Goal: Connect with others: Connect with others

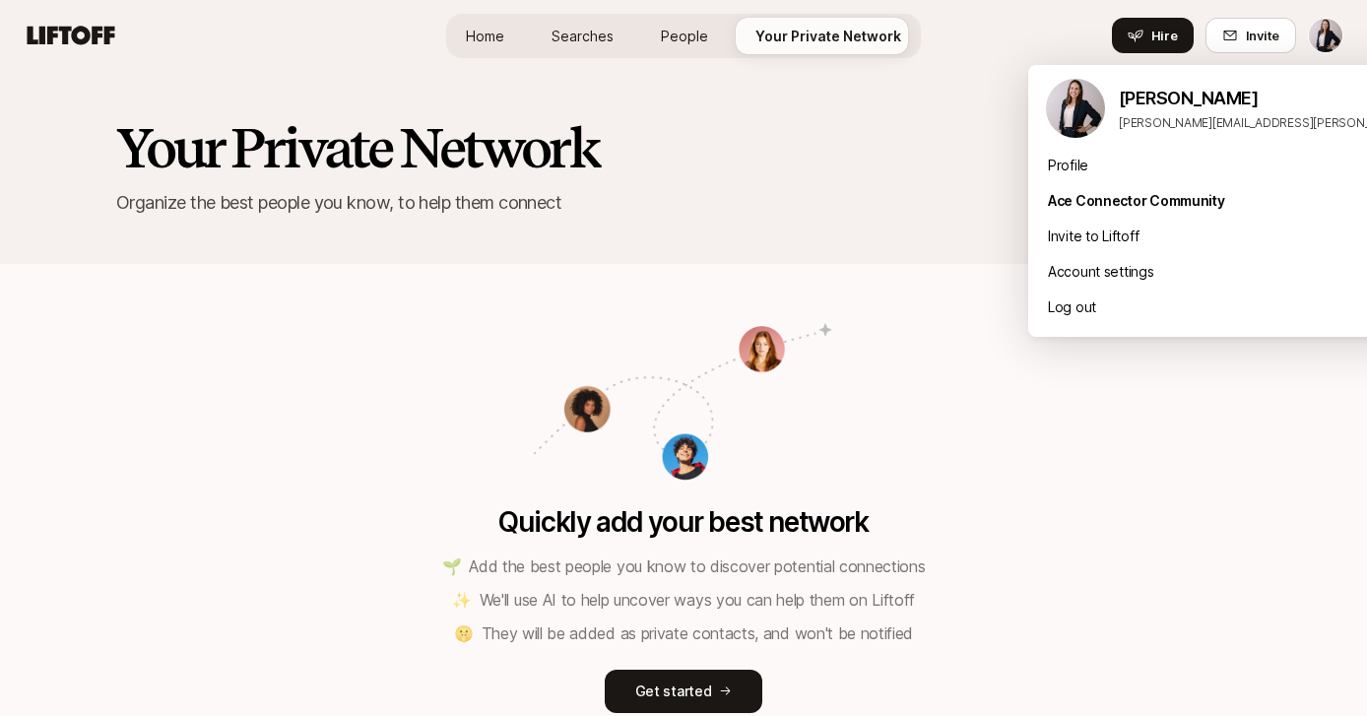
click at [1328, 33] on html "Home Searches People Your Private Network Hire Home Searches People Your Privat…" at bounding box center [683, 358] width 1367 height 716
click at [1074, 165] on div "Profile" at bounding box center [1271, 165] width 487 height 35
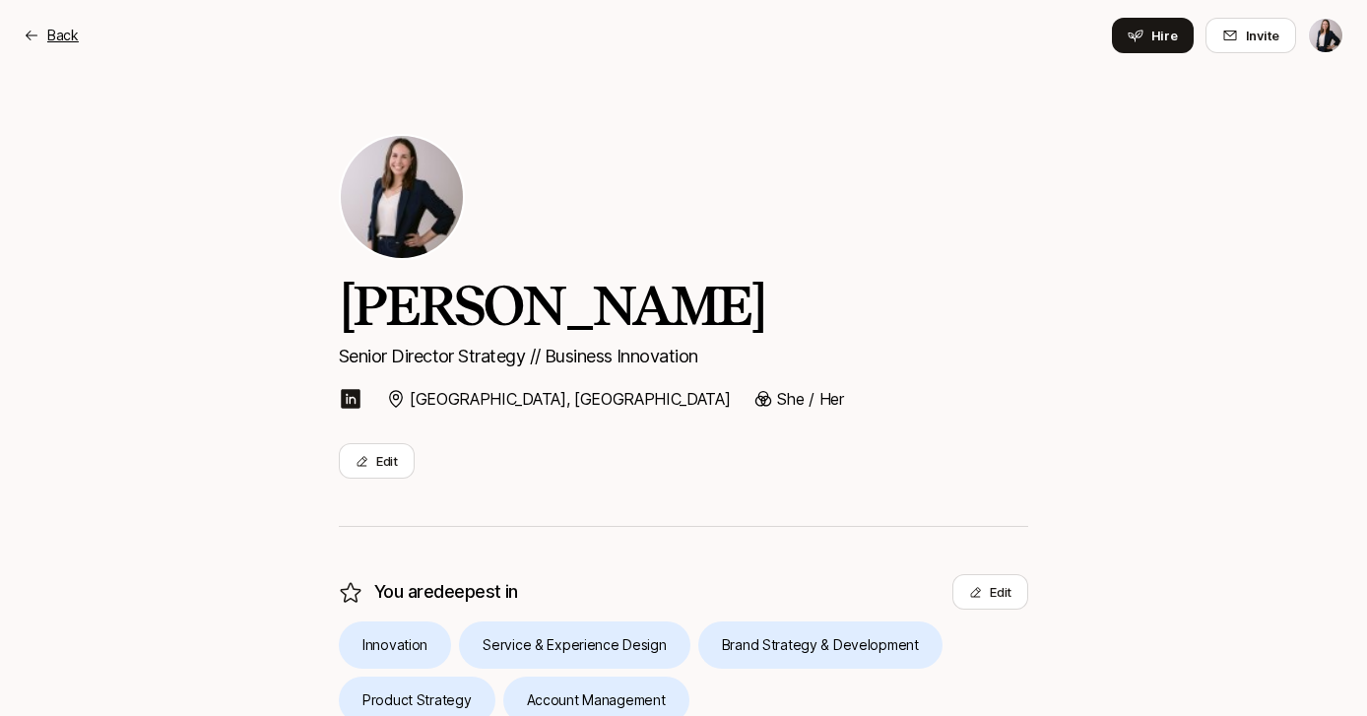
click at [51, 46] on p "Back" at bounding box center [63, 36] width 32 height 24
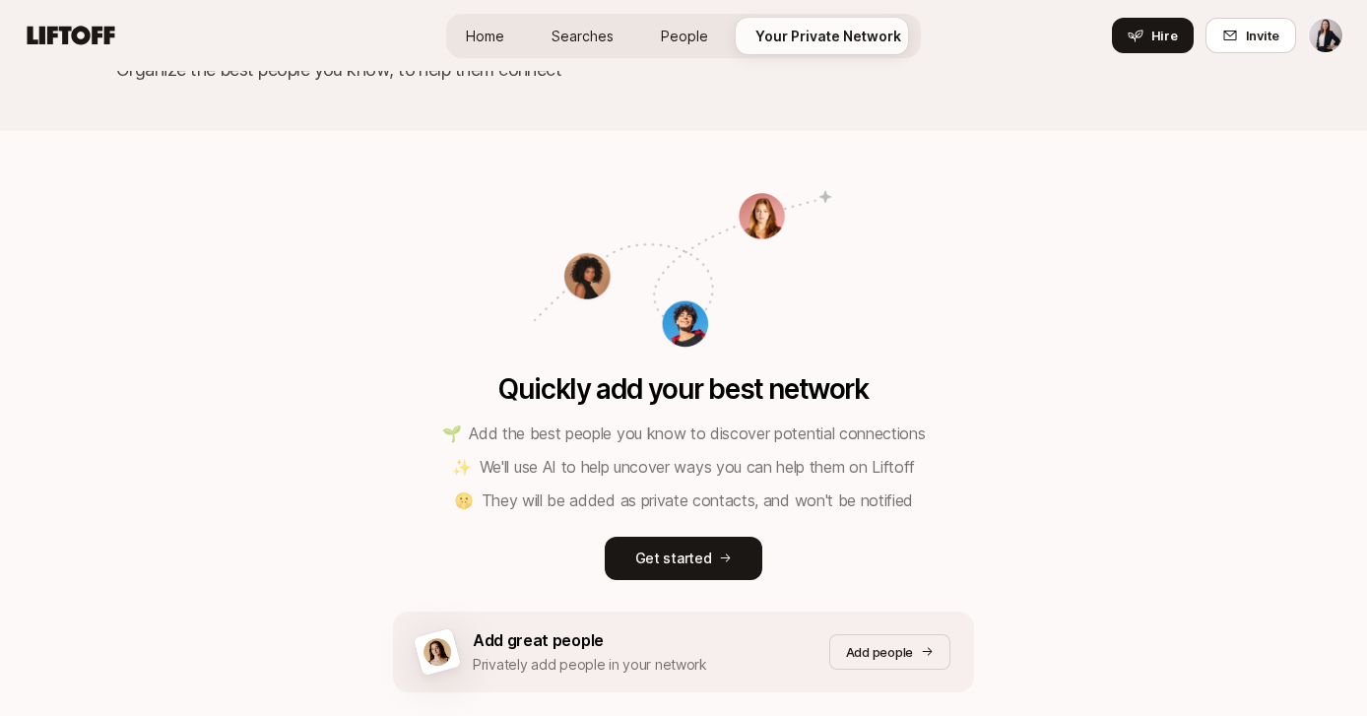
scroll to position [243, 0]
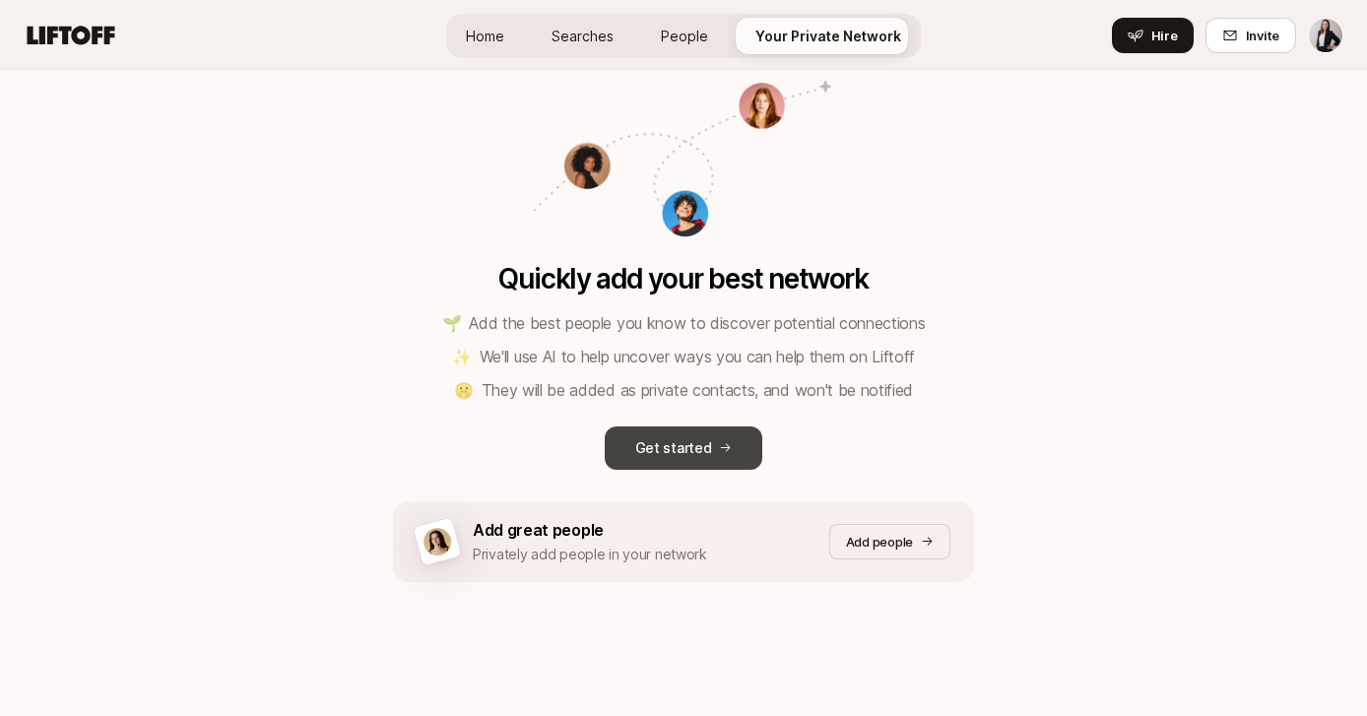
click at [731, 436] on button "Get started" at bounding box center [684, 447] width 158 height 43
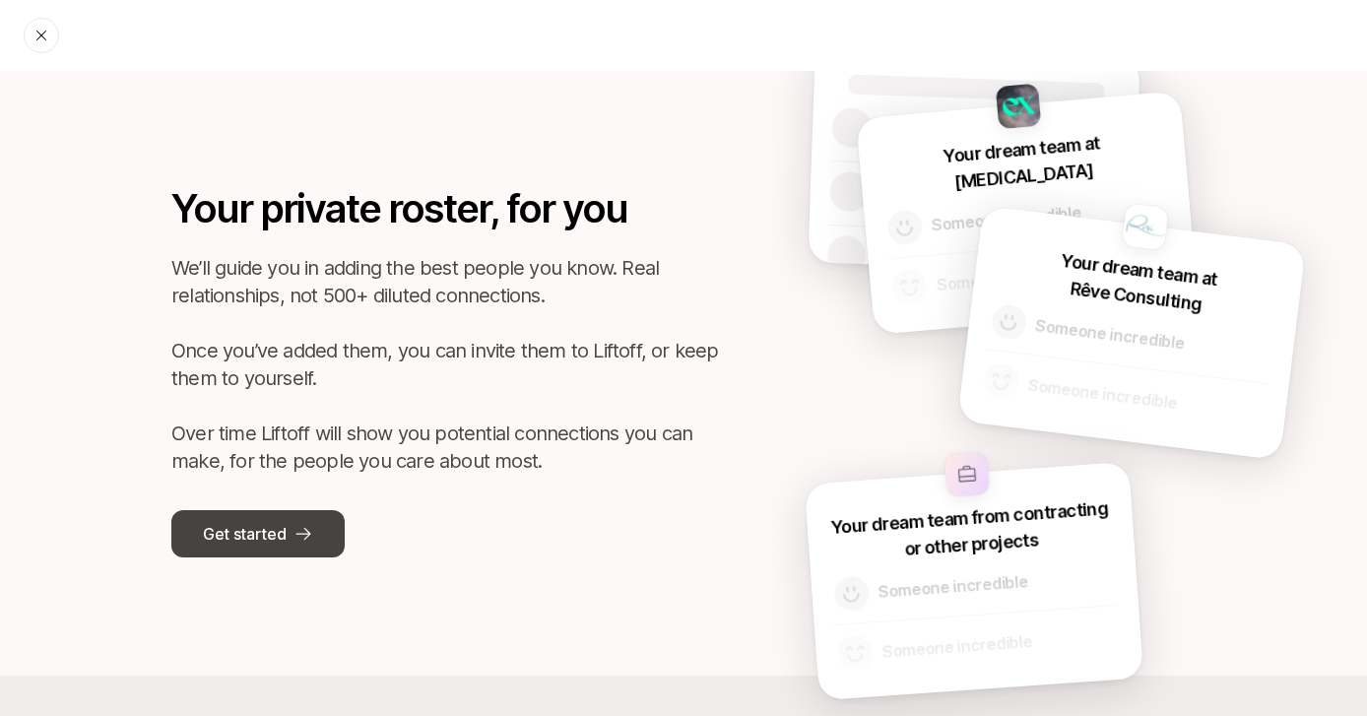
click at [294, 518] on button "Get started" at bounding box center [257, 533] width 173 height 47
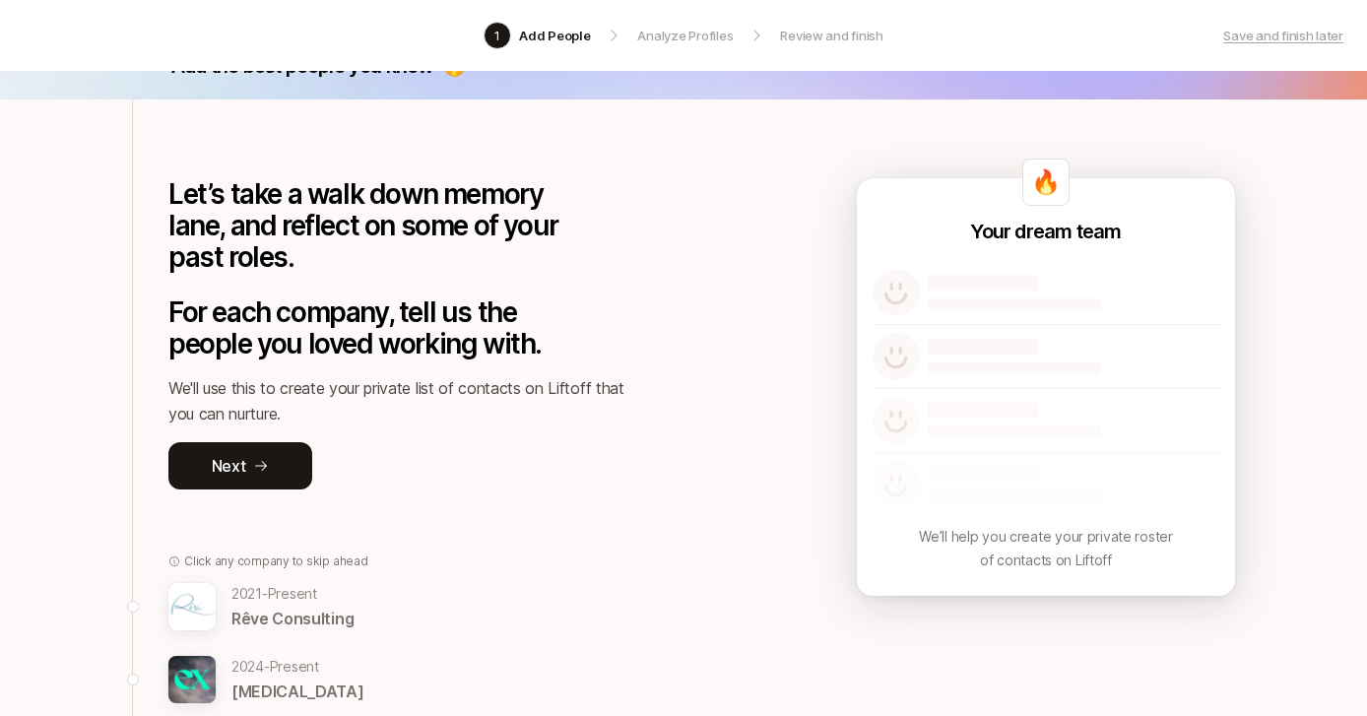
scroll to position [44, 0]
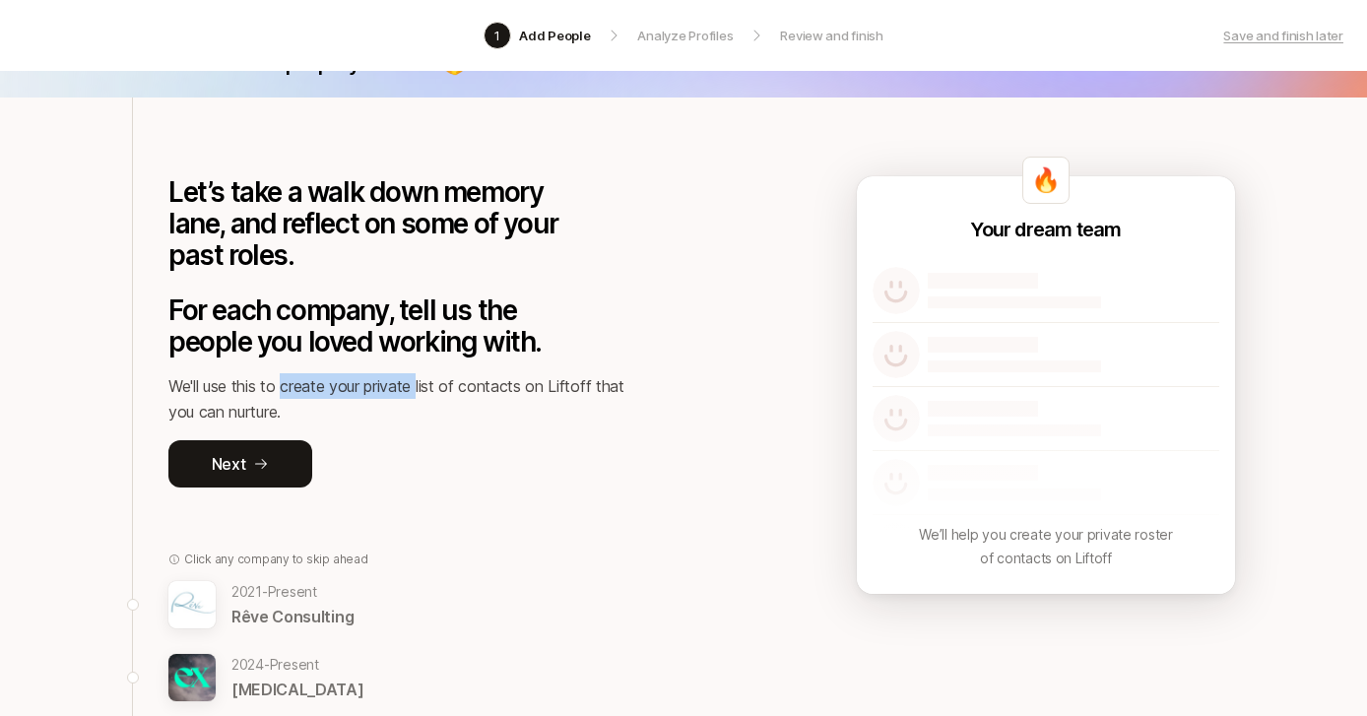
drag, startPoint x: 286, startPoint y: 385, endPoint x: 420, endPoint y: 383, distance: 134.9
click at [420, 384] on p "We'll use this to create your private list of contacts on Liftoff that you can …" at bounding box center [404, 398] width 473 height 51
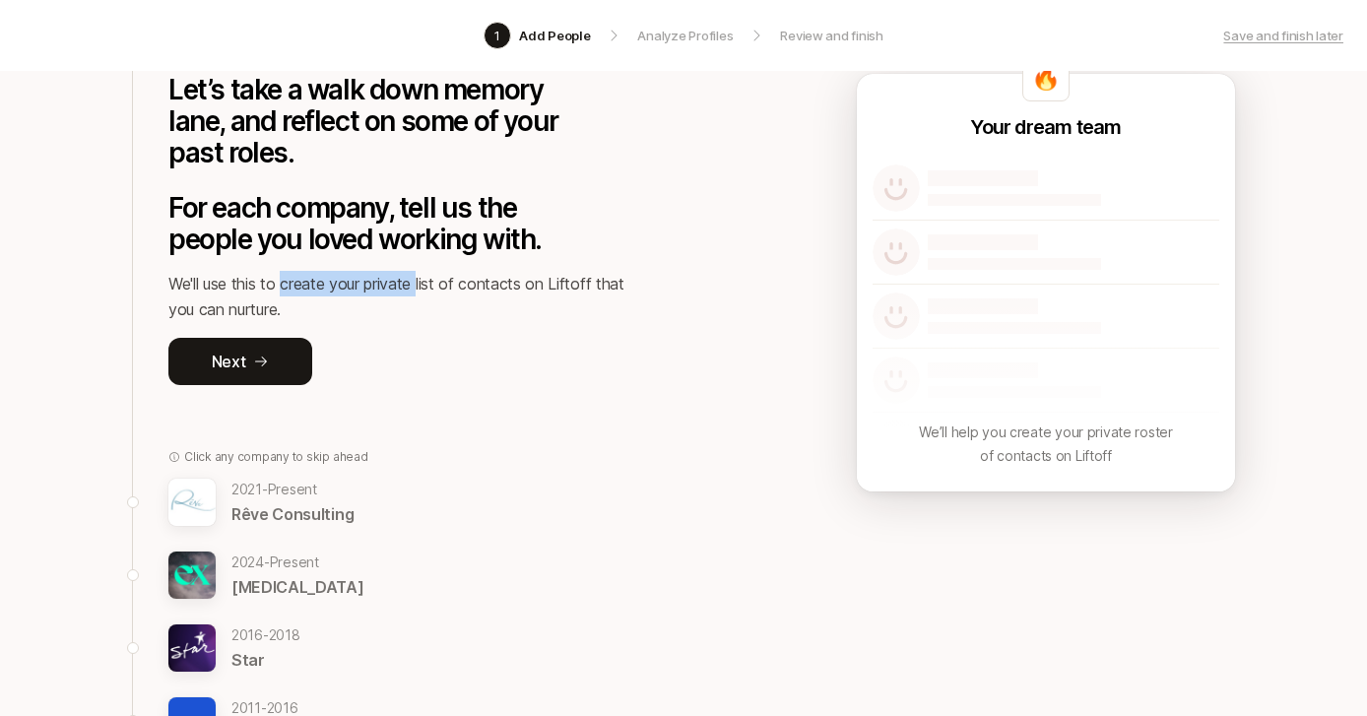
scroll to position [255, 0]
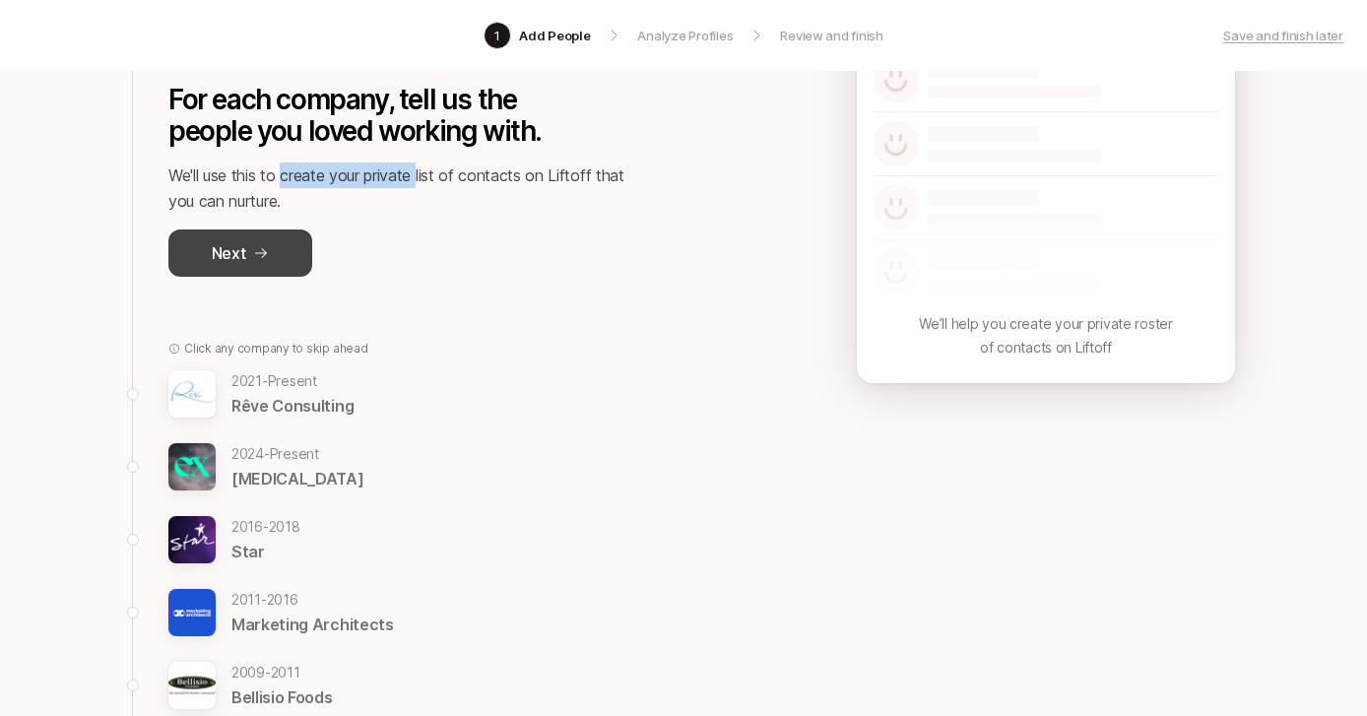
click at [250, 262] on button "Next" at bounding box center [240, 252] width 144 height 47
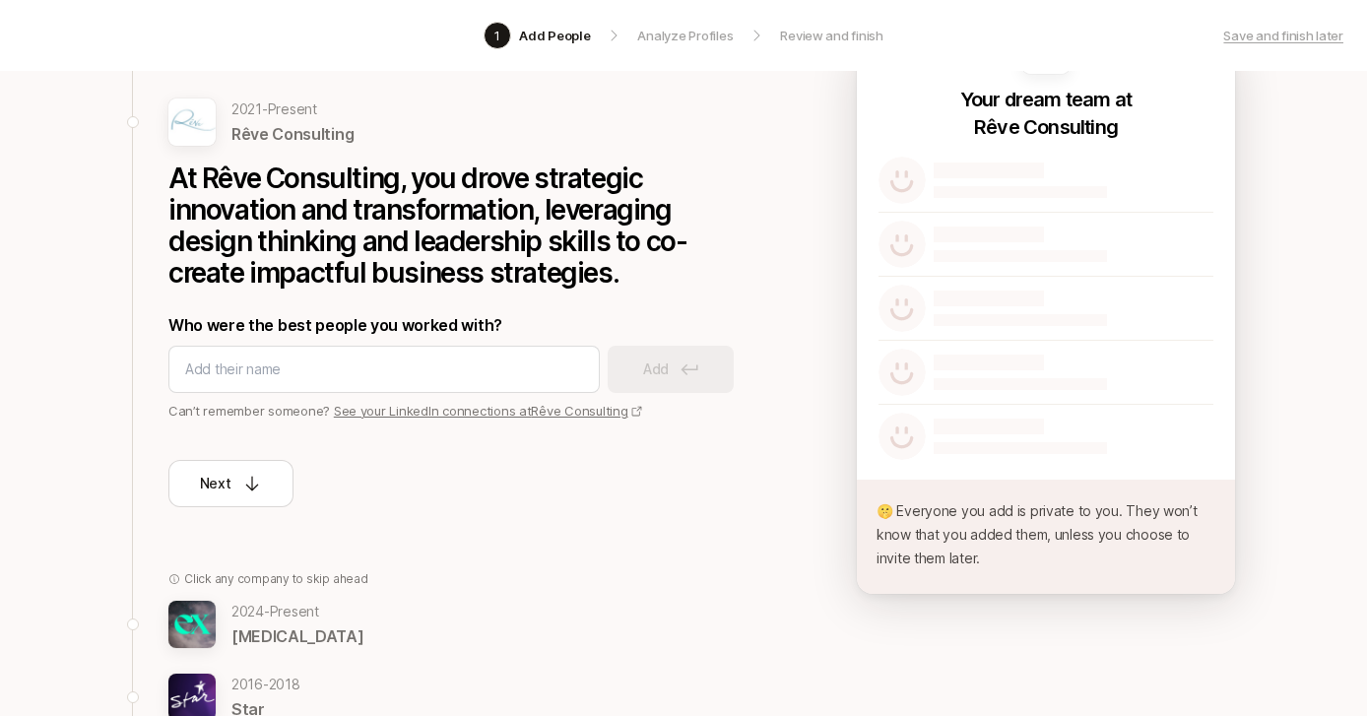
scroll to position [168, 0]
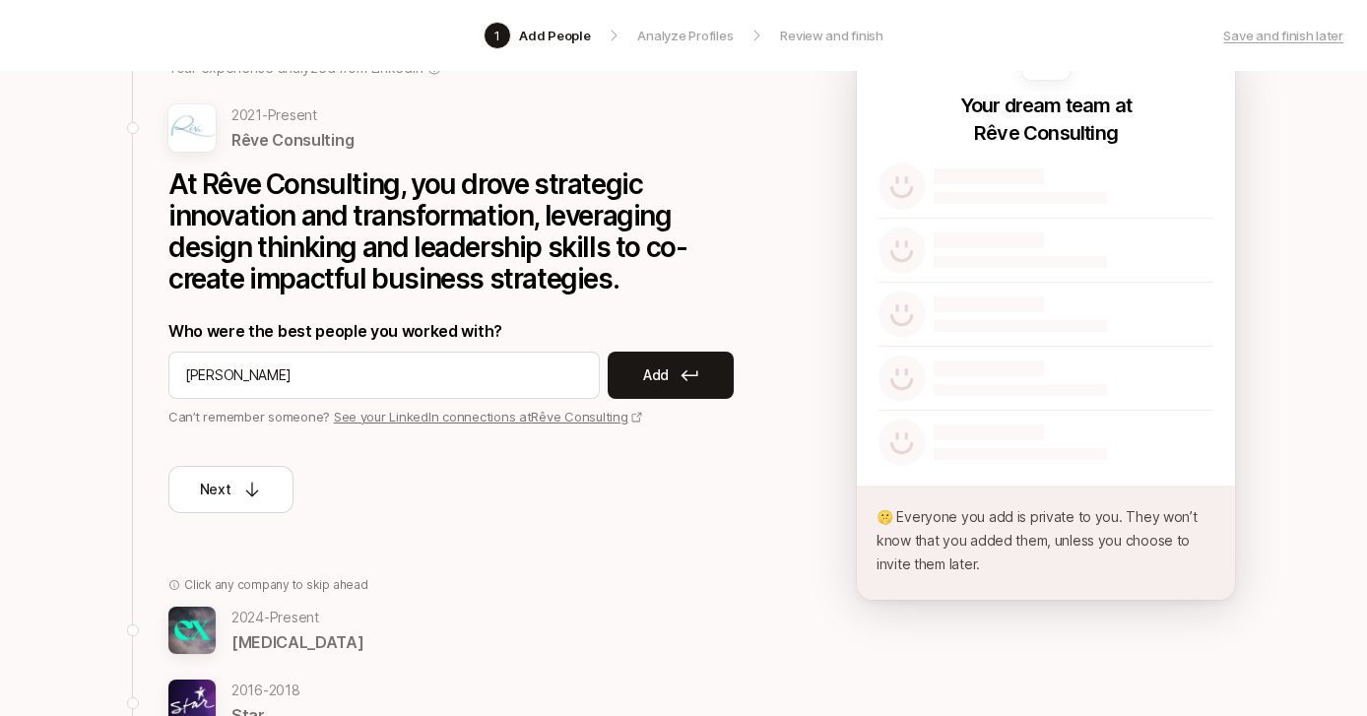
click at [497, 415] on link "See your LinkedIn connections at Rêve Consulting" at bounding box center [488, 417] width 309 height 16
click at [402, 358] on div "[PERSON_NAME]" at bounding box center [383, 375] width 431 height 47
click at [388, 369] on input "[PERSON_NAME]" at bounding box center [384, 375] width 398 height 24
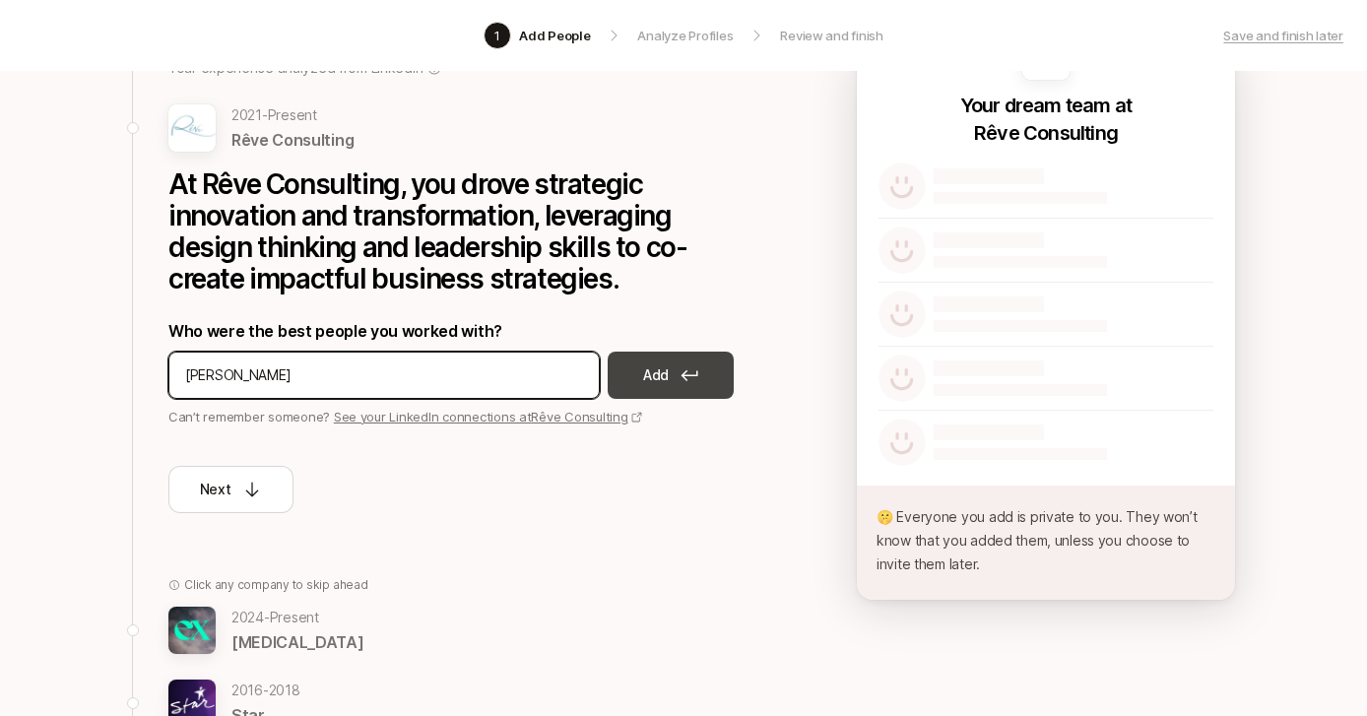
type input "[PERSON_NAME]"
click at [693, 378] on icon at bounding box center [689, 375] width 18 height 12
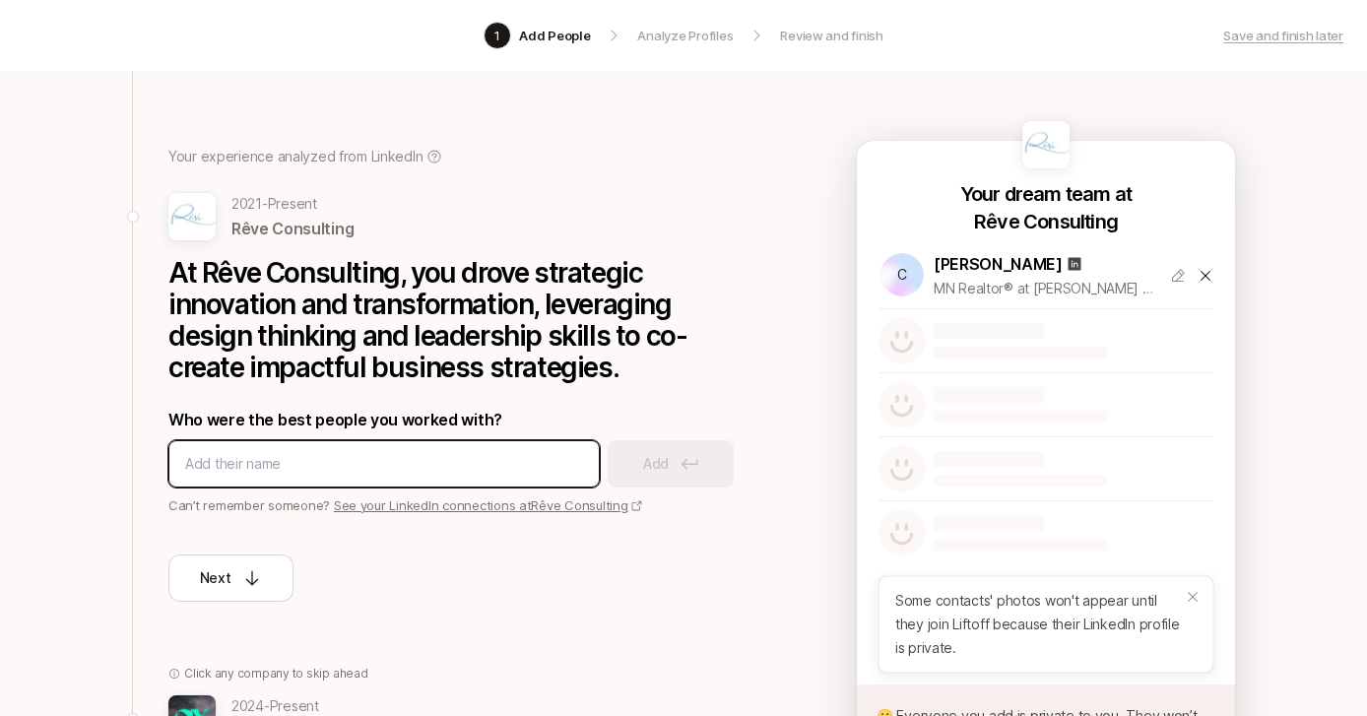
scroll to position [58, 0]
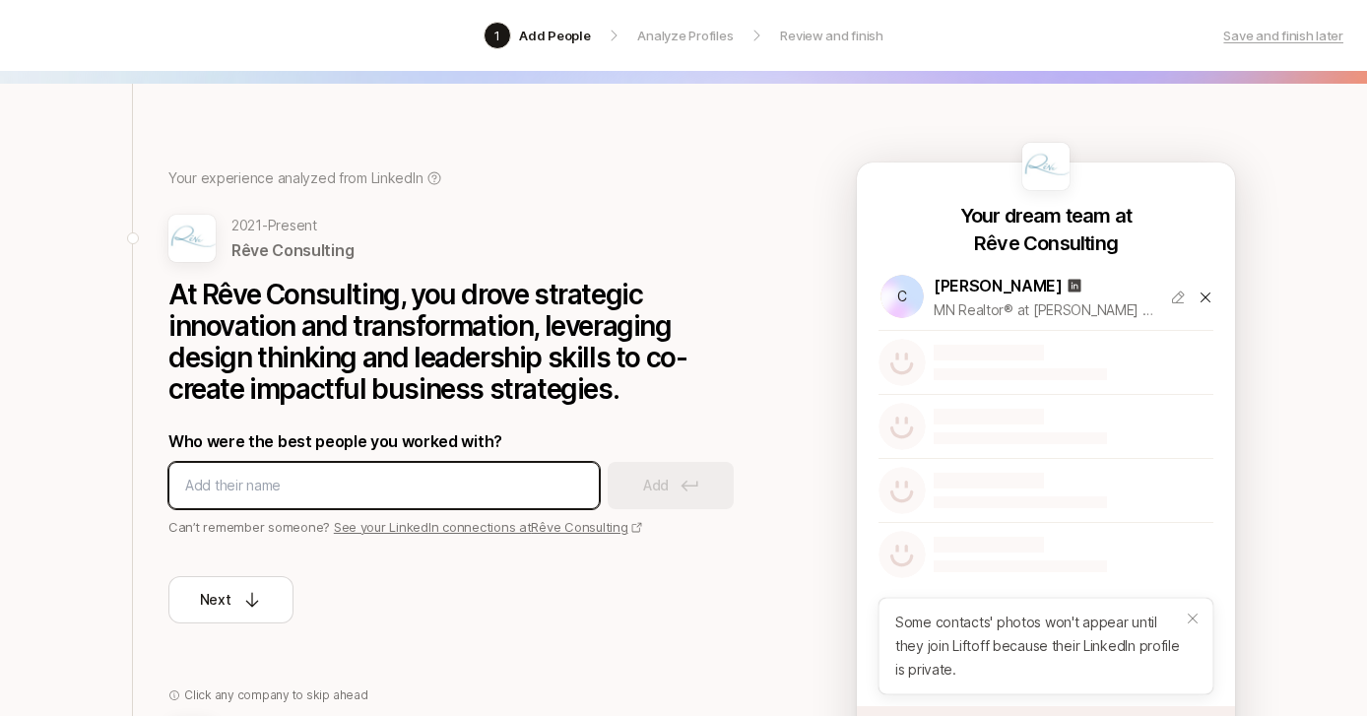
click at [450, 486] on input at bounding box center [384, 486] width 398 height 24
type input "[PERSON_NAME]"
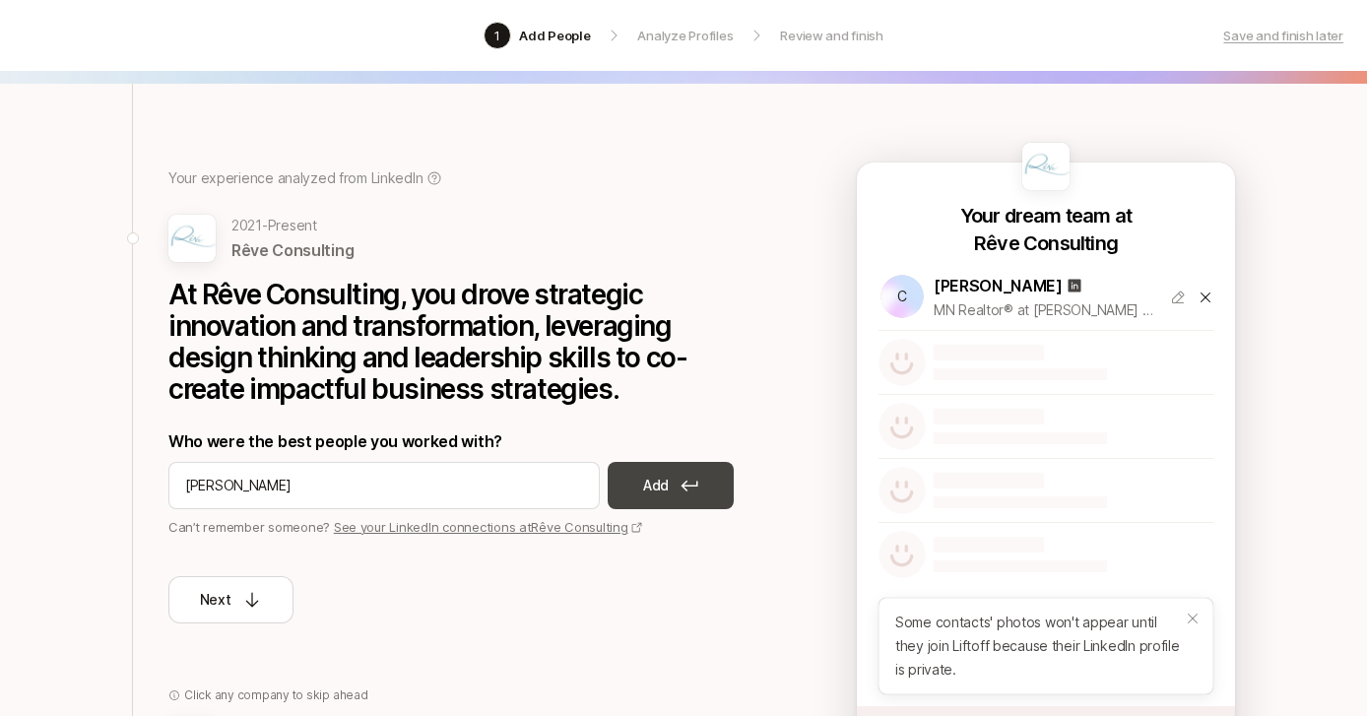
click at [682, 486] on icon at bounding box center [689, 485] width 17 height 11
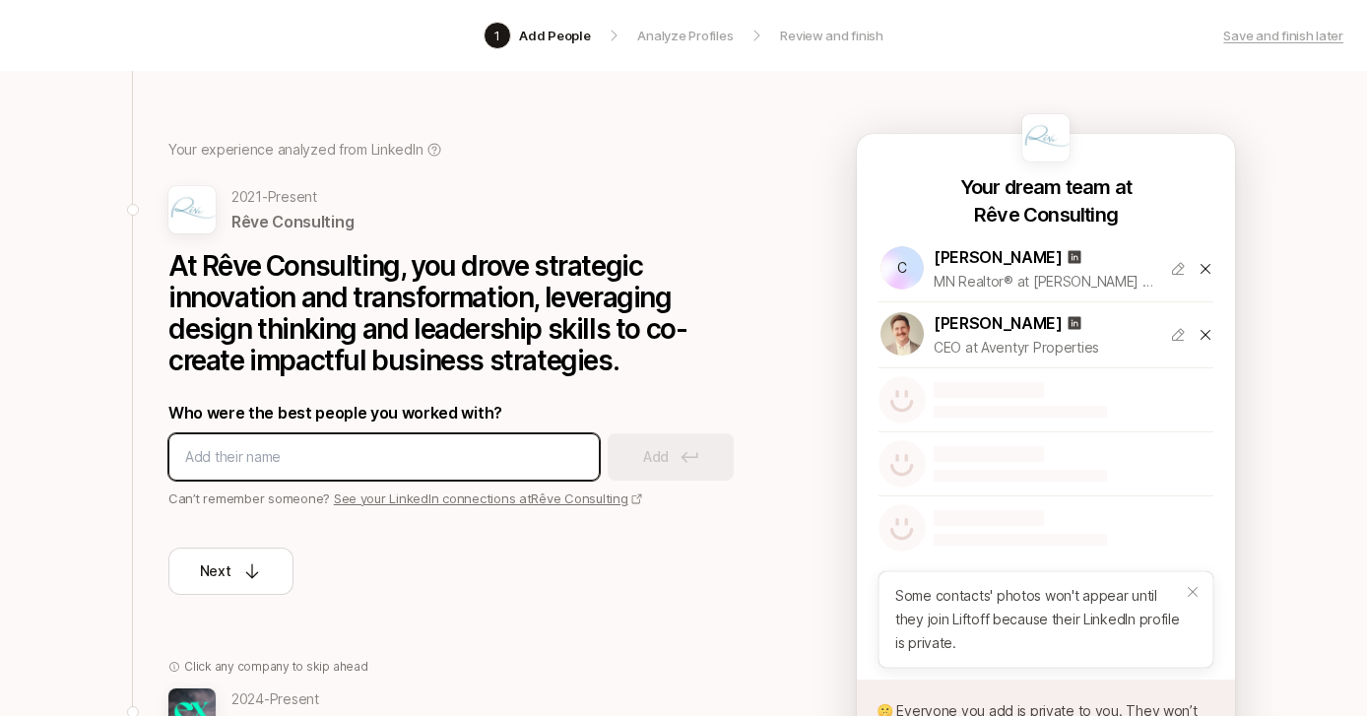
scroll to position [109, 0]
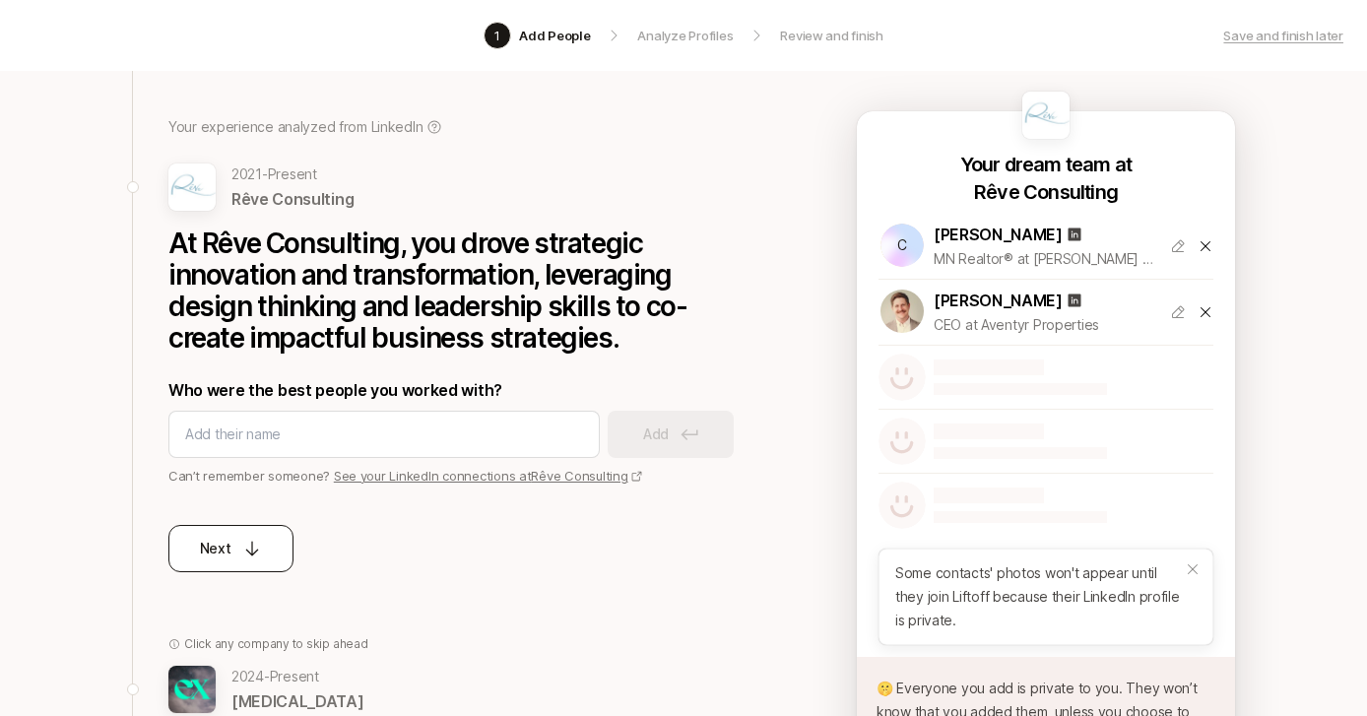
click at [237, 548] on div "Next" at bounding box center [231, 549] width 63 height 24
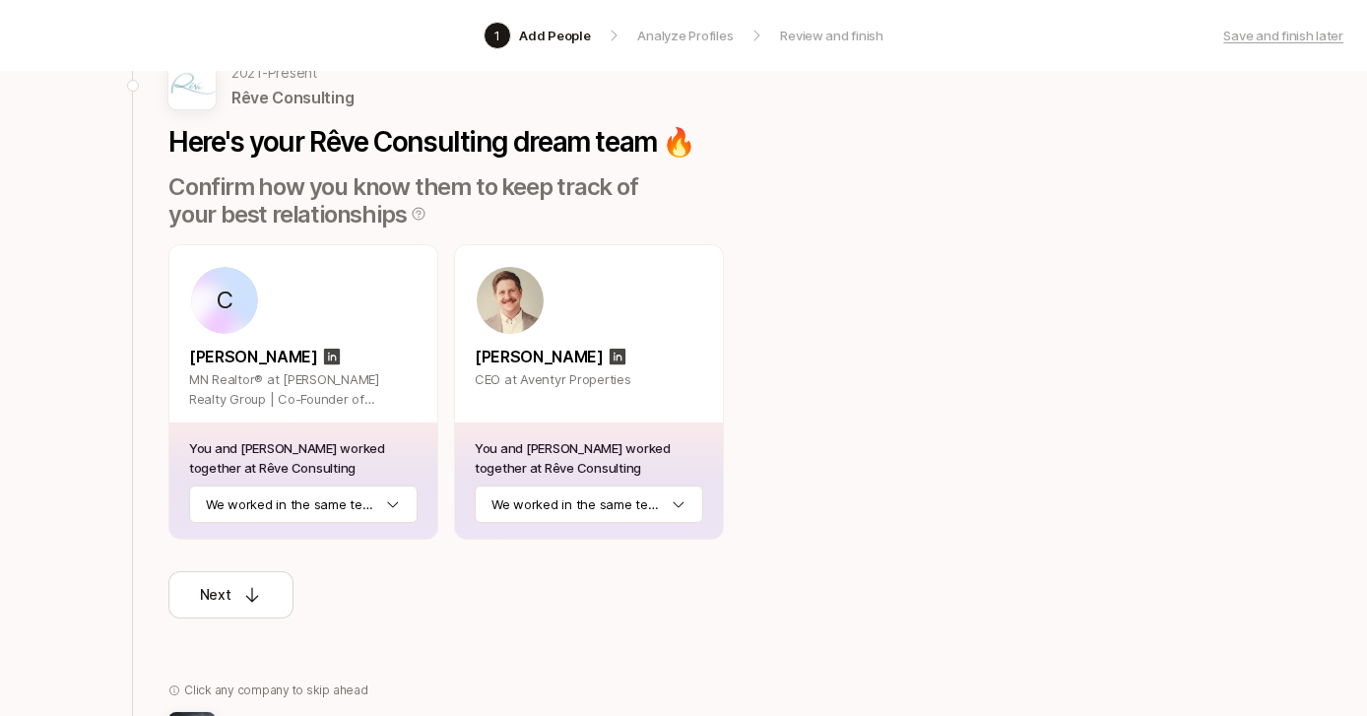
scroll to position [171, 0]
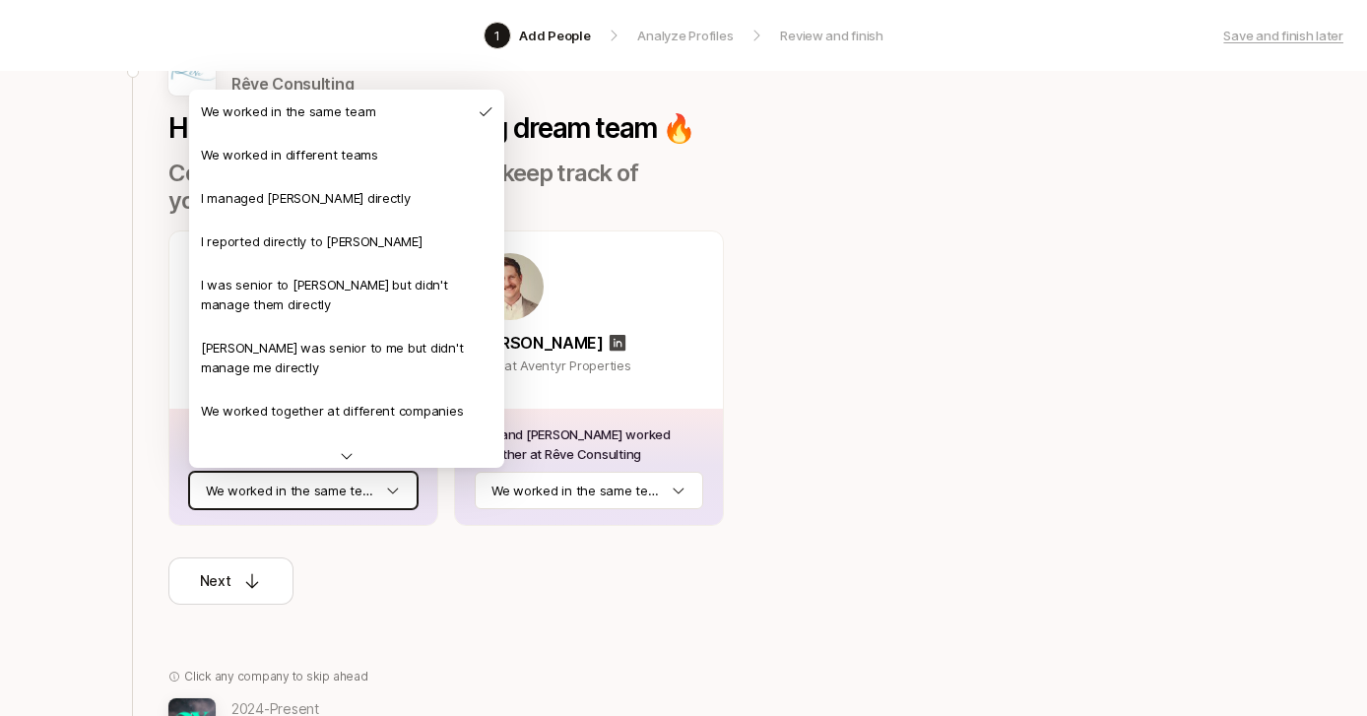
click at [381, 487] on html "1 Add People Analyze Profiles Review and finish Save and finish later Add the b…" at bounding box center [683, 187] width 1367 height 716
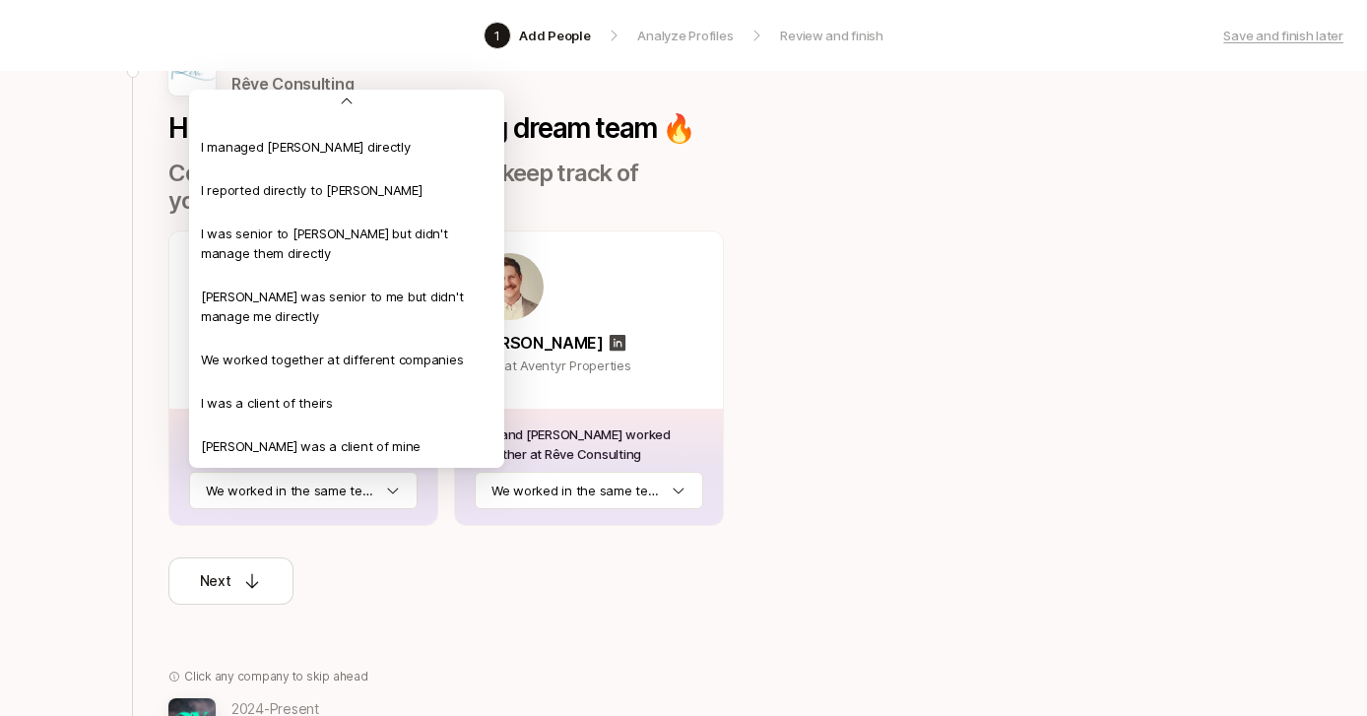
scroll to position [0, 0]
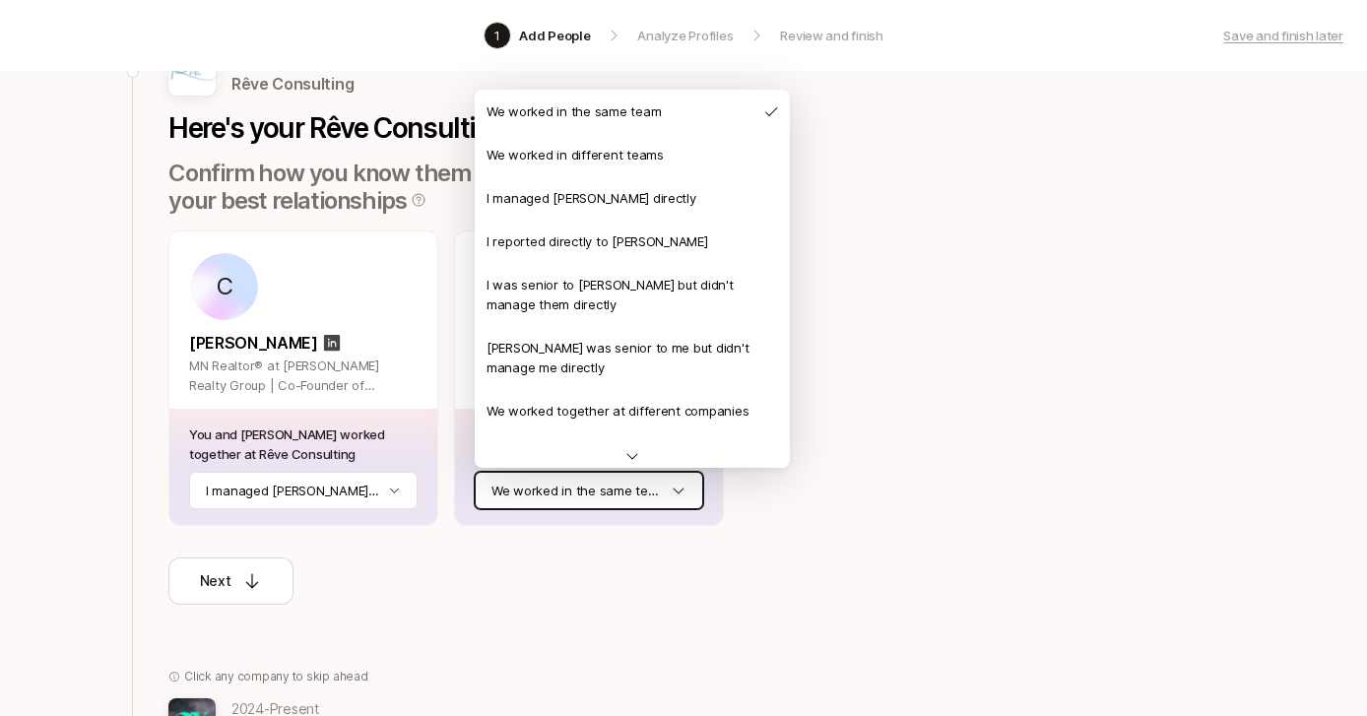
click at [570, 495] on html "1 Add People Analyze Profiles Review and finish Save and finish later Add the b…" at bounding box center [683, 187] width 1367 height 716
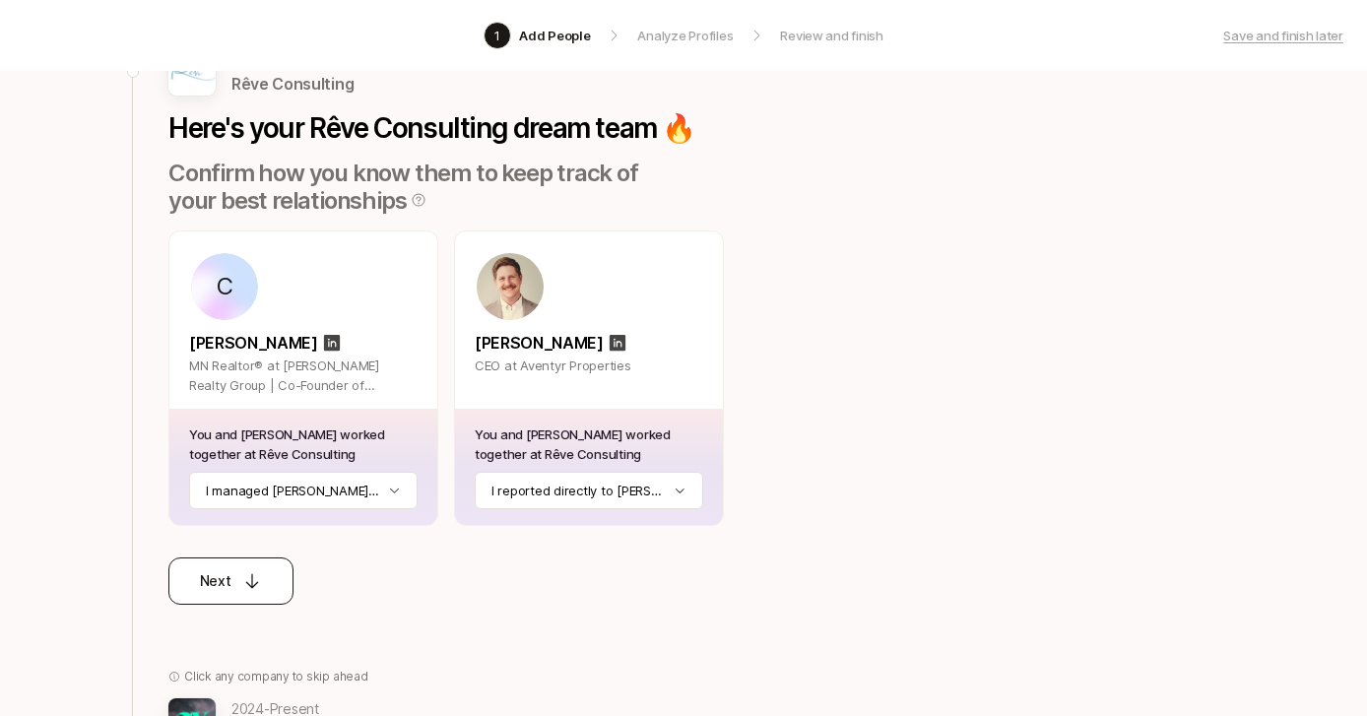
click at [242, 578] on icon at bounding box center [252, 581] width 20 height 20
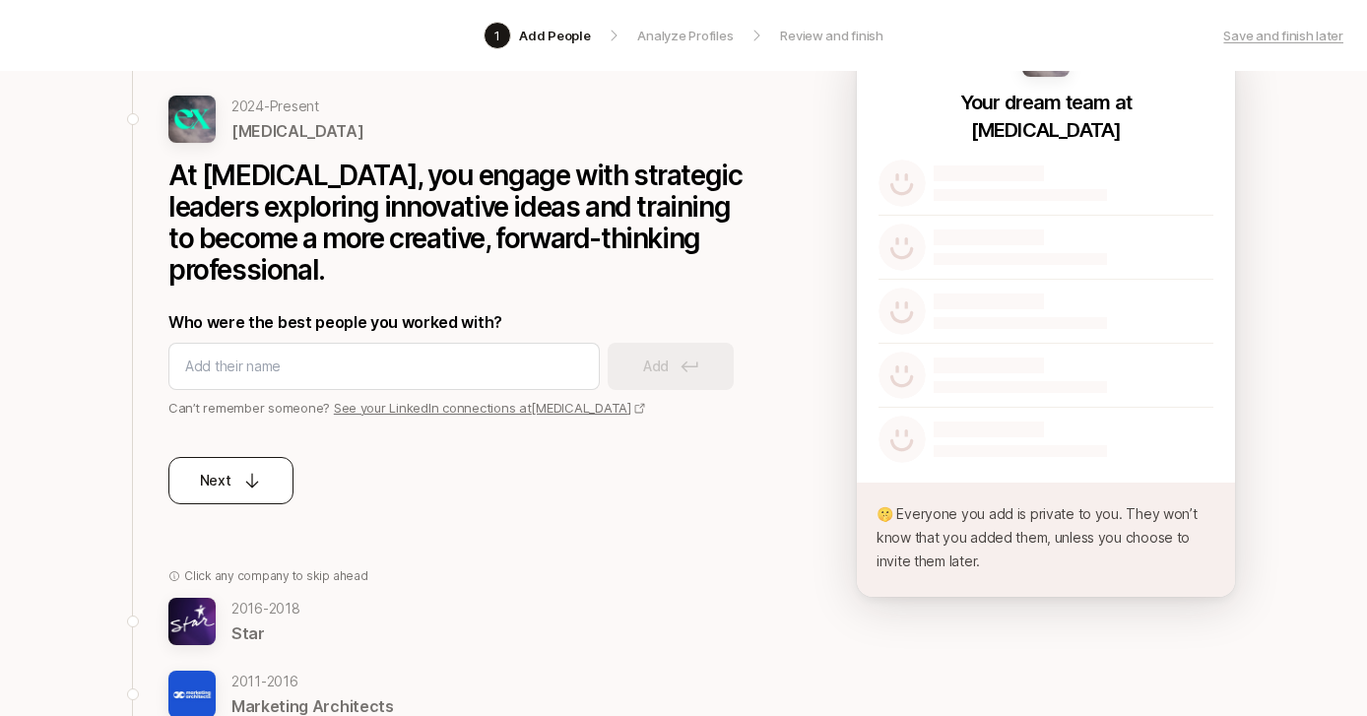
click at [243, 489] on icon at bounding box center [252, 481] width 20 height 20
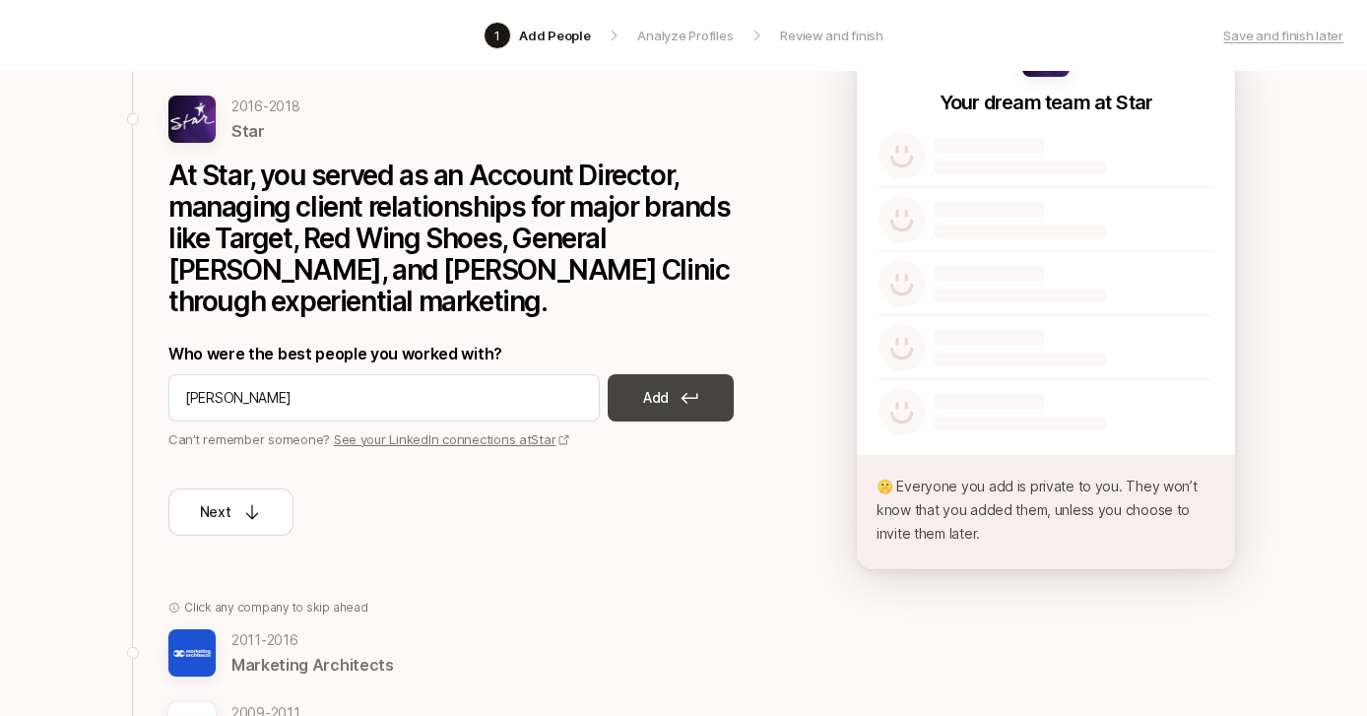
type input "[PERSON_NAME]"
click at [669, 374] on button "Add" at bounding box center [671, 397] width 126 height 47
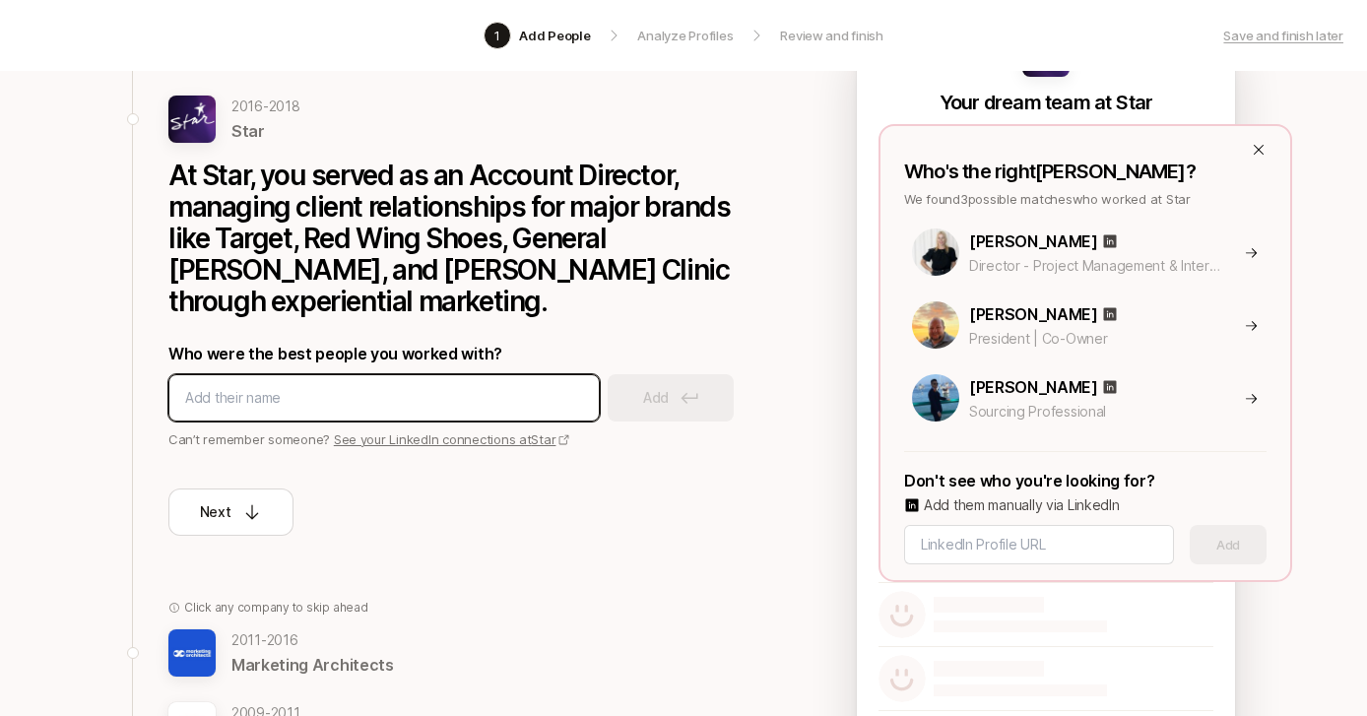
click at [388, 386] on input at bounding box center [384, 398] width 398 height 24
type input "[PERSON_NAME]"
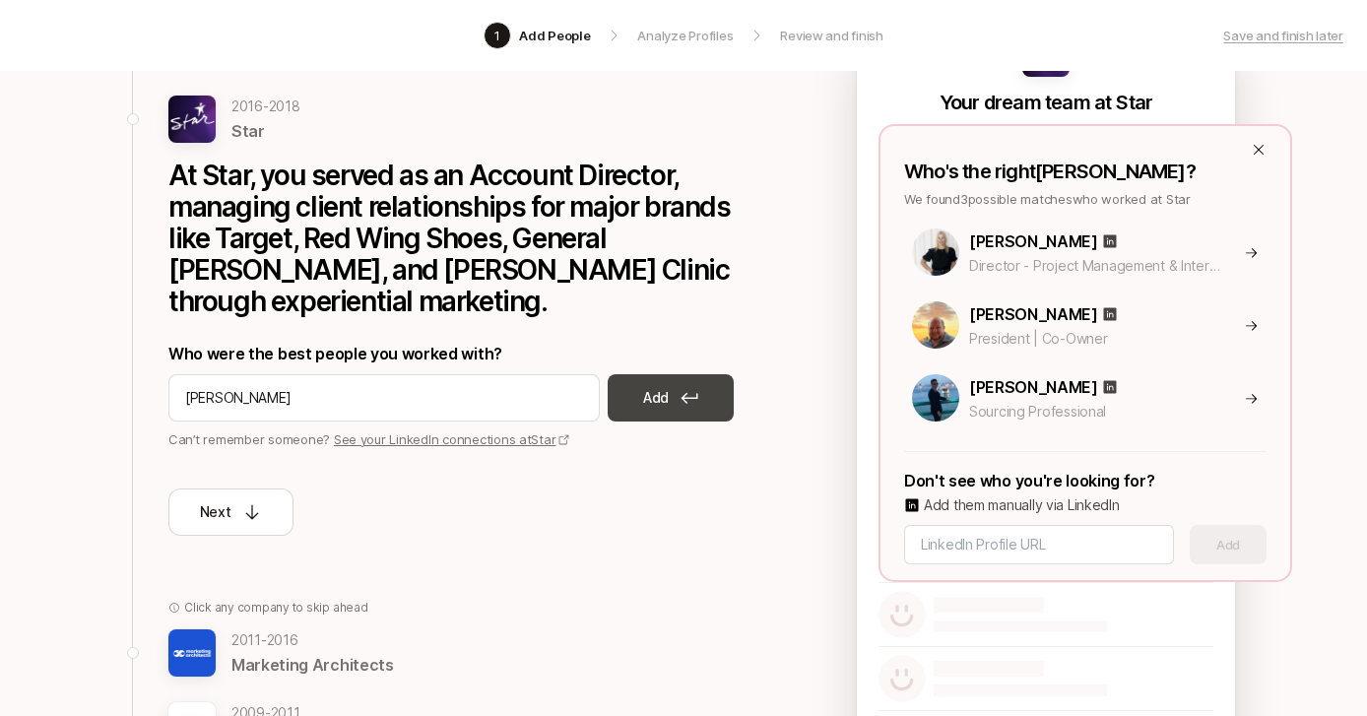
click at [683, 393] on icon at bounding box center [689, 398] width 17 height 11
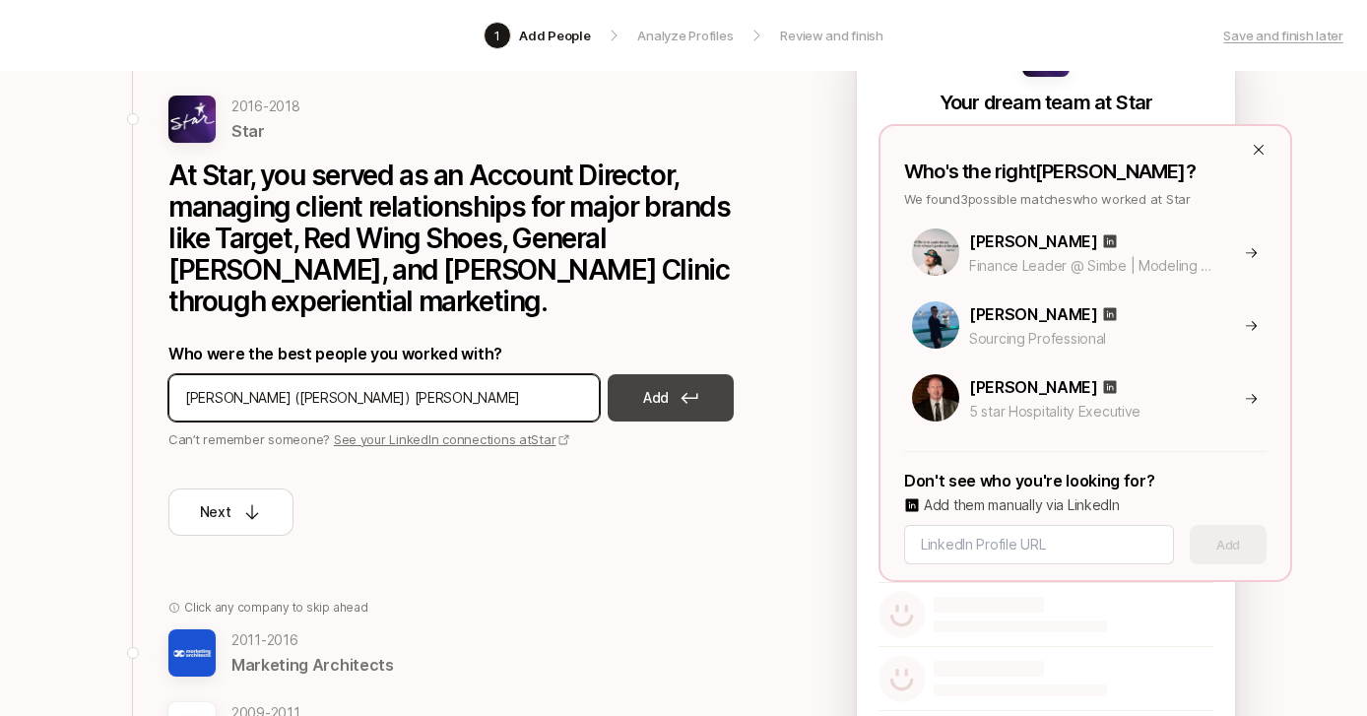
type input "[PERSON_NAME] ([PERSON_NAME]) [PERSON_NAME]"
click at [642, 374] on button "Add" at bounding box center [671, 397] width 126 height 47
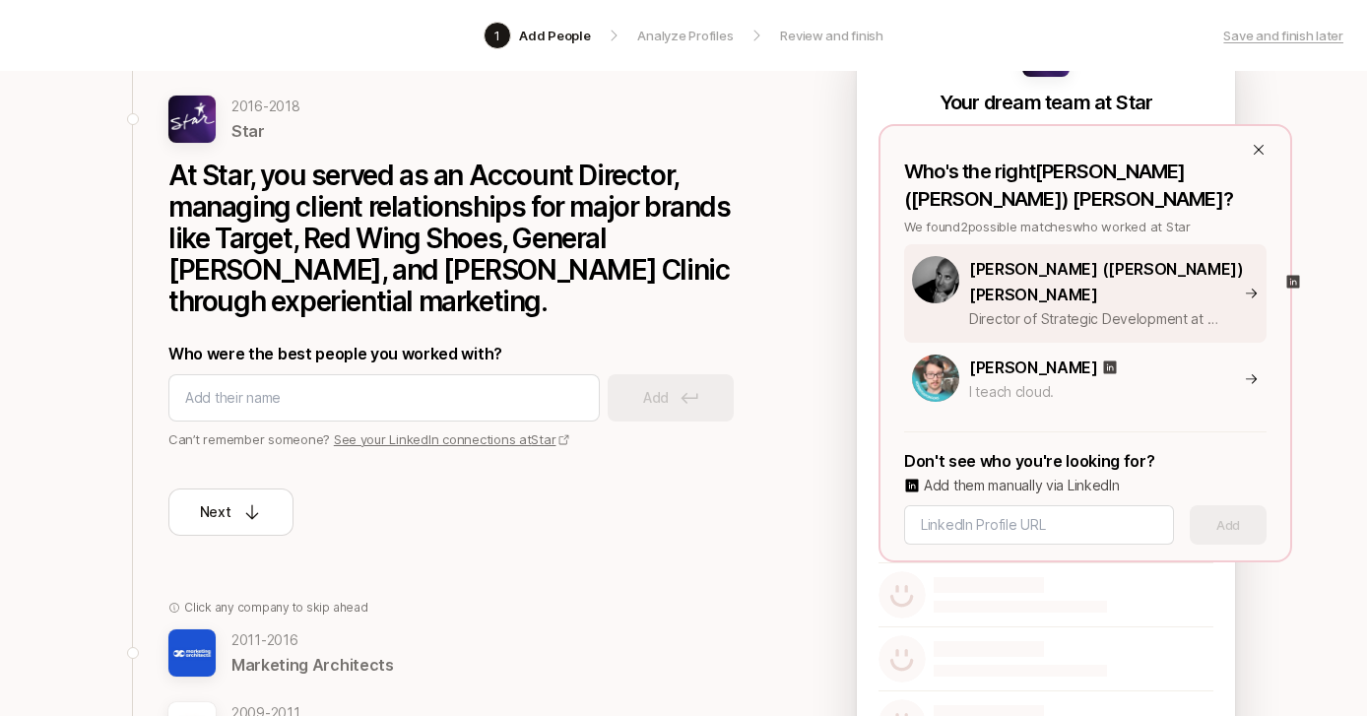
click at [1054, 307] on p "Director of Strategic Development at NPARALLEL + Atomic Props" at bounding box center [1095, 319] width 252 height 24
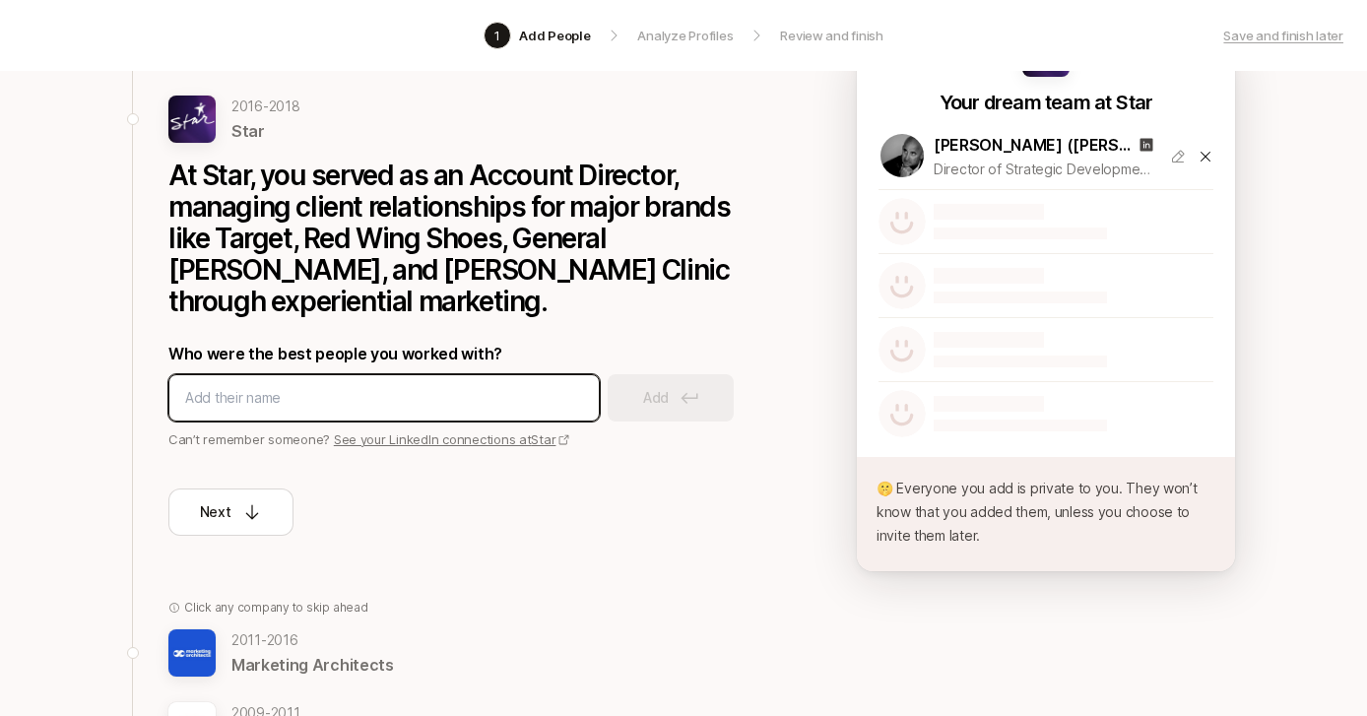
click at [399, 386] on input at bounding box center [384, 398] width 398 height 24
type input "[PERSON_NAME]"
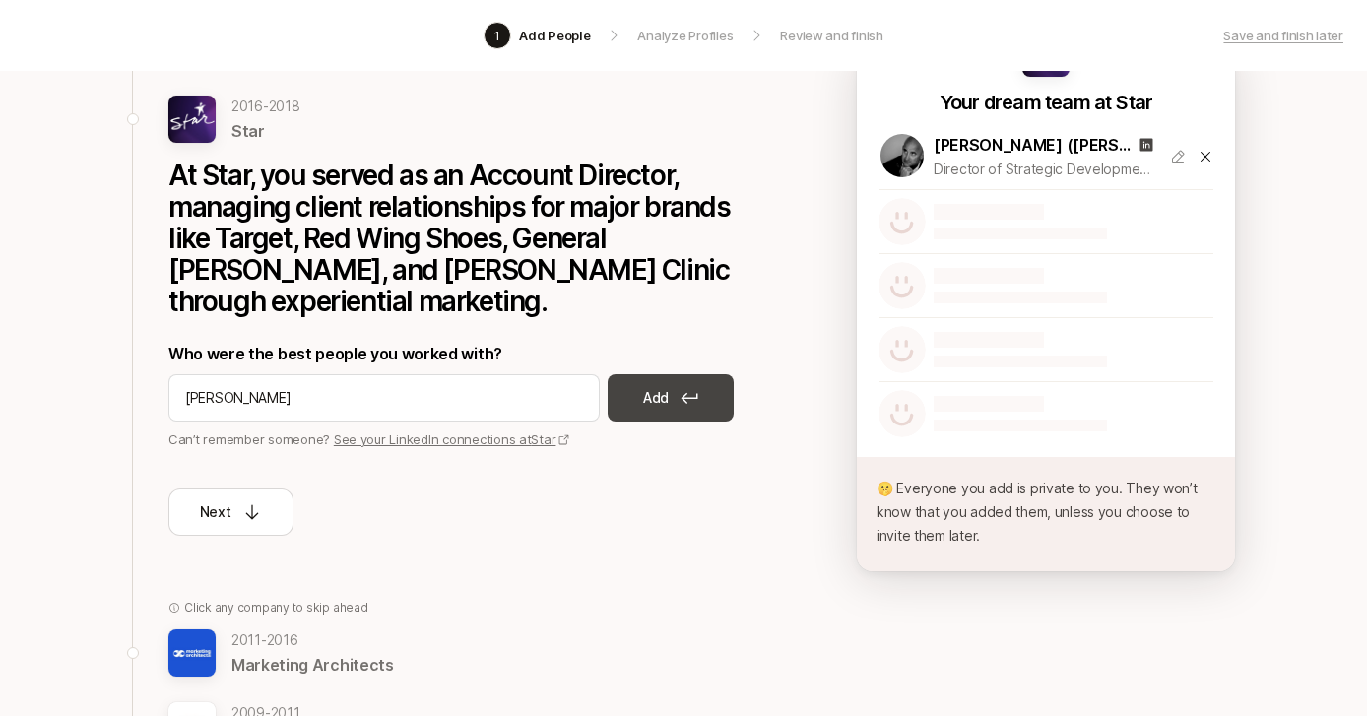
click at [695, 392] on icon at bounding box center [689, 398] width 18 height 12
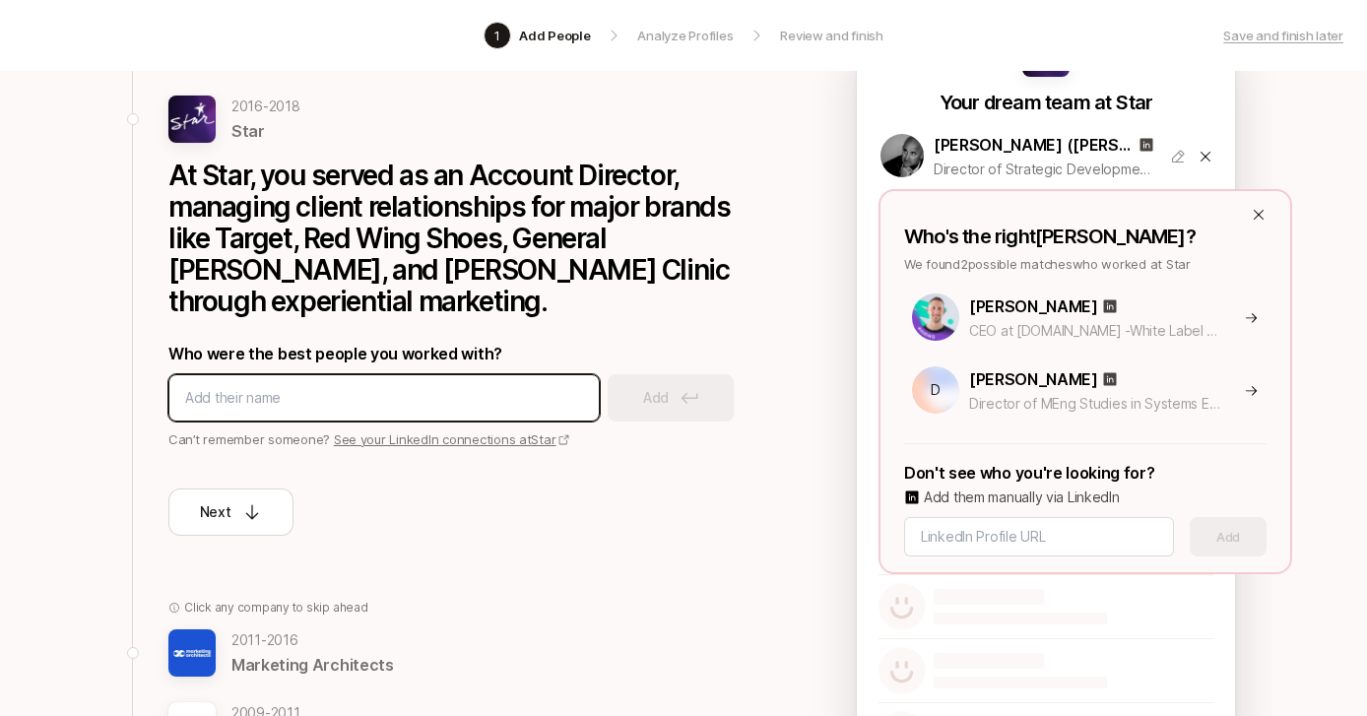
click at [463, 386] on input at bounding box center [384, 398] width 398 height 24
type input "[PERSON_NAME]"
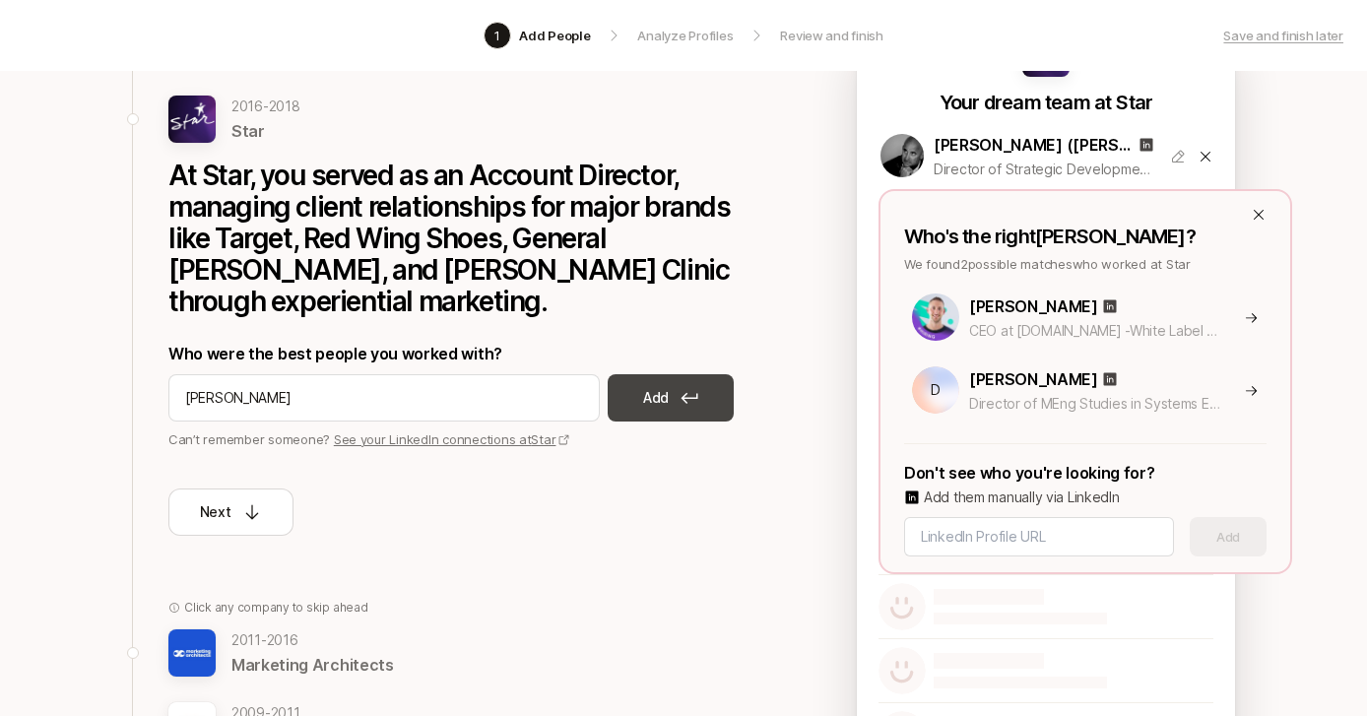
click at [664, 386] on p "Add" at bounding box center [656, 398] width 26 height 24
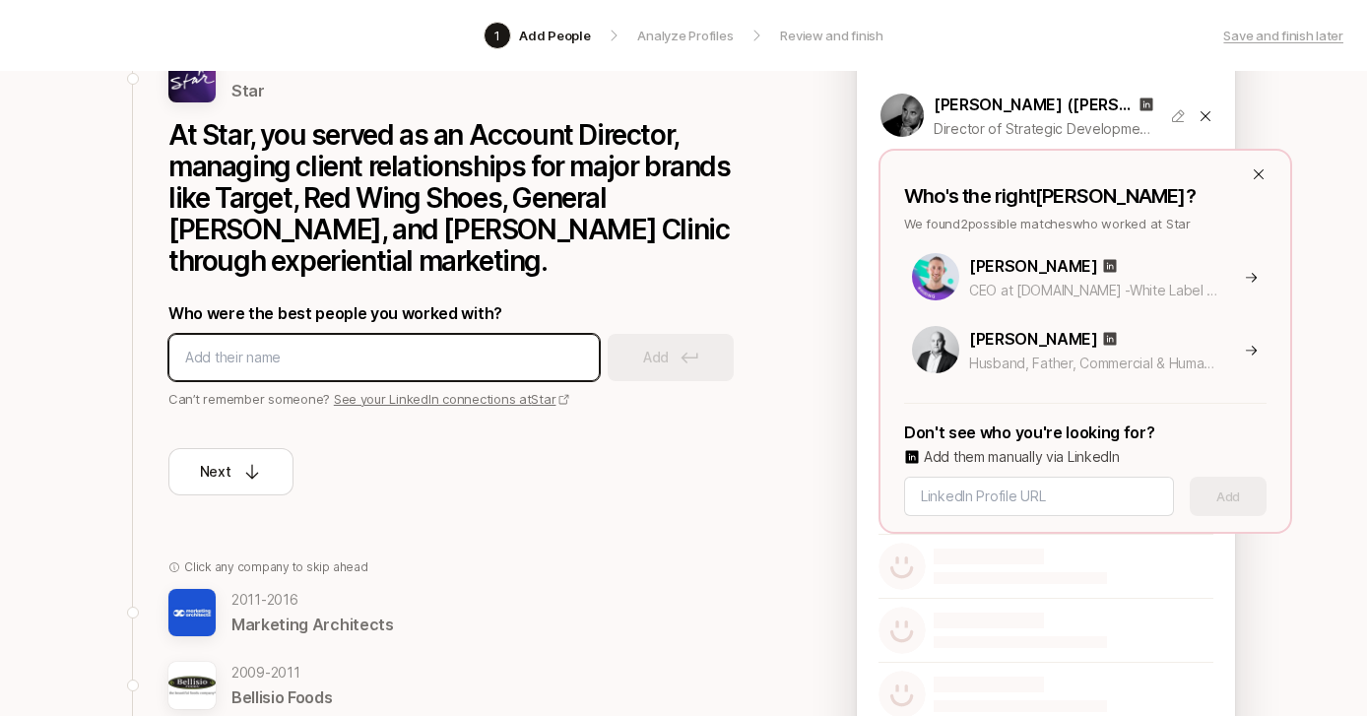
scroll to position [216, 0]
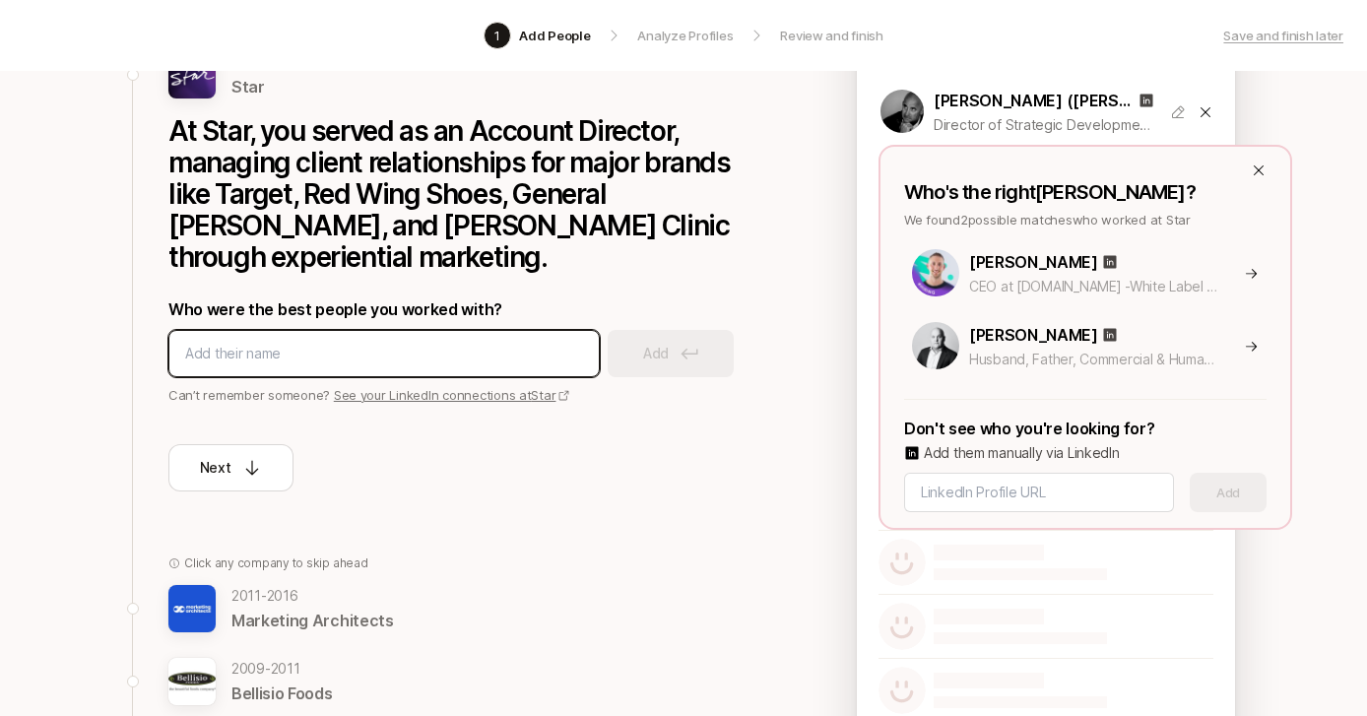
paste input "[PERSON_NAME]"
type input "[PERSON_NAME]"
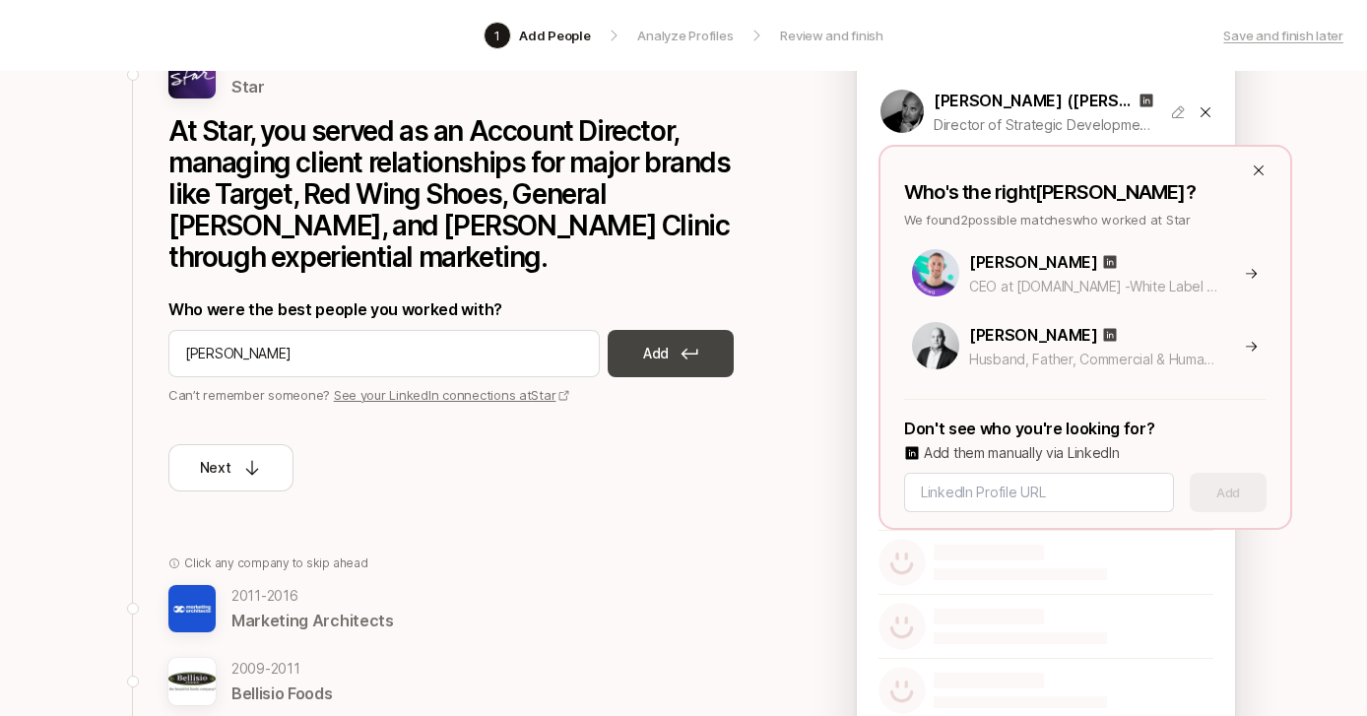
click at [666, 342] on p "Add" at bounding box center [656, 354] width 26 height 24
click at [1261, 170] on icon at bounding box center [1258, 170] width 16 height 16
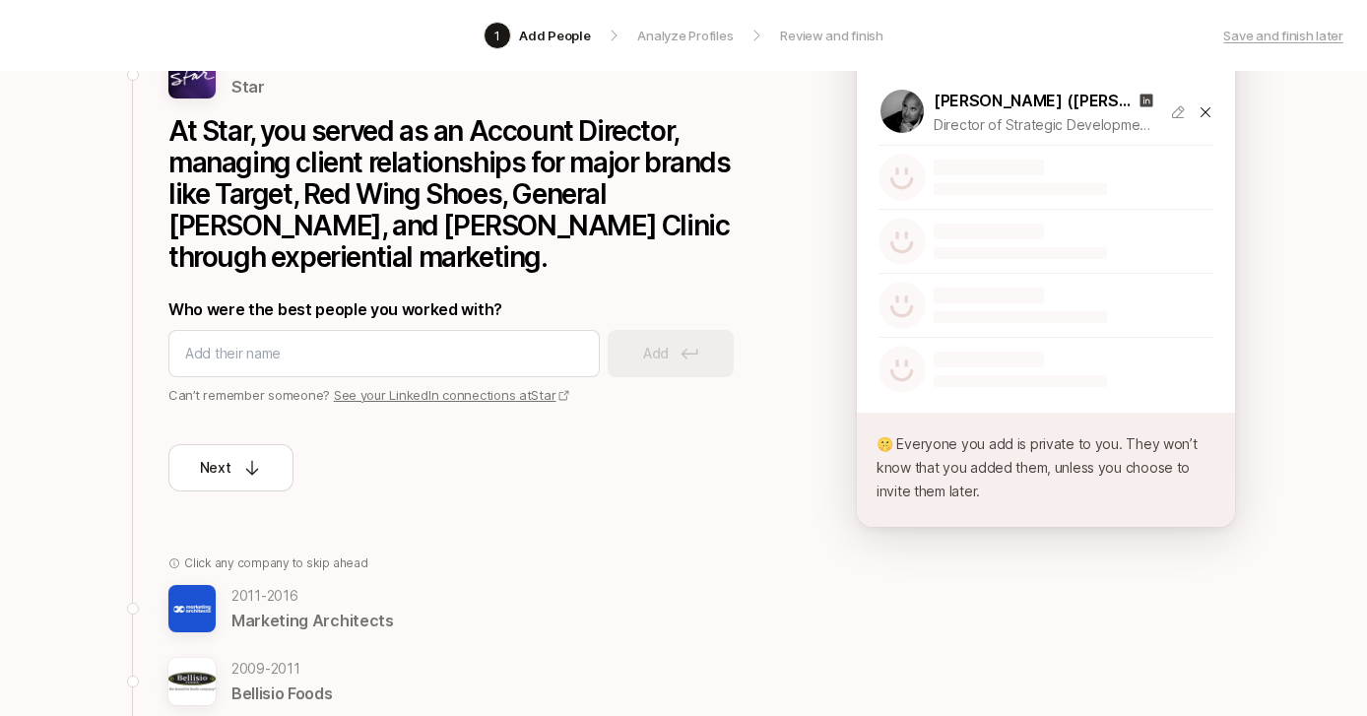
click at [712, 428] on div "Next" at bounding box center [463, 448] width 591 height 87
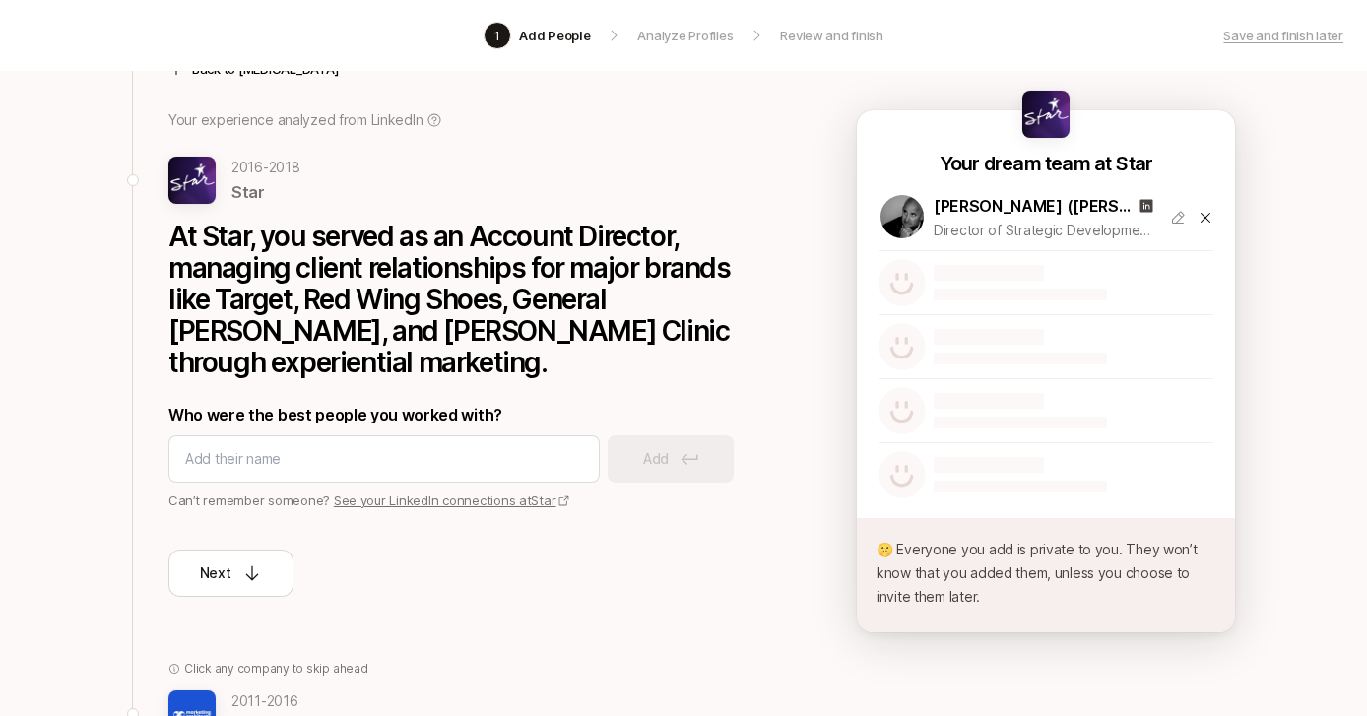
scroll to position [109, 0]
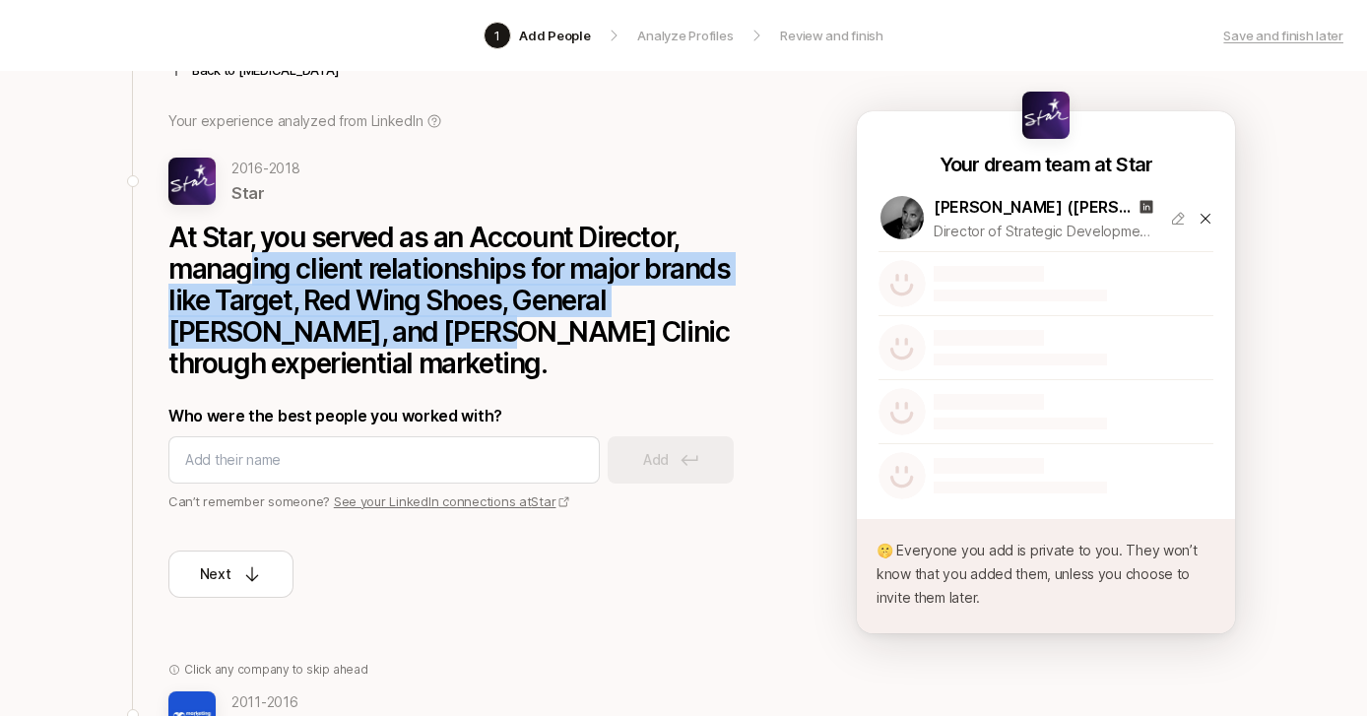
drag, startPoint x: 247, startPoint y: 262, endPoint x: 328, endPoint y: 327, distance: 103.6
click at [328, 327] on p "At Star, you served as an Account Director, managing client relationships for m…" at bounding box center [463, 301] width 591 height 158
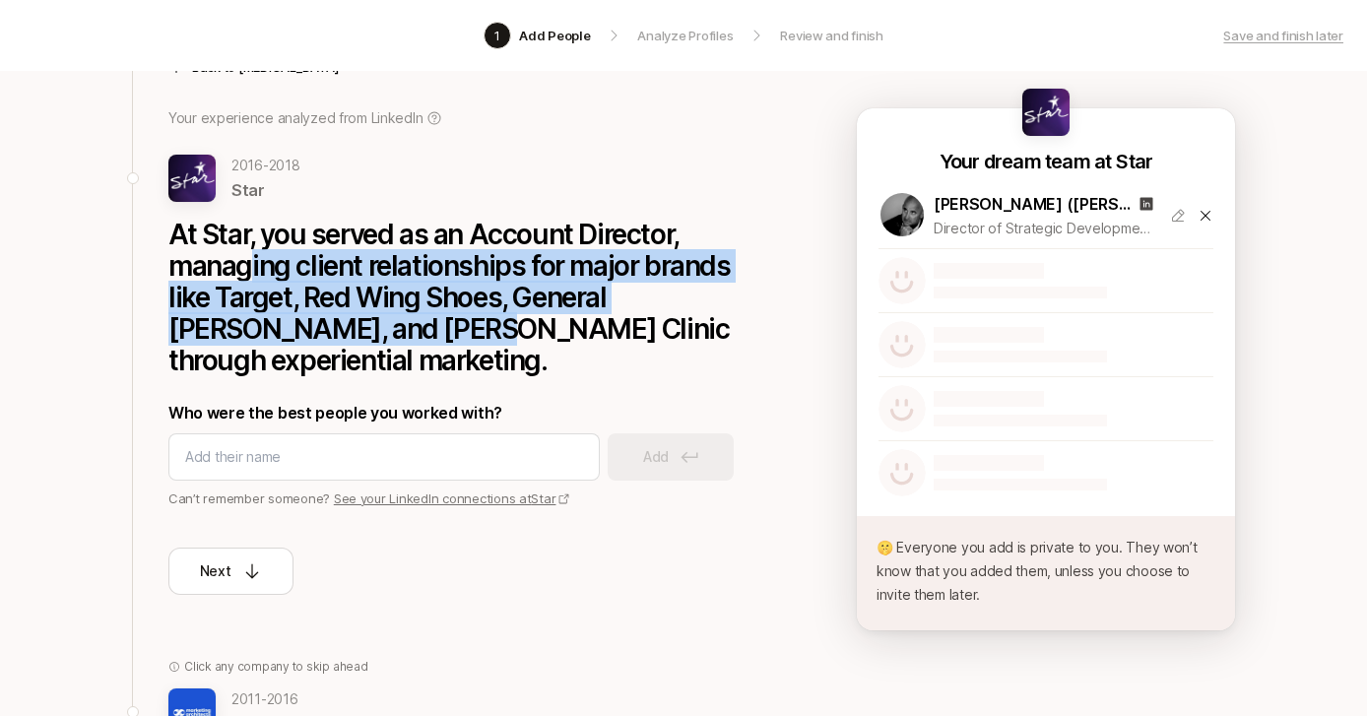
scroll to position [119, 0]
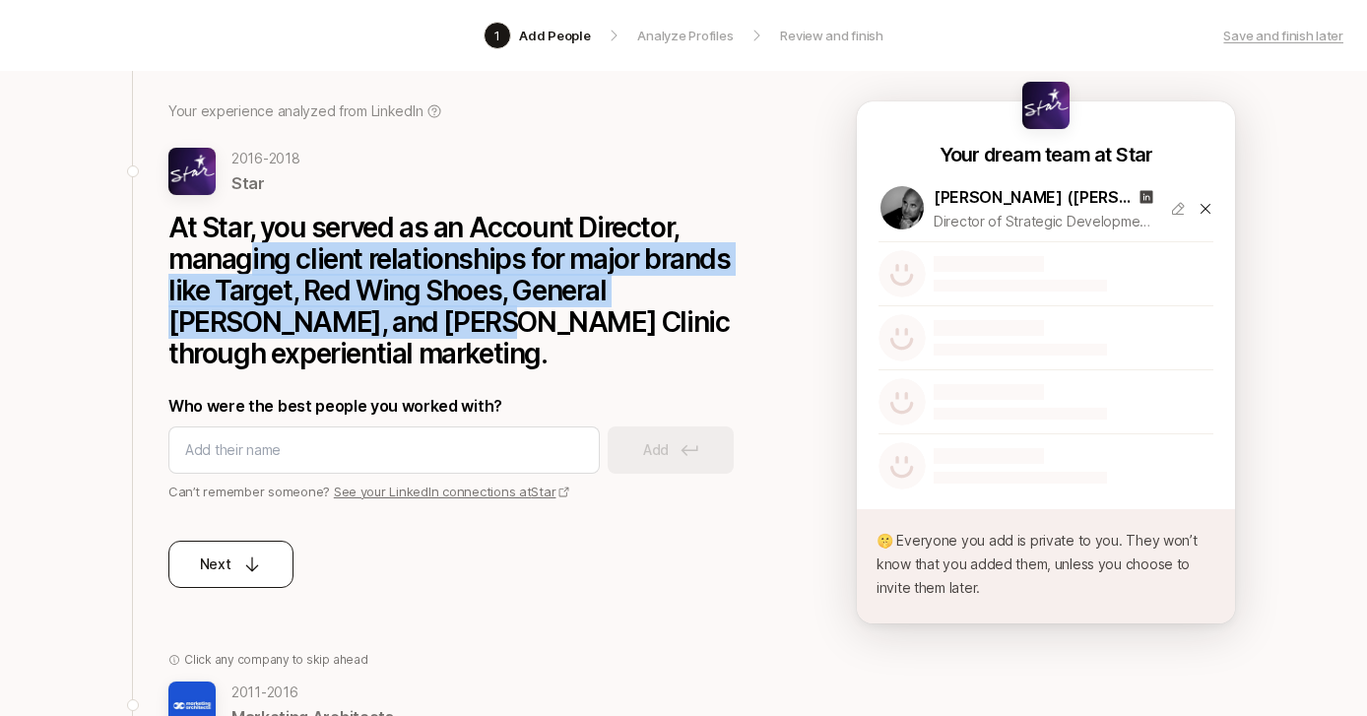
click at [246, 541] on button "Next" at bounding box center [230, 564] width 125 height 47
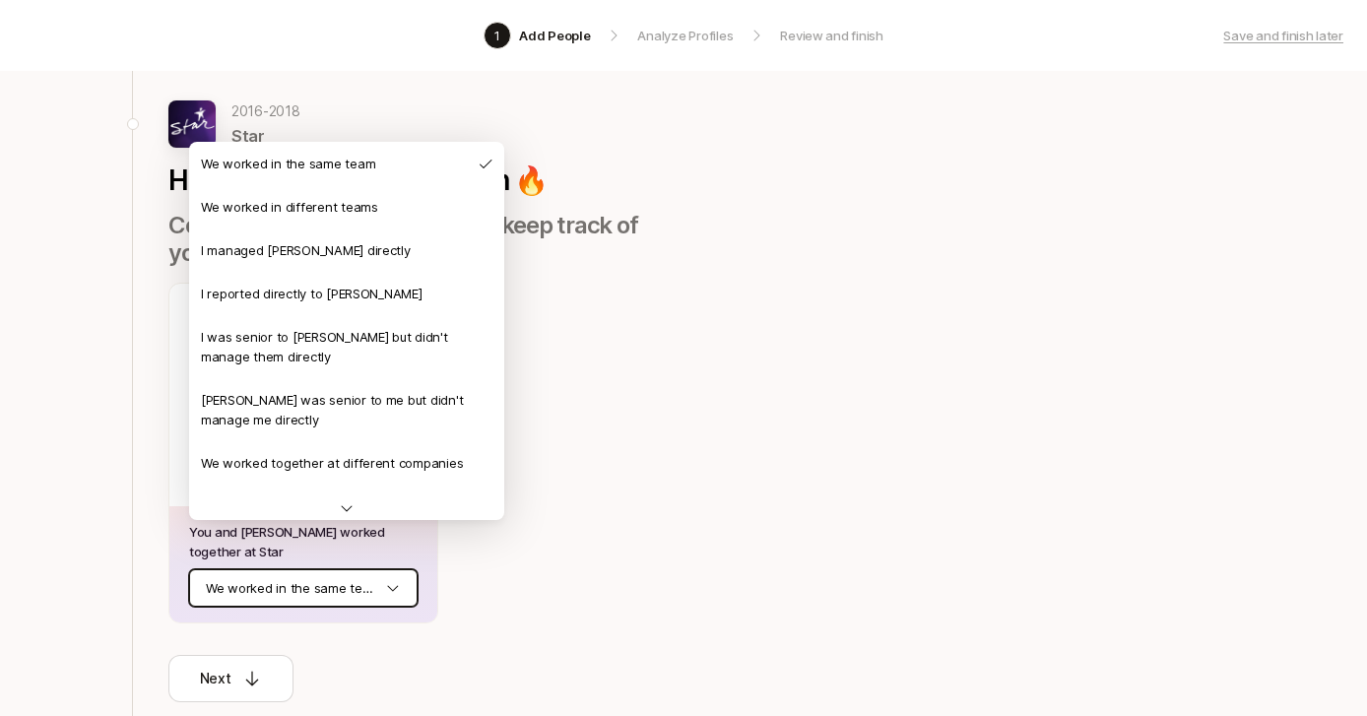
click at [308, 549] on html "1 Add People Analyze Profiles Review and finish Save and finish later Add the b…" at bounding box center [683, 239] width 1367 height 716
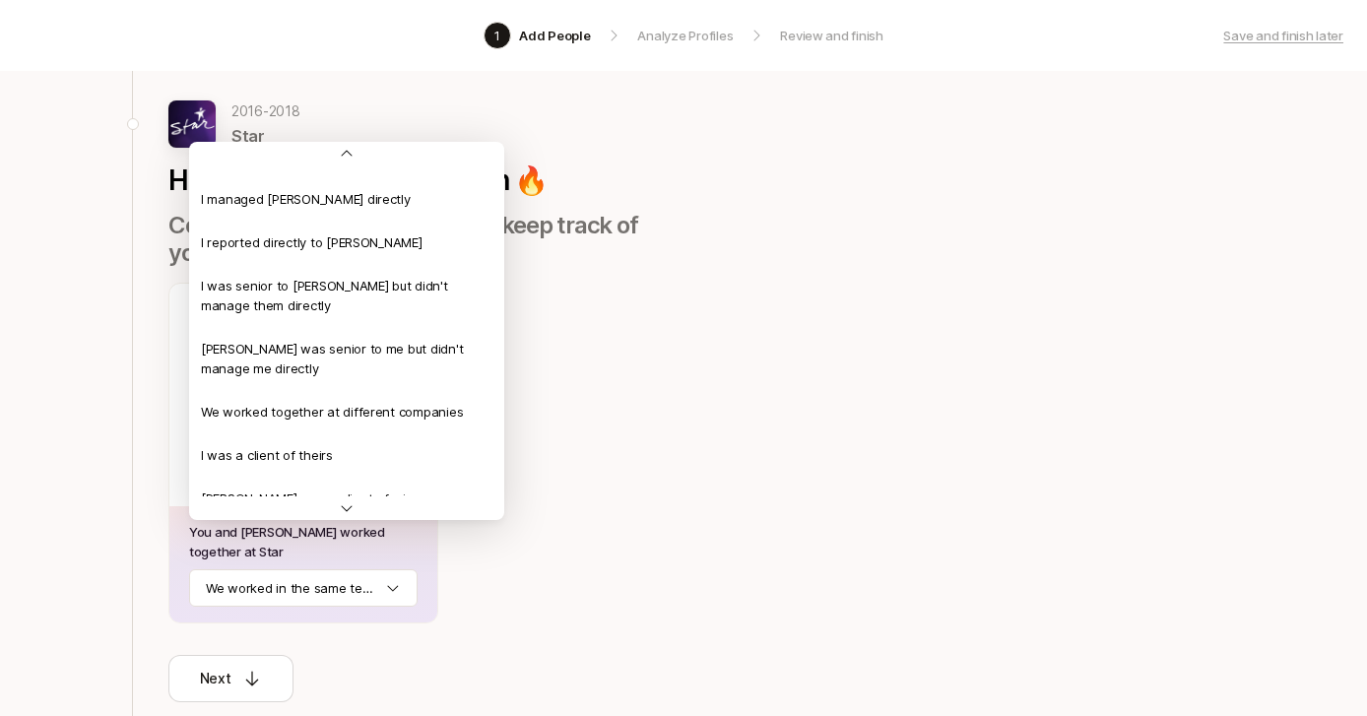
scroll to position [0, 0]
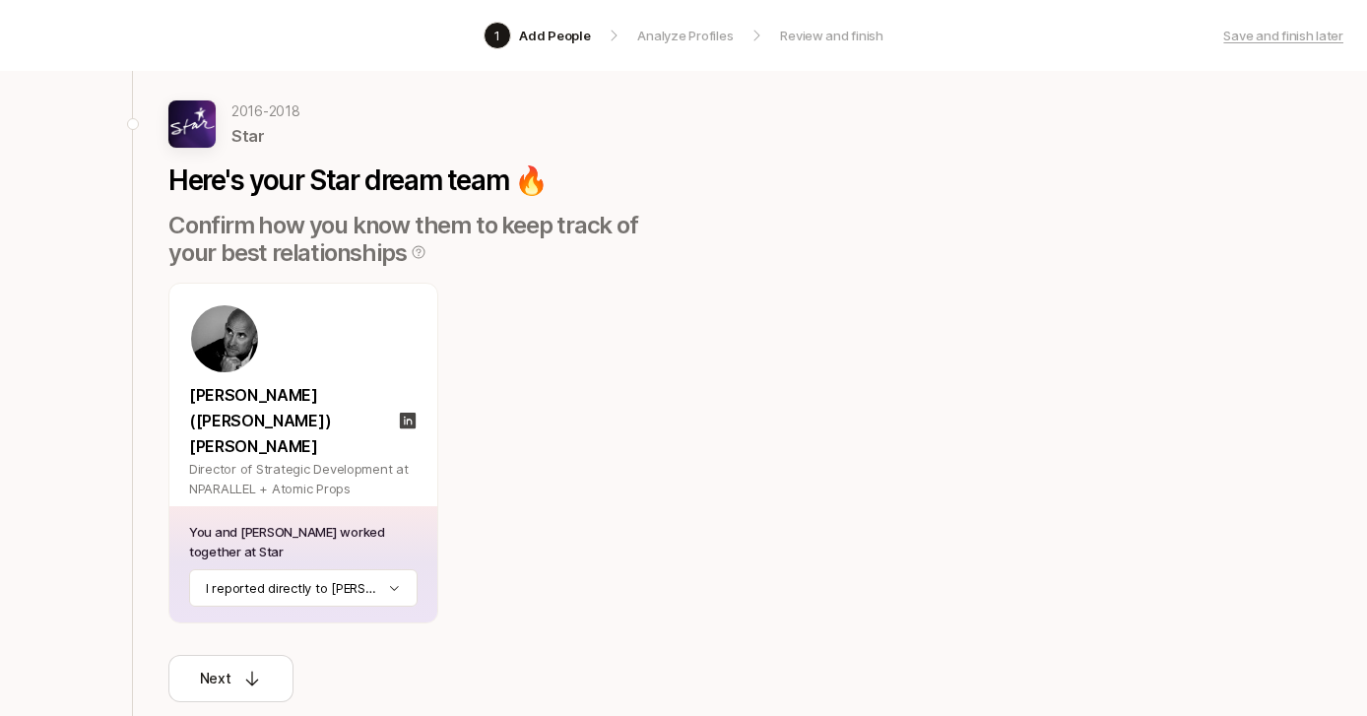
click at [530, 528] on div "[PERSON_NAME] ([PERSON_NAME]) [PERSON_NAME] Director of Strategic Development a…" at bounding box center [425, 453] width 515 height 341
click at [207, 122] on img at bounding box center [191, 123] width 47 height 47
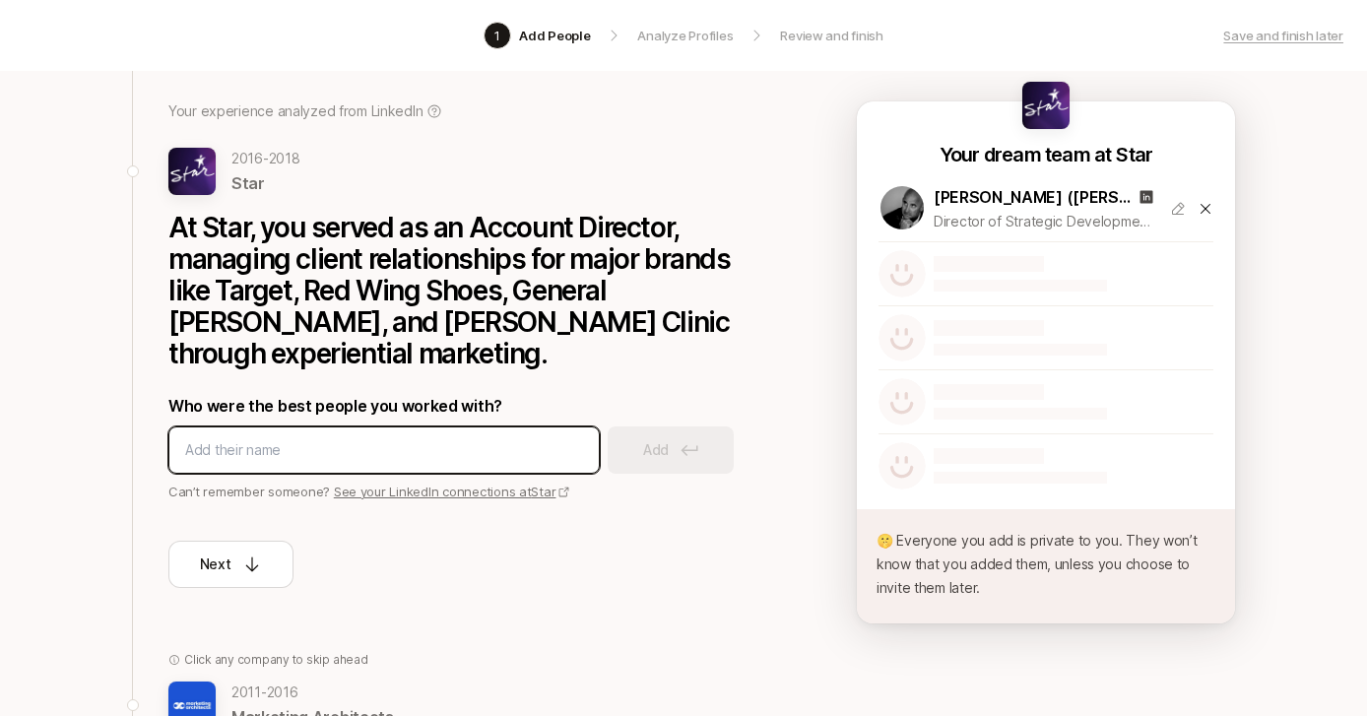
paste input "[URL][DOMAIN_NAME]"
type input "[URL][DOMAIN_NAME]"
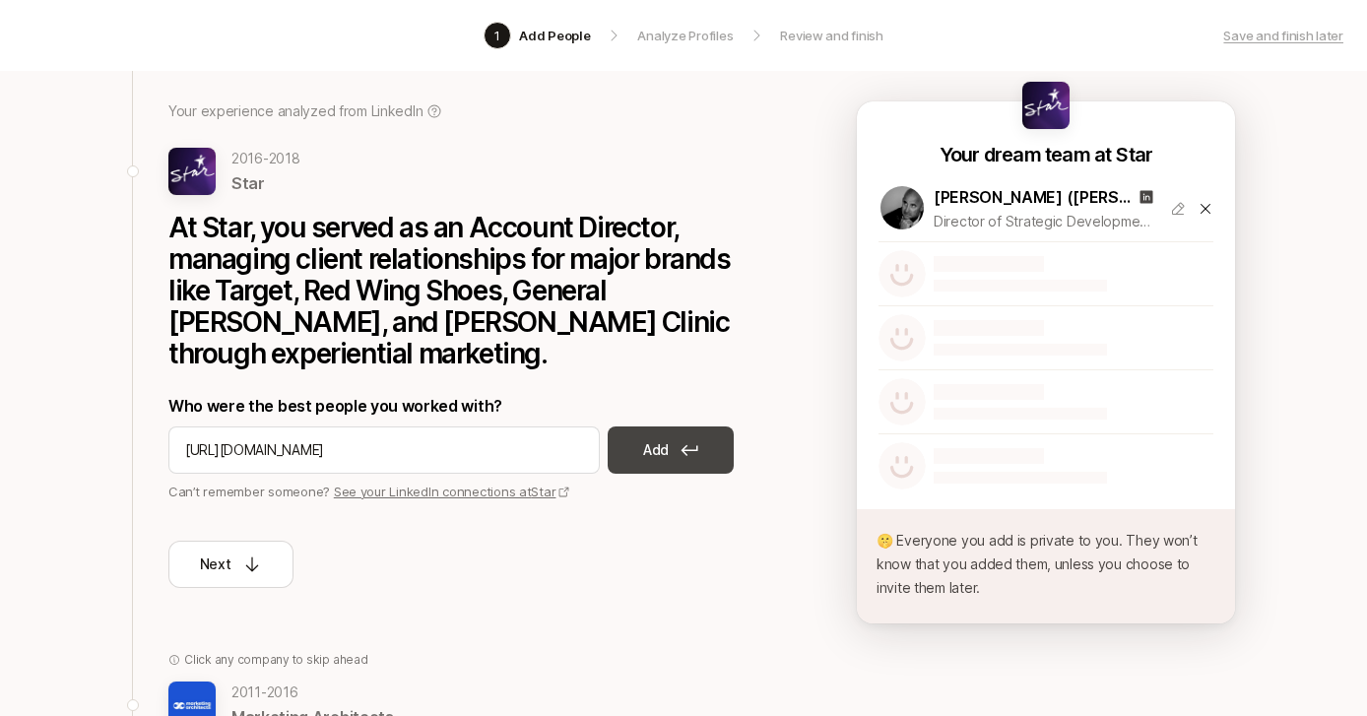
click at [656, 438] on p "Add" at bounding box center [656, 450] width 26 height 24
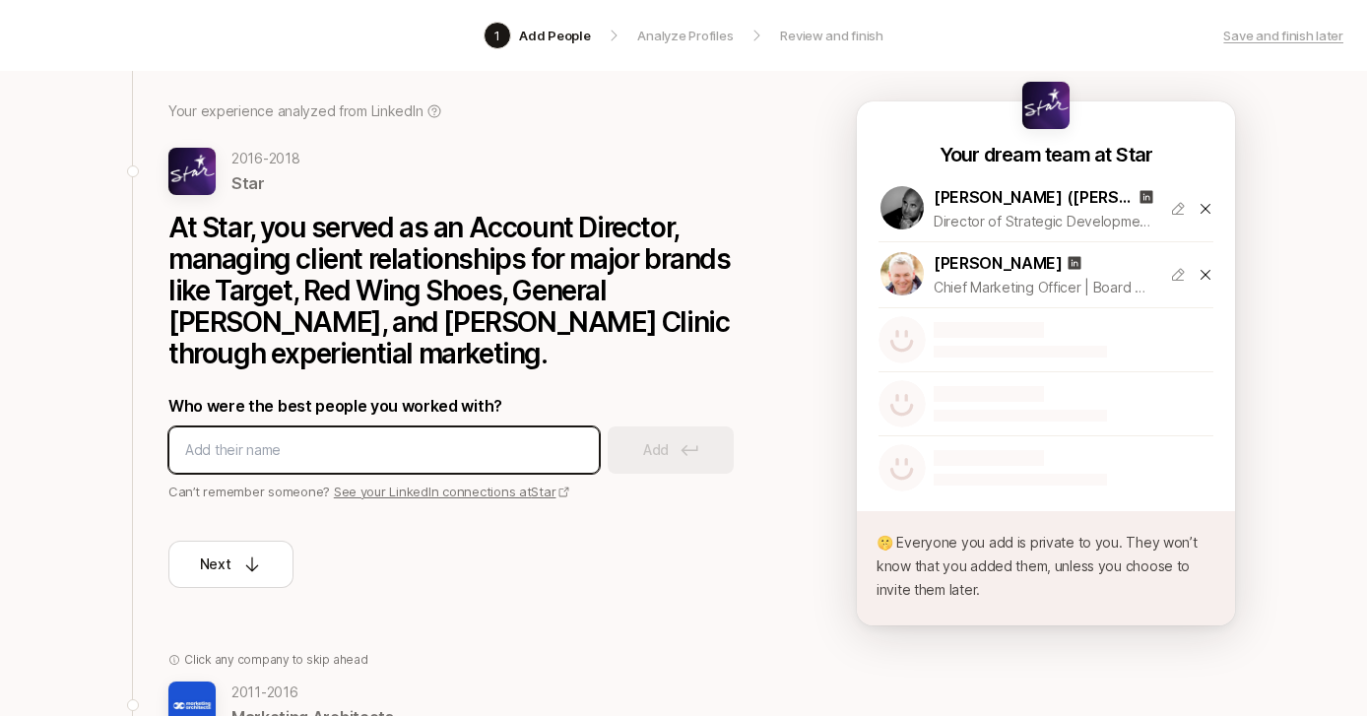
paste input "[URL][DOMAIN_NAME][PERSON_NAME]"
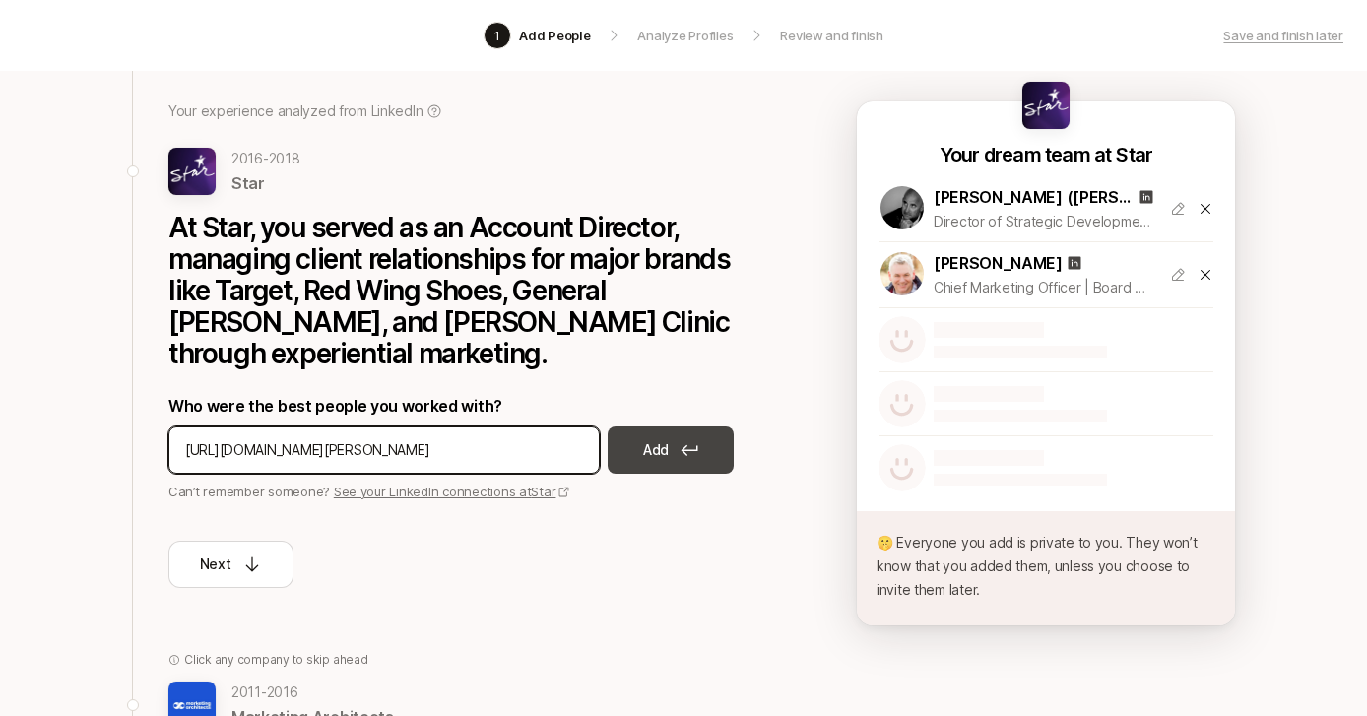
type input "[URL][DOMAIN_NAME][PERSON_NAME]"
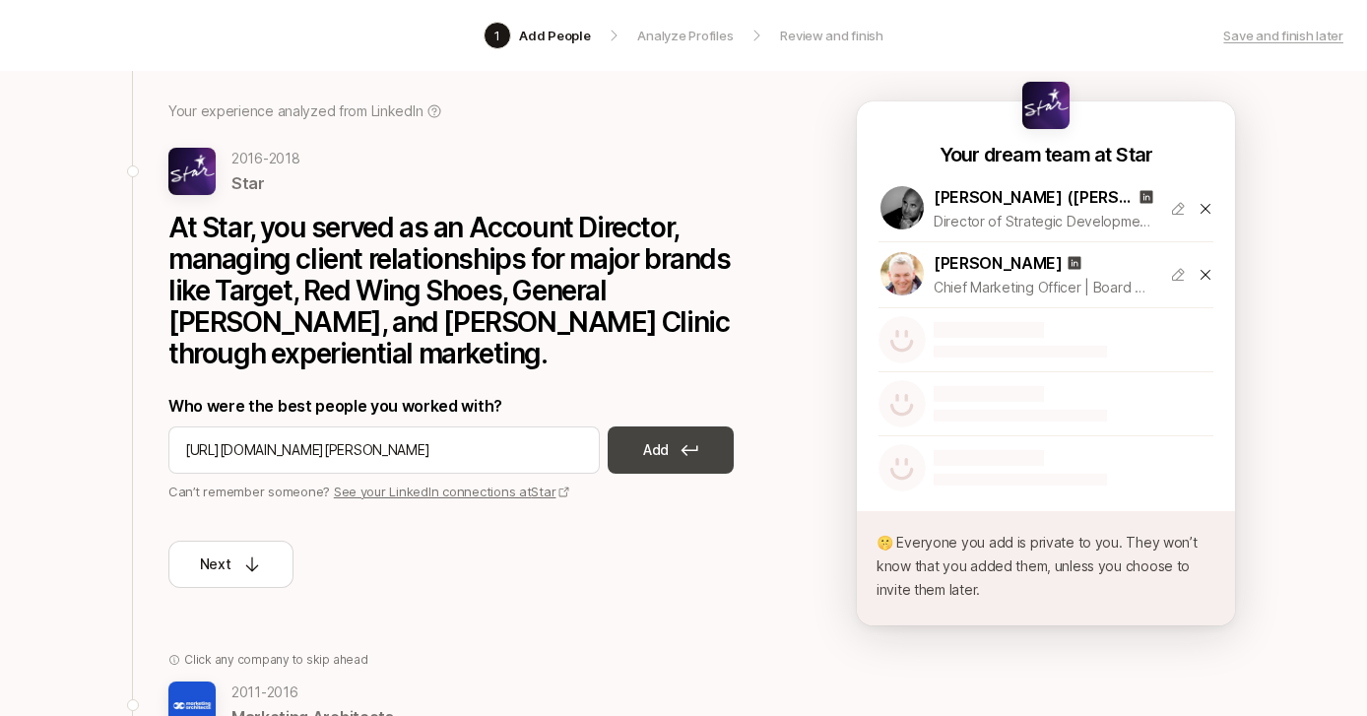
click at [652, 438] on p "Add" at bounding box center [656, 450] width 26 height 24
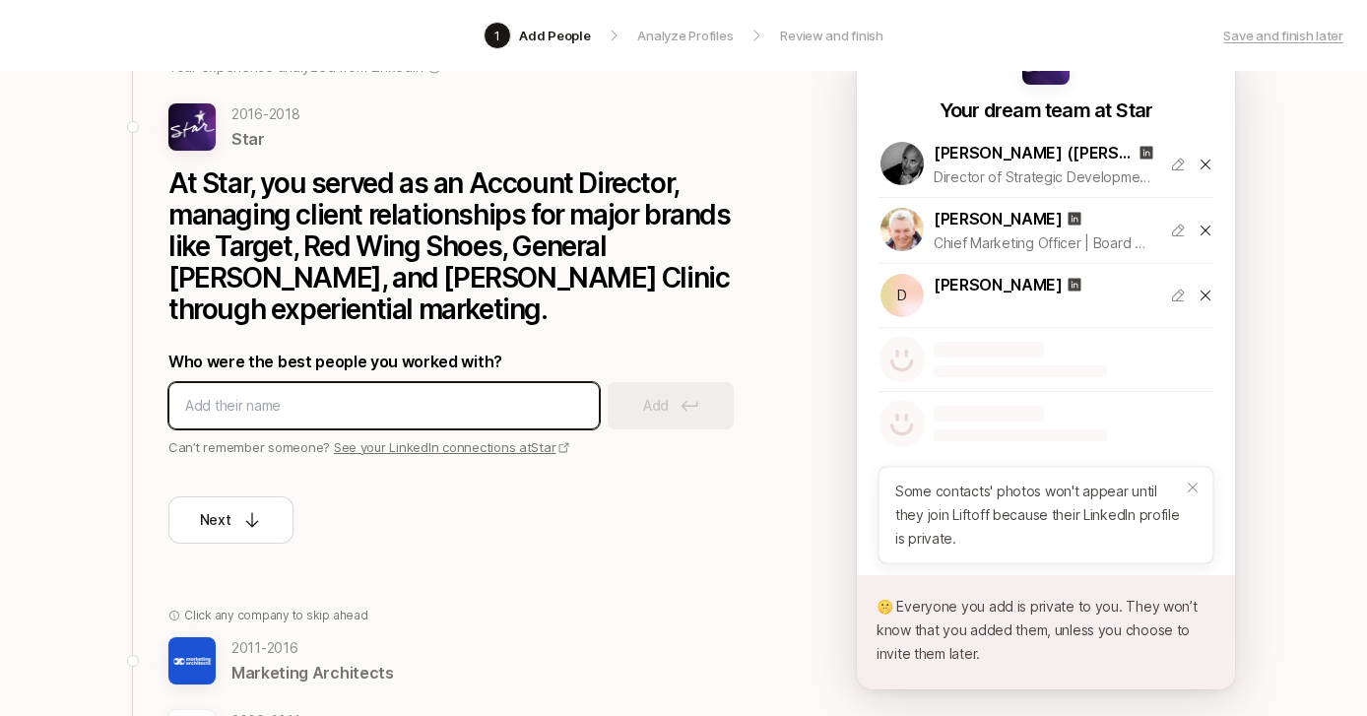
scroll to position [169, 0]
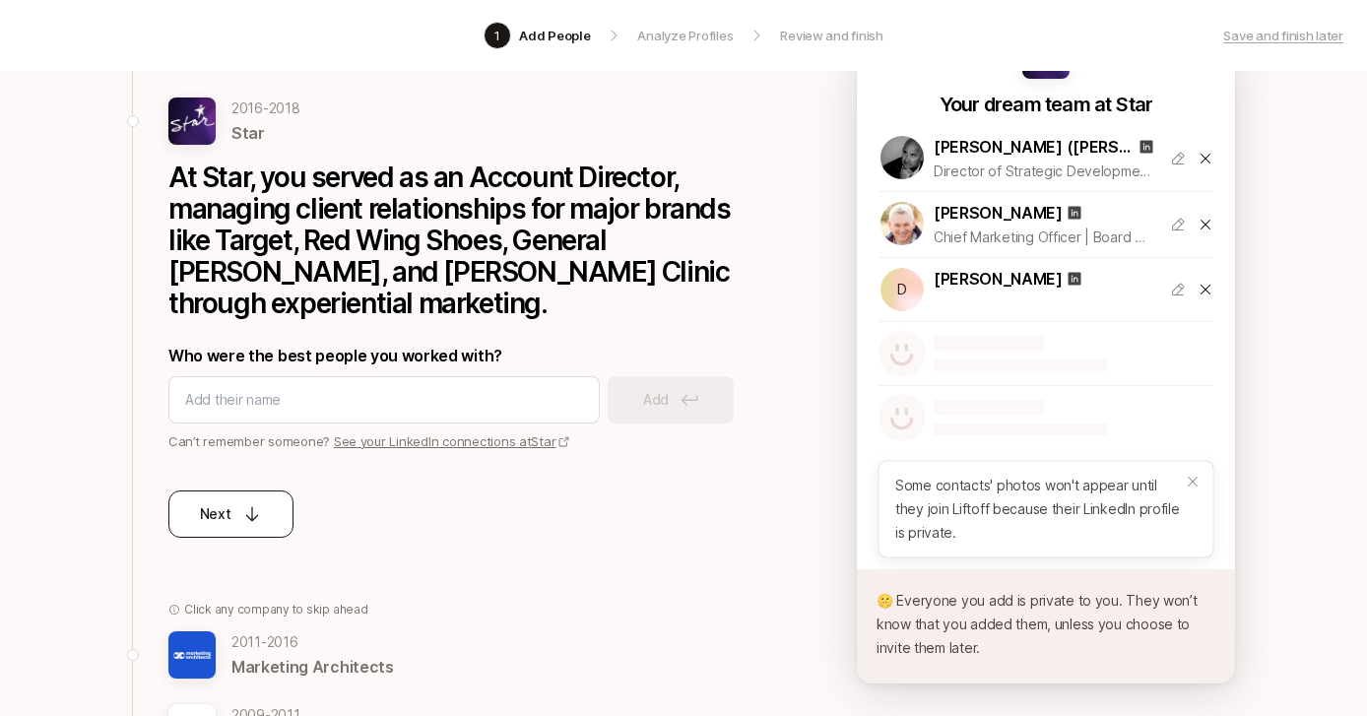
click at [265, 490] on button "Next" at bounding box center [230, 513] width 125 height 47
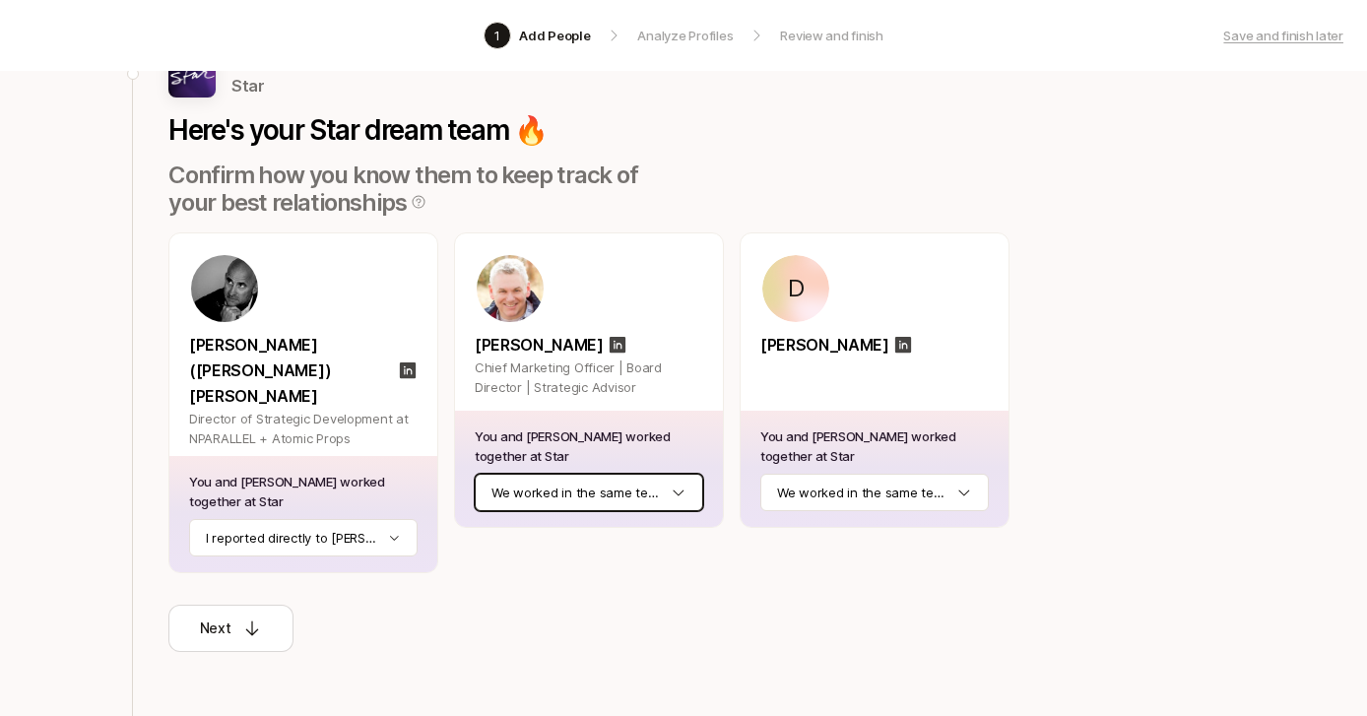
click at [591, 492] on html "1 Add People Analyze Profiles Review and finish Save and finish later Add the b…" at bounding box center [683, 189] width 1367 height 716
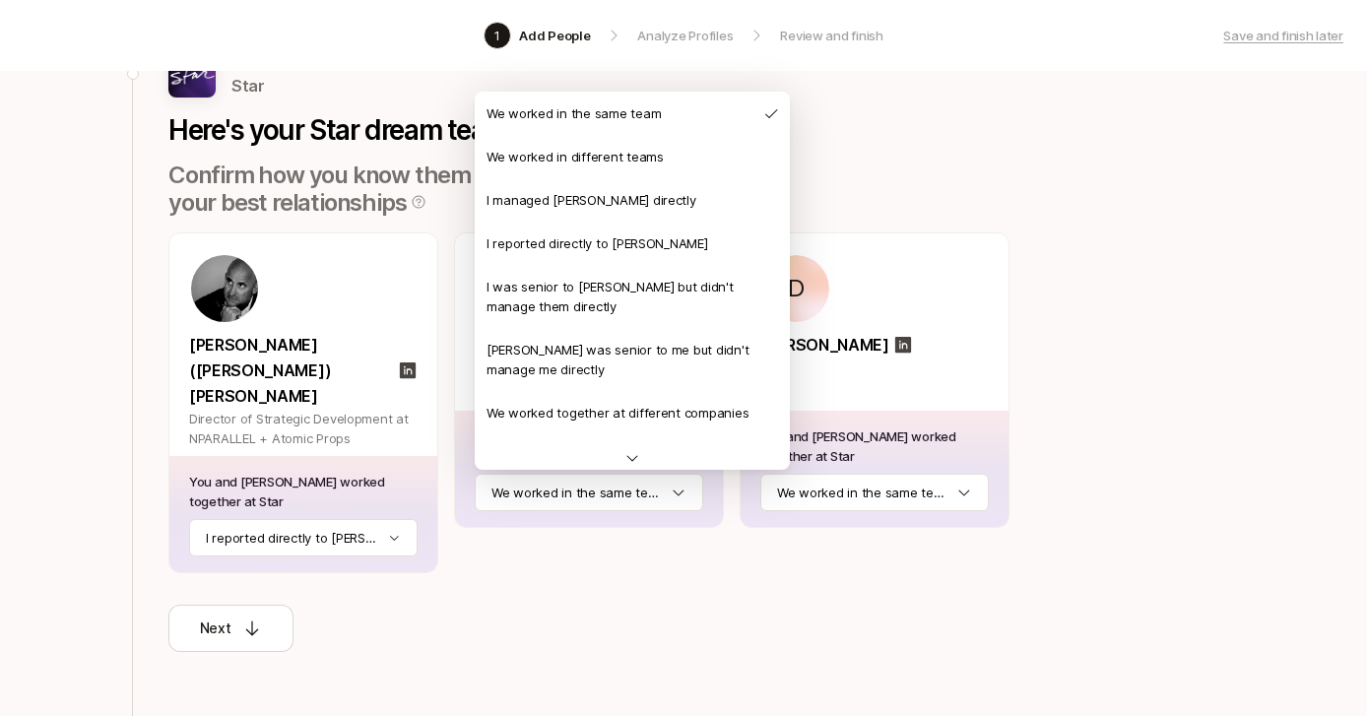
scroll to position [75, 0]
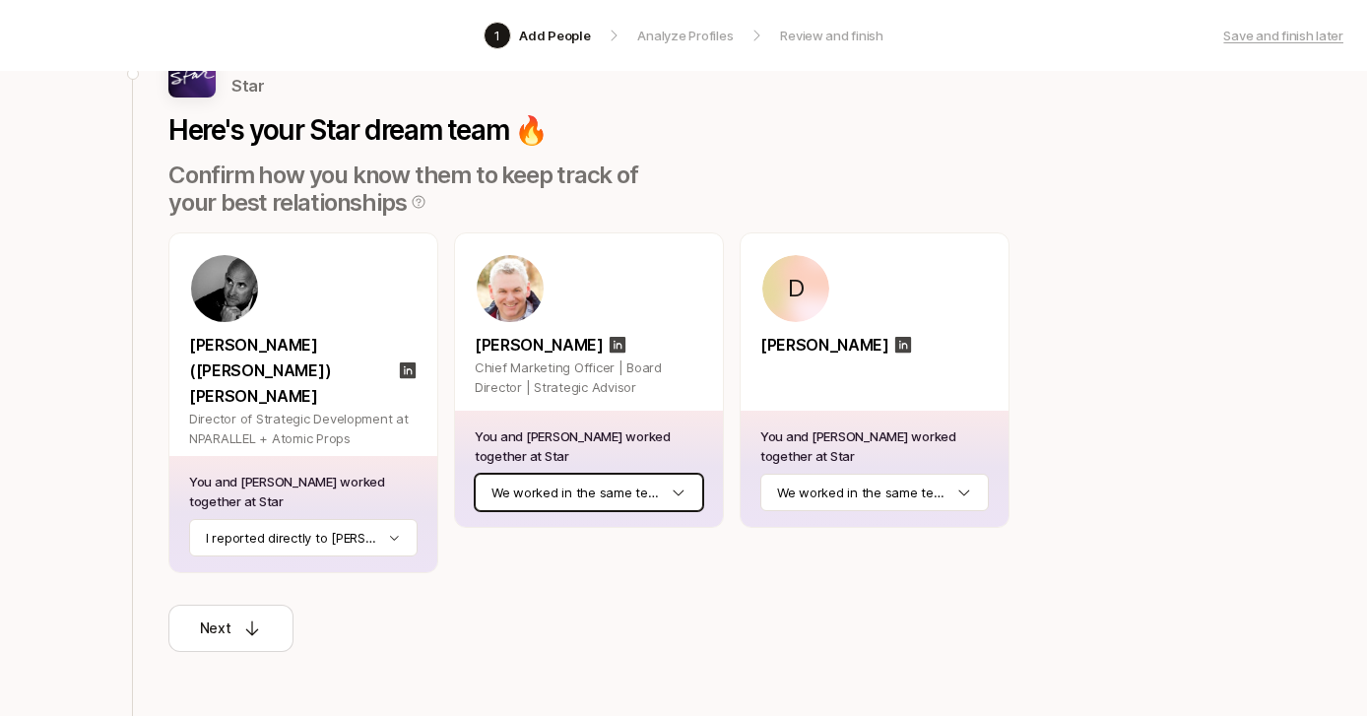
click at [686, 489] on html "1 Add People Analyze Profiles Review and finish Save and finish later Add the b…" at bounding box center [683, 189] width 1367 height 716
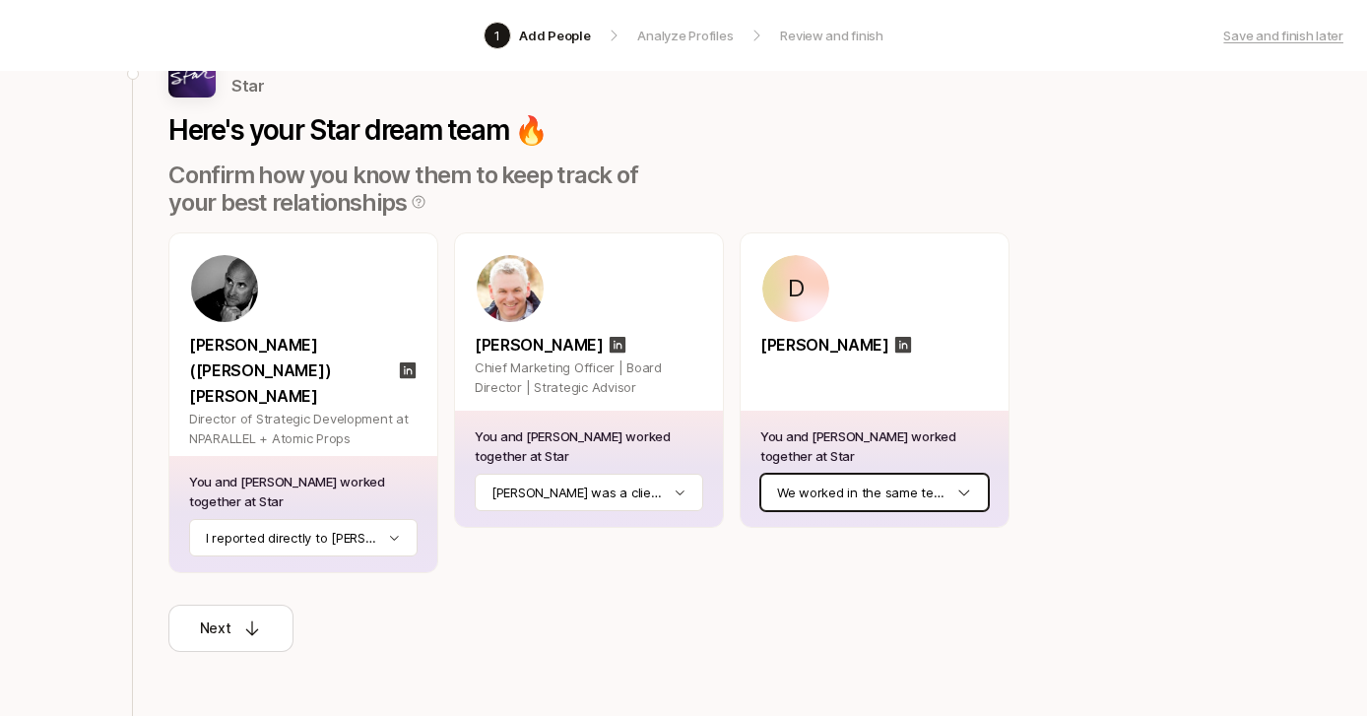
click at [803, 488] on html "1 Add People Analyze Profiles Review and finish Save and finish later Add the b…" at bounding box center [683, 189] width 1367 height 716
click at [215, 616] on p "Next" at bounding box center [216, 628] width 32 height 24
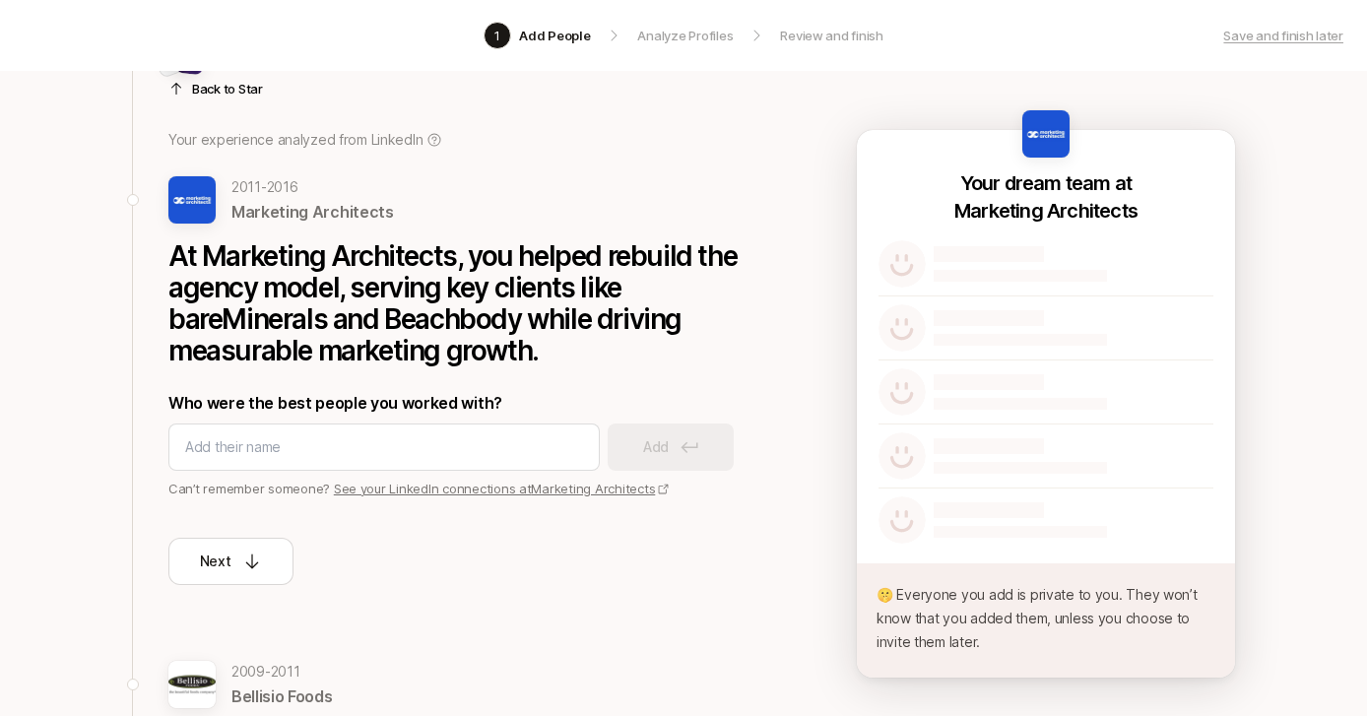
scroll to position [0, 0]
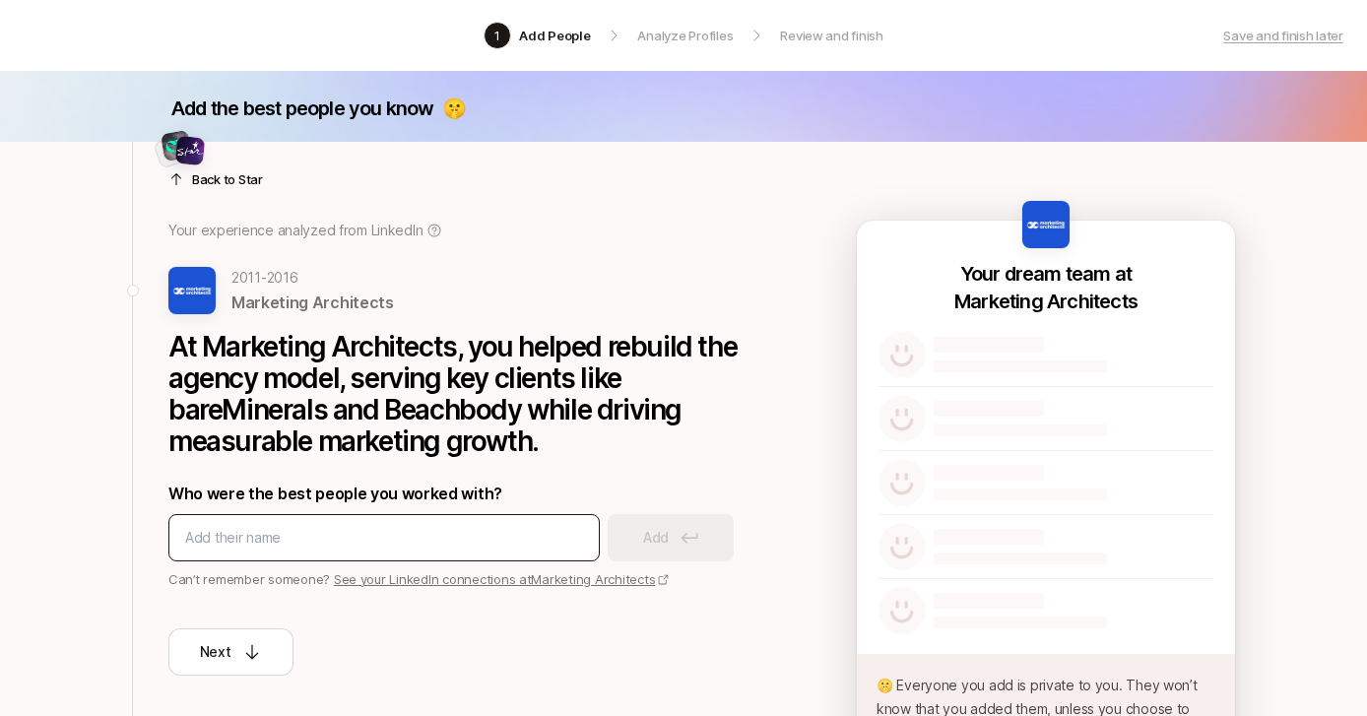
click at [250, 556] on div at bounding box center [383, 537] width 431 height 47
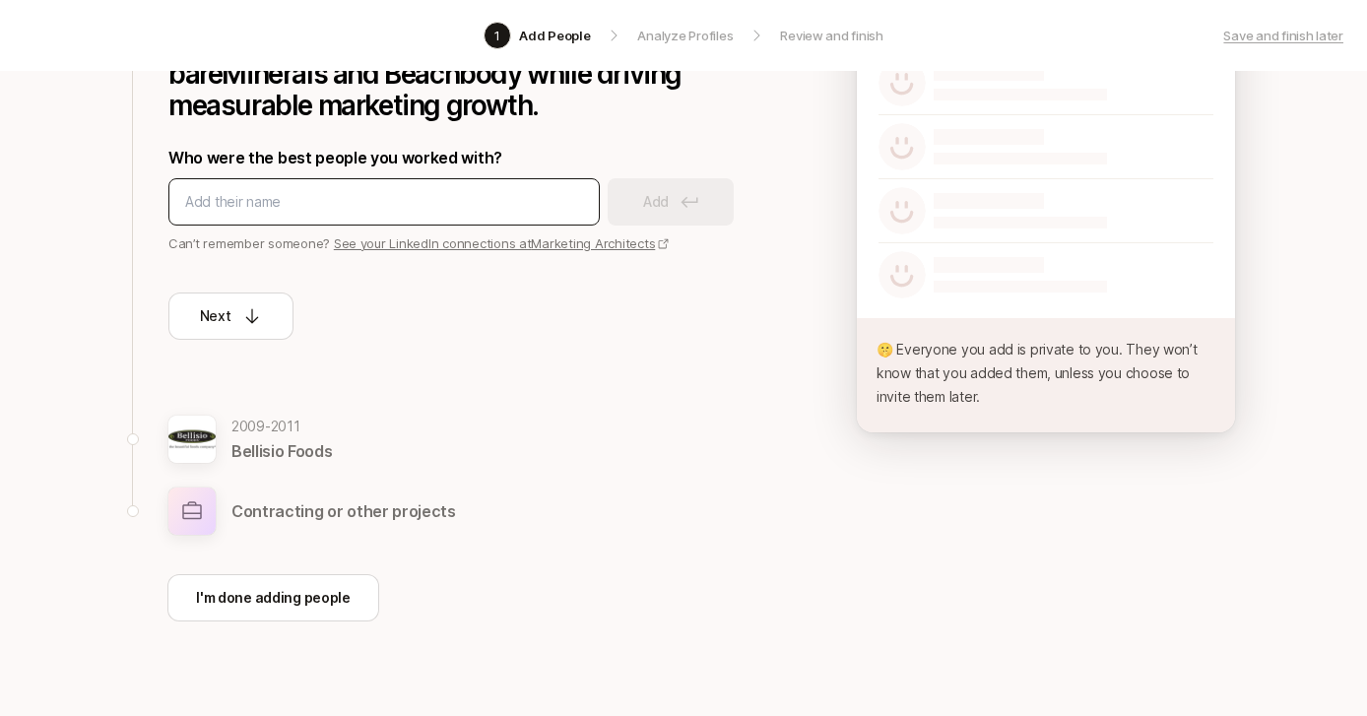
scroll to position [367, 0]
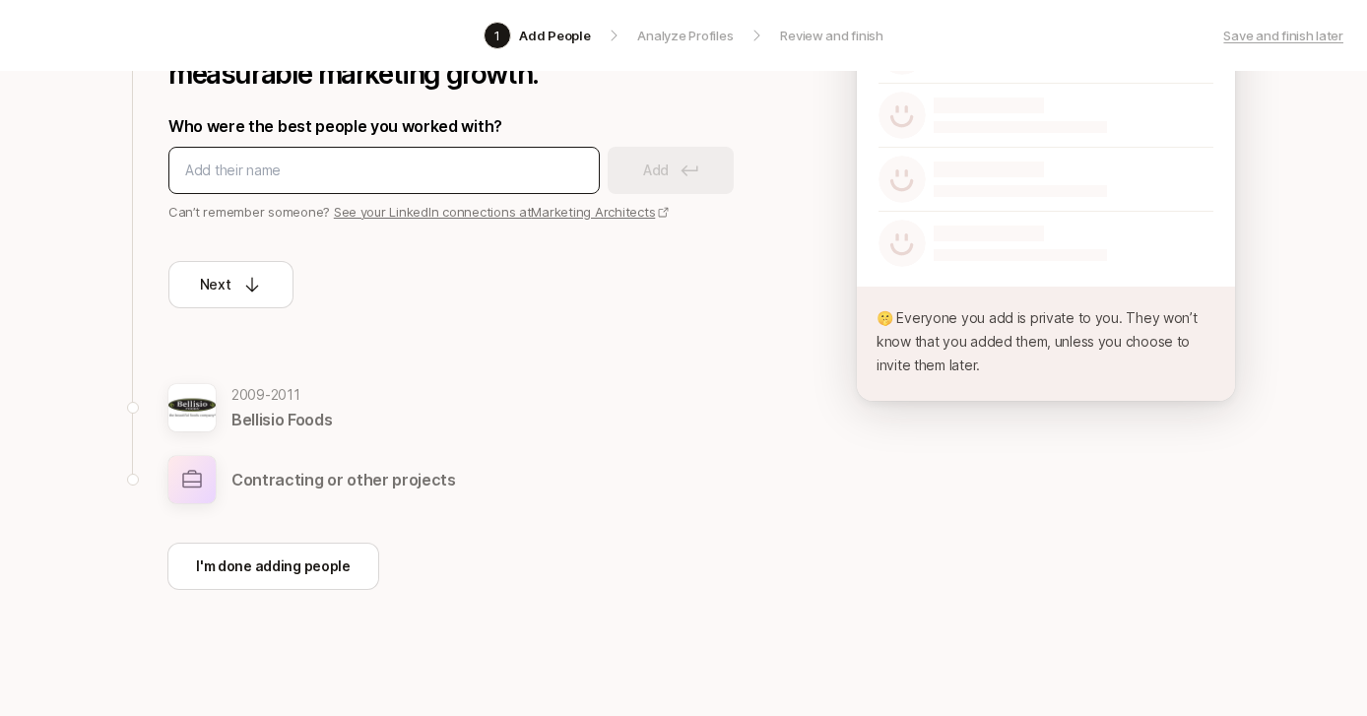
click at [290, 183] on div at bounding box center [383, 170] width 431 height 47
click at [286, 170] on input at bounding box center [384, 171] width 398 height 24
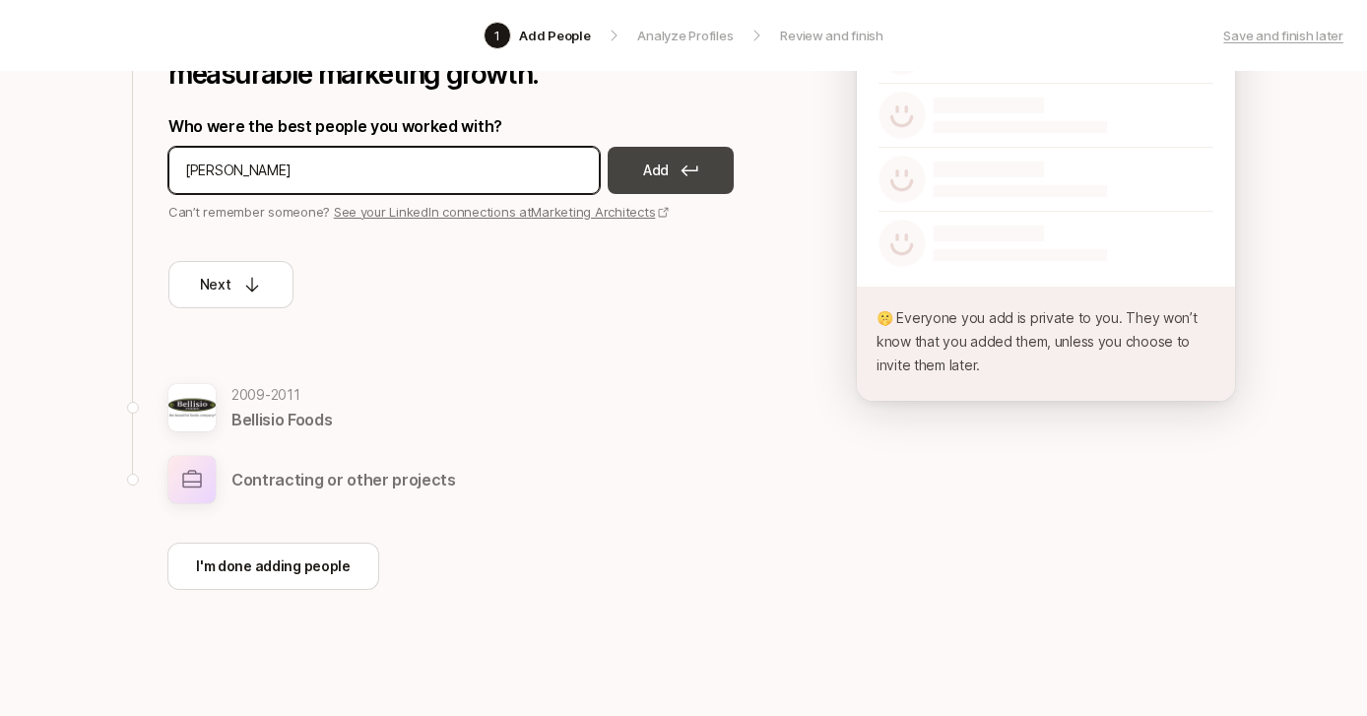
type input "[PERSON_NAME]"
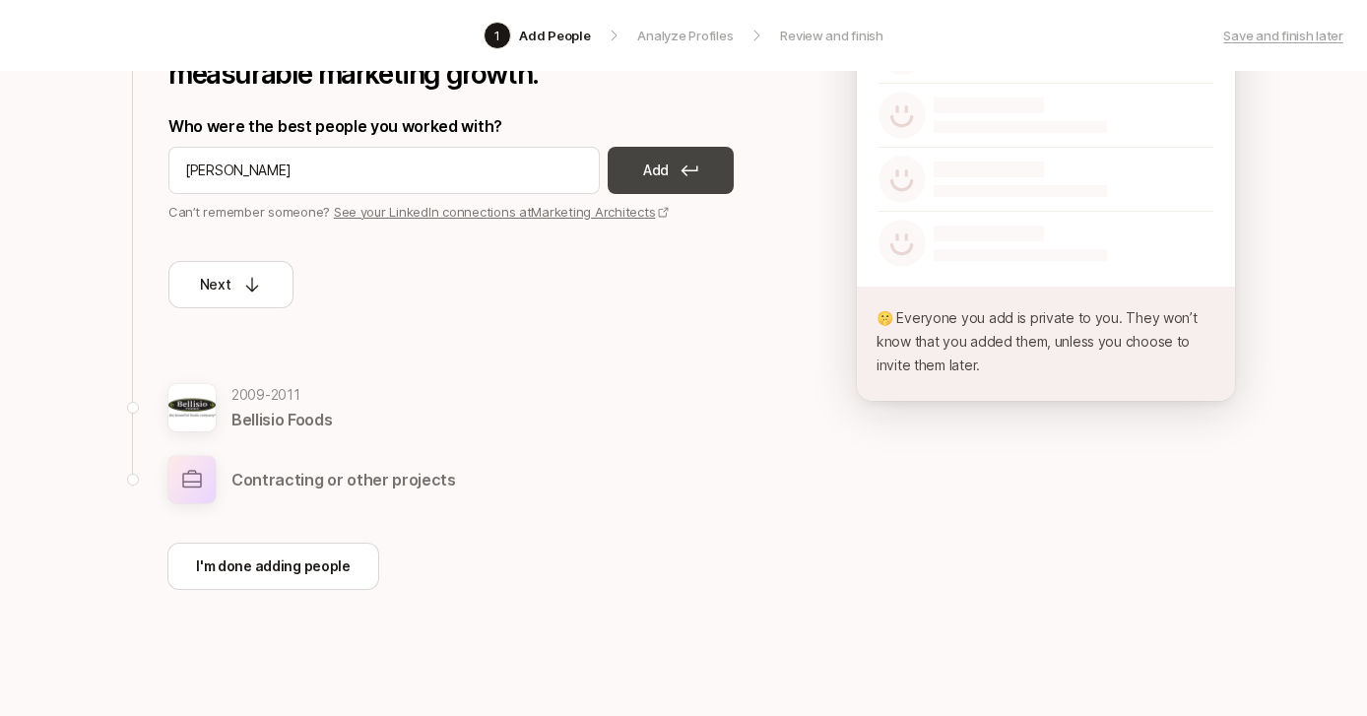
click at [659, 185] on button "Add" at bounding box center [671, 170] width 126 height 47
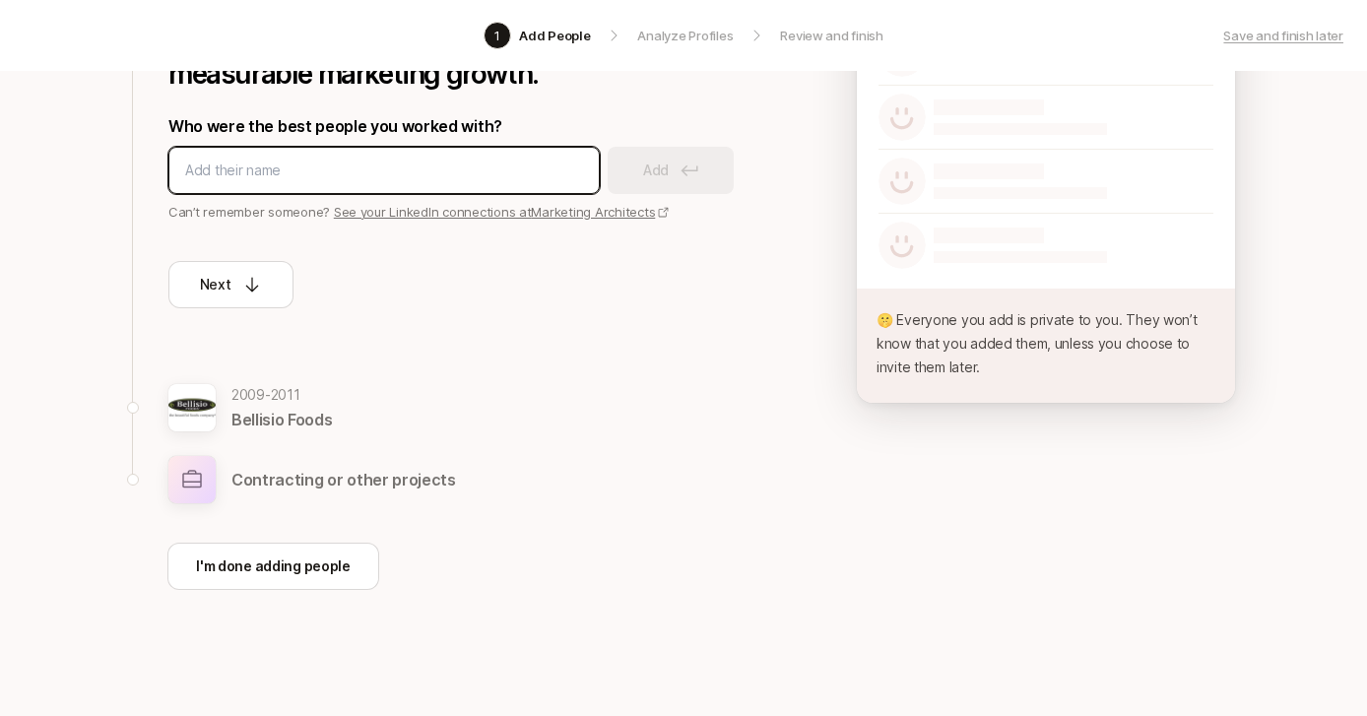
scroll to position [0, 0]
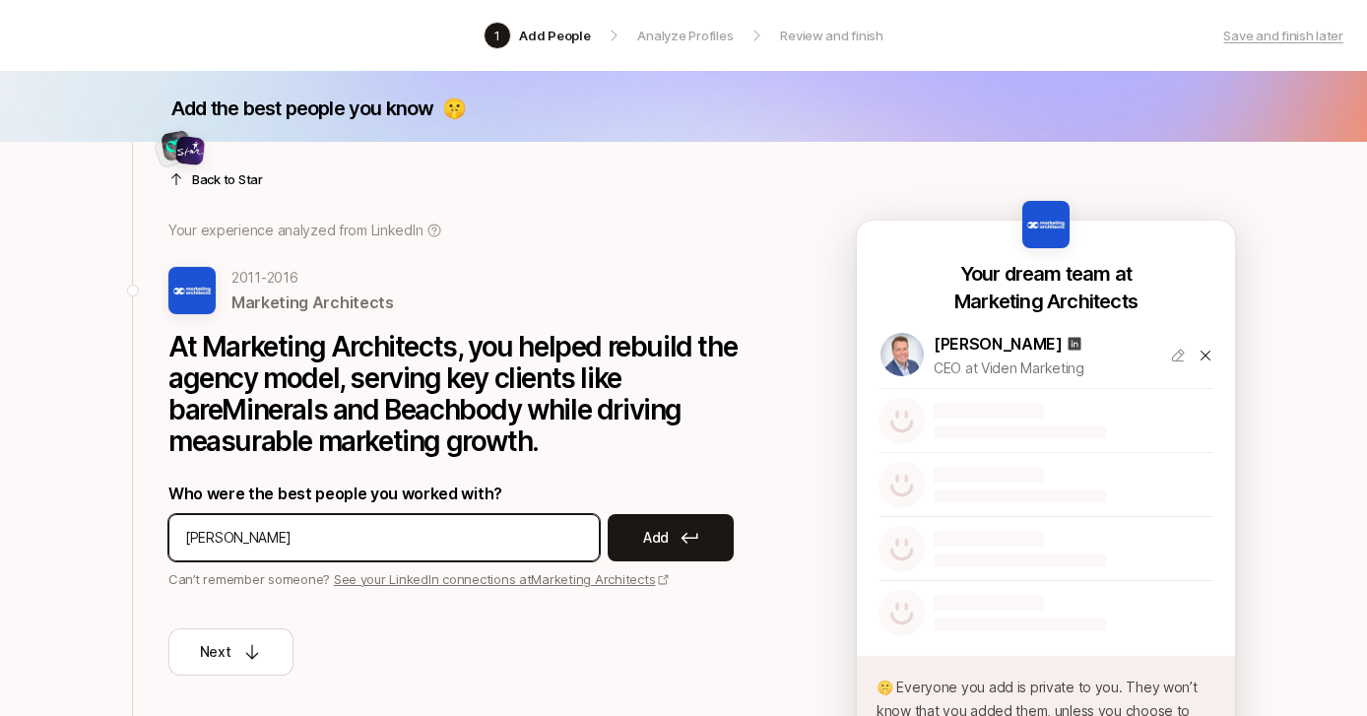
type input "[PERSON_NAME]"
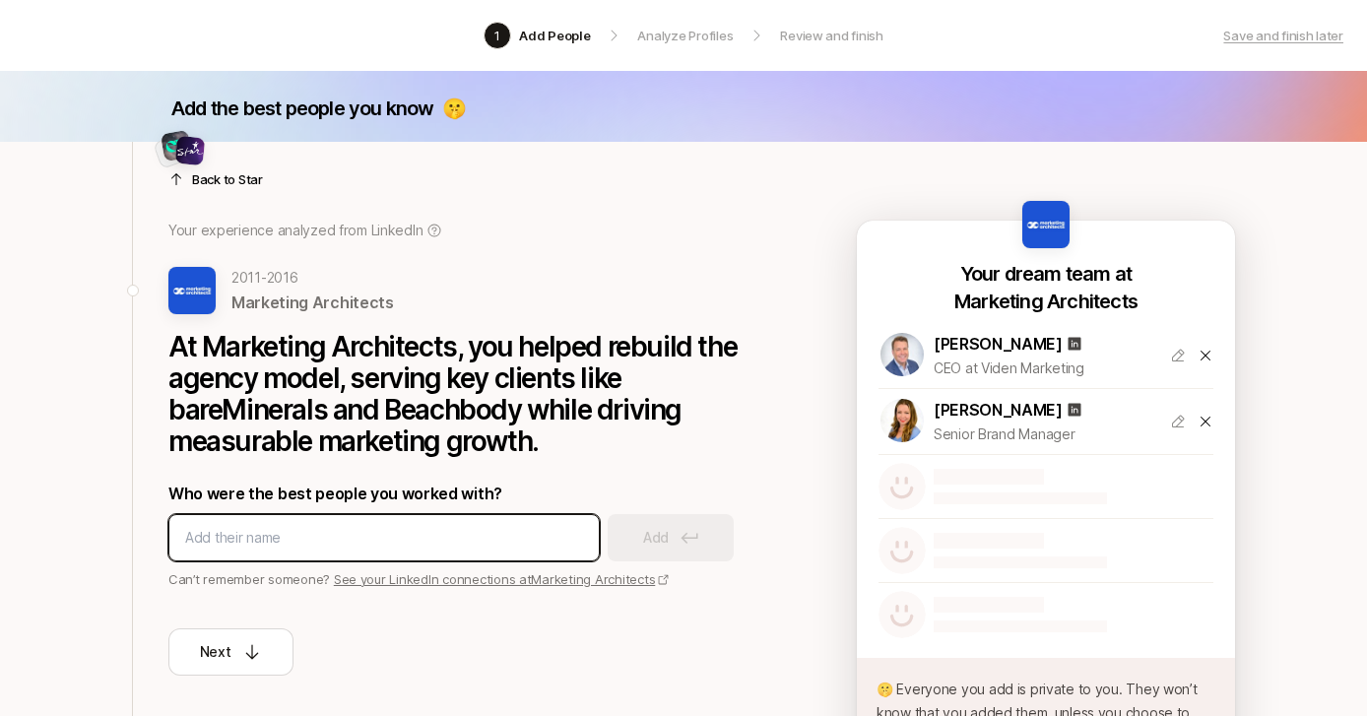
click at [315, 534] on input at bounding box center [384, 538] width 398 height 24
type input "[PERSON_NAME]"
click at [285, 529] on input at bounding box center [384, 538] width 398 height 24
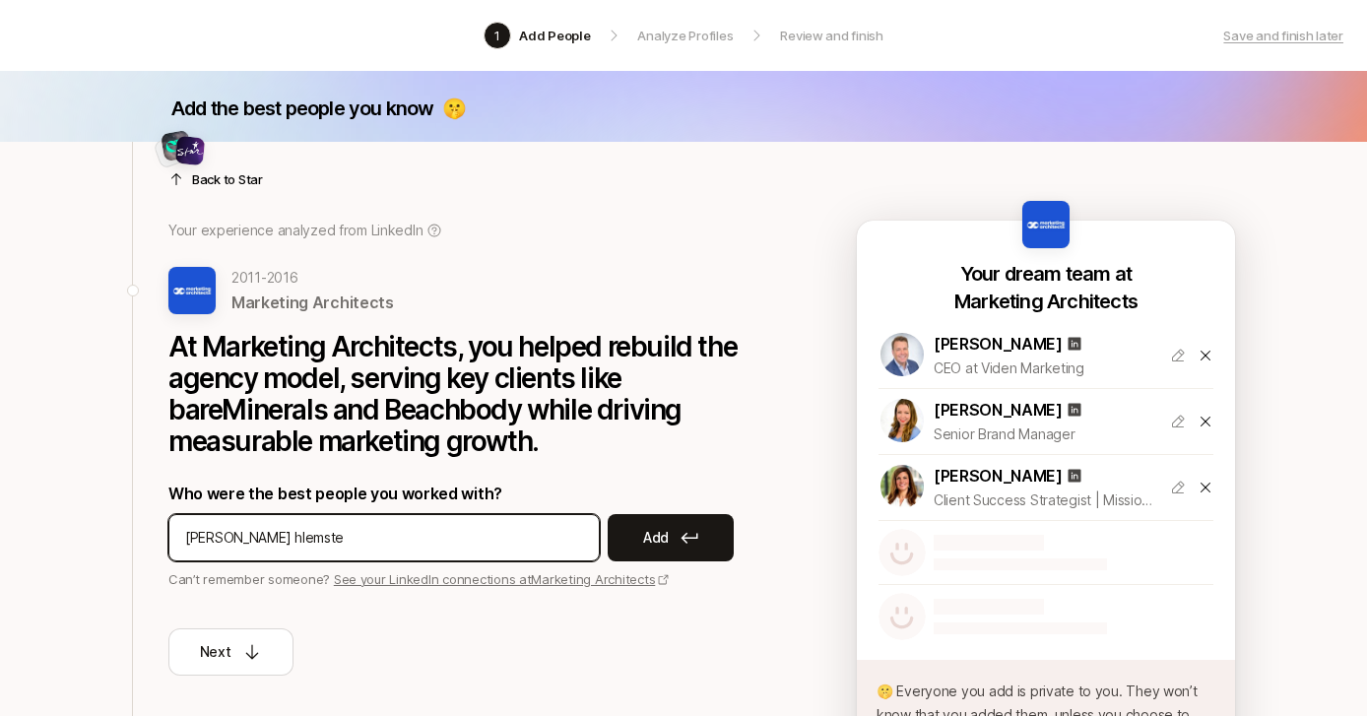
type input "[PERSON_NAME] hlemsted"
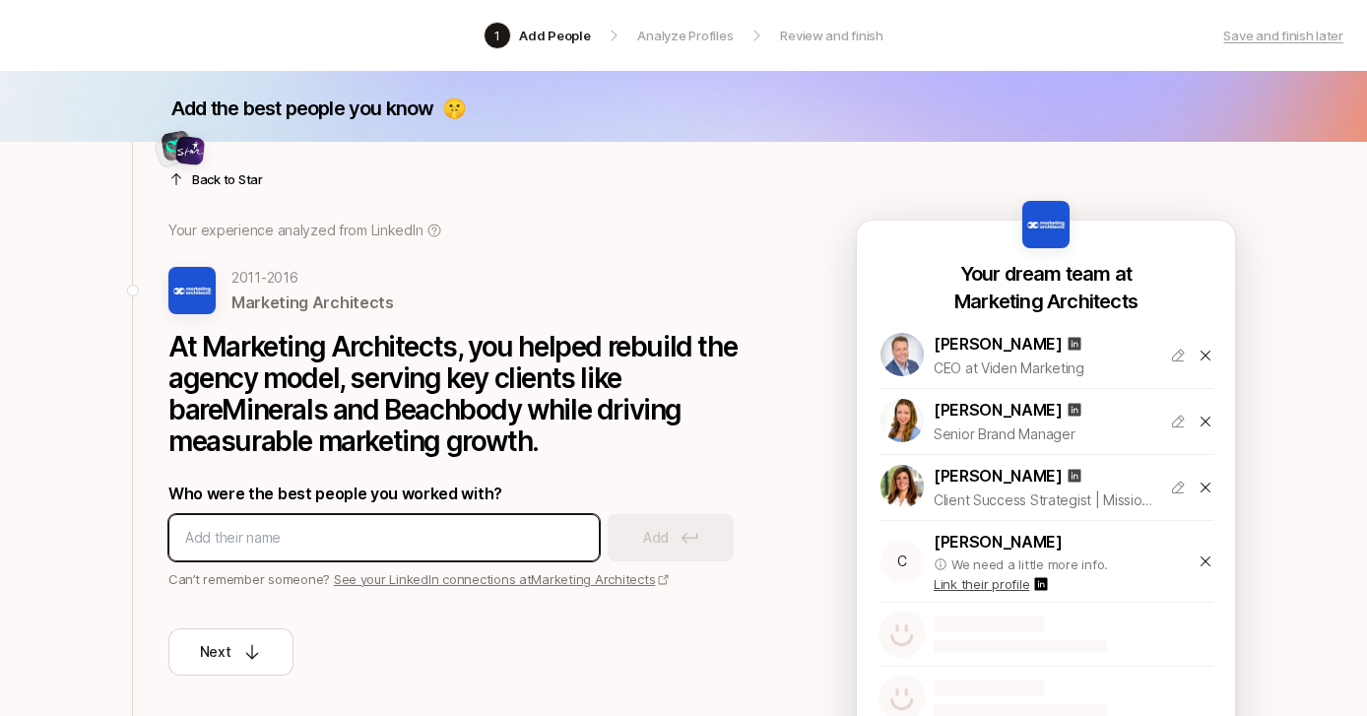
click at [283, 537] on input at bounding box center [384, 538] width 398 height 24
type input "[PERSON_NAME] hlejmsted"
type input "[PERSON_NAME]"
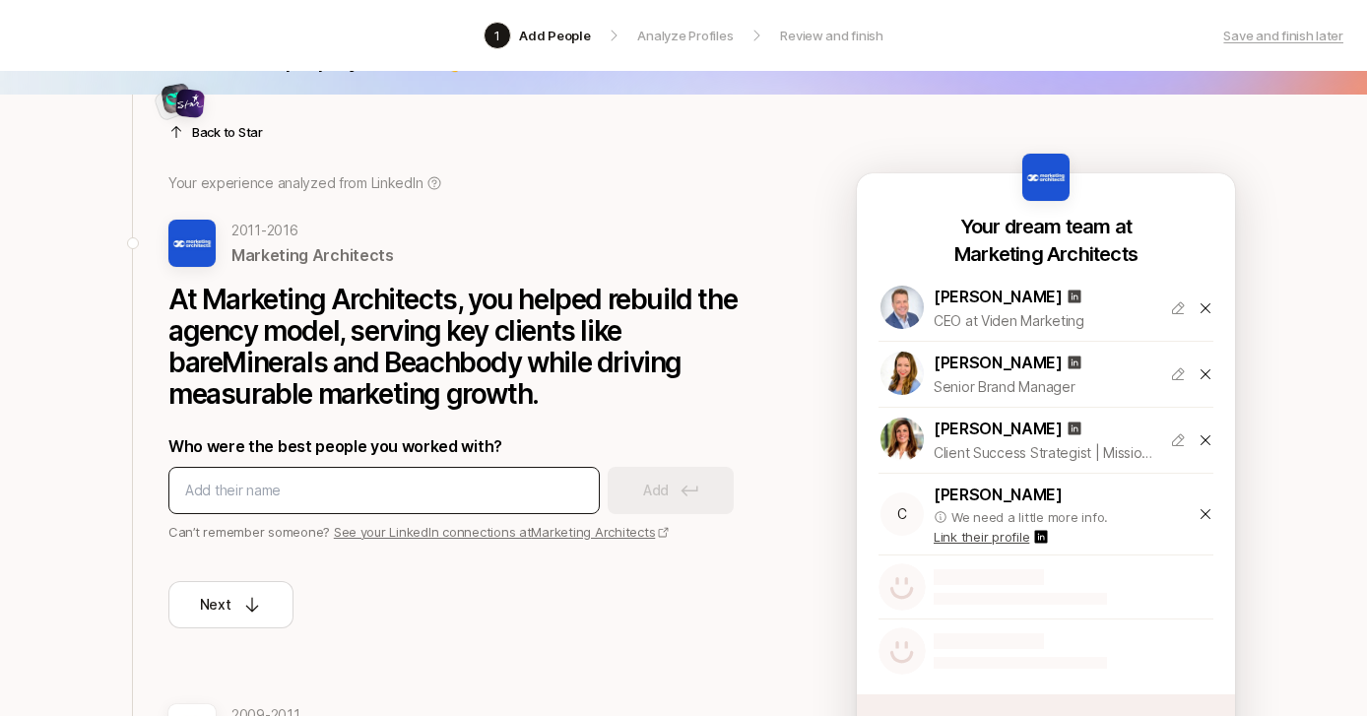
click at [293, 503] on div at bounding box center [383, 490] width 431 height 47
click at [297, 487] on input at bounding box center [384, 491] width 398 height 24
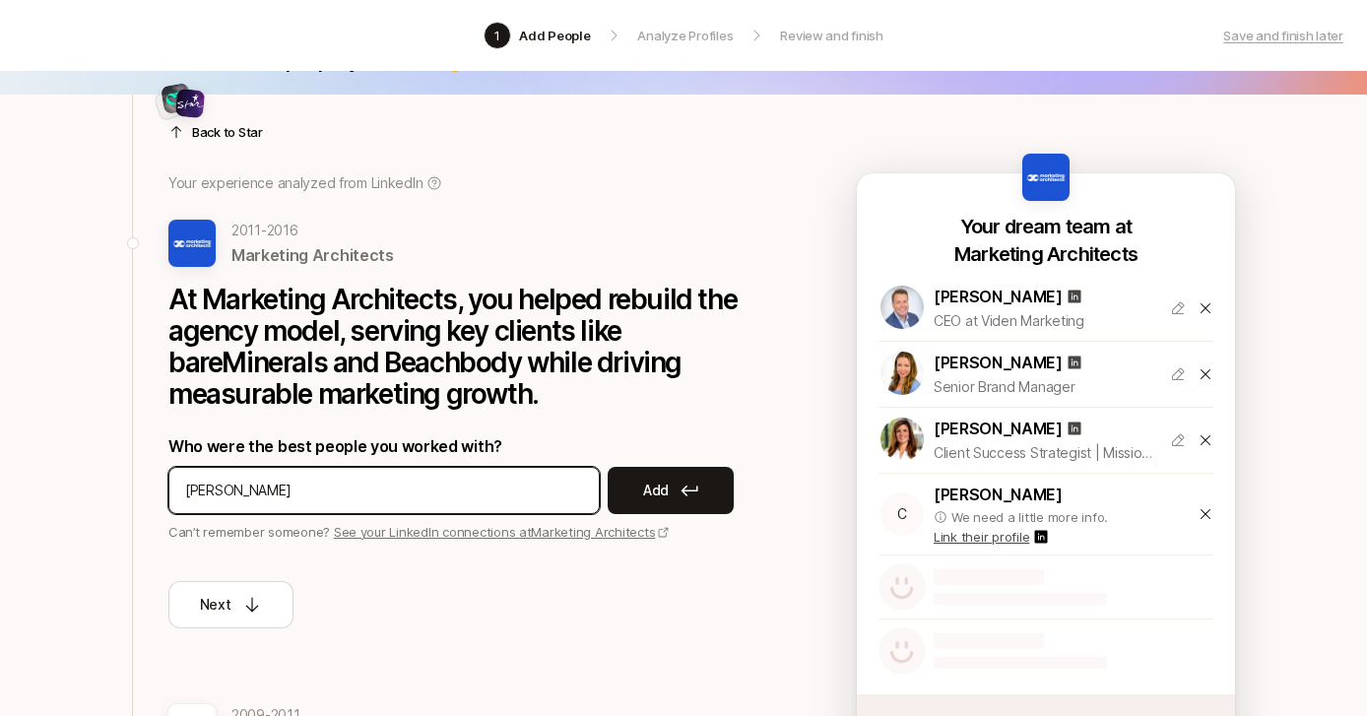
type input "[PERSON_NAME]"
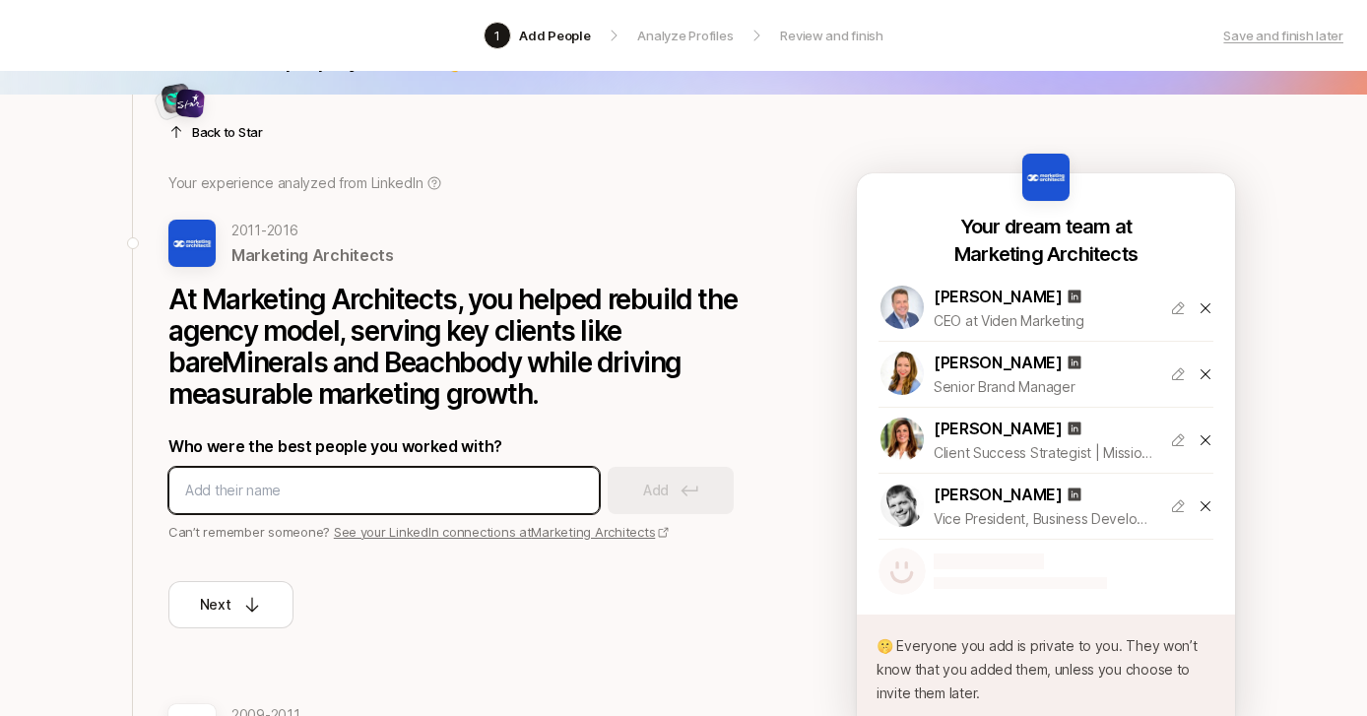
click at [296, 480] on input at bounding box center [384, 491] width 398 height 24
type input "[PERSON_NAME]"
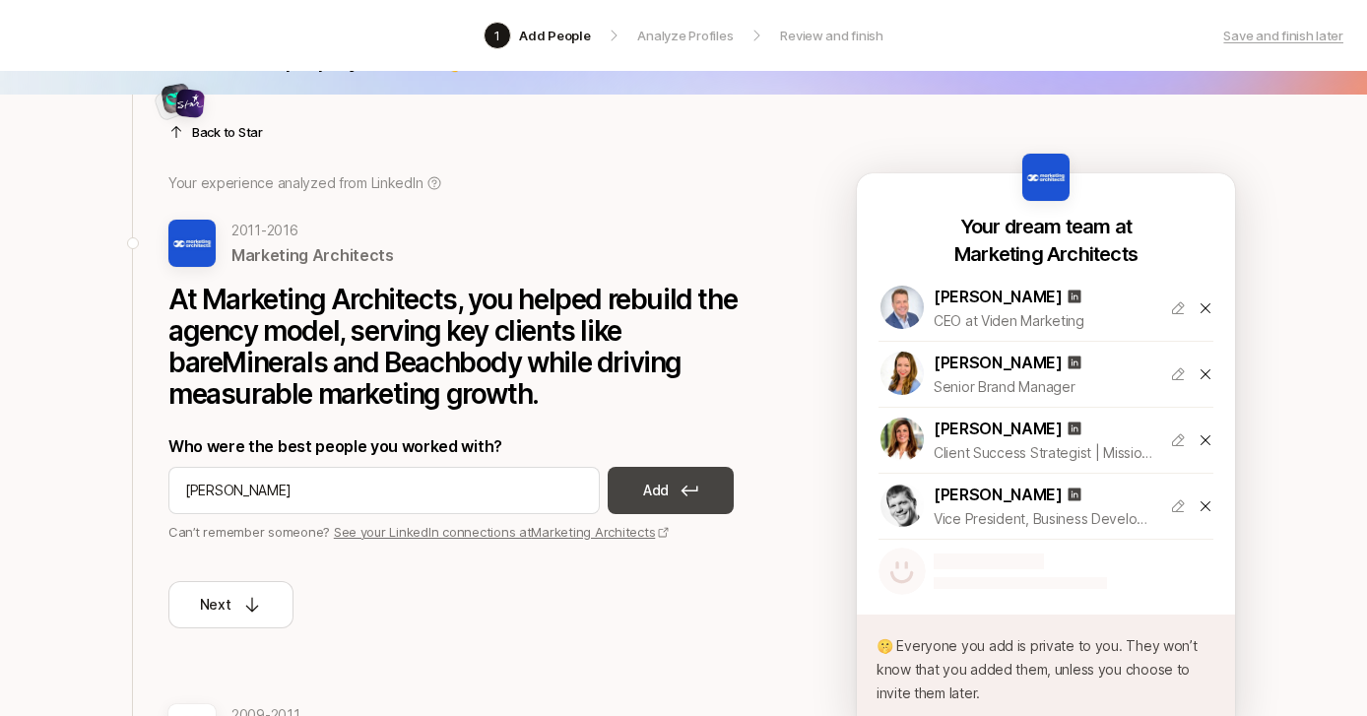
click at [672, 483] on button "Add" at bounding box center [671, 490] width 126 height 47
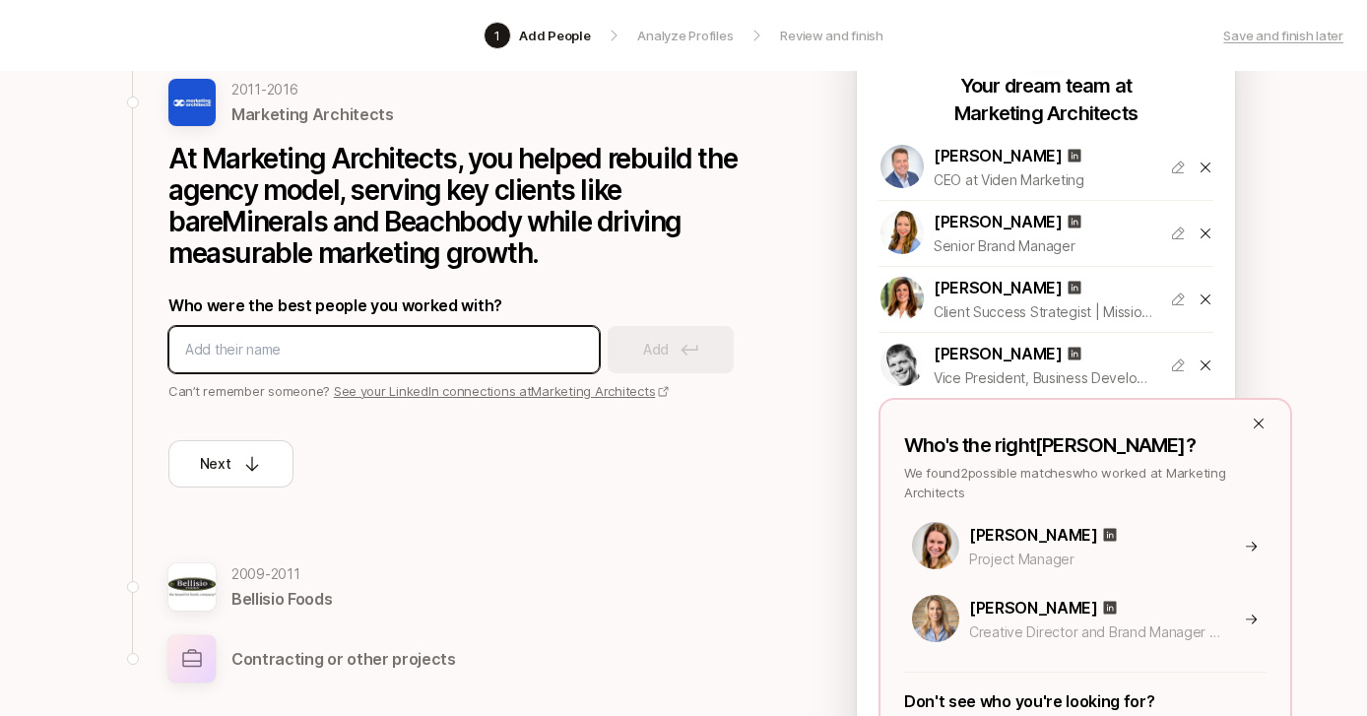
scroll to position [206, 0]
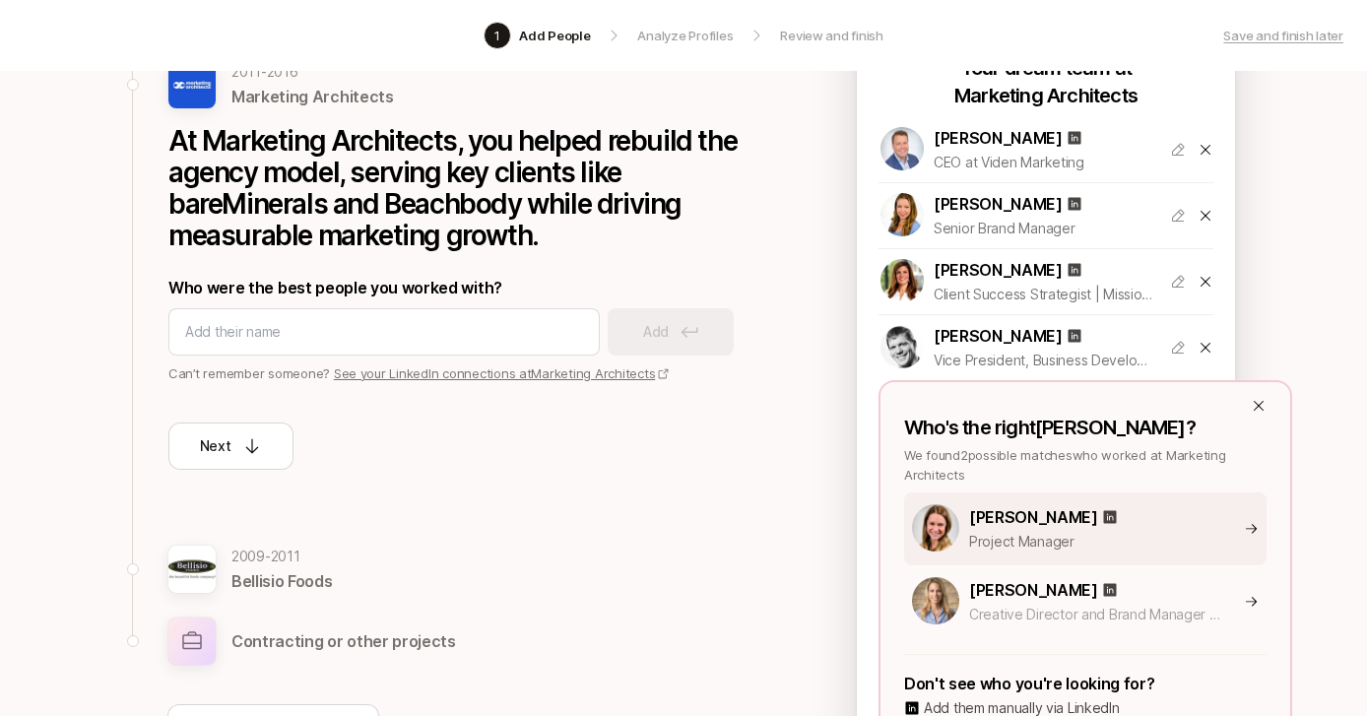
click at [988, 516] on p "[PERSON_NAME]" at bounding box center [1033, 517] width 129 height 26
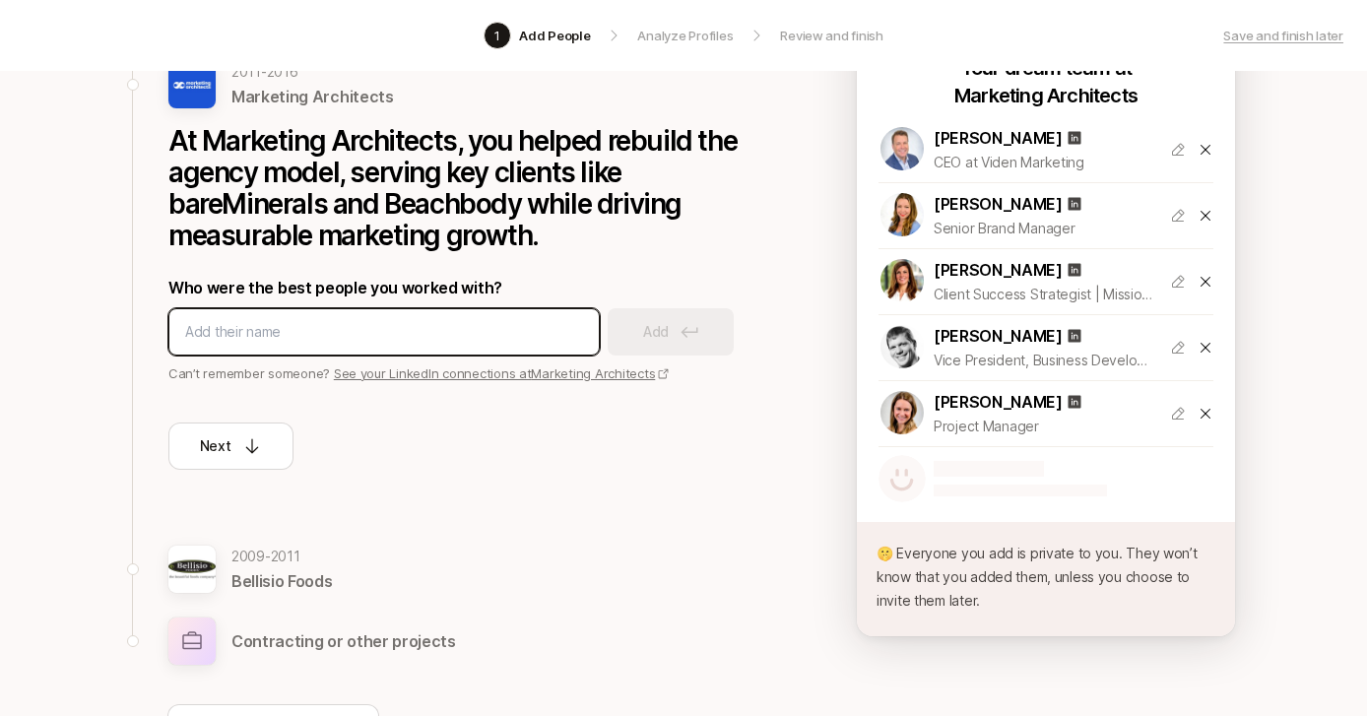
click at [557, 333] on input at bounding box center [384, 332] width 398 height 24
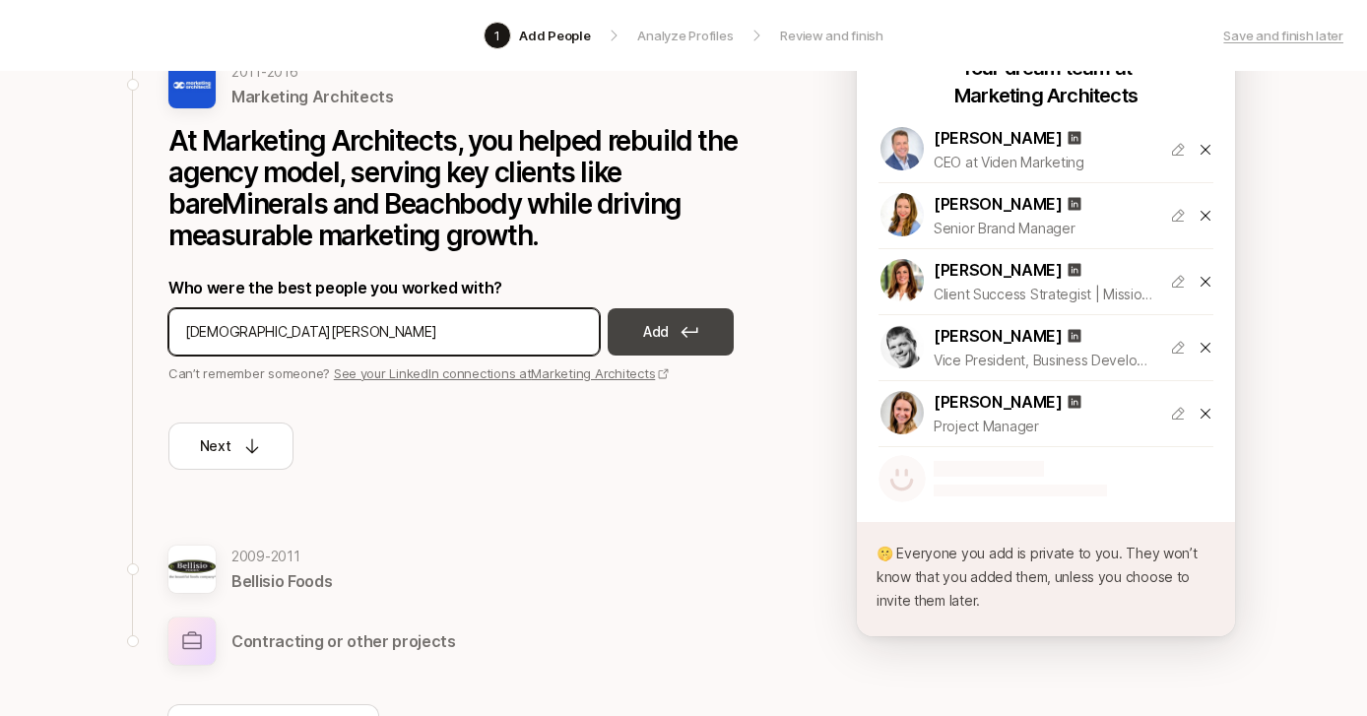
type input "[DEMOGRAPHIC_DATA][PERSON_NAME]"
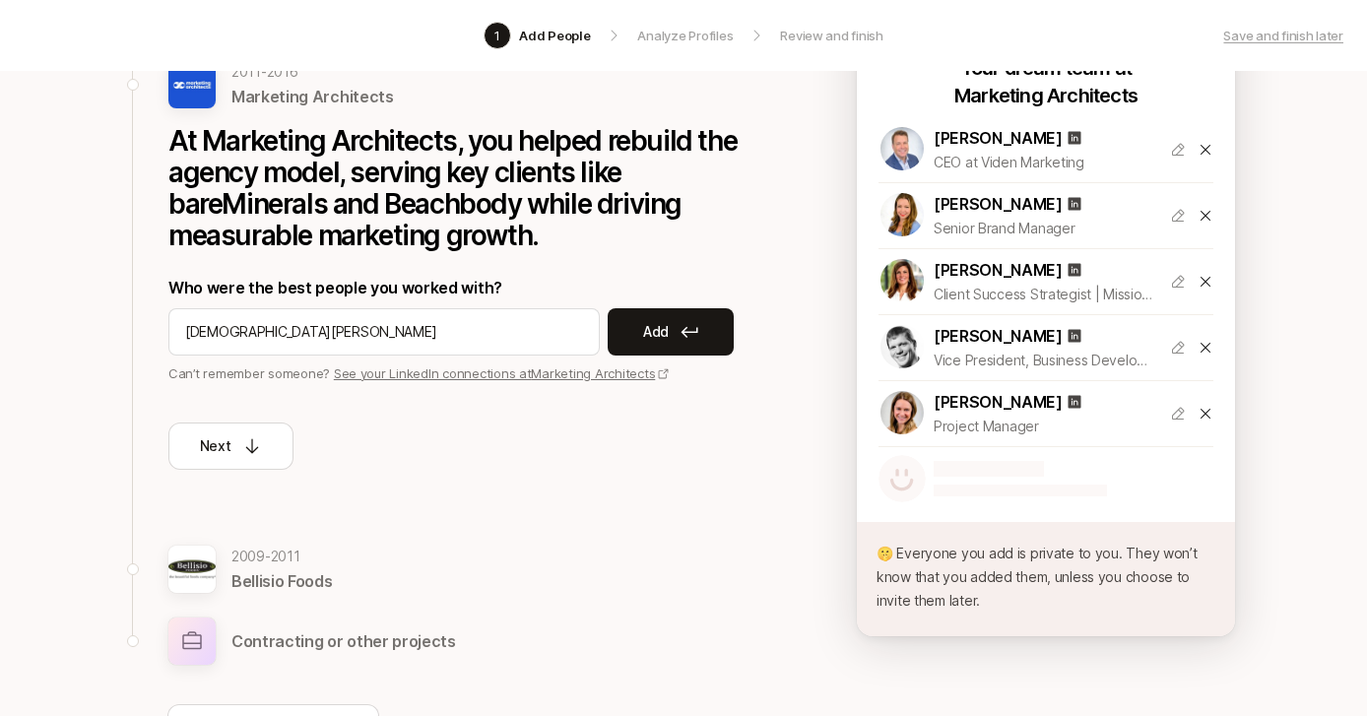
click at [651, 327] on p "Add" at bounding box center [656, 332] width 26 height 24
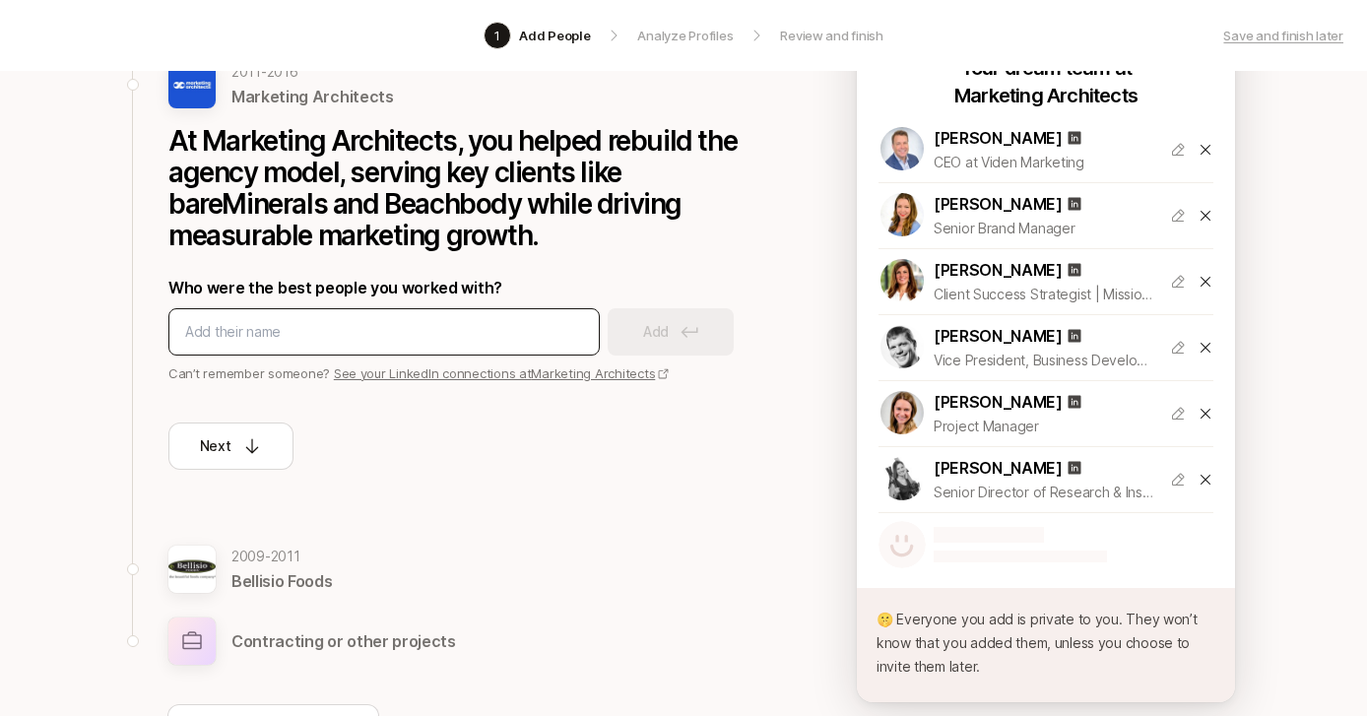
click at [534, 345] on div at bounding box center [383, 331] width 431 height 47
click at [531, 345] on div at bounding box center [383, 331] width 431 height 47
click at [517, 330] on input at bounding box center [384, 332] width 398 height 24
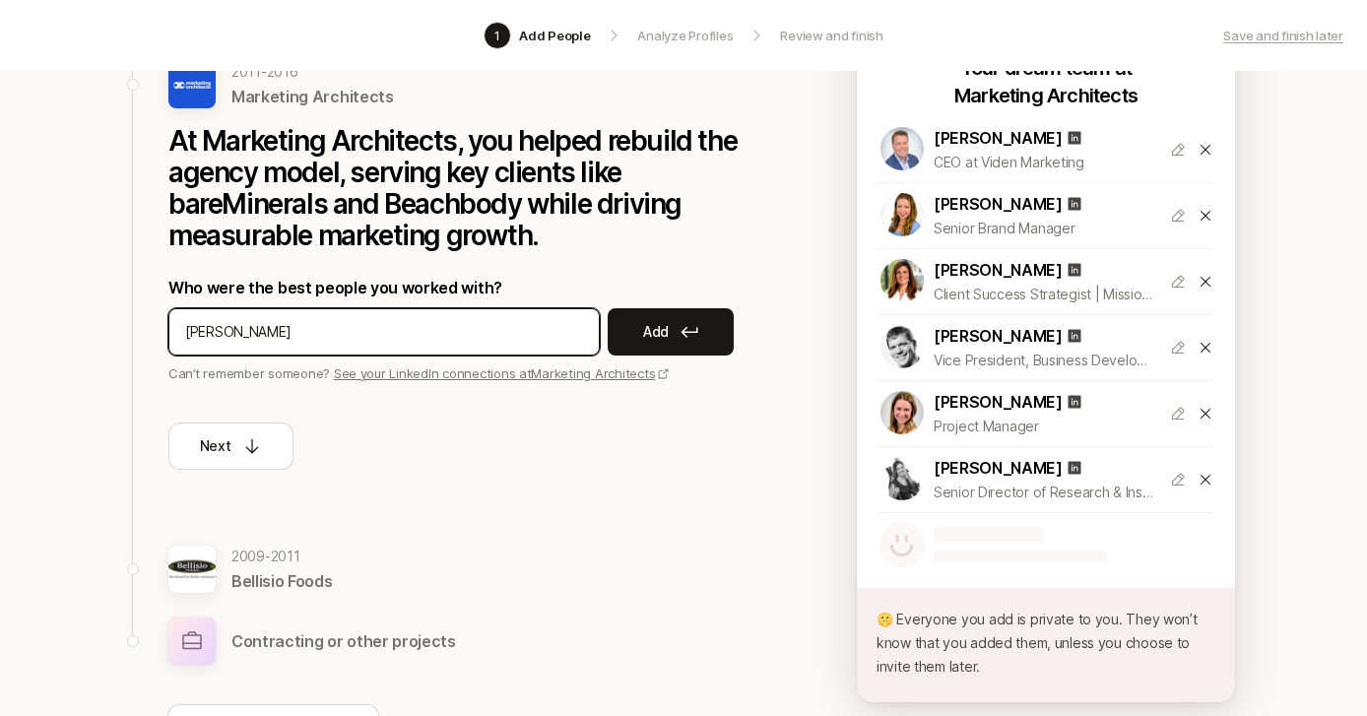
type input "[PERSON_NAME]"
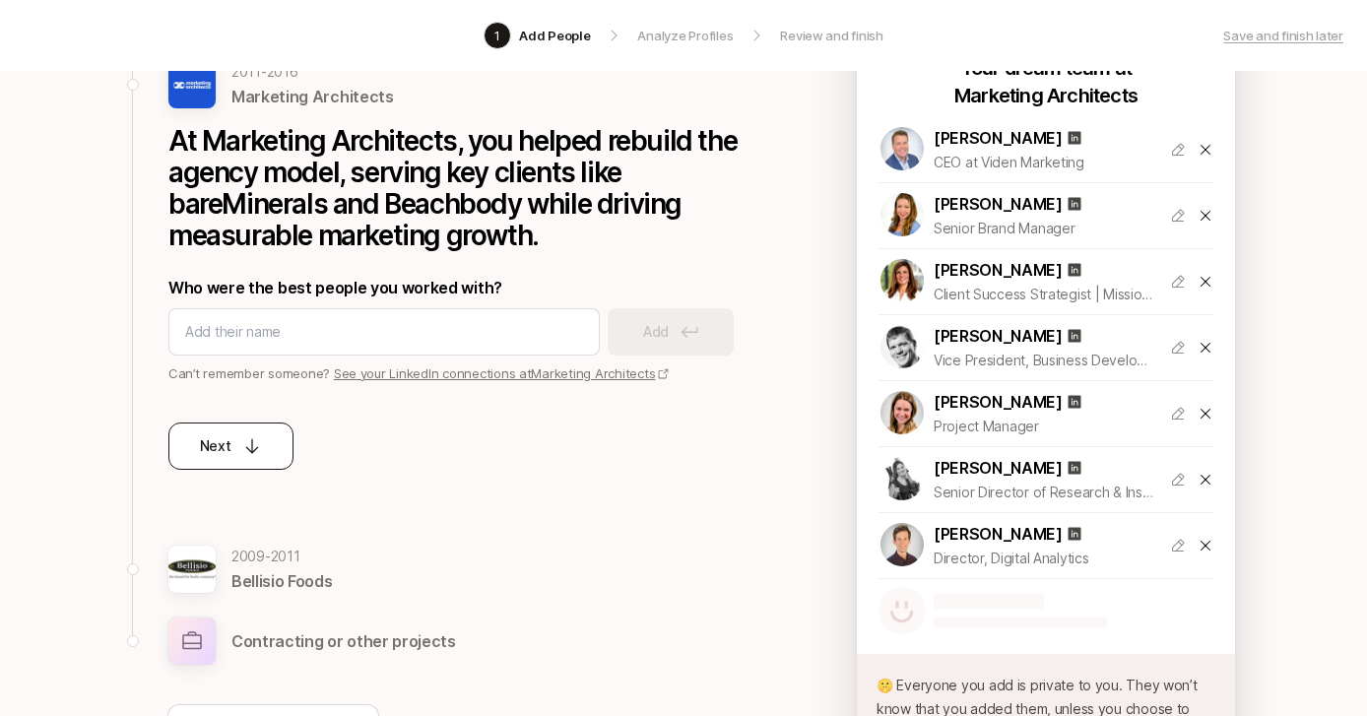
click at [237, 456] on div "Next" at bounding box center [231, 446] width 63 height 24
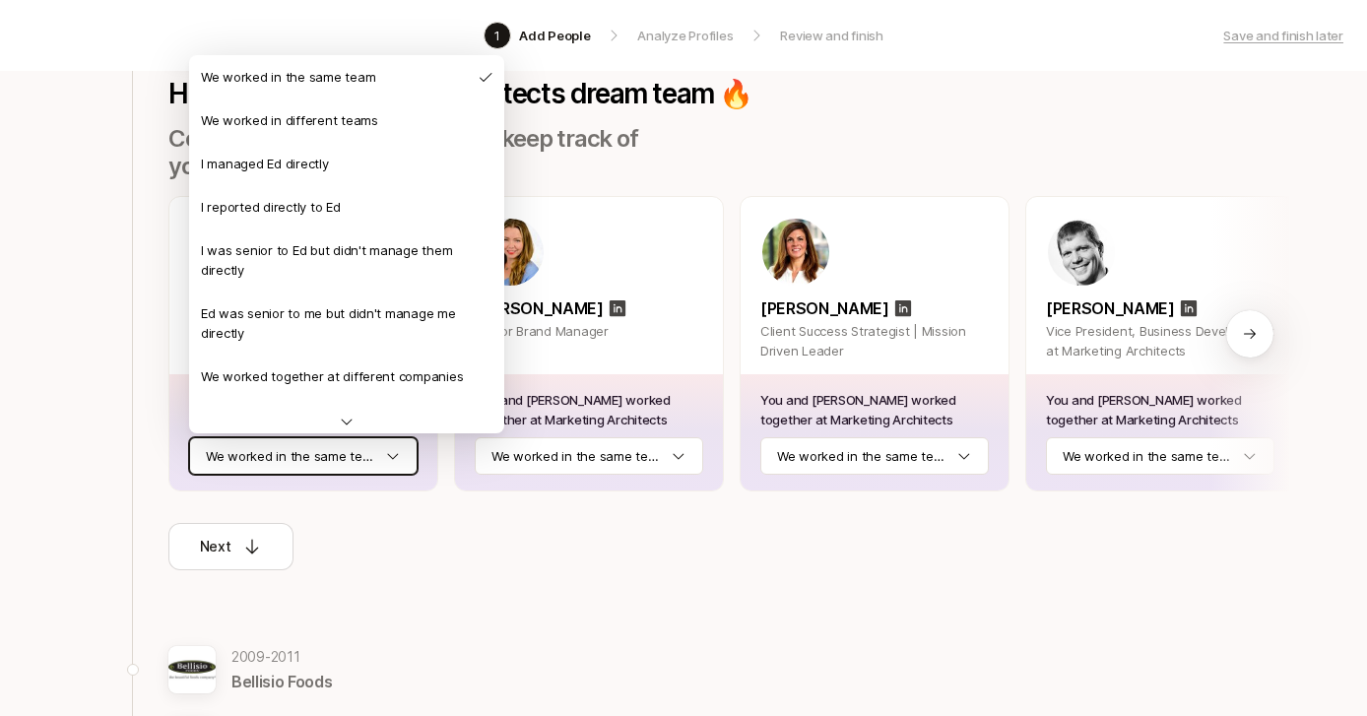
click at [361, 451] on html "1 Add People Analyze Profiles Review and finish Save and finish later Add the b…" at bounding box center [683, 152] width 1367 height 716
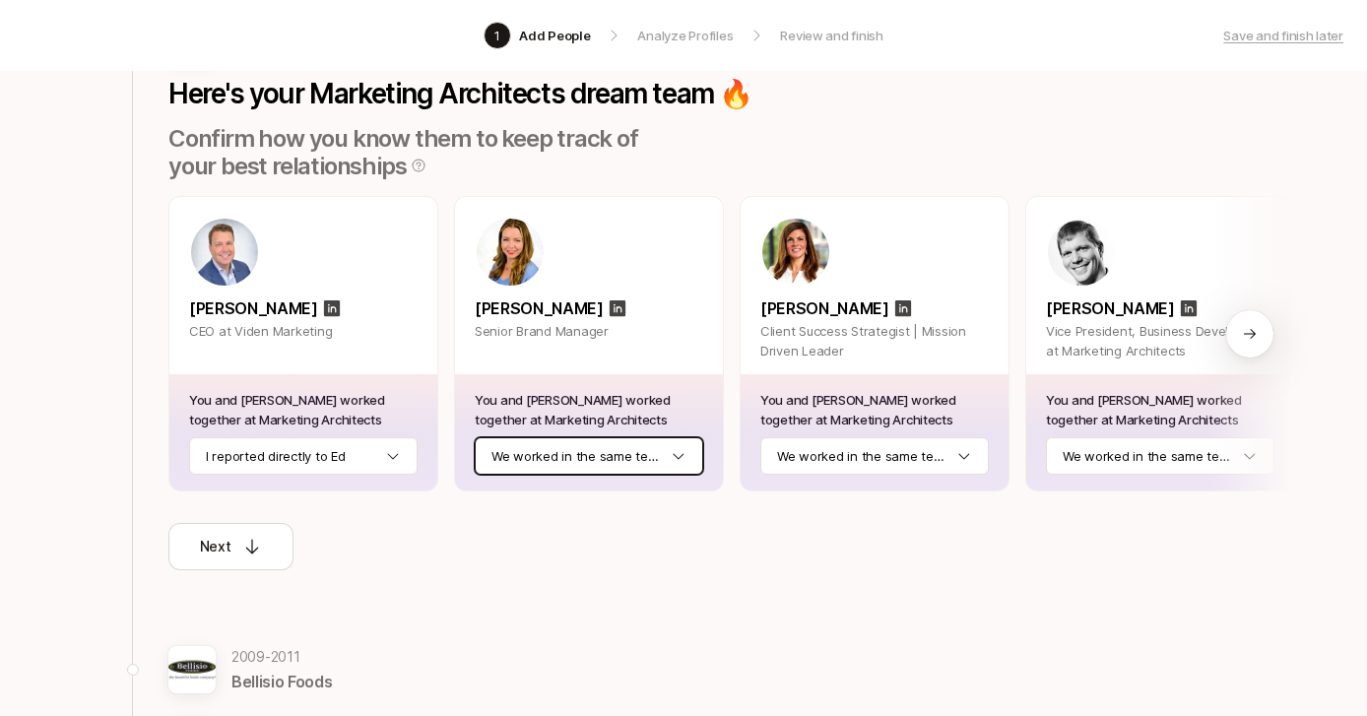
click at [551, 441] on html "1 Add People Analyze Profiles Review and finish Save and finish later Add the b…" at bounding box center [683, 152] width 1367 height 716
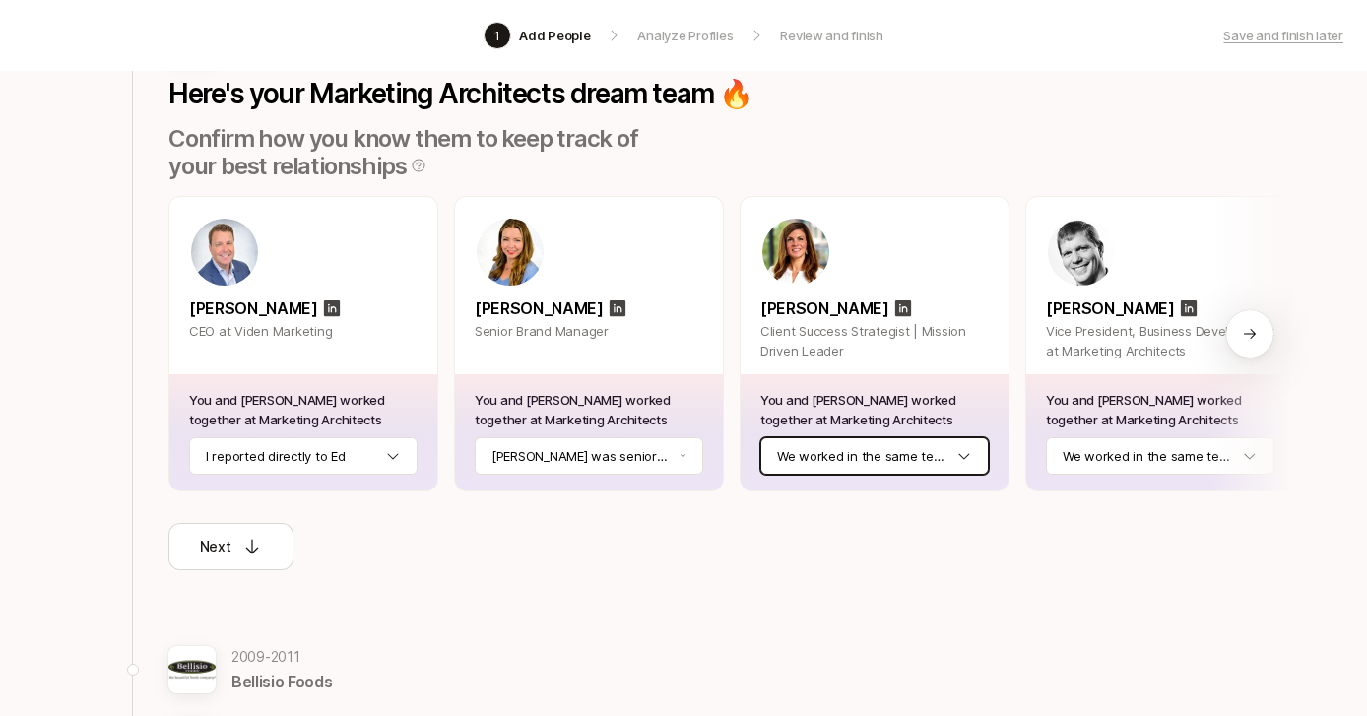
click at [947, 444] on html "1 Add People Analyze Profiles Review and finish Save and finish later Add the b…" at bounding box center [683, 152] width 1367 height 716
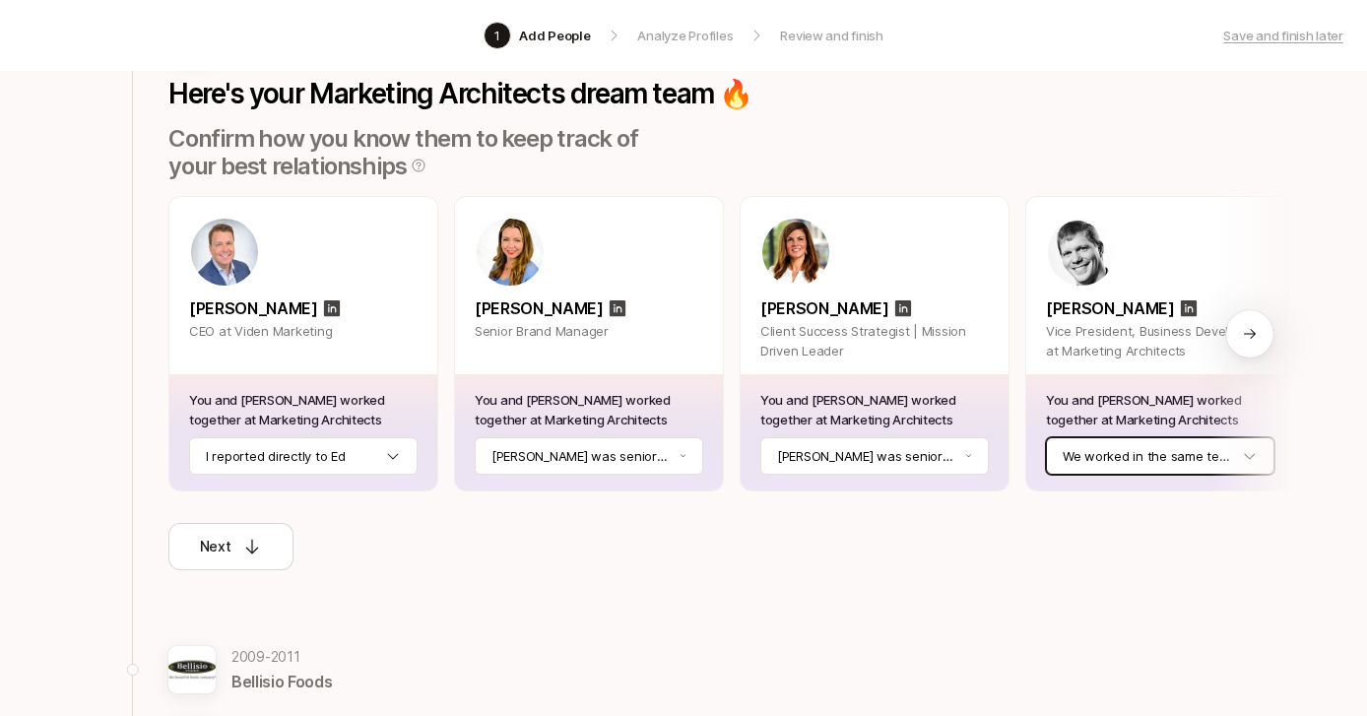
click at [1139, 460] on html "1 Add People Analyze Profiles Review and finish Save and finish later Add the b…" at bounding box center [683, 152] width 1367 height 716
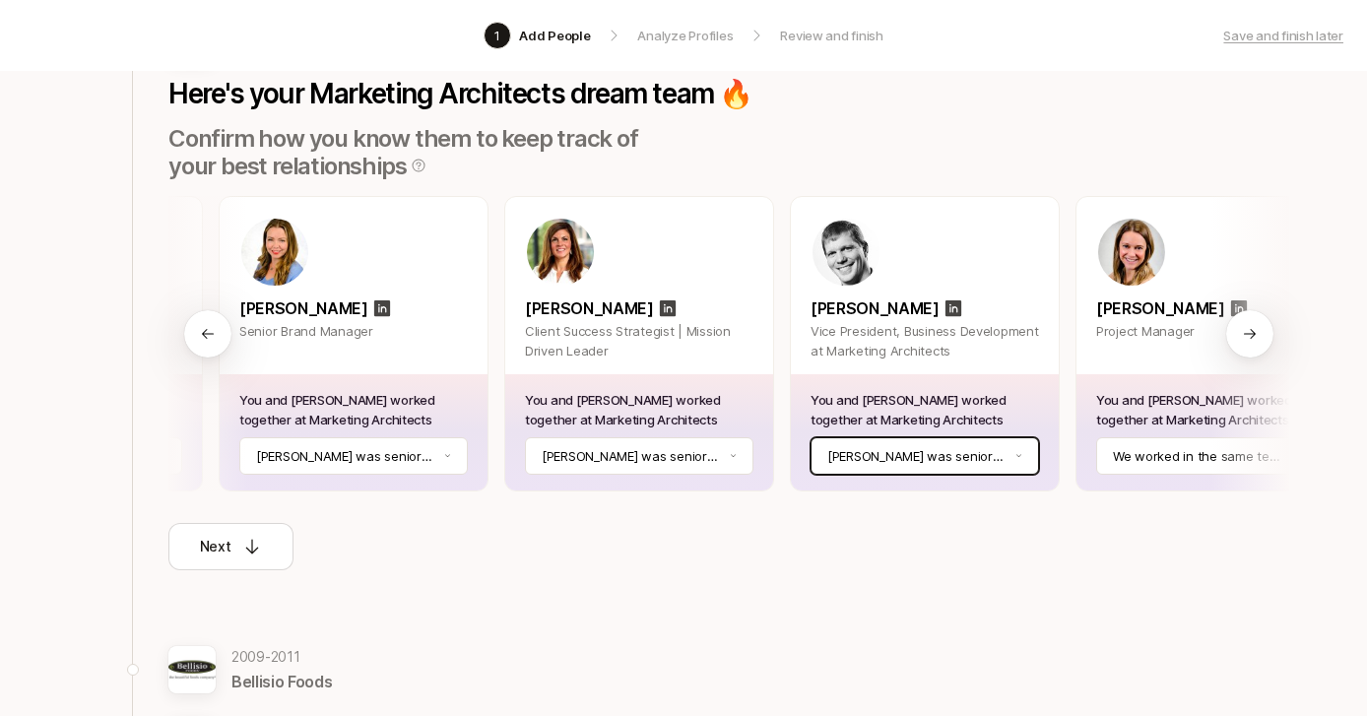
scroll to position [207, 0]
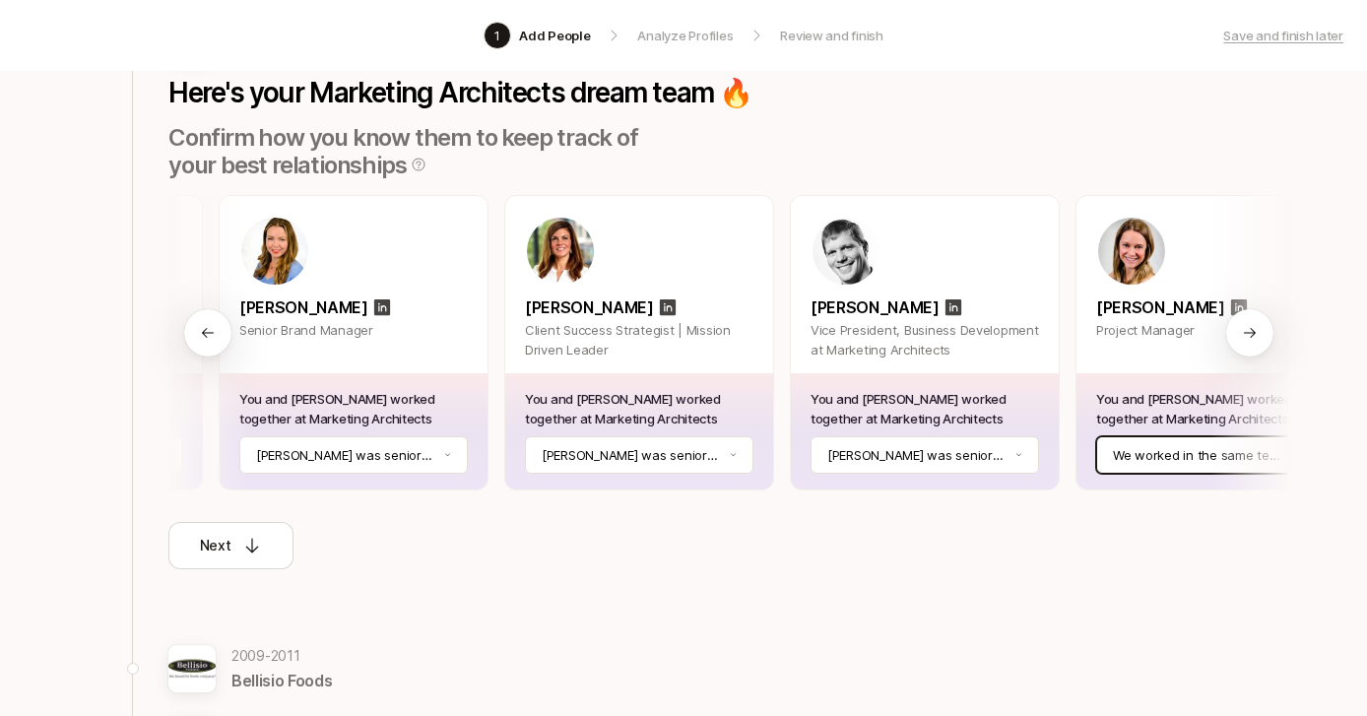
click at [1124, 457] on html "1 Add People Analyze Profiles Review and finish Save and finish later Add the b…" at bounding box center [683, 151] width 1367 height 716
click at [239, 548] on div "Next" at bounding box center [231, 546] width 63 height 24
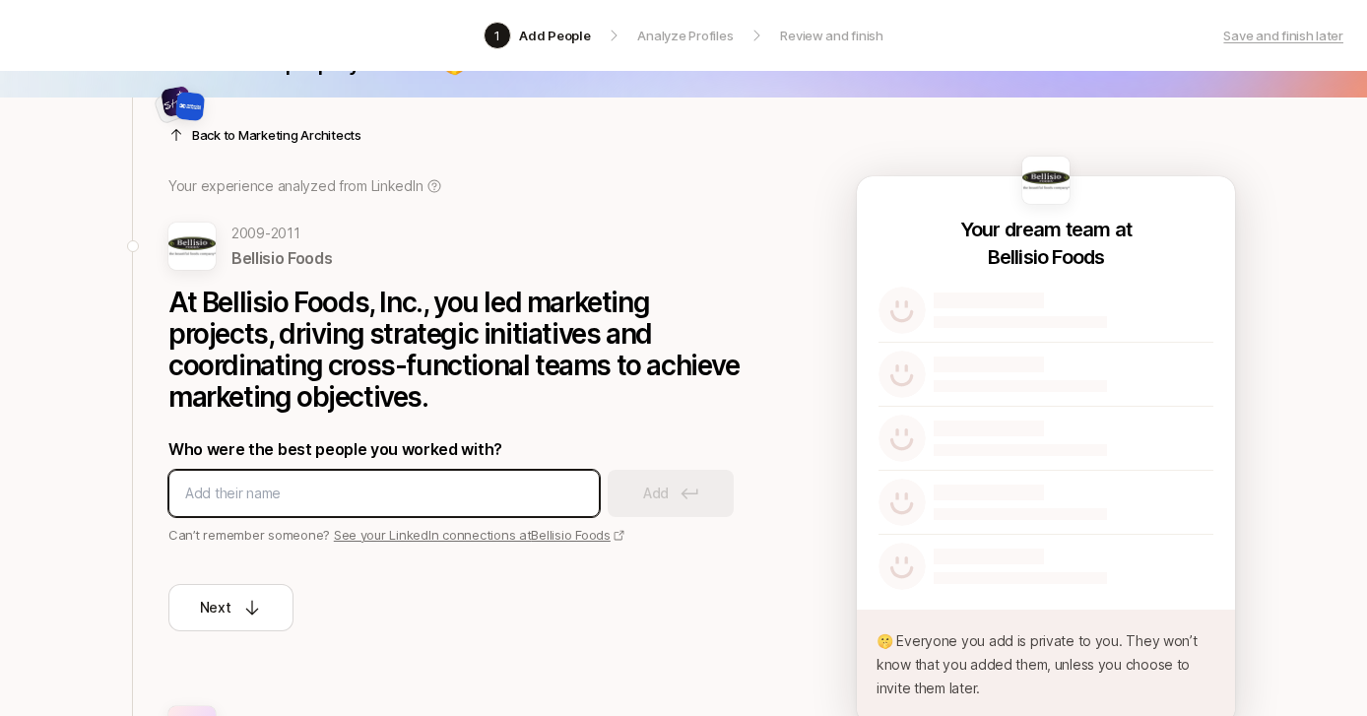
scroll to position [58, 0]
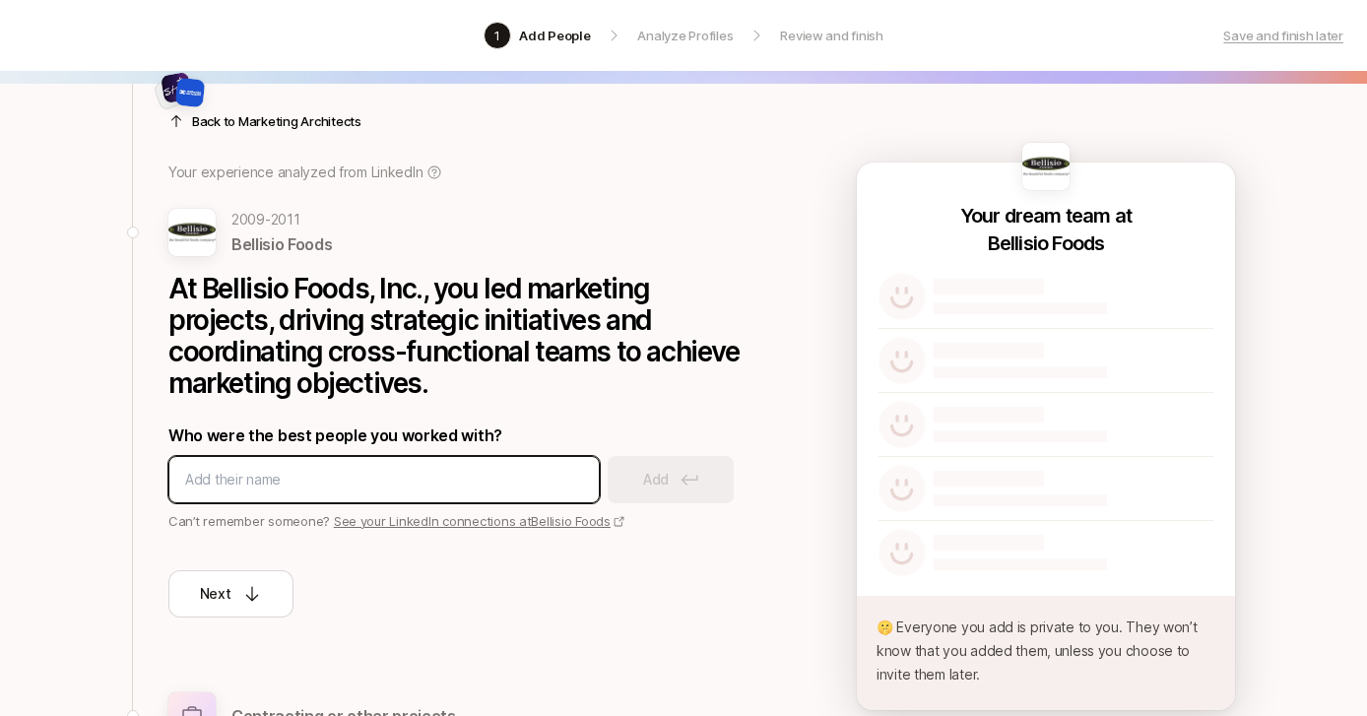
click at [218, 474] on input at bounding box center [384, 480] width 398 height 24
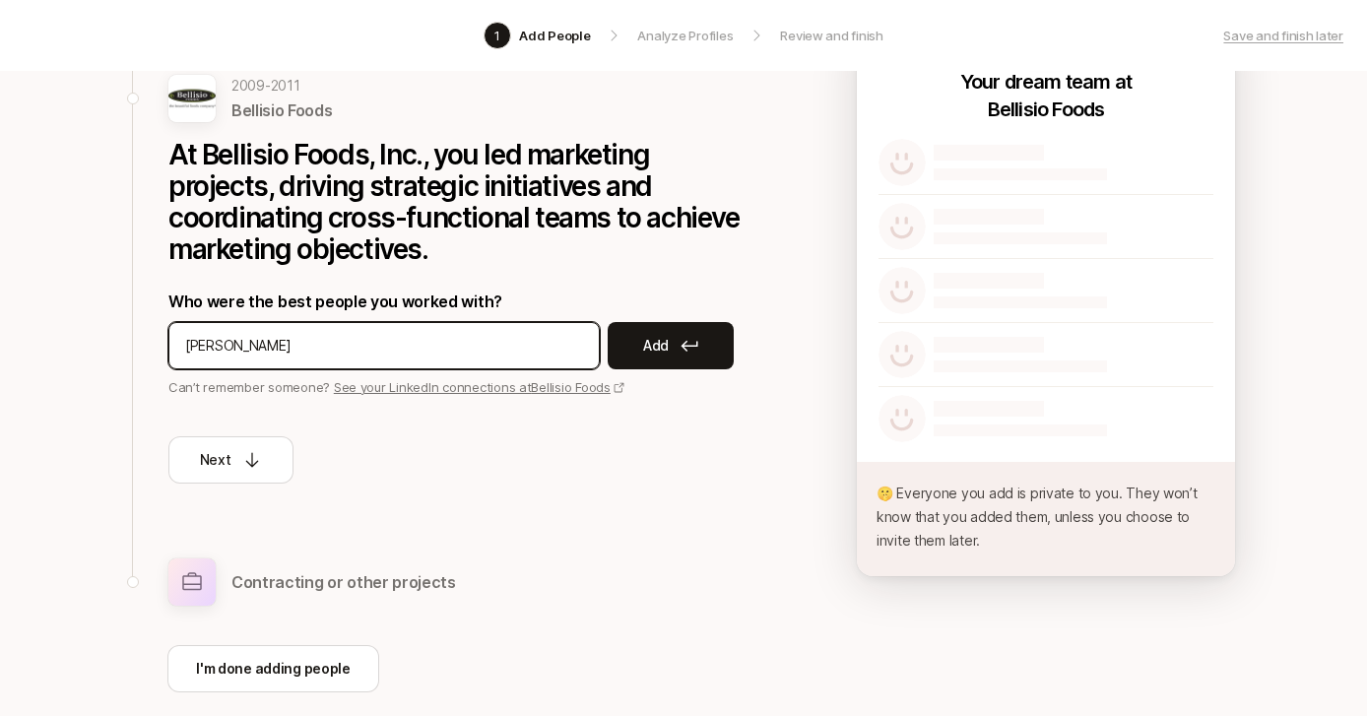
scroll to position [247, 0]
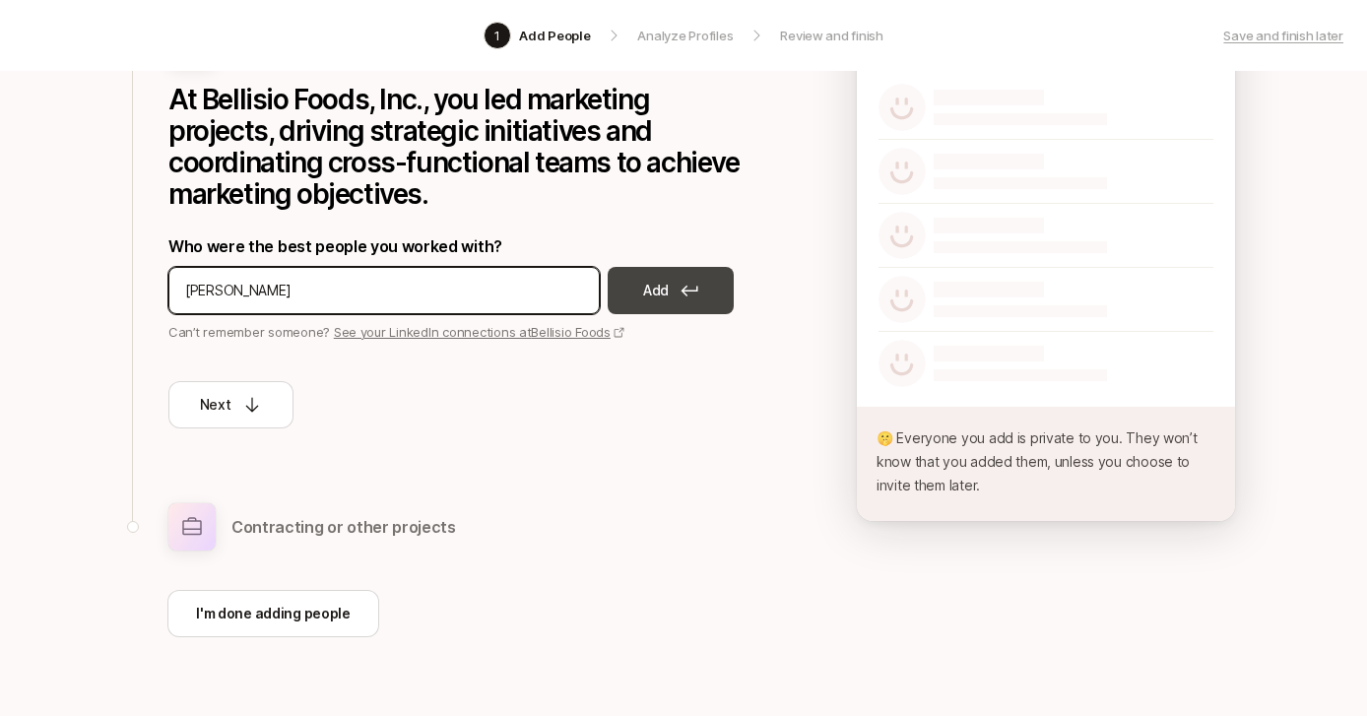
type input "[PERSON_NAME]"
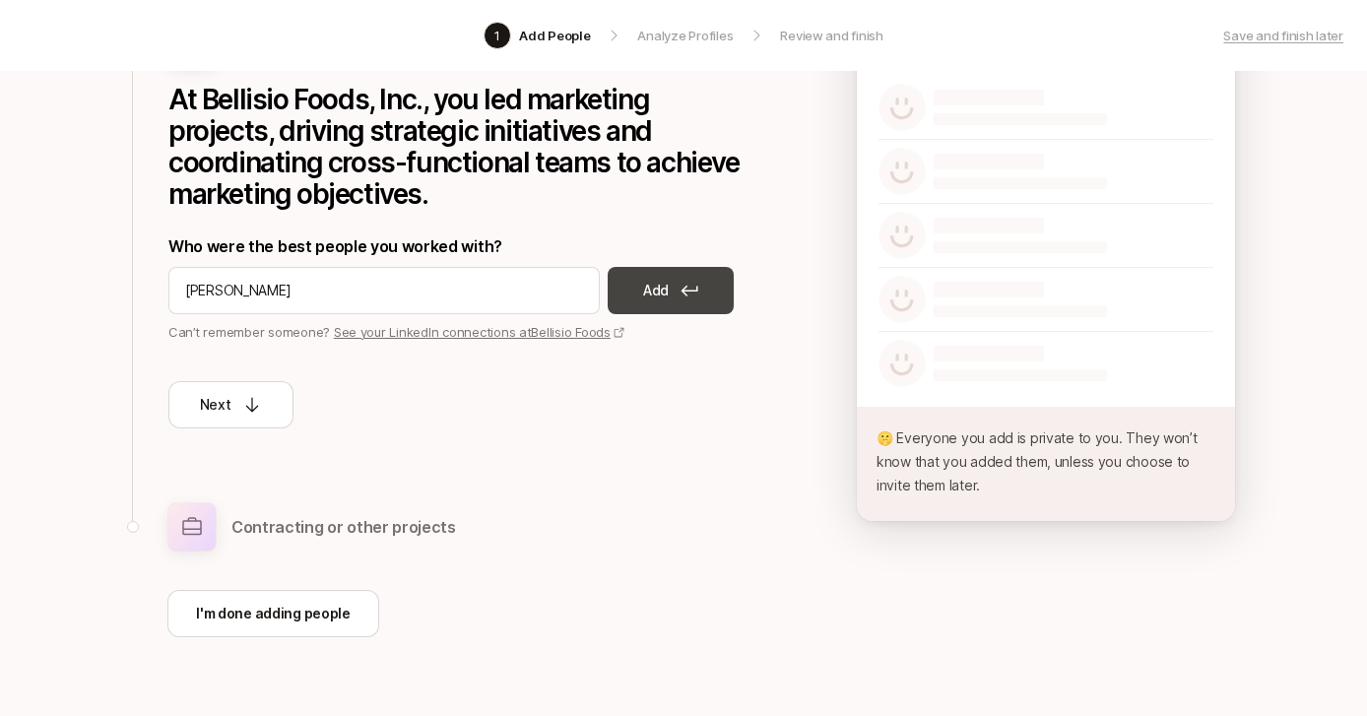
click at [659, 294] on p "Add" at bounding box center [656, 291] width 26 height 24
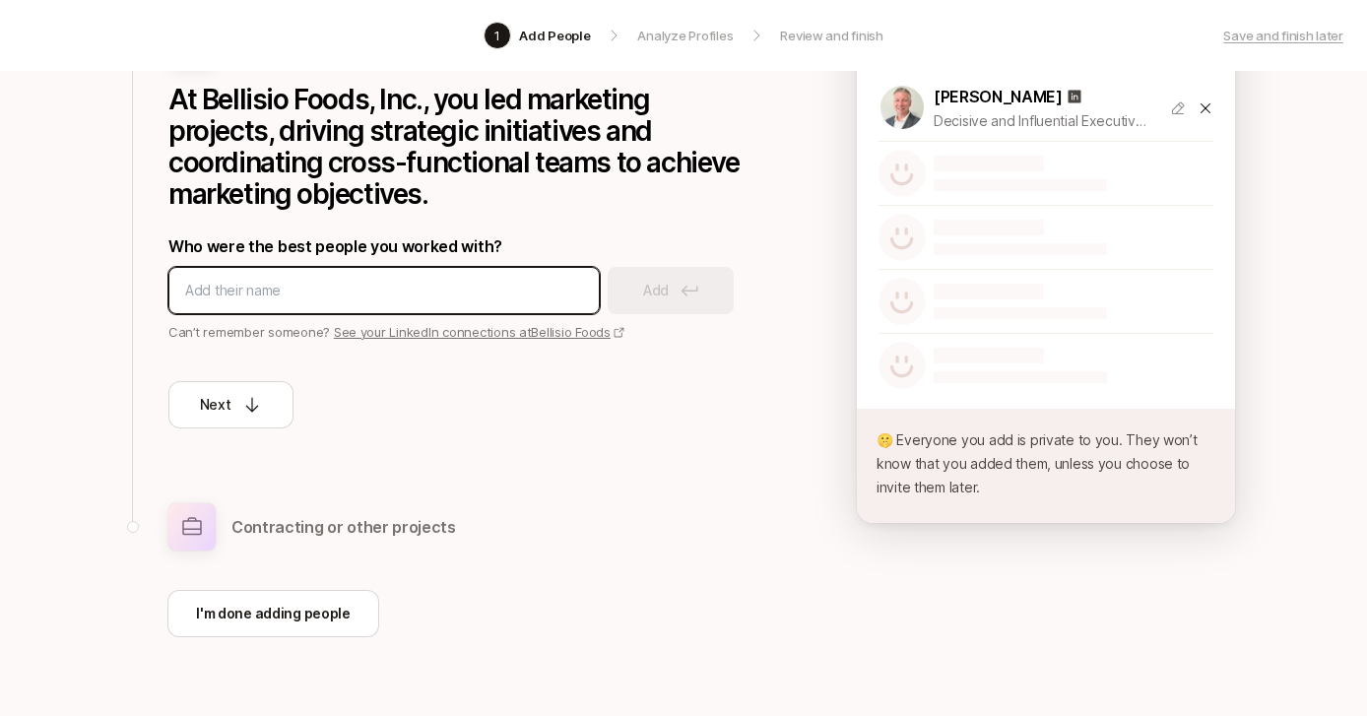
click at [424, 286] on input at bounding box center [384, 291] width 398 height 24
type input "[PERSON_NAME]"
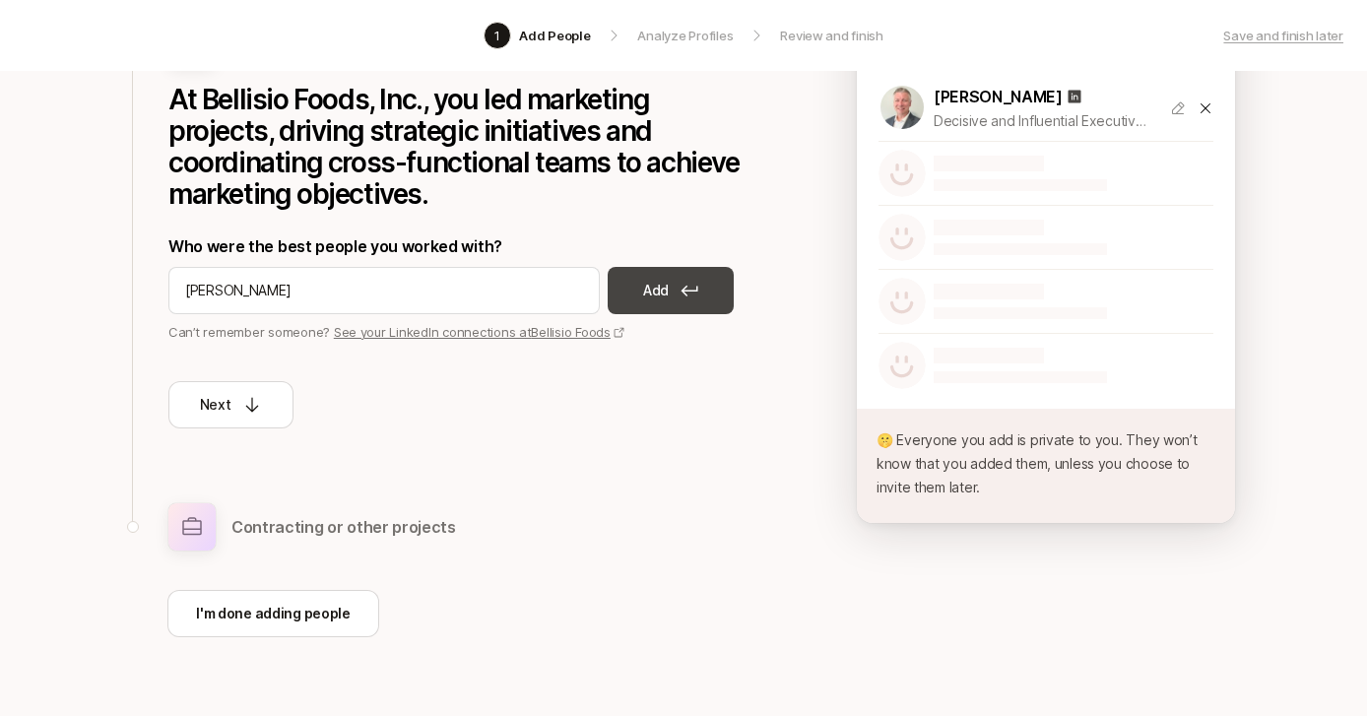
click at [696, 288] on icon at bounding box center [689, 291] width 17 height 11
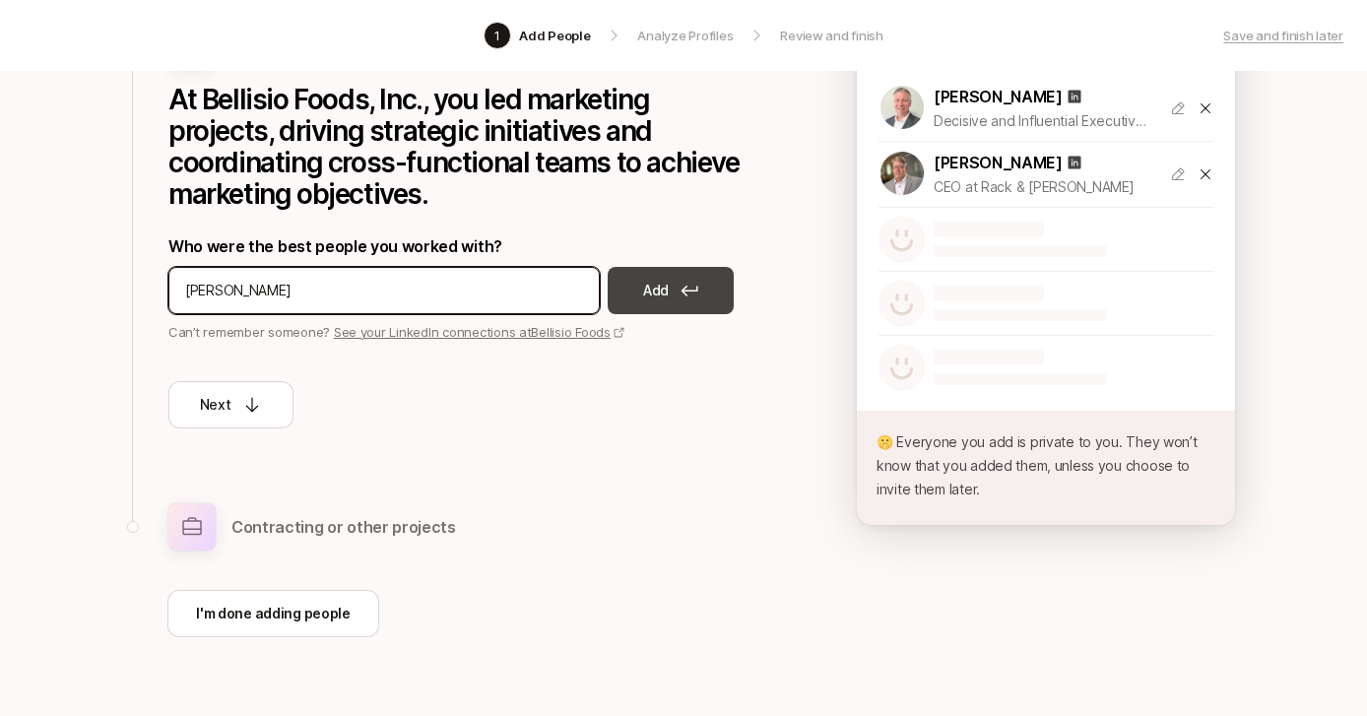
type input "[PERSON_NAME]"
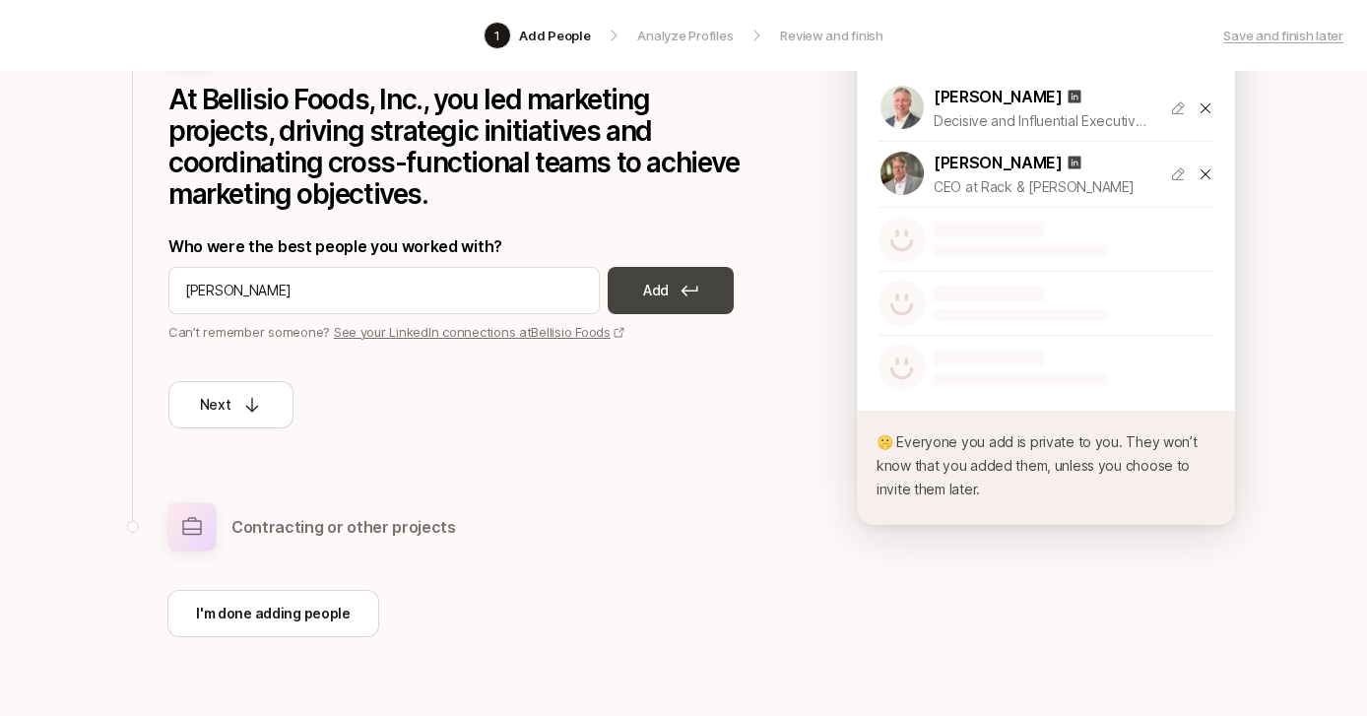
click at [678, 285] on button "Add" at bounding box center [671, 290] width 126 height 47
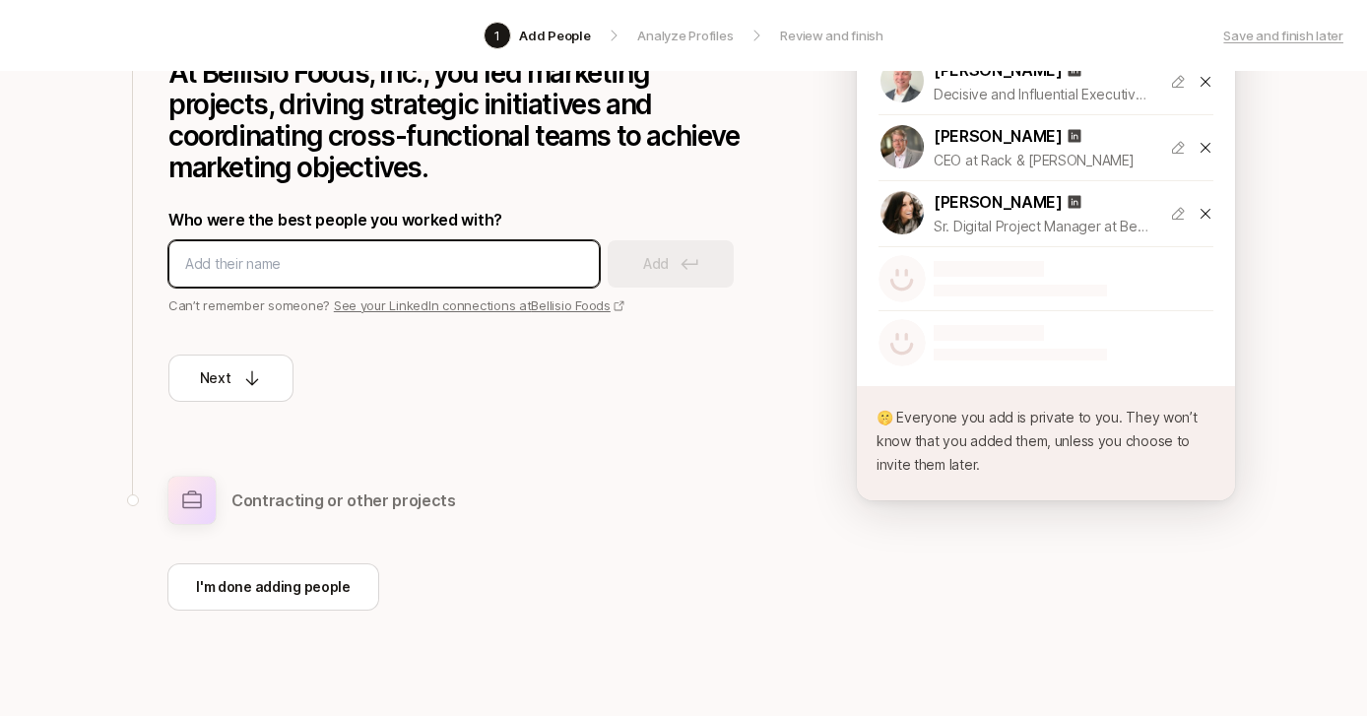
scroll to position [276, 0]
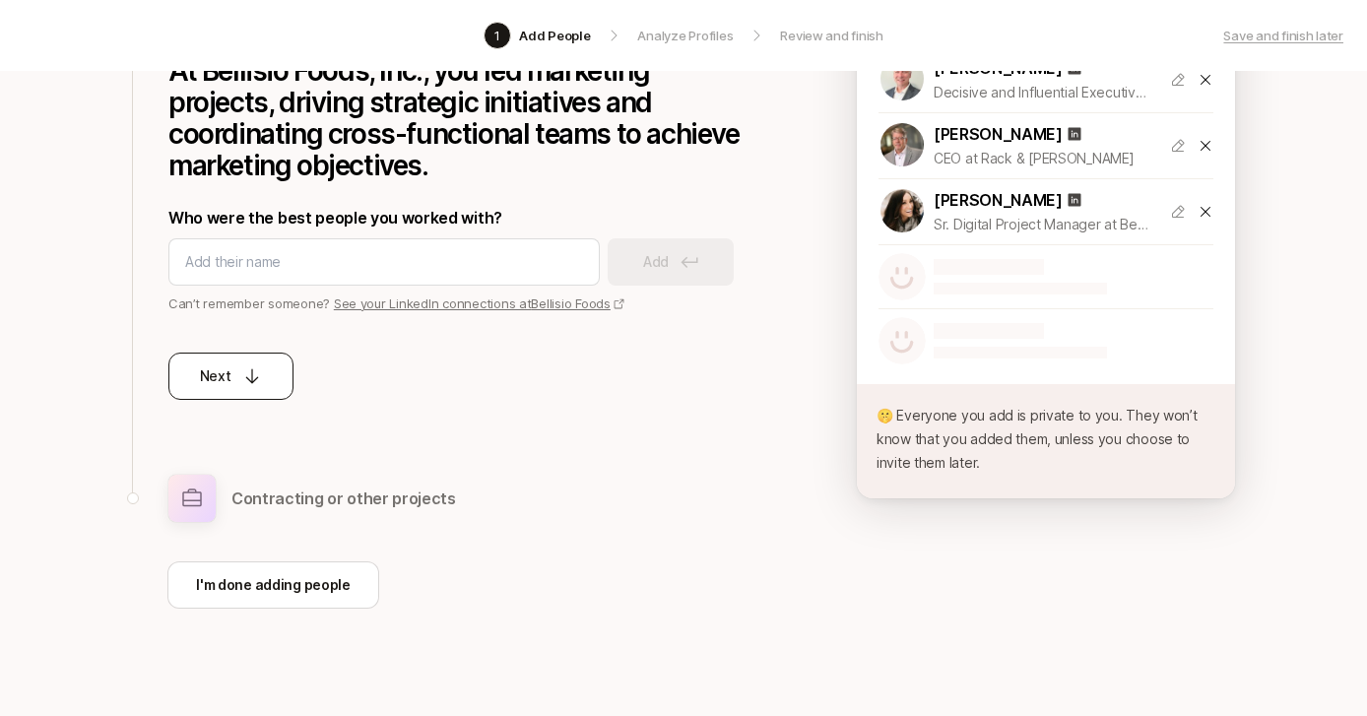
click at [273, 379] on button "Next" at bounding box center [230, 375] width 125 height 47
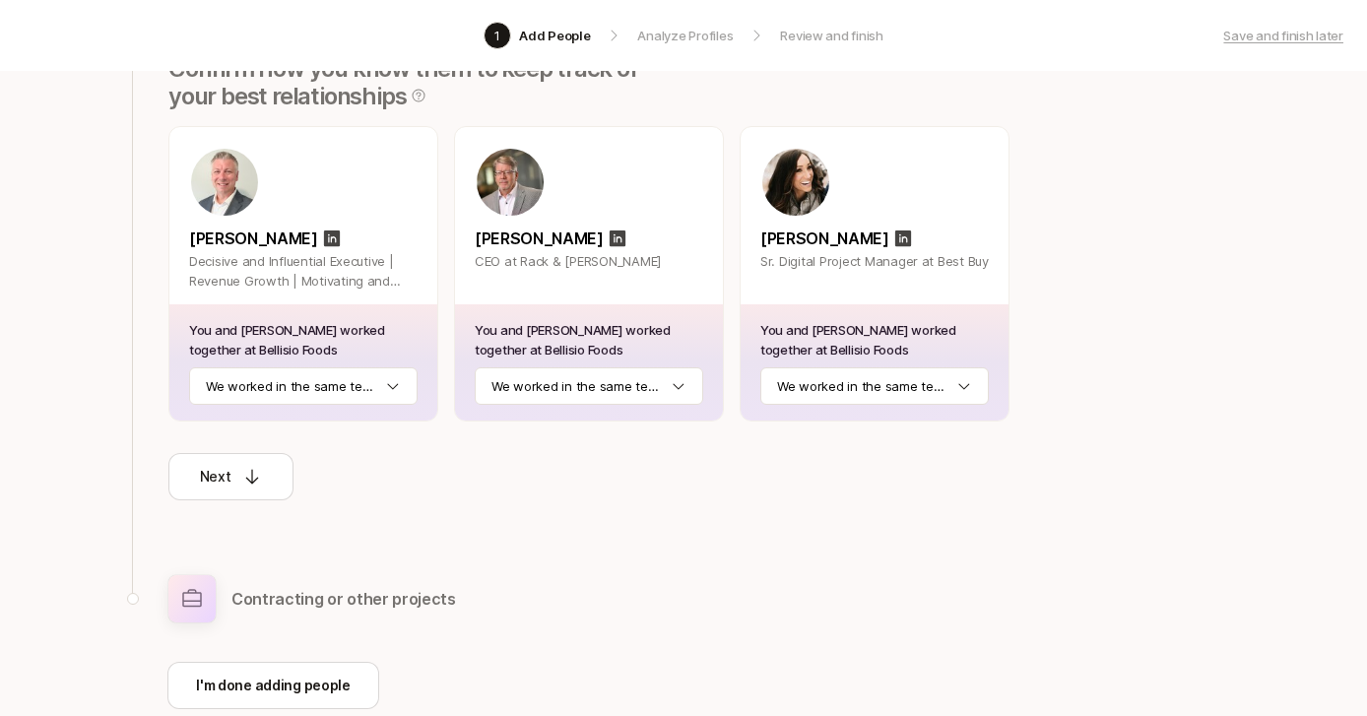
click at [391, 363] on div "You and [PERSON_NAME] worked together at Bellisio Foods We worked in the same t…" at bounding box center [303, 362] width 268 height 116
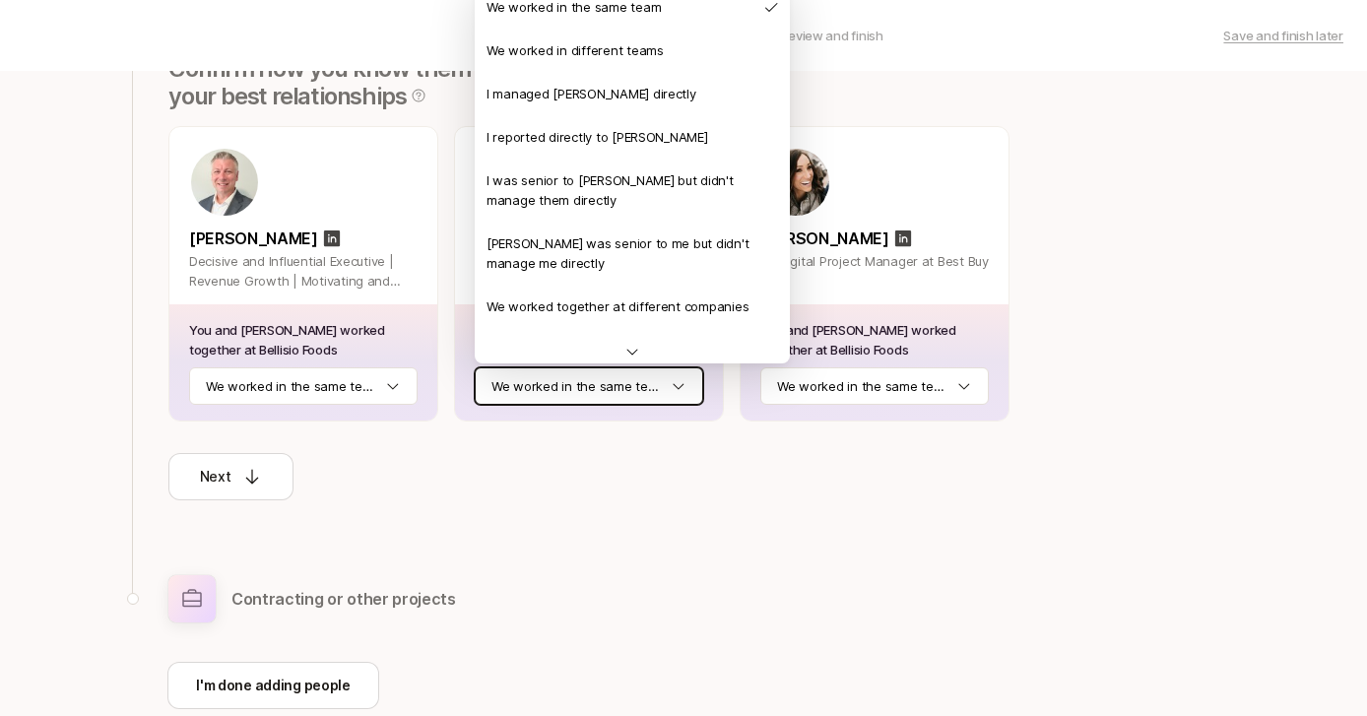
click at [509, 386] on html "1 Add People Analyze Profiles Review and finish Save and finish later Add the b…" at bounding box center [683, 82] width 1367 height 716
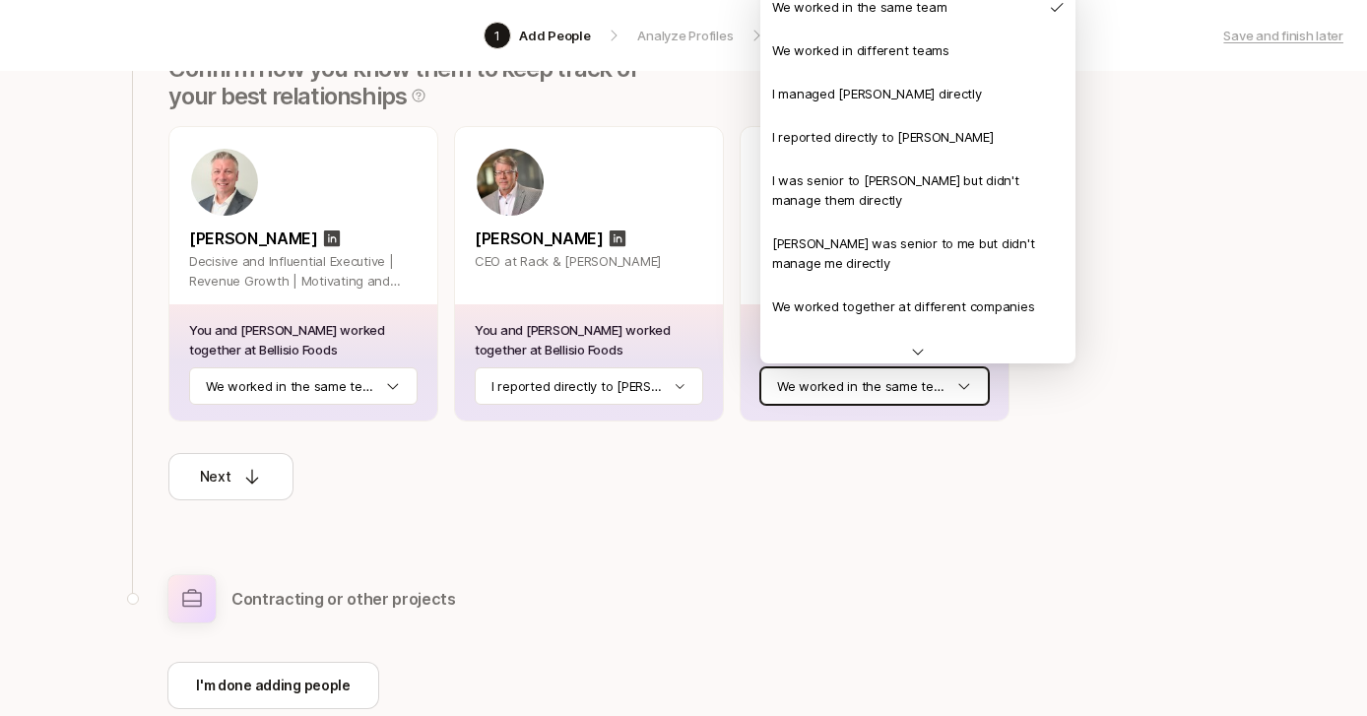
click at [818, 384] on html "1 Add People Analyze Profiles Review and finish Save and finish later Add the b…" at bounding box center [683, 82] width 1367 height 716
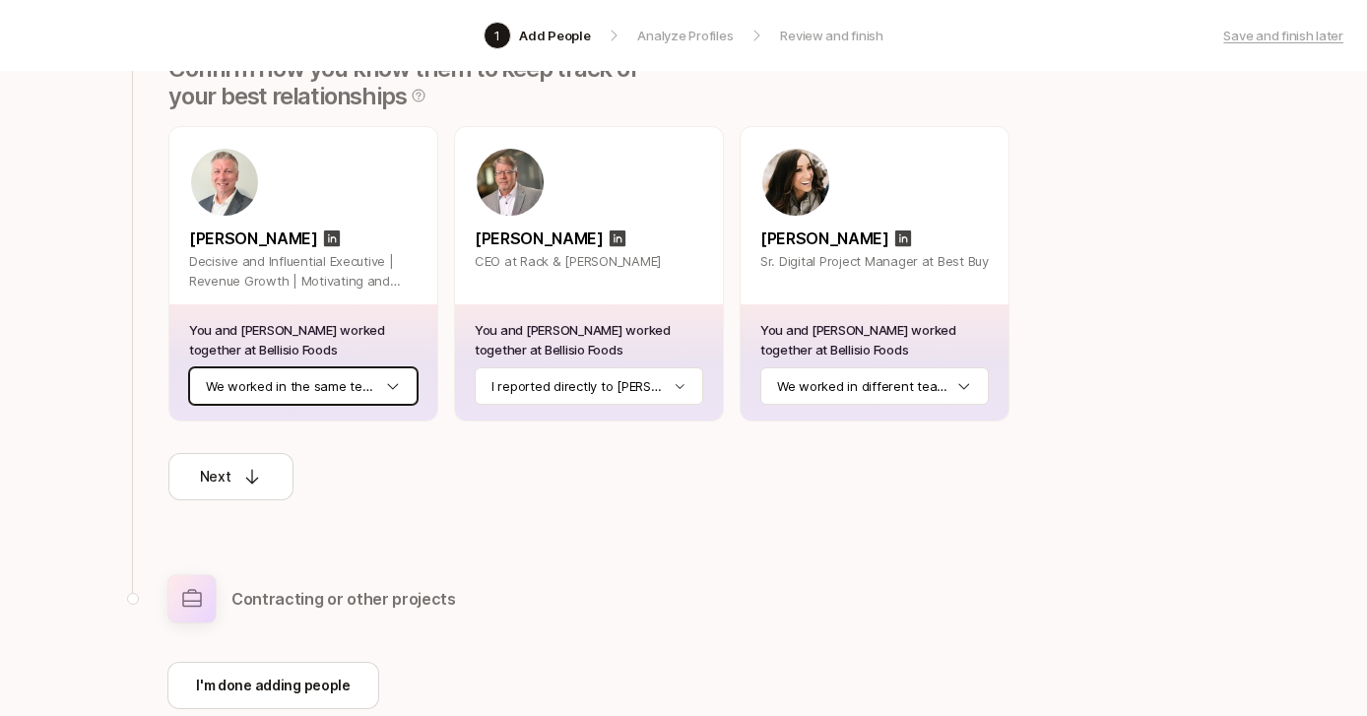
click at [360, 389] on html "1 Add People Analyze Profiles Review and finish Save and finish later Add the b…" at bounding box center [683, 82] width 1367 height 716
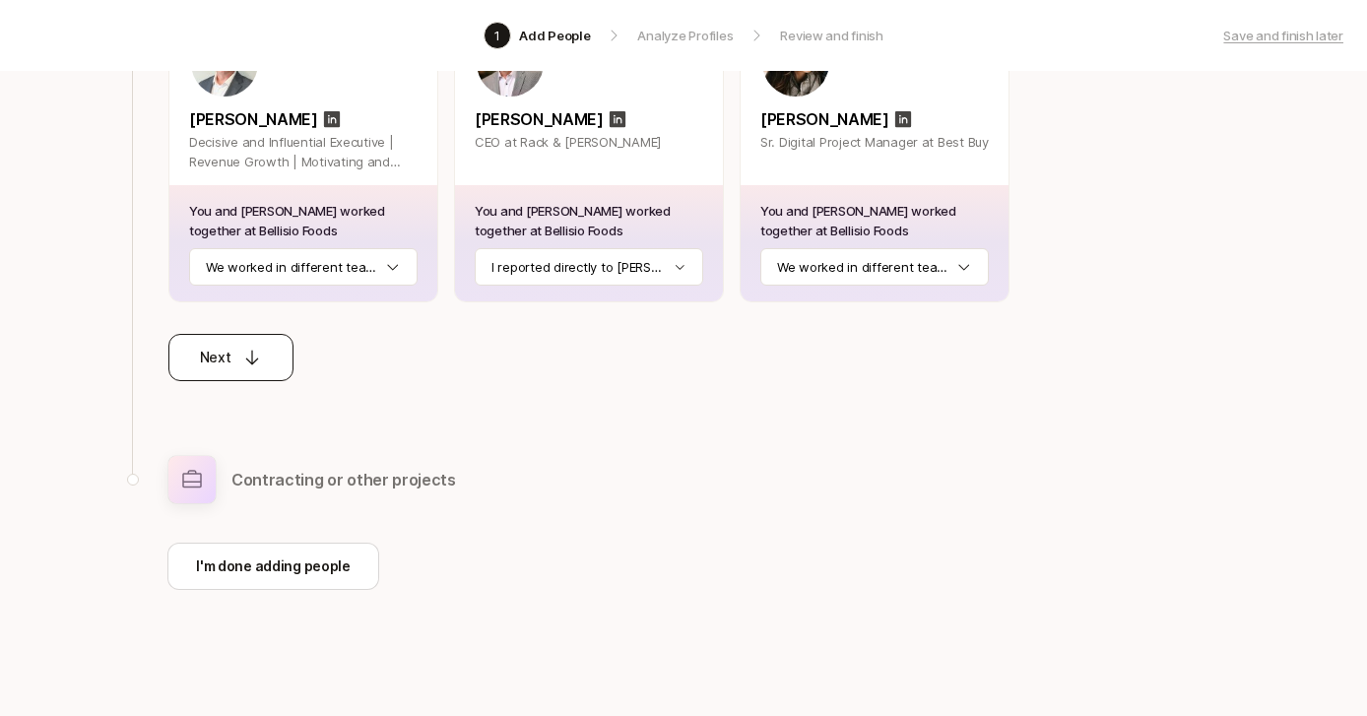
click at [242, 371] on button "Next" at bounding box center [230, 357] width 125 height 47
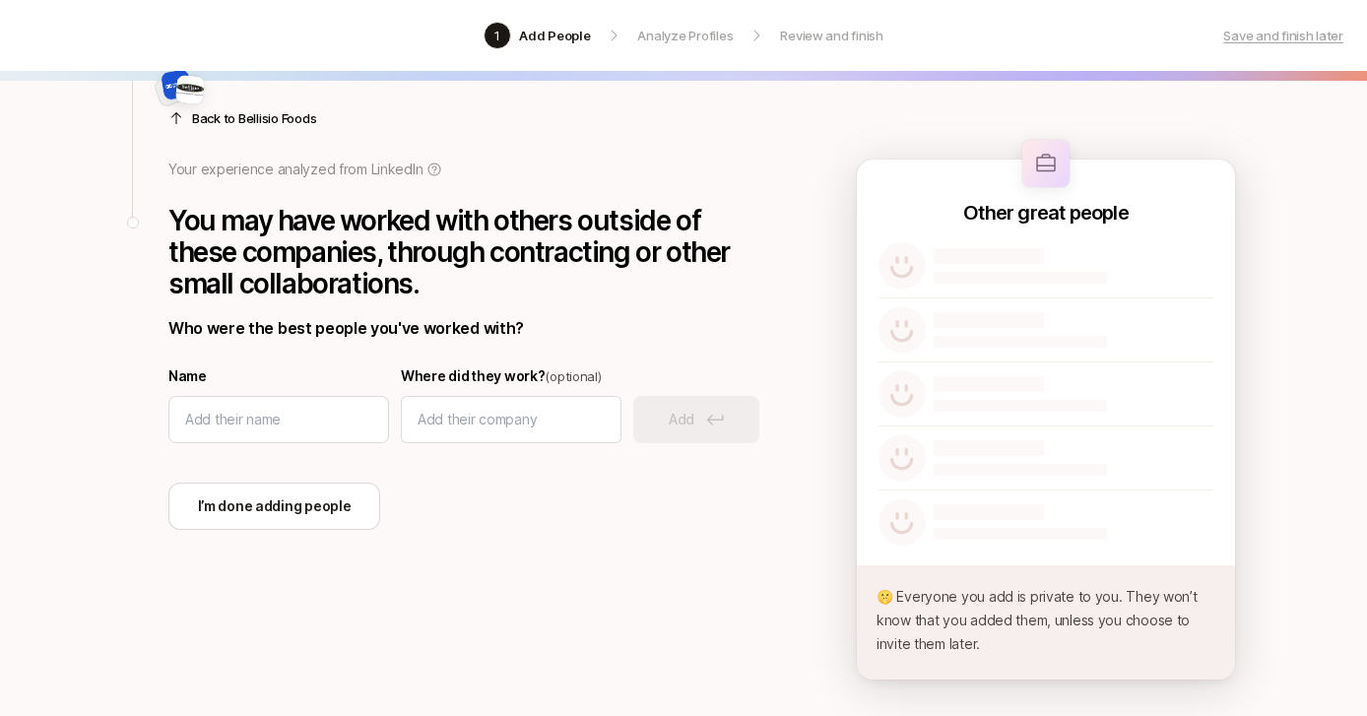
scroll to position [73, 0]
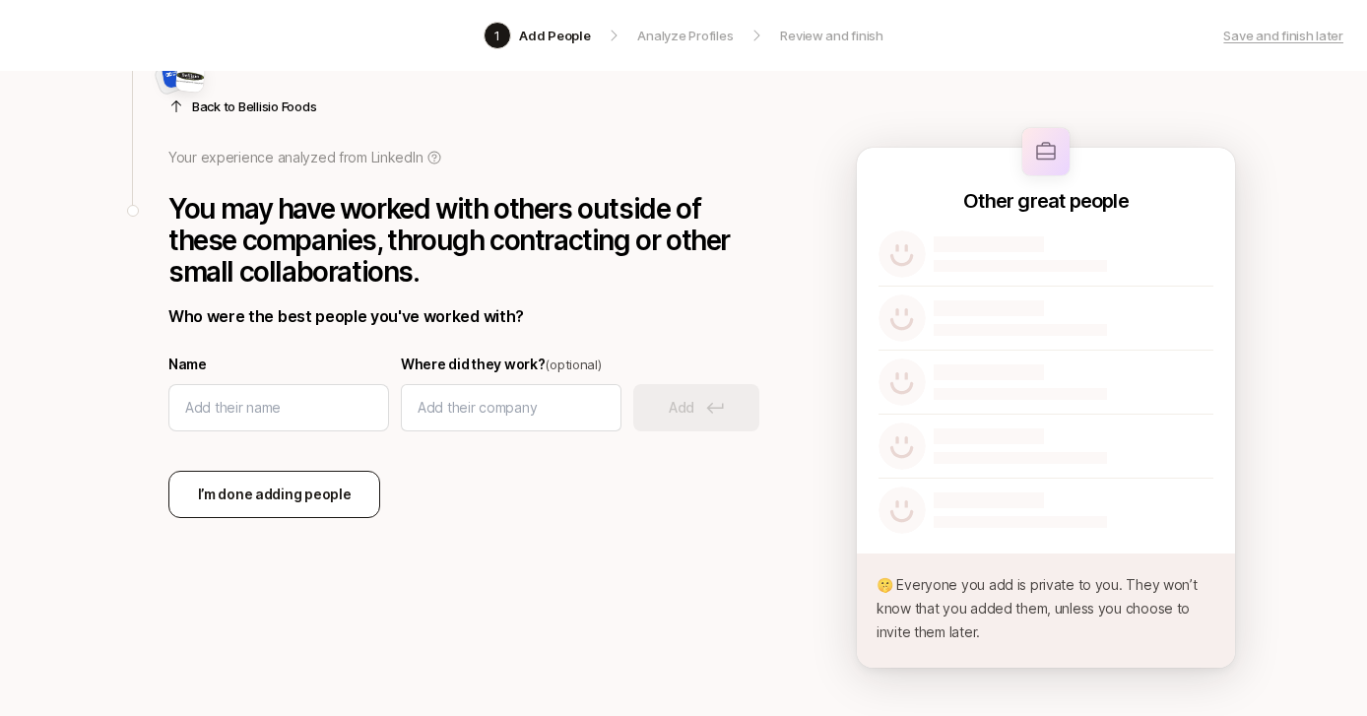
click at [322, 495] on p "I’m done adding people" at bounding box center [275, 494] width 154 height 24
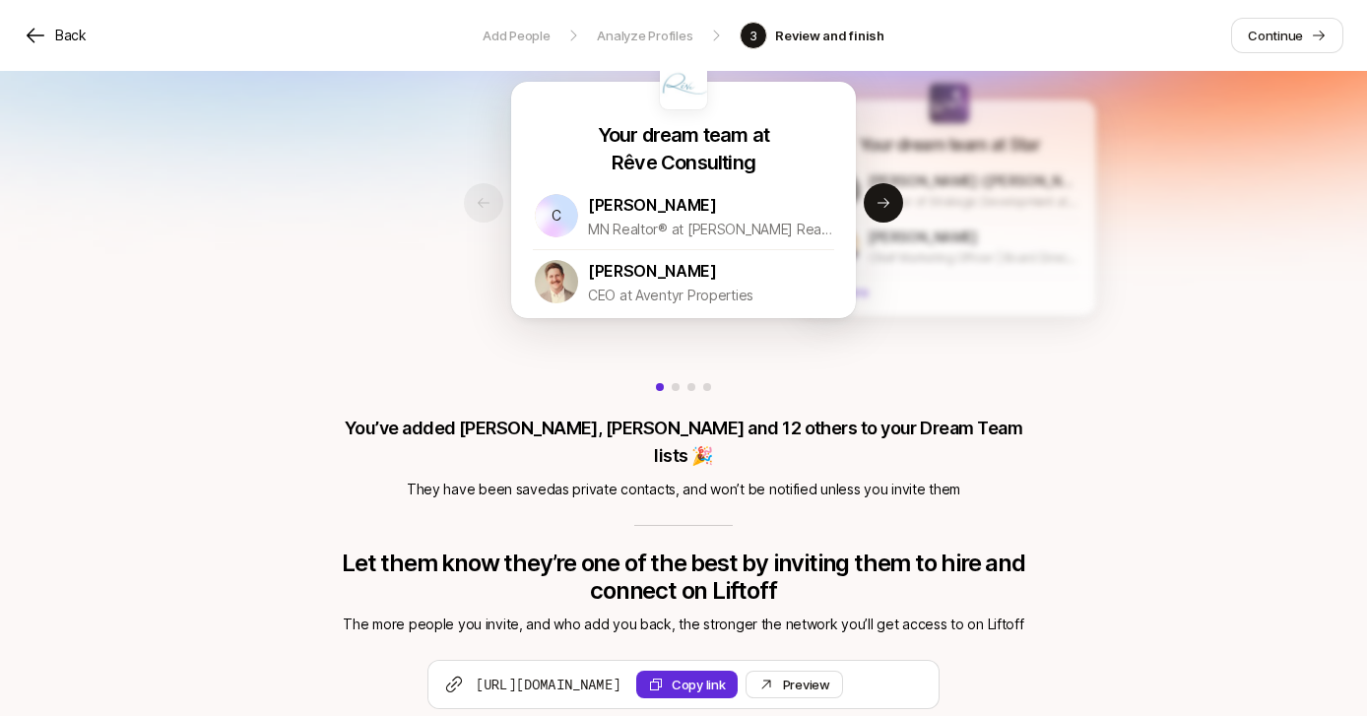
scroll to position [81, 0]
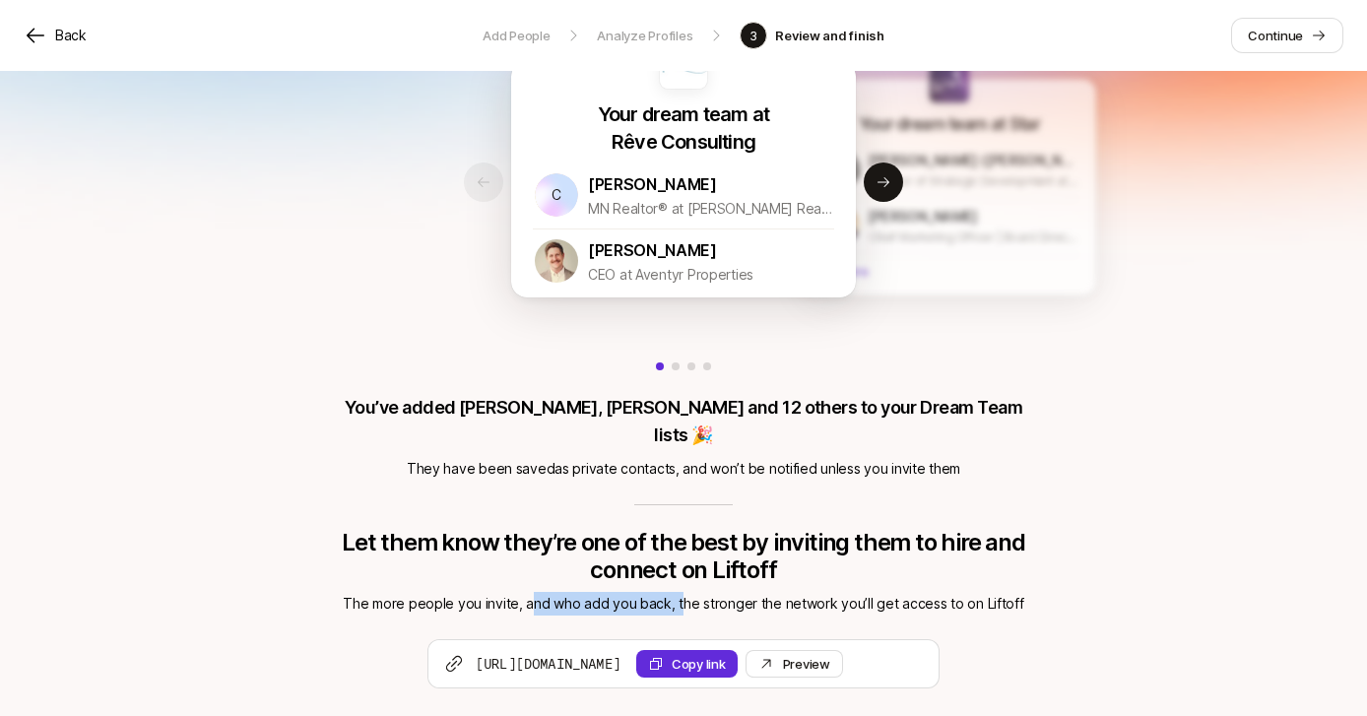
drag, startPoint x: 571, startPoint y: 576, endPoint x: 683, endPoint y: 576, distance: 112.2
click at [683, 592] on p "The more people you invite, and who add you back, the stronger the network you’…" at bounding box center [683, 604] width 695 height 24
click at [744, 592] on p "The more people you invite, and who add you back, the stronger the network you’…" at bounding box center [683, 604] width 695 height 24
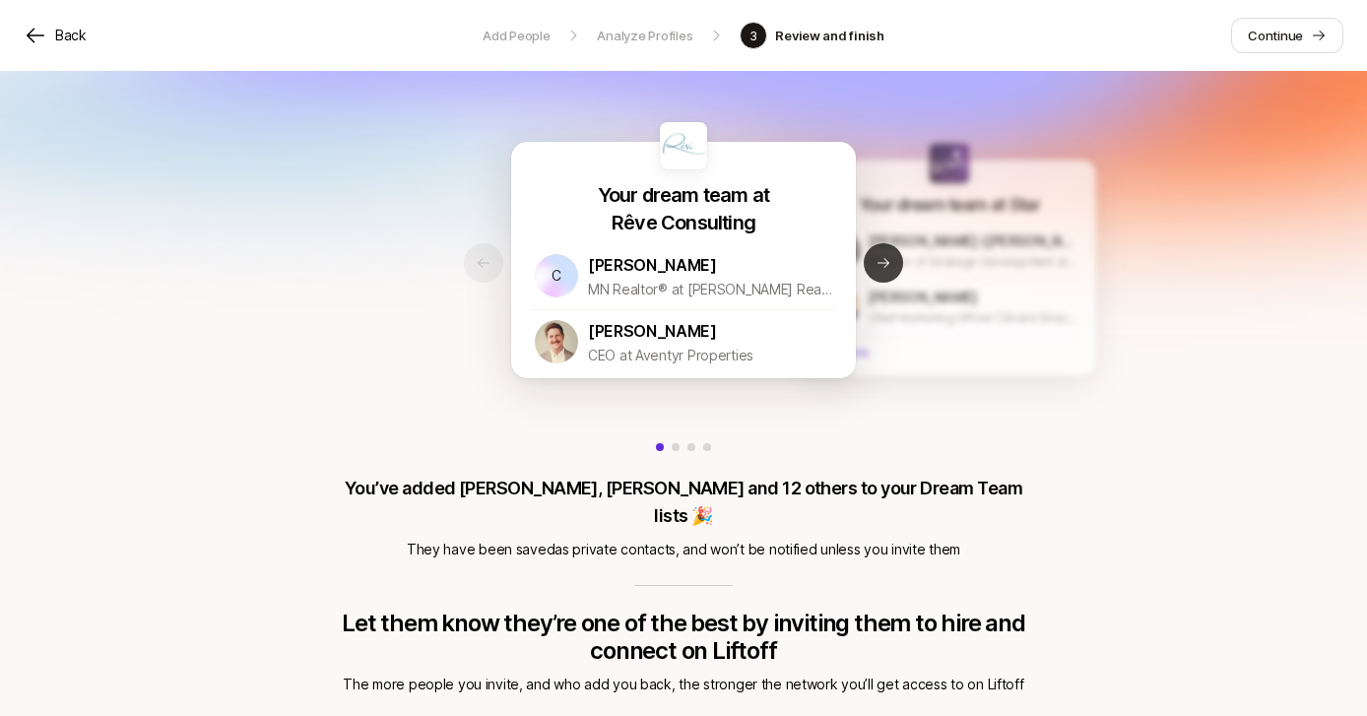
click at [889, 278] on button "Next slide" at bounding box center [883, 262] width 39 height 39
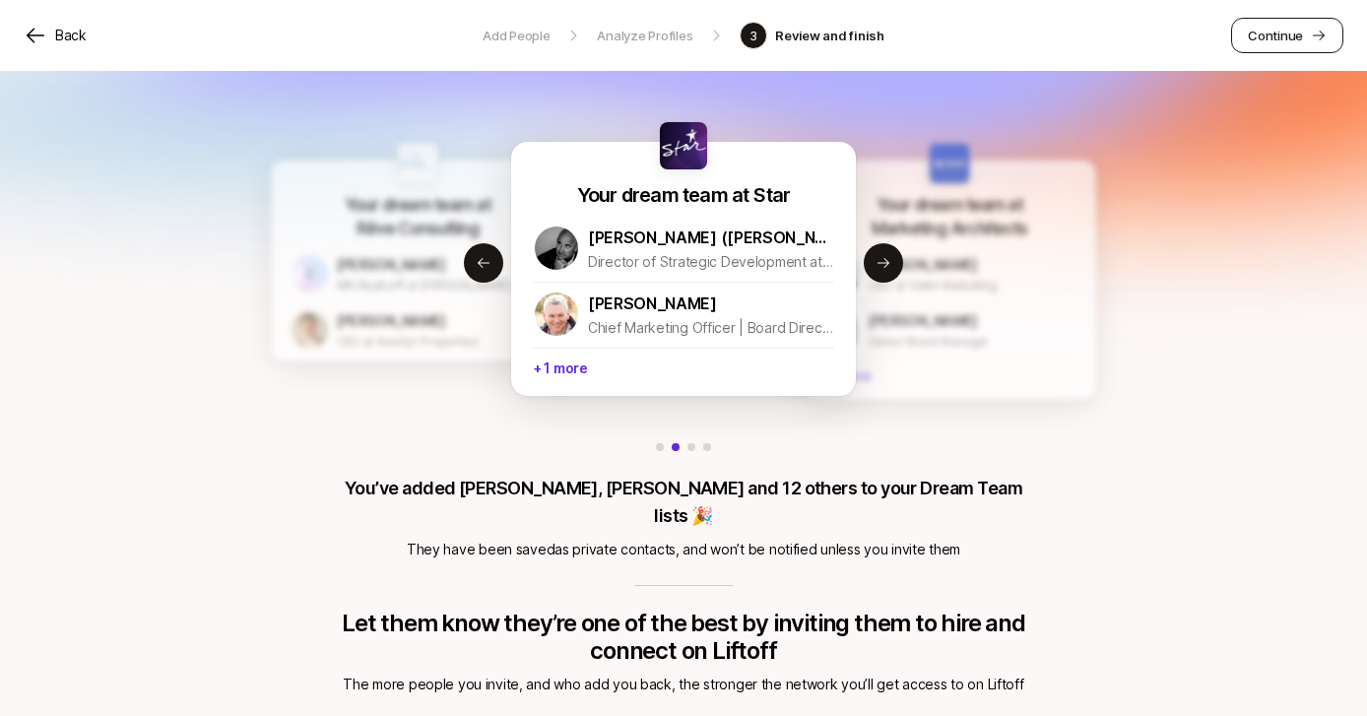
click at [1267, 32] on p "Continue" at bounding box center [1275, 36] width 55 height 20
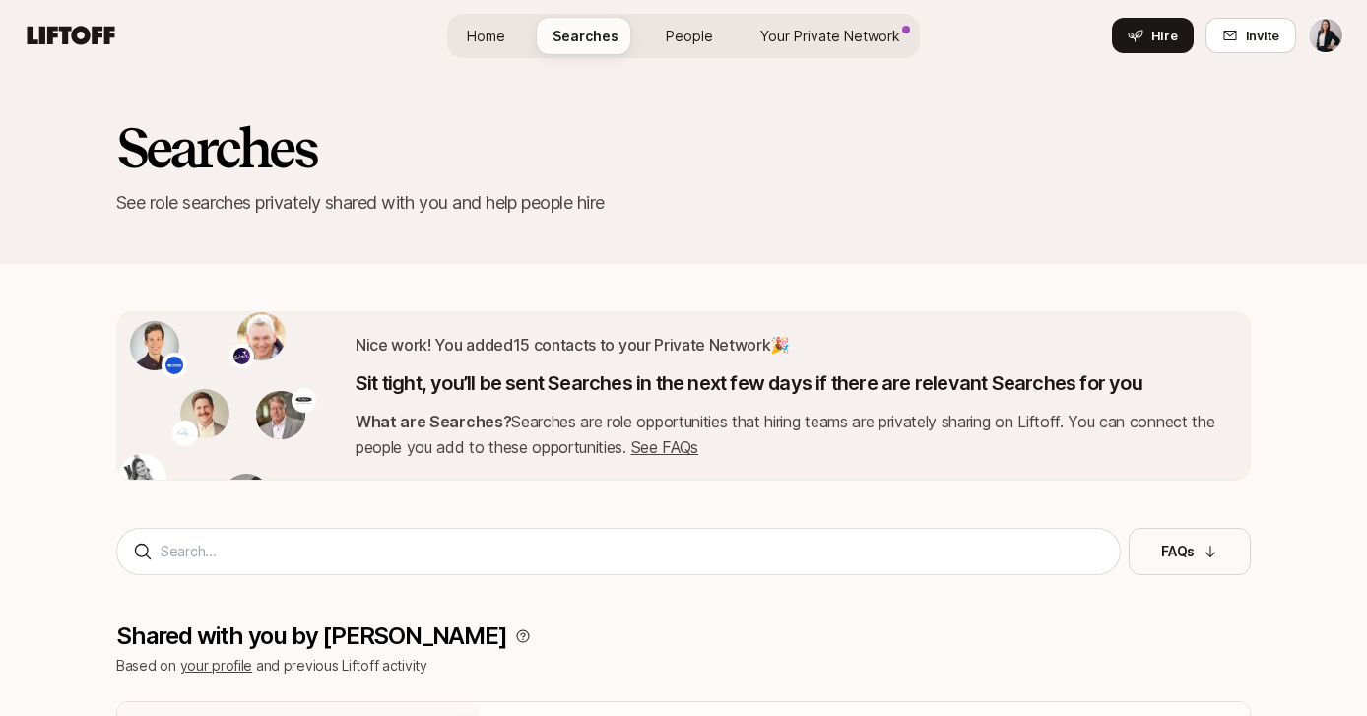
click at [850, 20] on link "Your Private Network" at bounding box center [829, 36] width 171 height 36
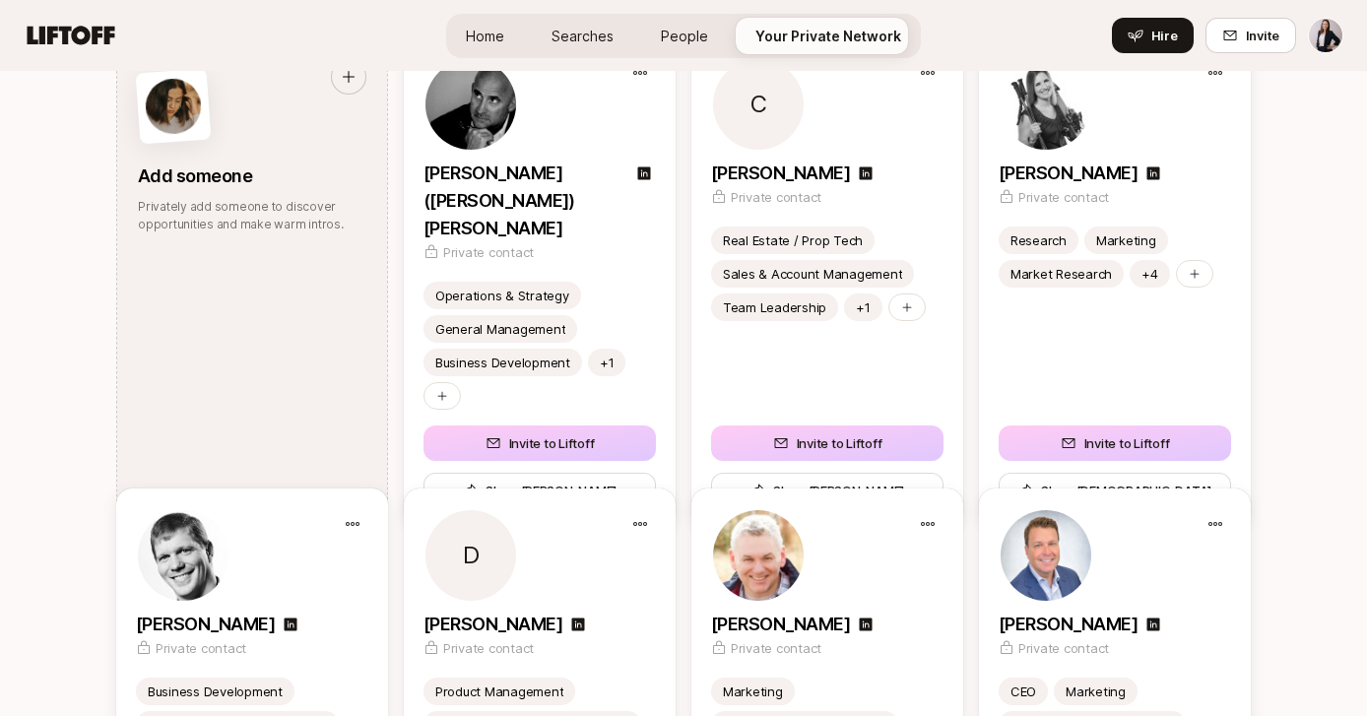
scroll to position [2665, 0]
click at [88, 29] on icon at bounding box center [71, 36] width 95 height 28
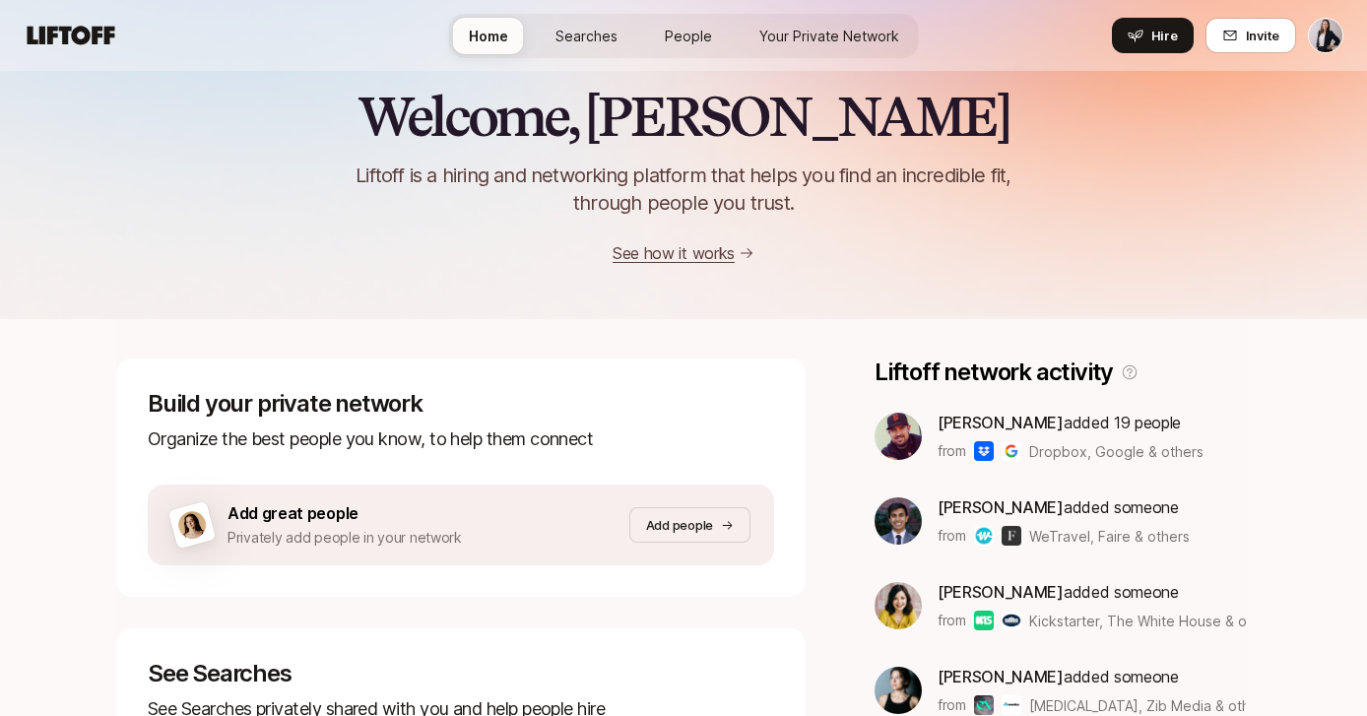
scroll to position [33, 0]
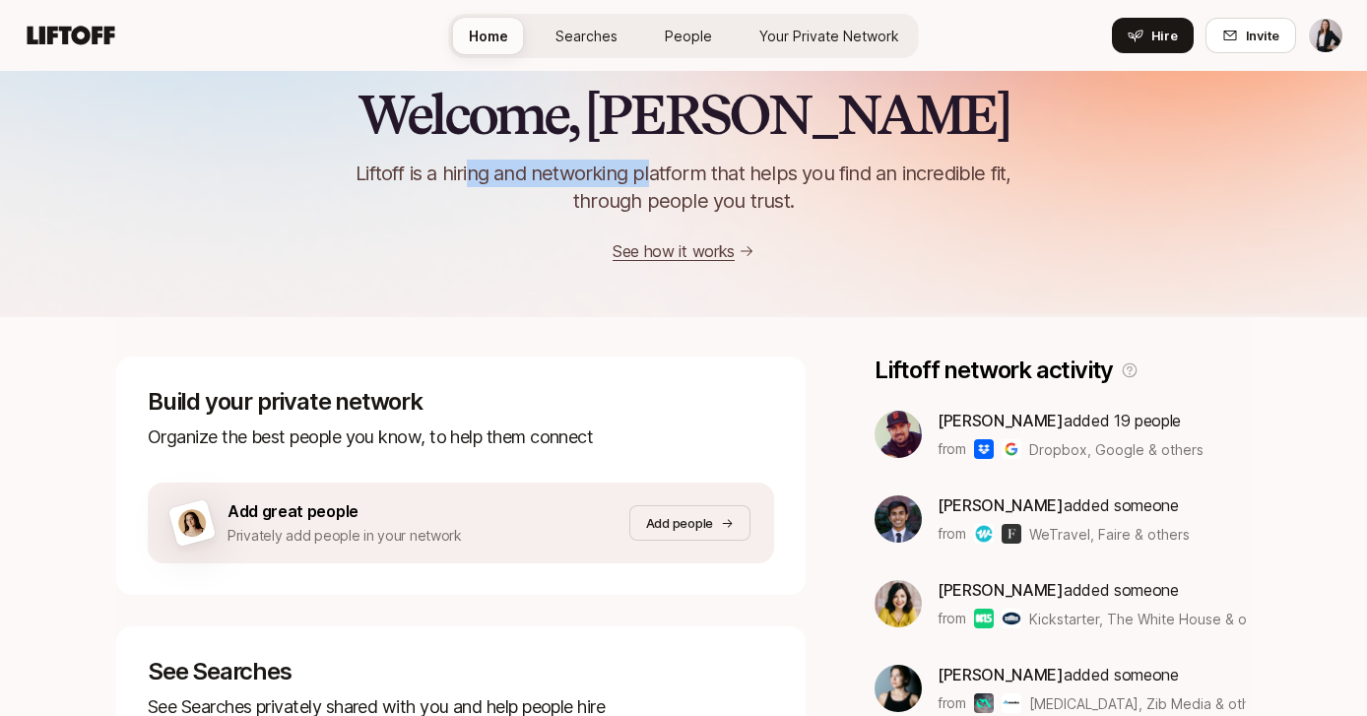
drag, startPoint x: 472, startPoint y: 180, endPoint x: 646, endPoint y: 177, distance: 174.3
click at [647, 177] on p "Liftoff is a hiring and networking platform that helps you find an incredible f…" at bounding box center [683, 187] width 705 height 55
click at [683, 181] on p "Liftoff is a hiring and networking platform that helps you find an incredible f…" at bounding box center [683, 187] width 705 height 55
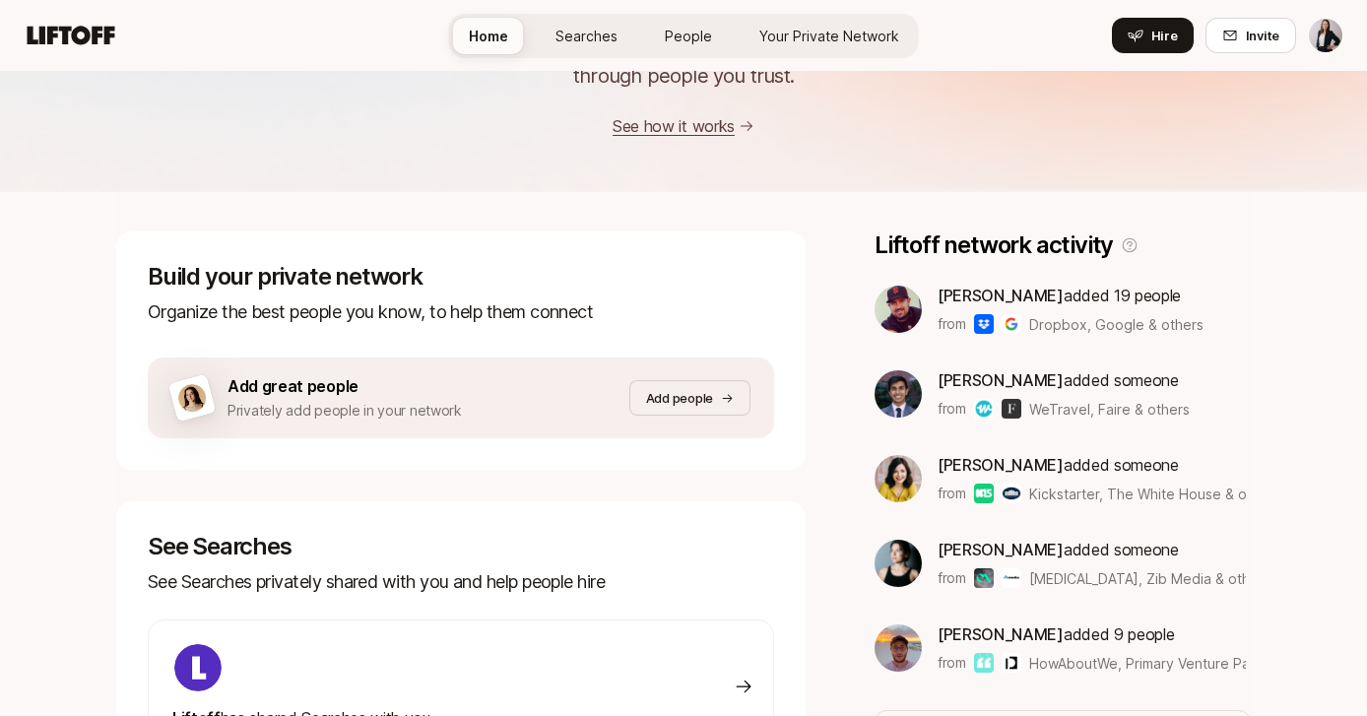
scroll to position [170, 0]
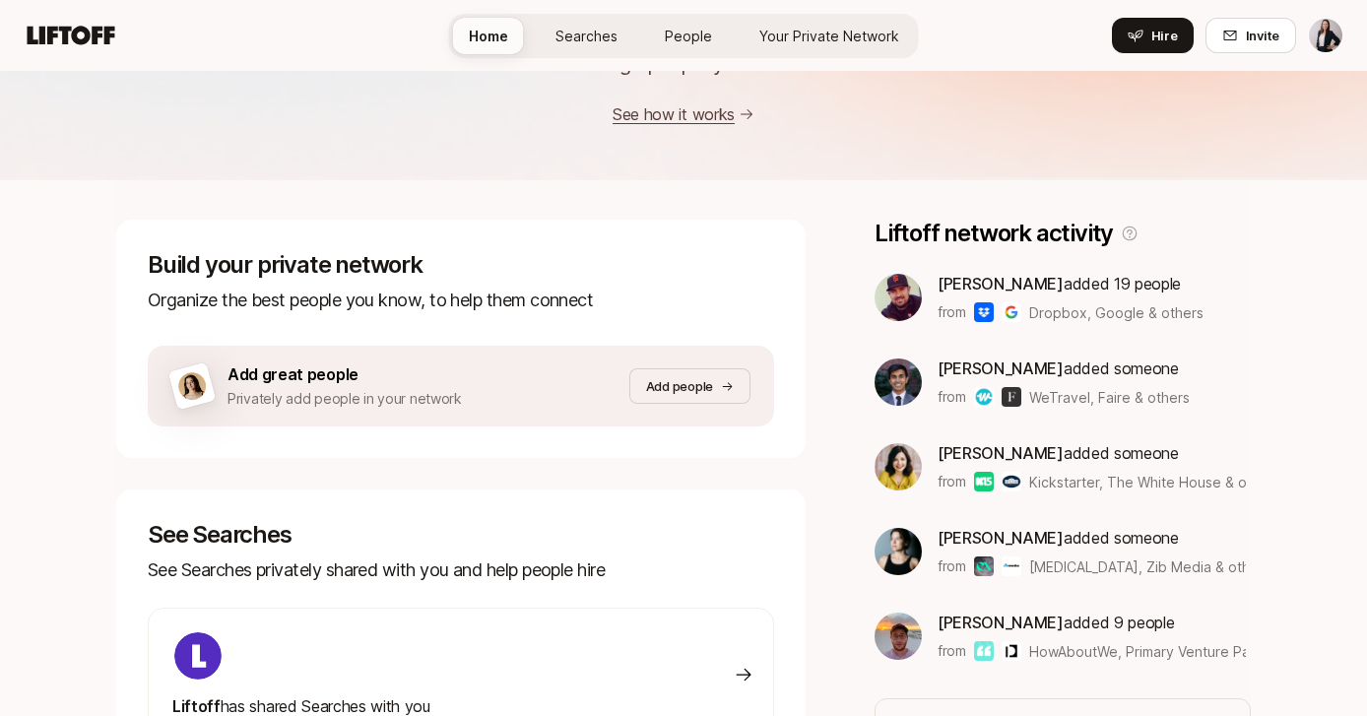
click at [674, 104] on link "See how it works" at bounding box center [673, 114] width 122 height 20
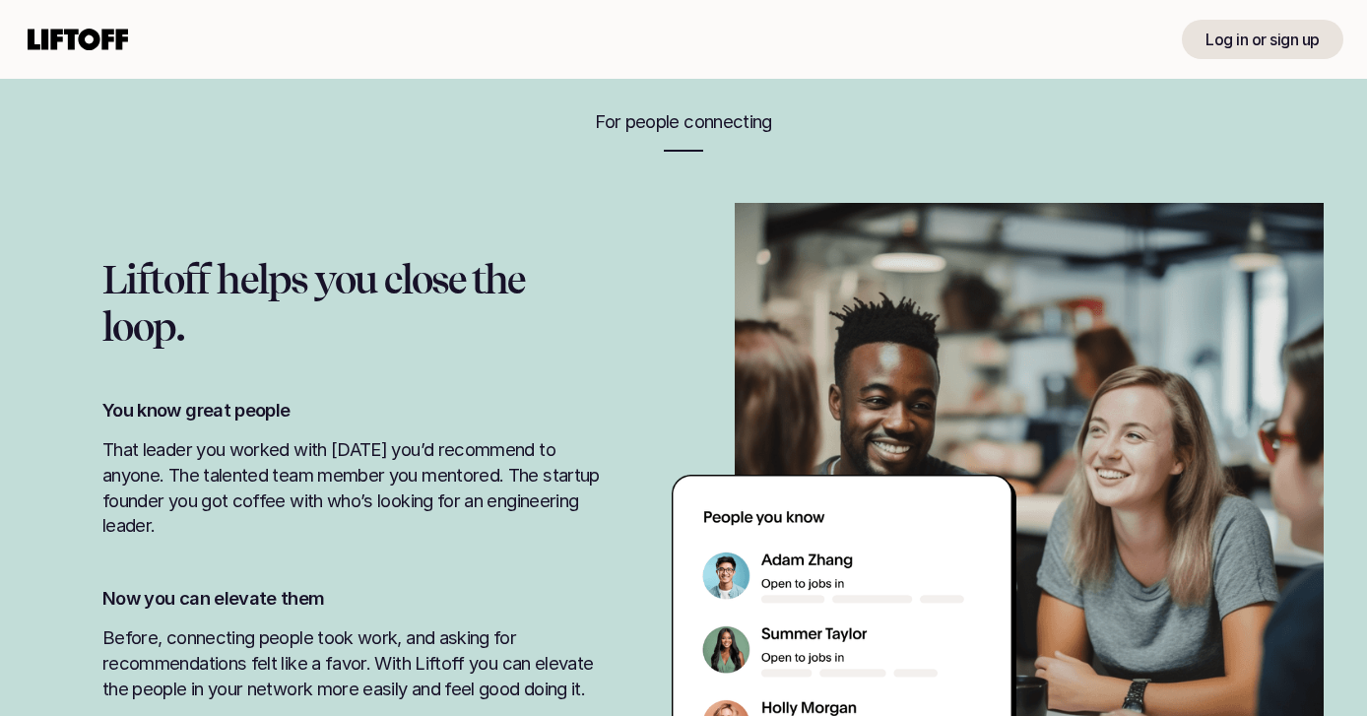
scroll to position [1889, 0]
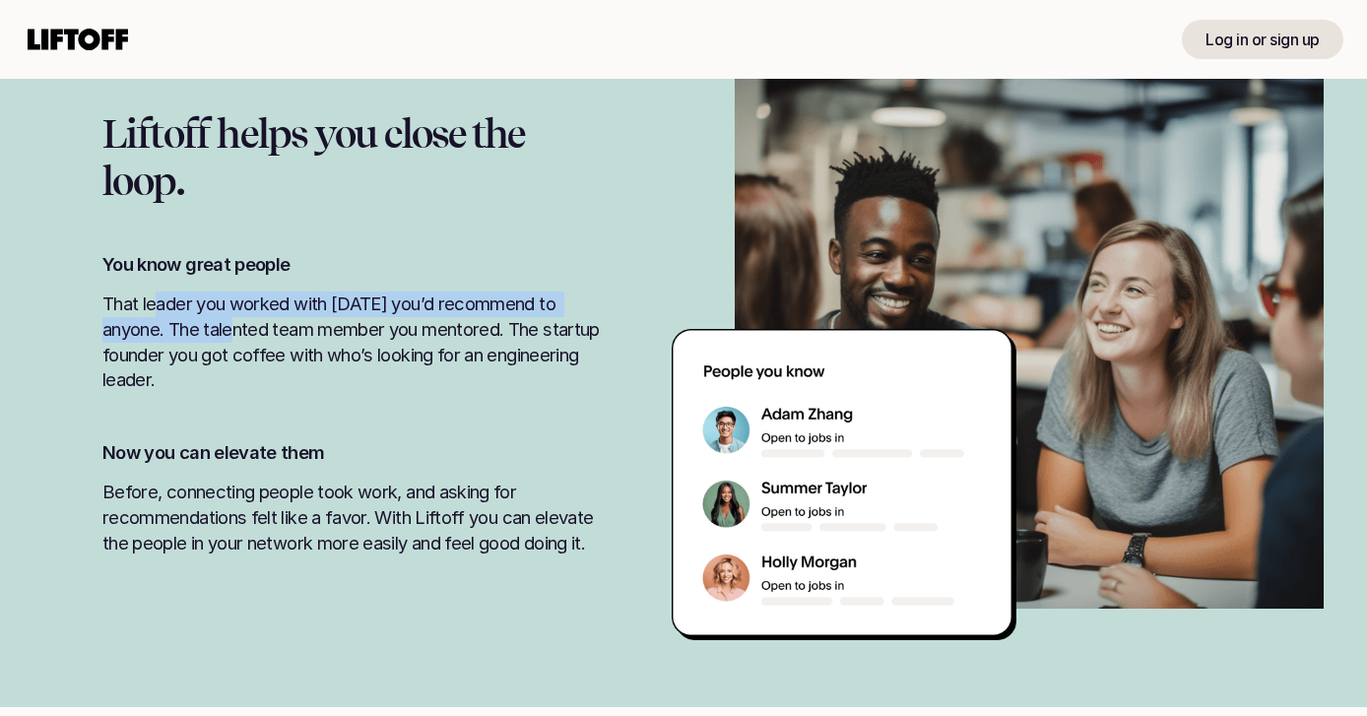
drag, startPoint x: 153, startPoint y: 303, endPoint x: 201, endPoint y: 327, distance: 53.7
click at [201, 327] on p "That leader you worked with 5 years ago you’d recommend to anyone. The talented…" at bounding box center [353, 341] width 502 height 101
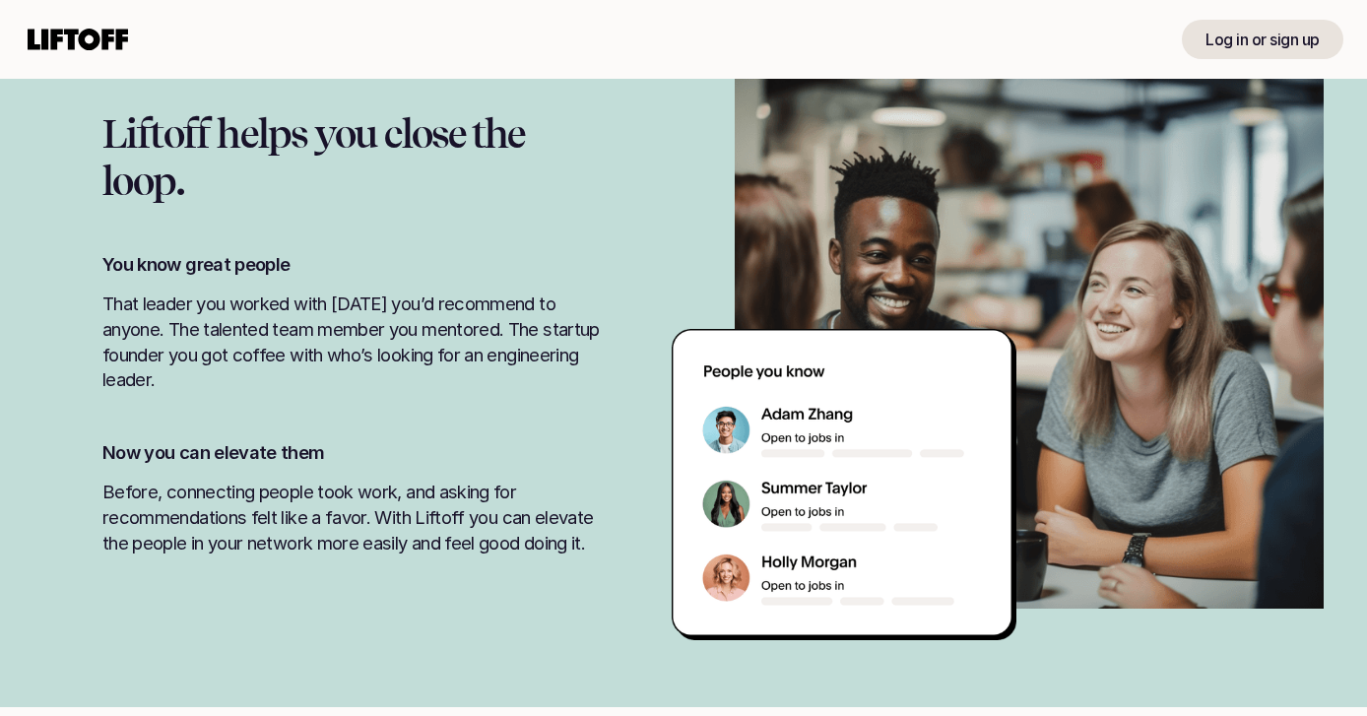
click at [214, 337] on p "That leader you worked with 5 years ago you’d recommend to anyone. The talented…" at bounding box center [353, 341] width 502 height 101
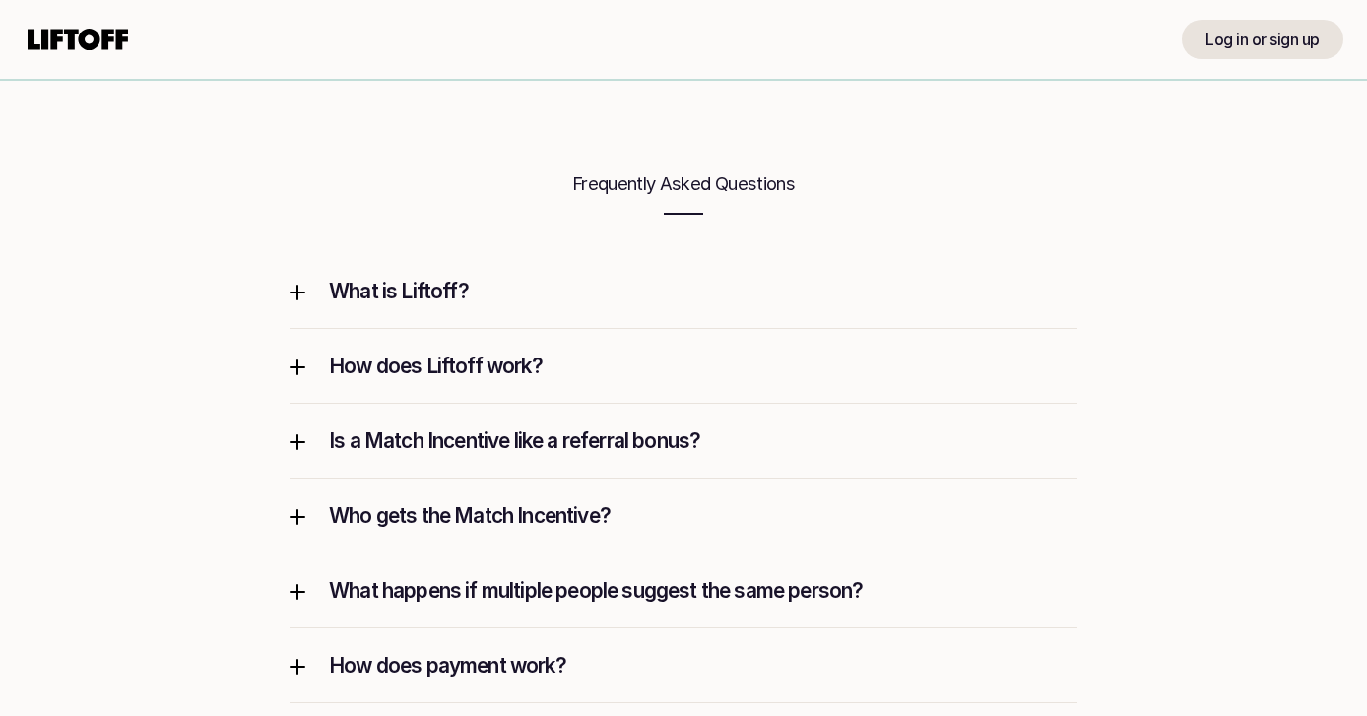
scroll to position [2536, 0]
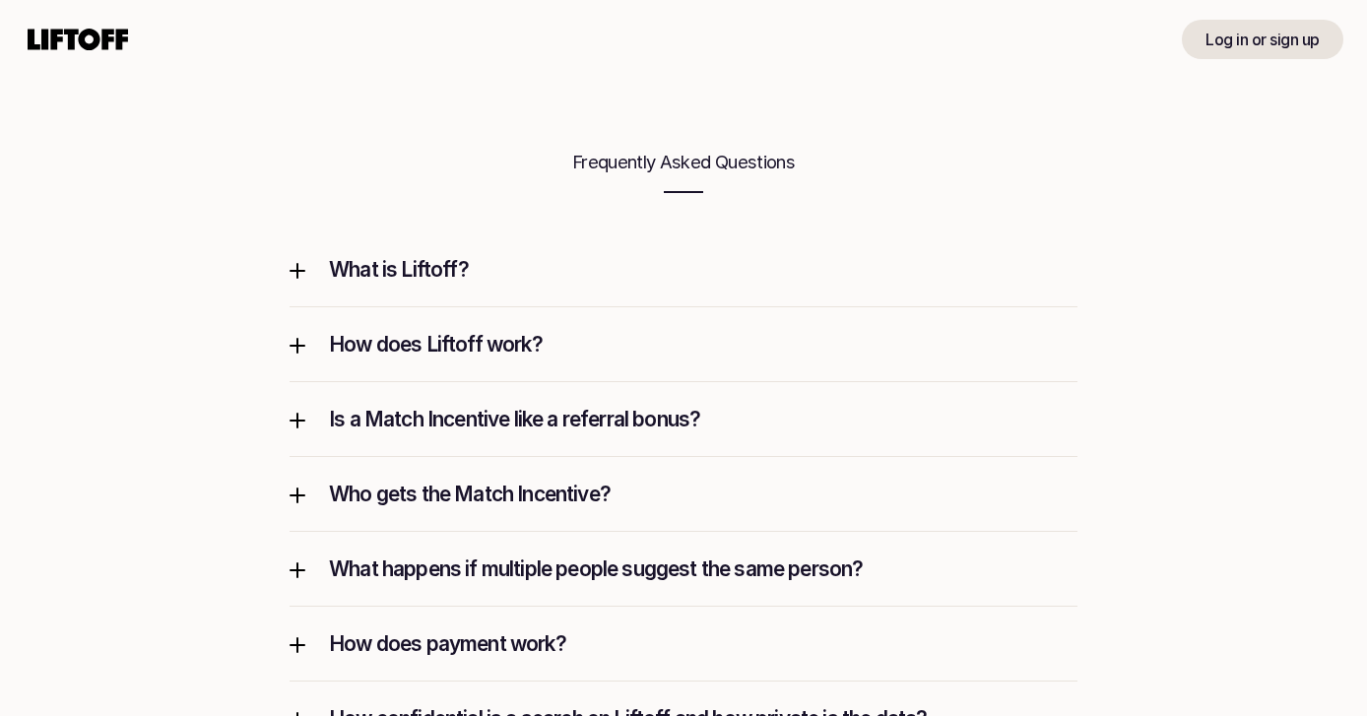
click at [341, 422] on p "Is a Match Incentive like a referral bonus?" at bounding box center [703, 419] width 748 height 27
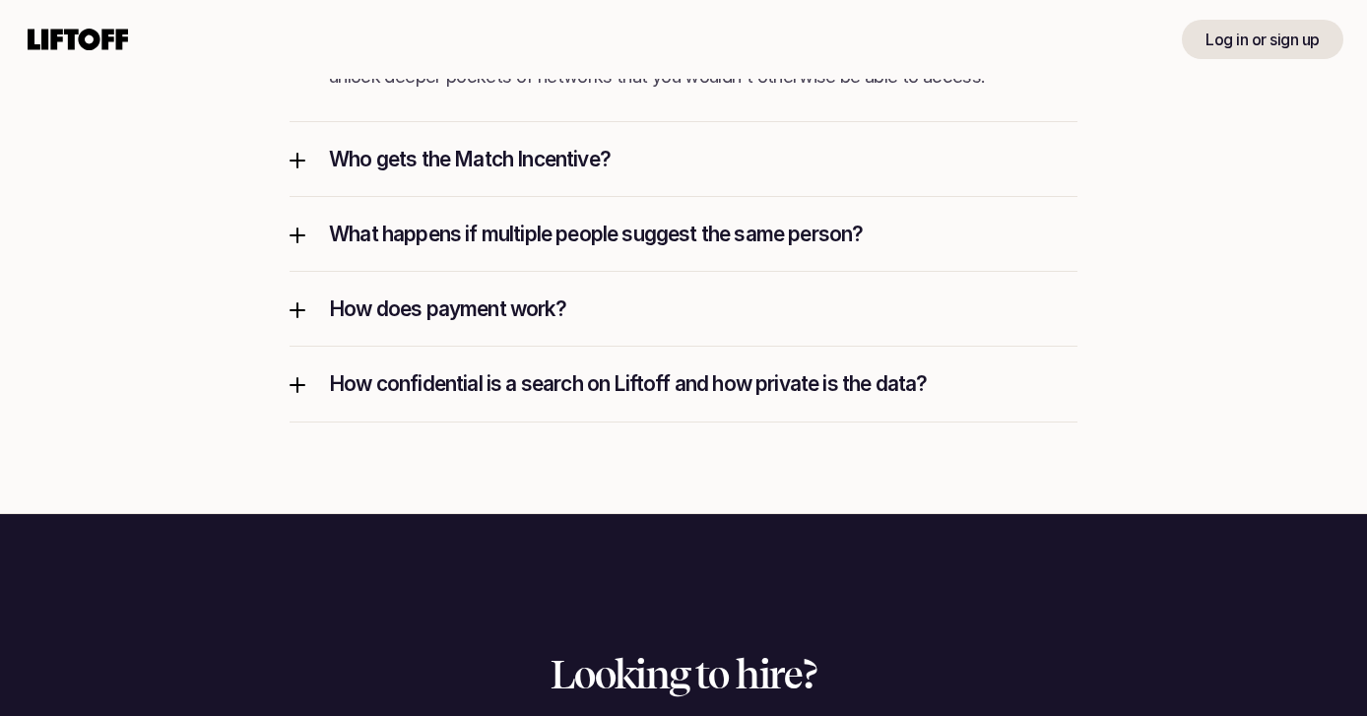
scroll to position [3006, 0]
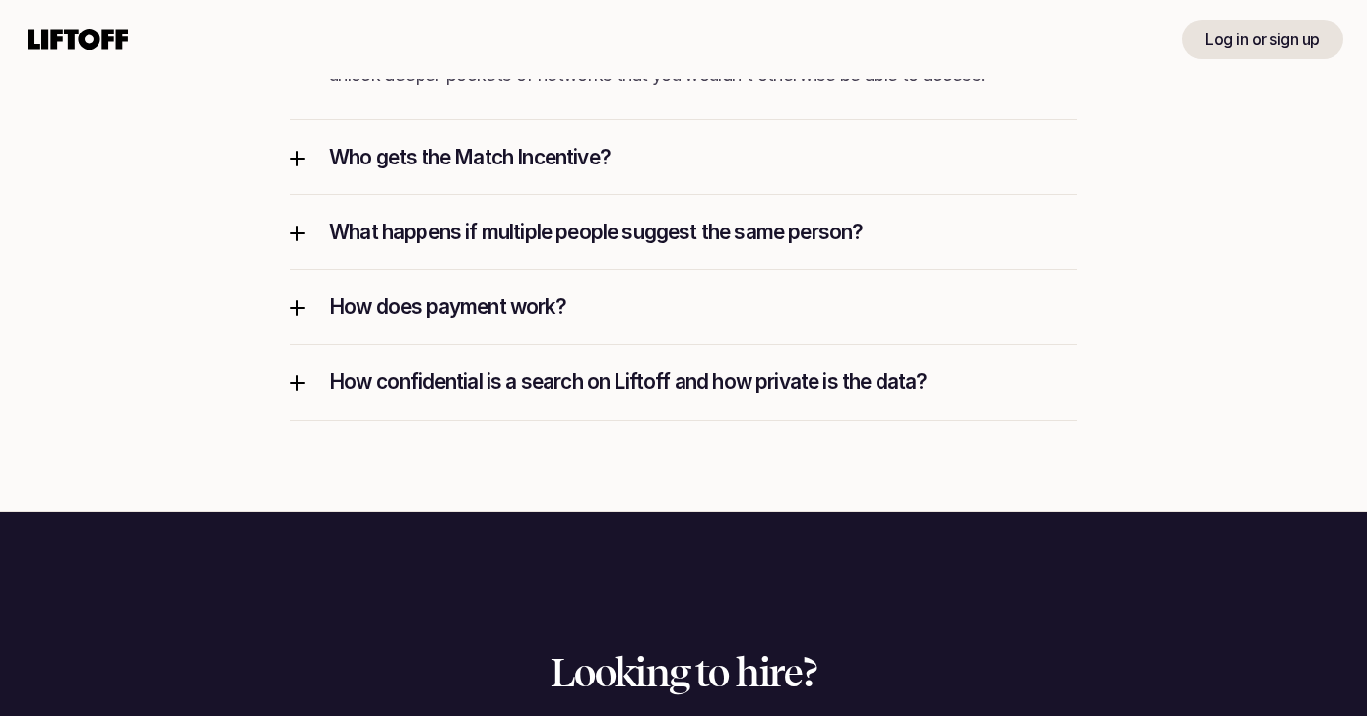
click at [368, 398] on div "How confidential is a search on Liftoff and how private is the data?" at bounding box center [683, 382] width 788 height 74
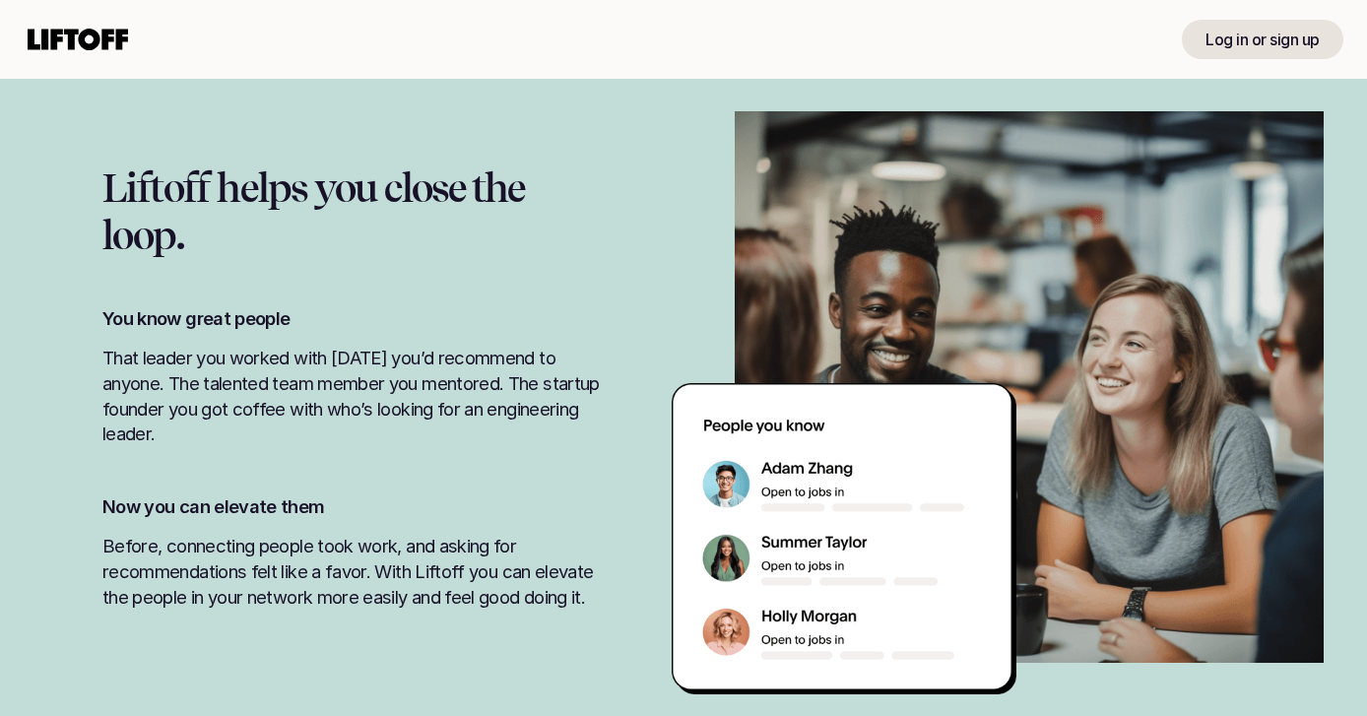
scroll to position [1890, 0]
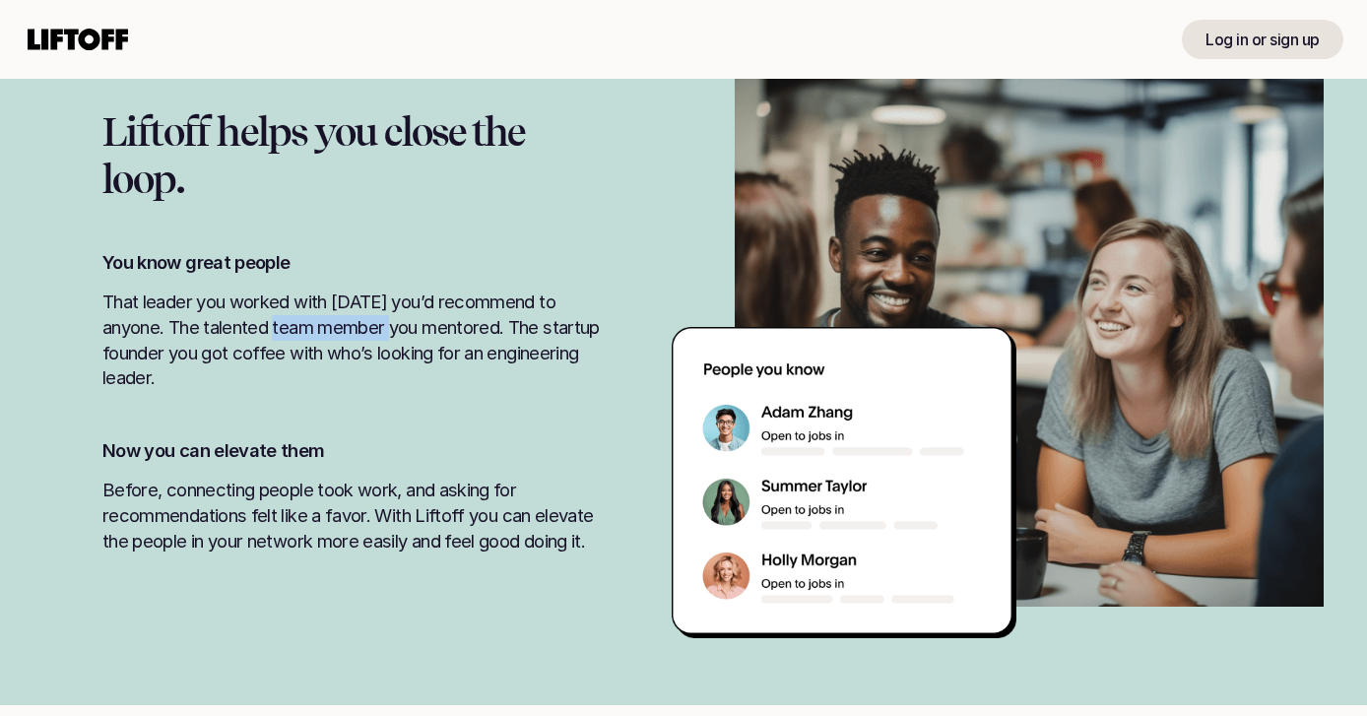
drag, startPoint x: 232, startPoint y: 329, endPoint x: 339, endPoint y: 329, distance: 106.3
click at [339, 329] on p "That leader you worked with 5 years ago you’d recommend to anyone. The talented…" at bounding box center [353, 339] width 502 height 101
click at [345, 414] on div "Liftoff helps you close the loop. You know great people That leader you worked …" at bounding box center [353, 330] width 620 height 445
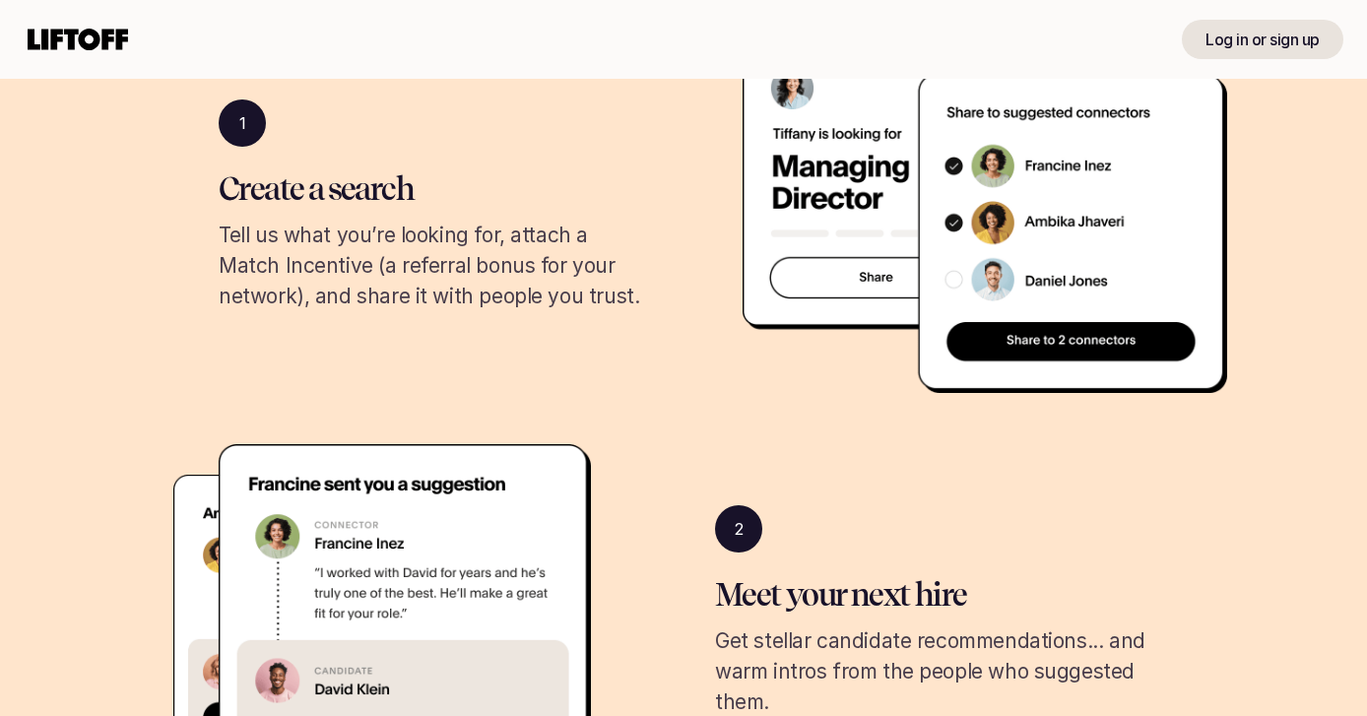
scroll to position [0, 0]
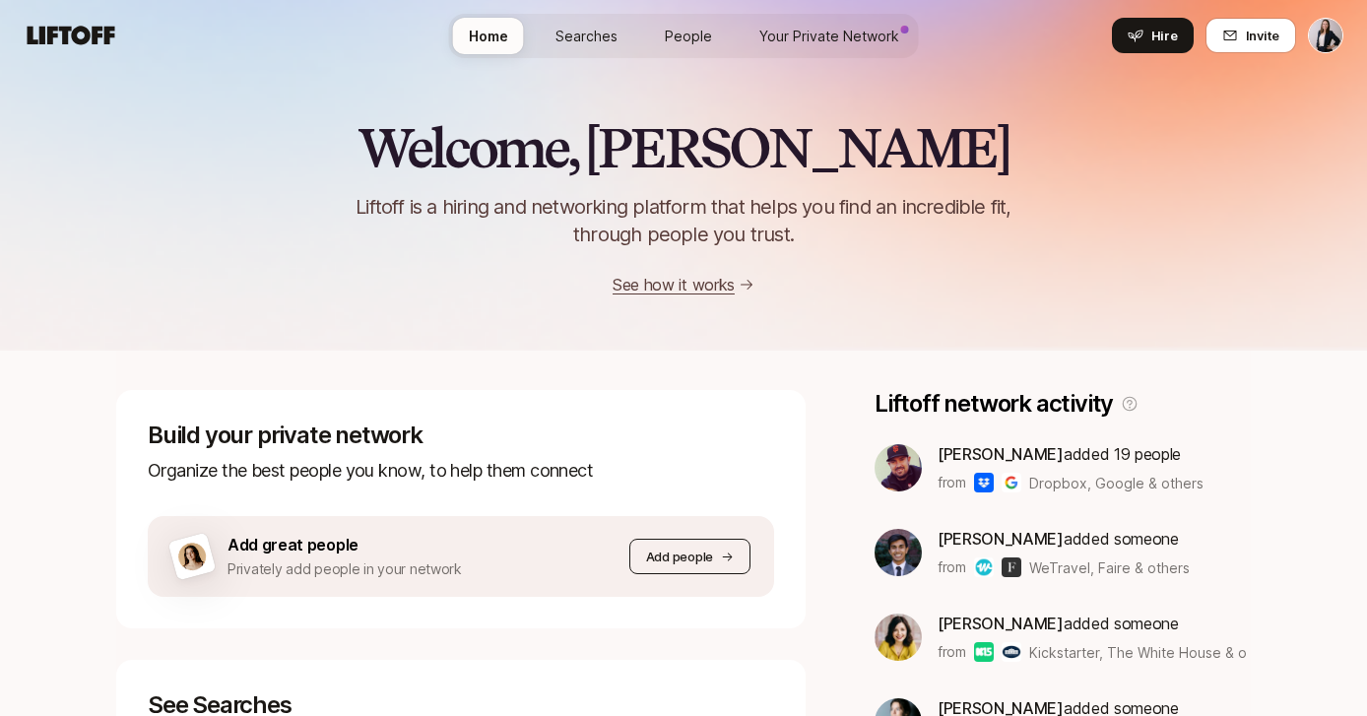
click at [658, 550] on p "Add people" at bounding box center [679, 556] width 67 height 20
click at [1329, 35] on html "Home Searches People Your Private Network Hire Home Searches People Your Privat…" at bounding box center [683, 358] width 1367 height 716
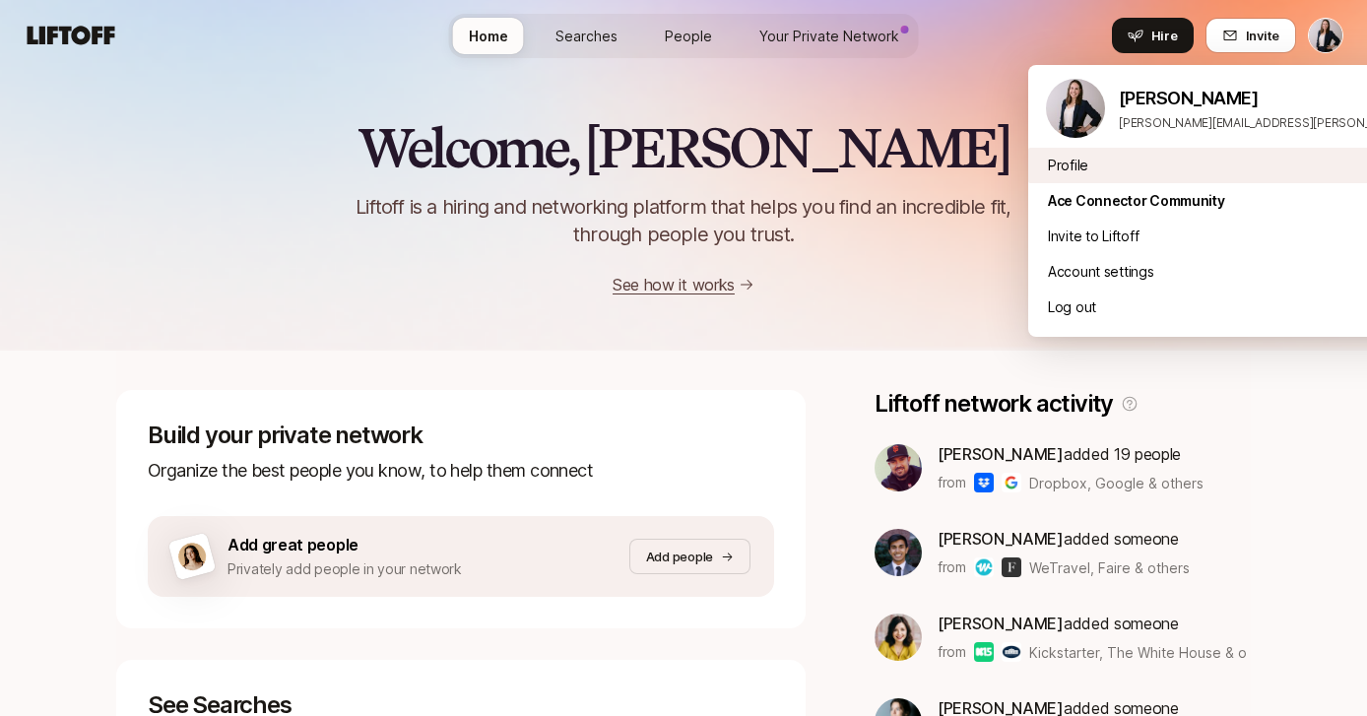
click at [1057, 166] on div "Profile" at bounding box center [1271, 165] width 487 height 35
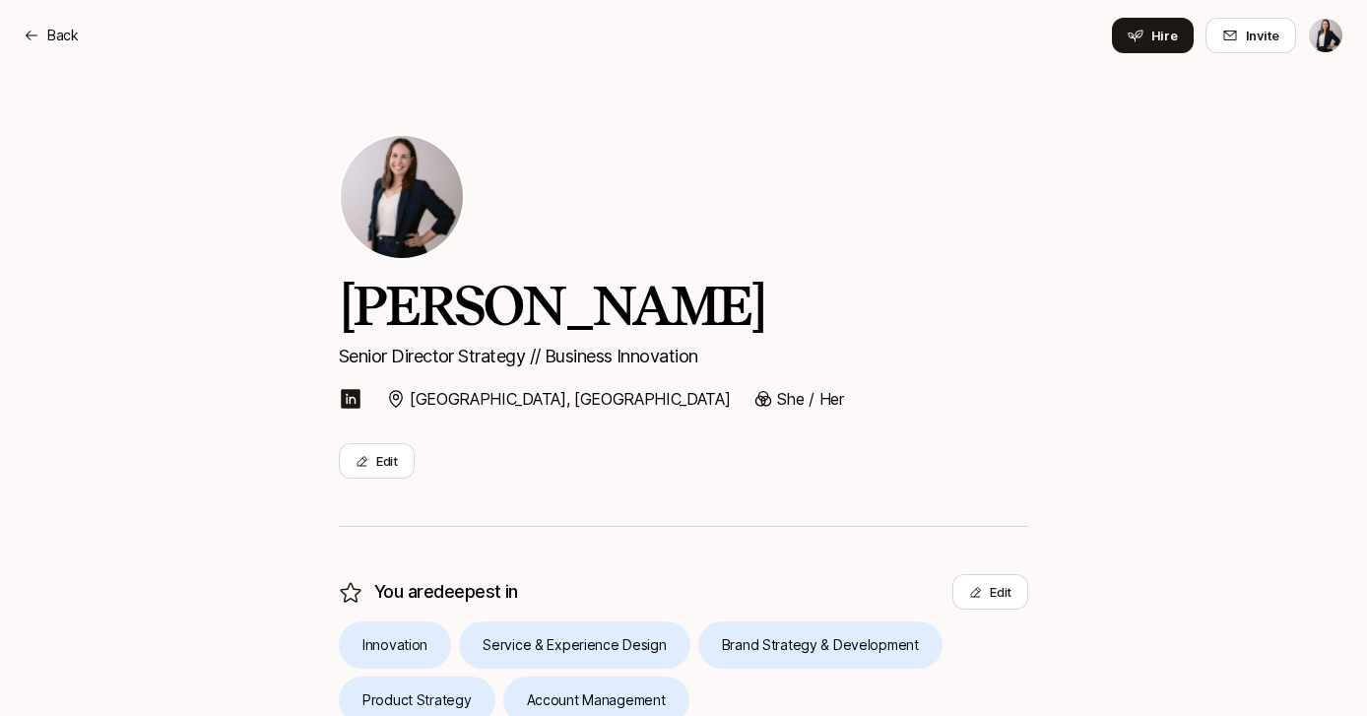
scroll to position [480, 0]
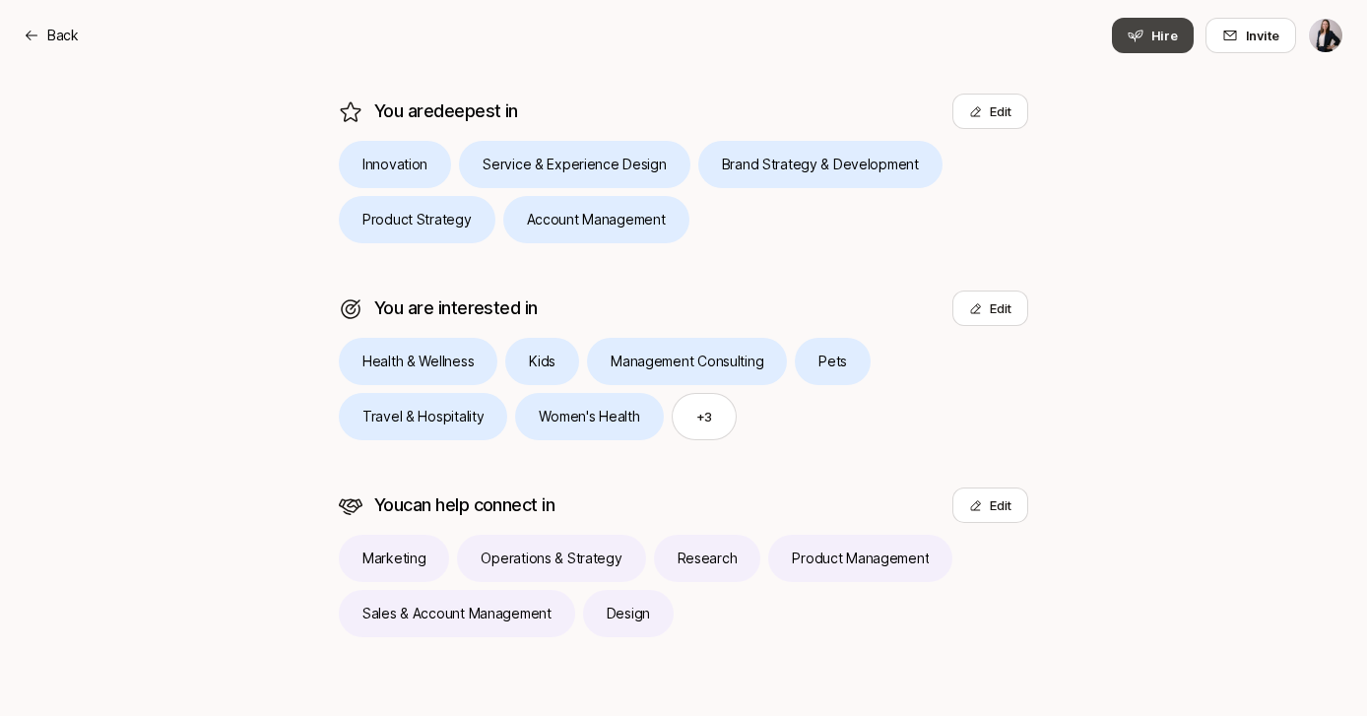
click at [1135, 43] on button "Hire" at bounding box center [1153, 35] width 82 height 35
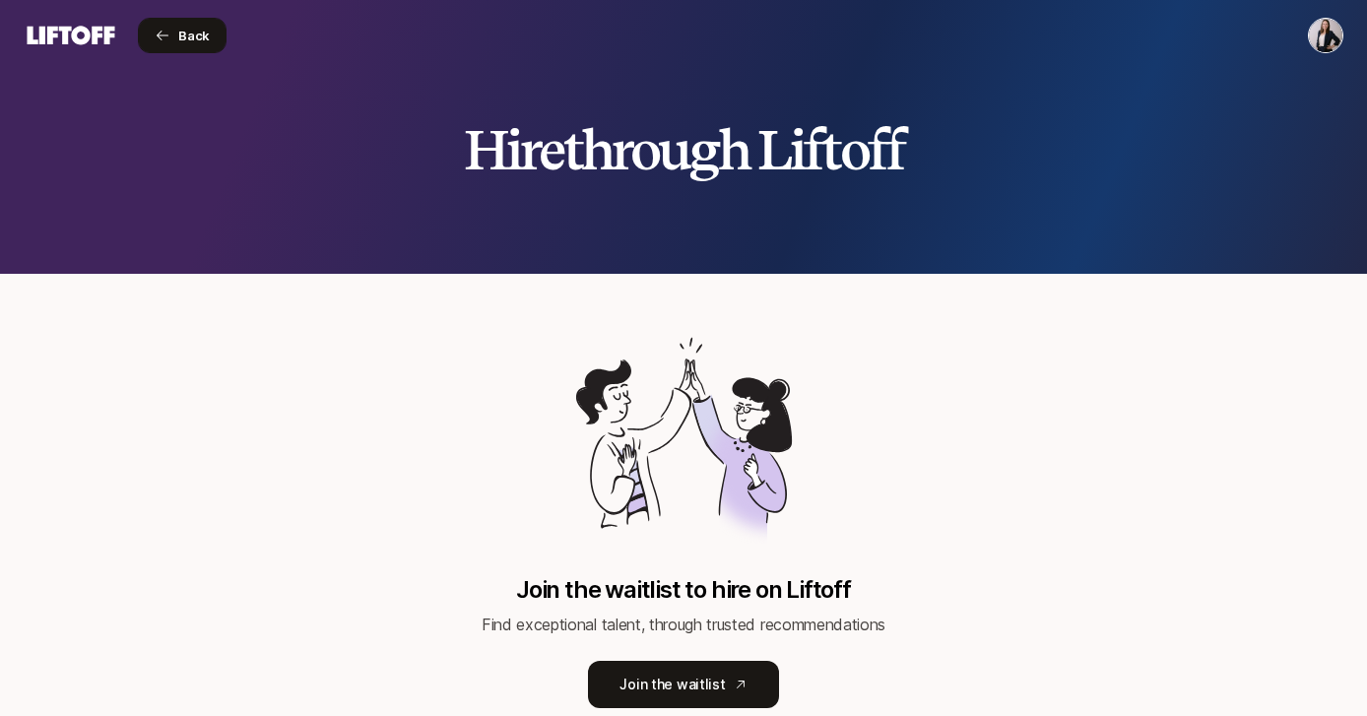
click at [189, 43] on span "Back" at bounding box center [194, 36] width 32 height 20
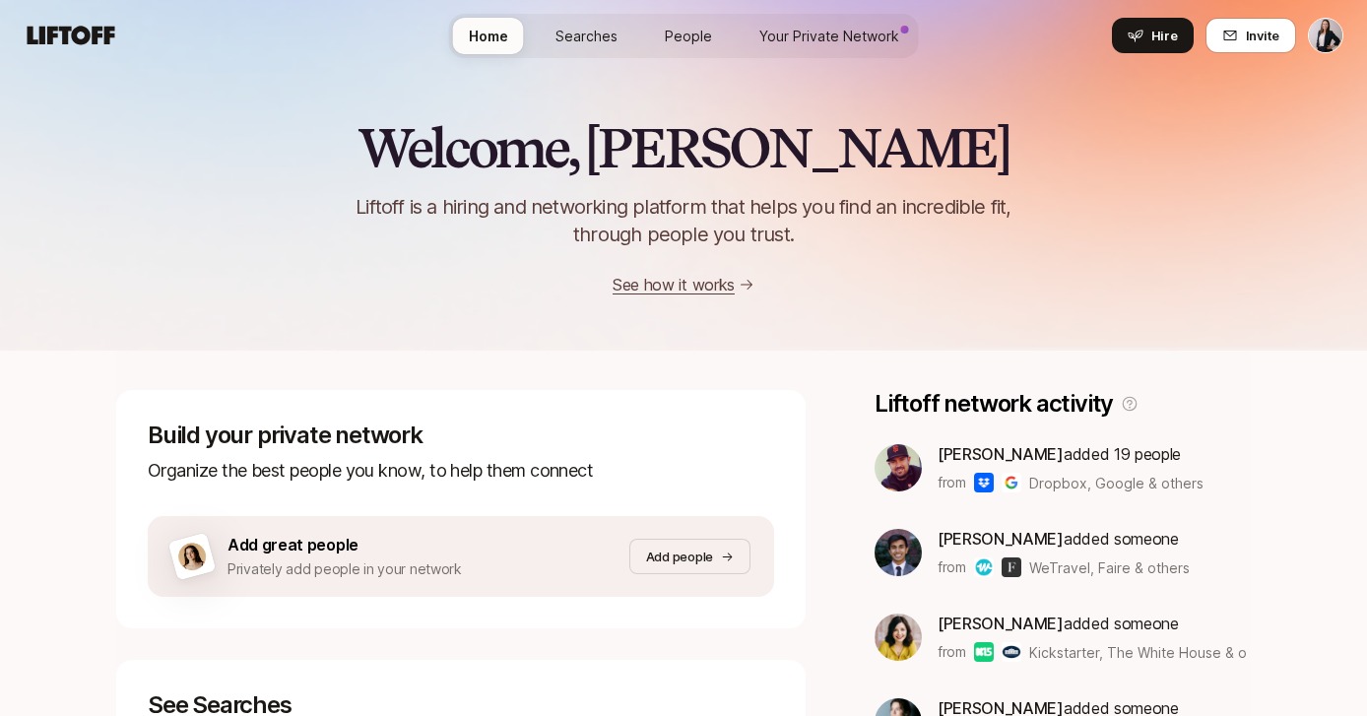
click at [703, 28] on span "People" at bounding box center [688, 36] width 47 height 21
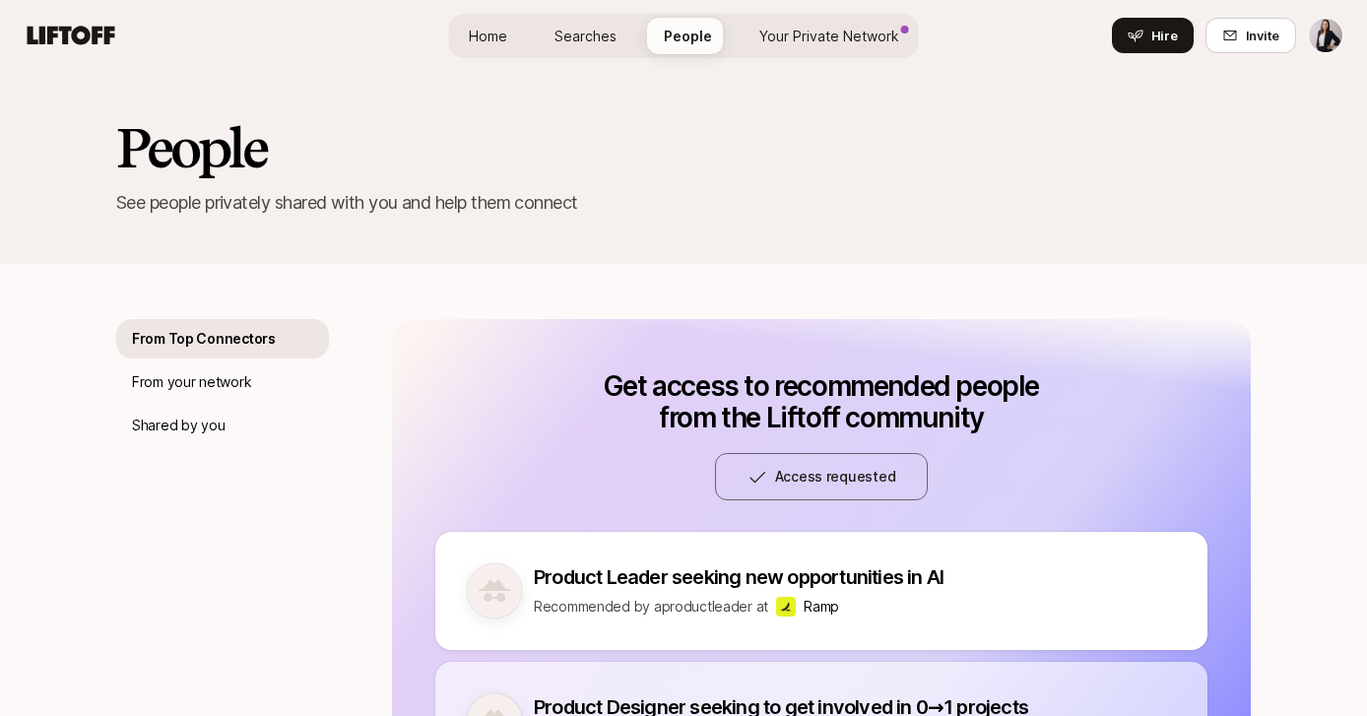
click at [788, 34] on span "Your Private Network" at bounding box center [829, 36] width 140 height 21
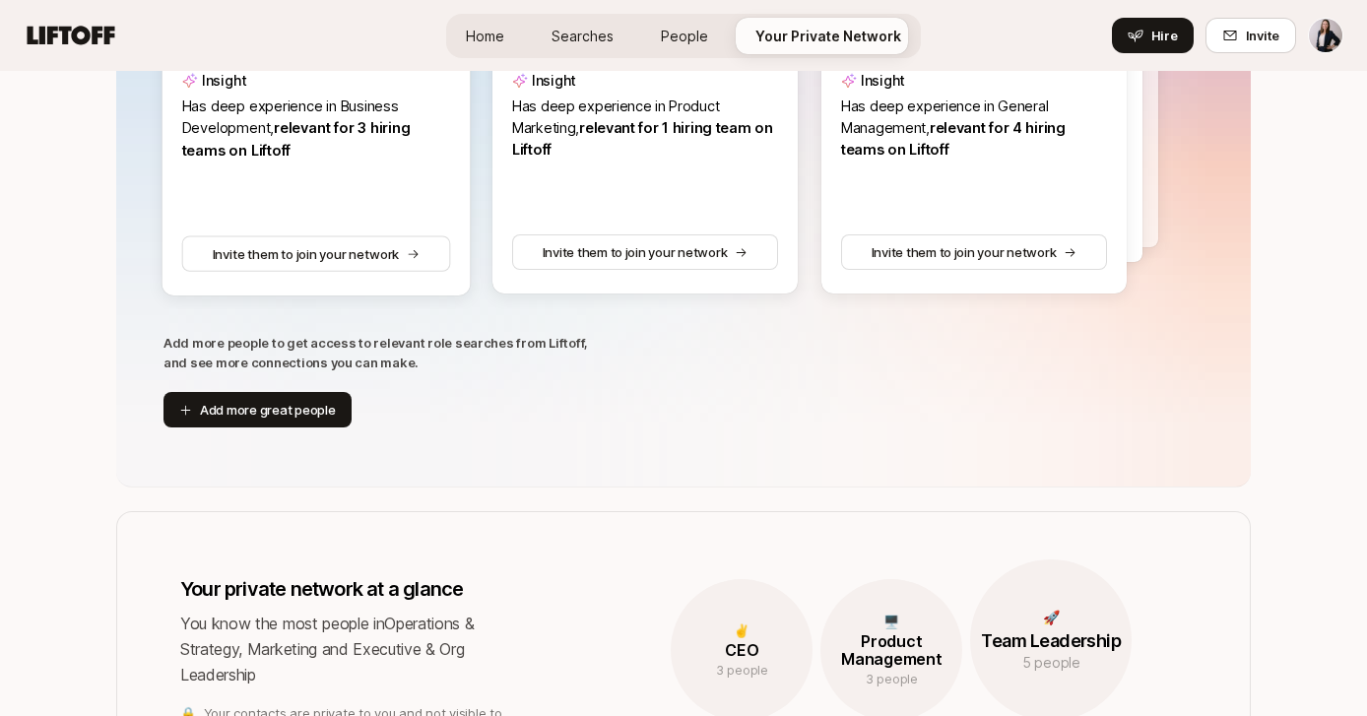
scroll to position [681, 0]
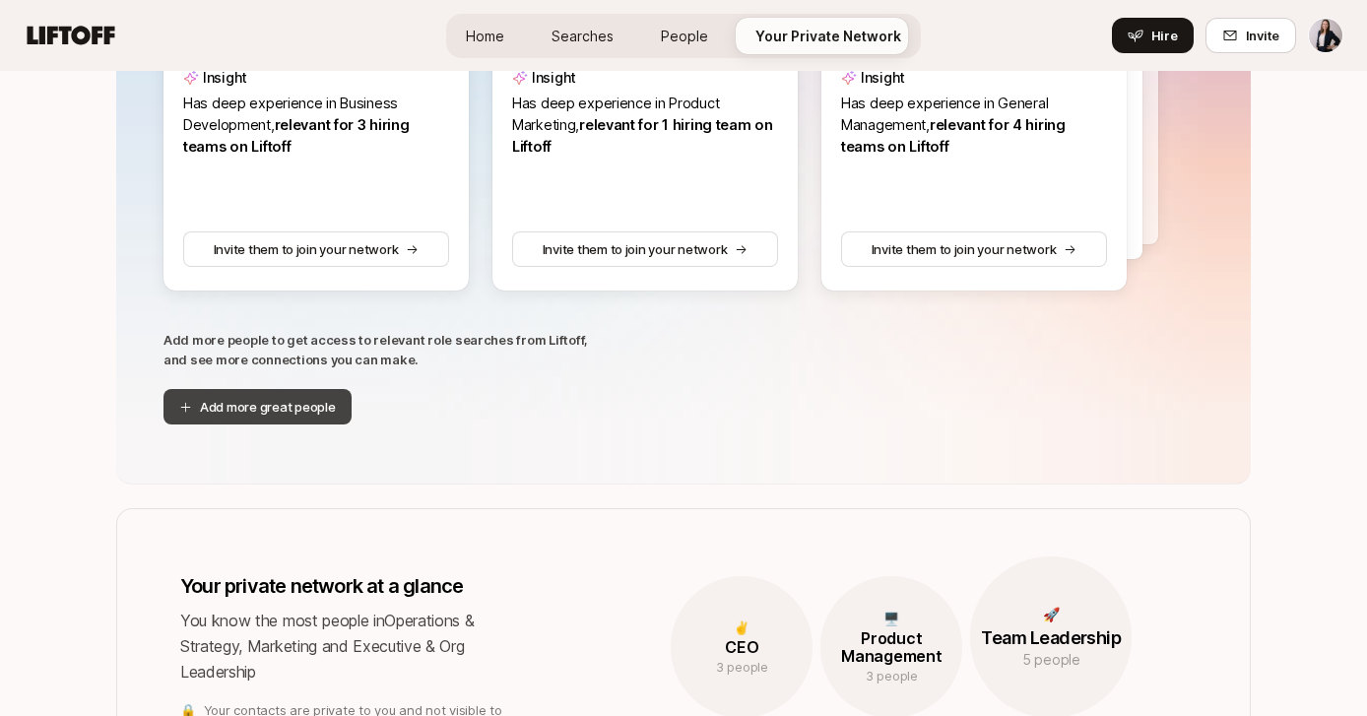
click at [244, 410] on button "Add more great people" at bounding box center [257, 406] width 188 height 35
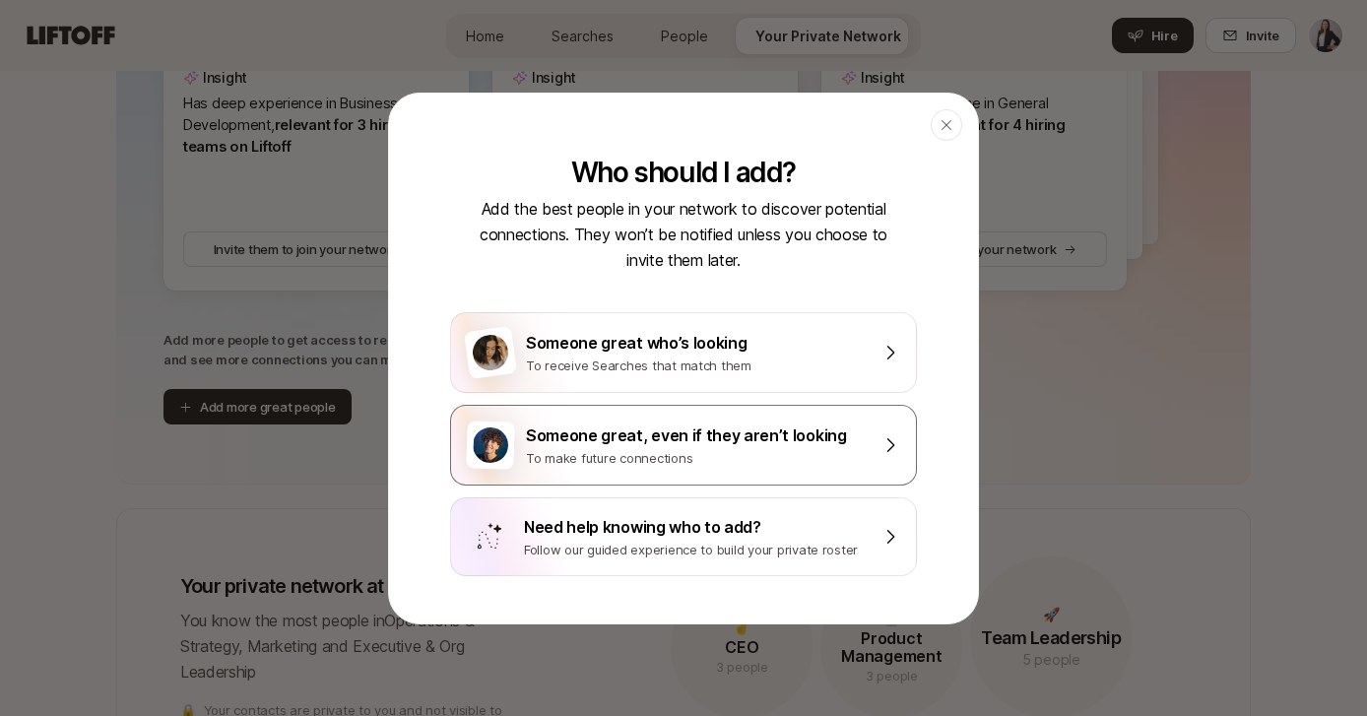
click at [733, 450] on div "To make future connections" at bounding box center [697, 458] width 343 height 20
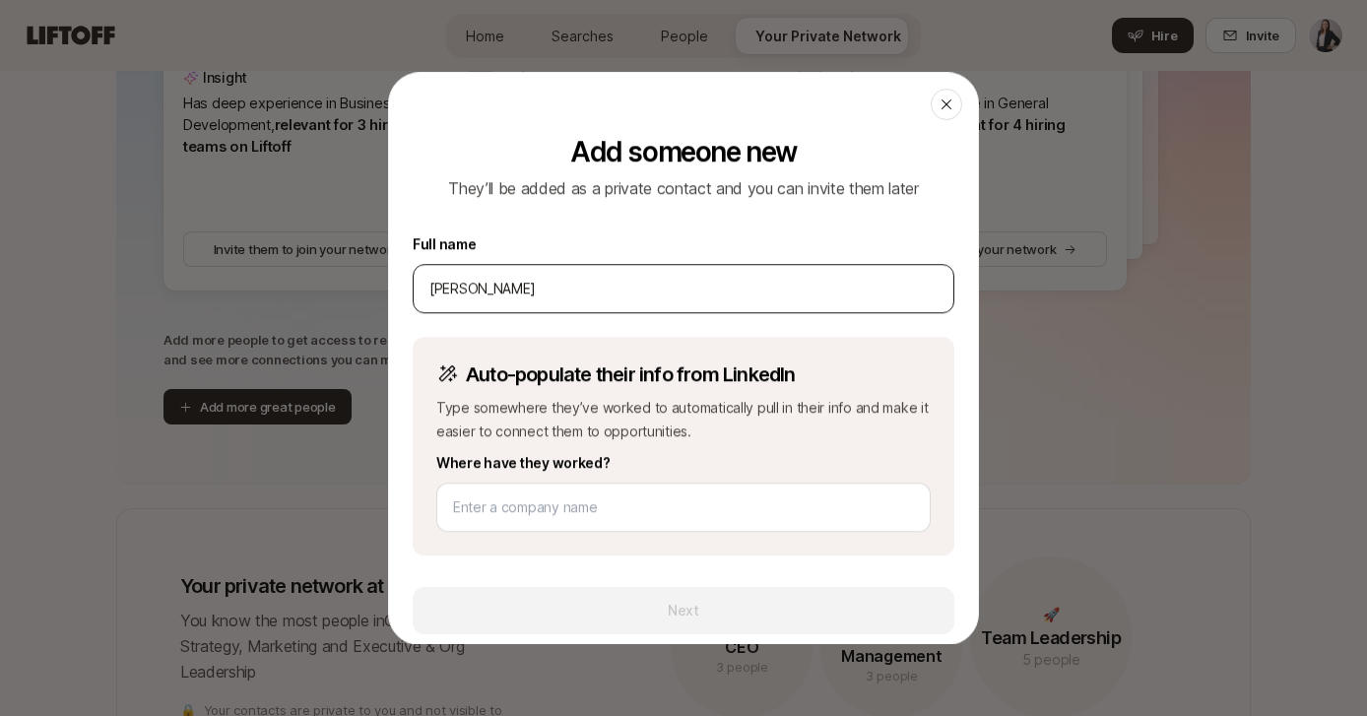
type input "olivia braun"
click at [589, 288] on input "olivia braun" at bounding box center [683, 289] width 508 height 24
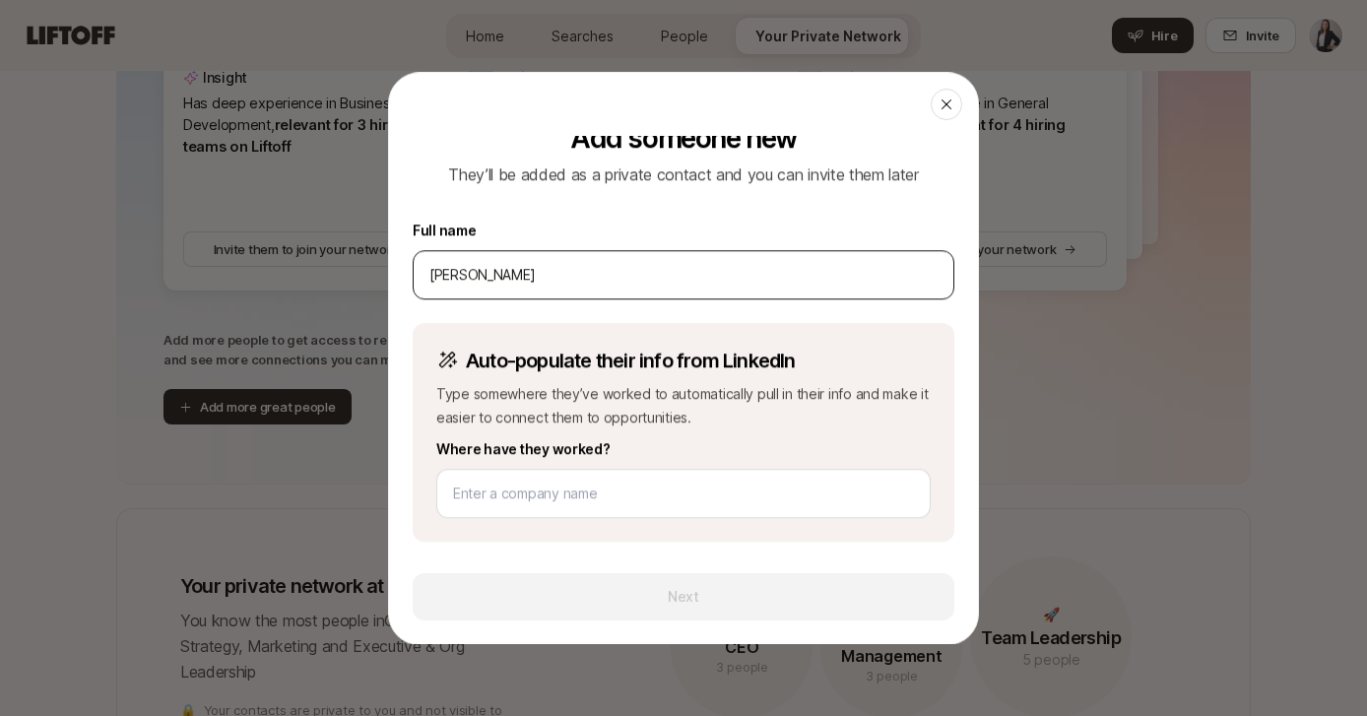
scroll to position [0, 0]
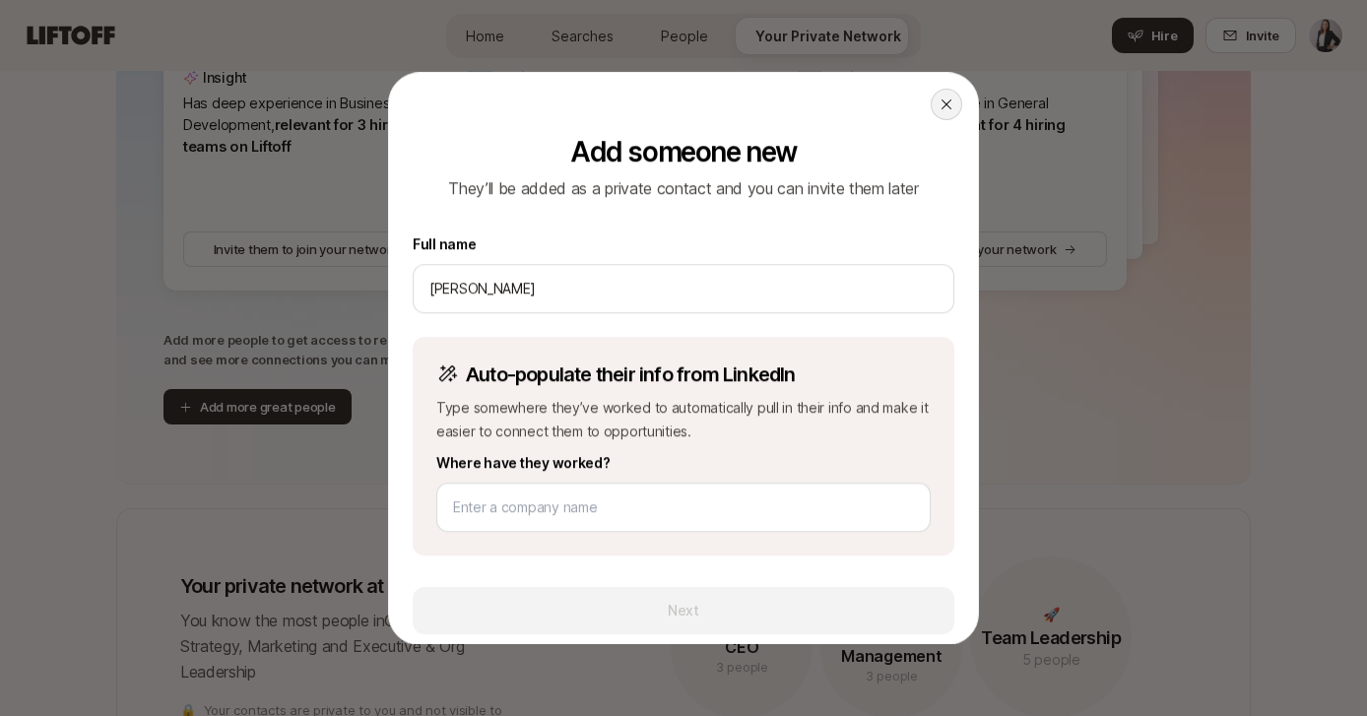
click at [953, 99] on icon at bounding box center [946, 104] width 16 height 16
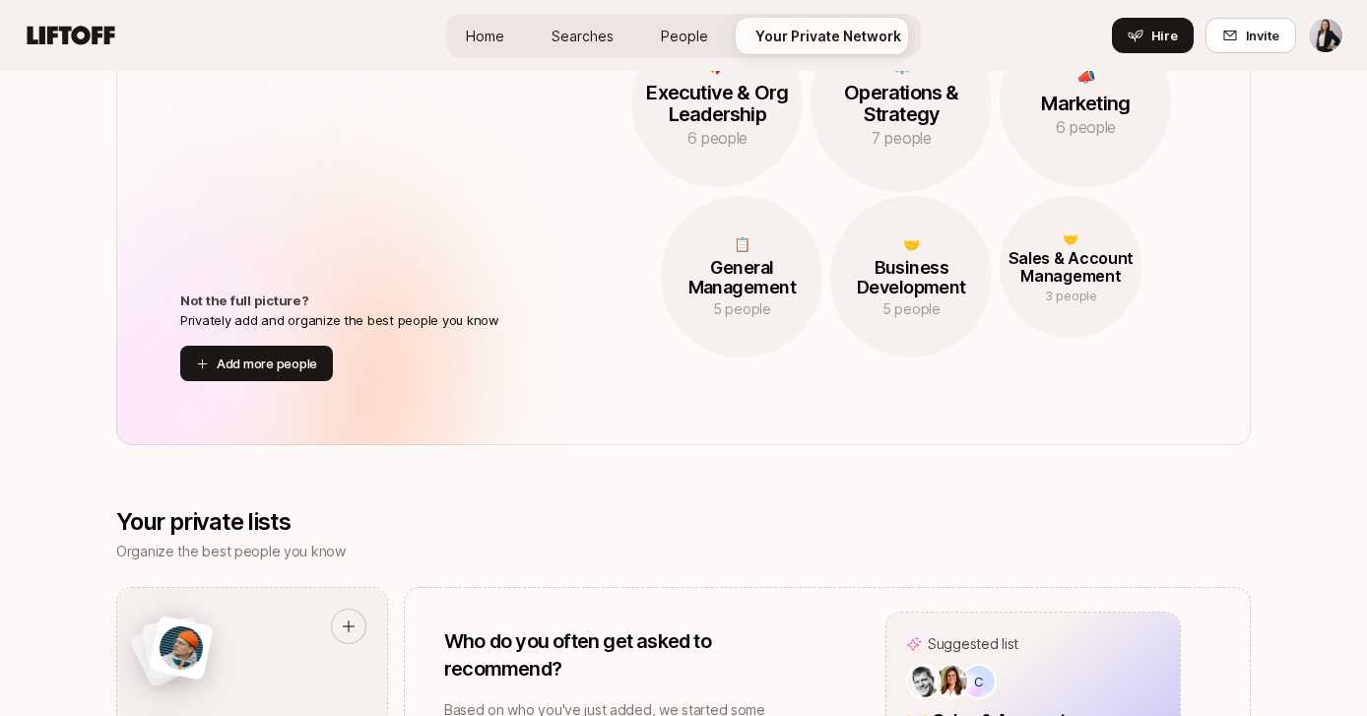
scroll to position [1902, 0]
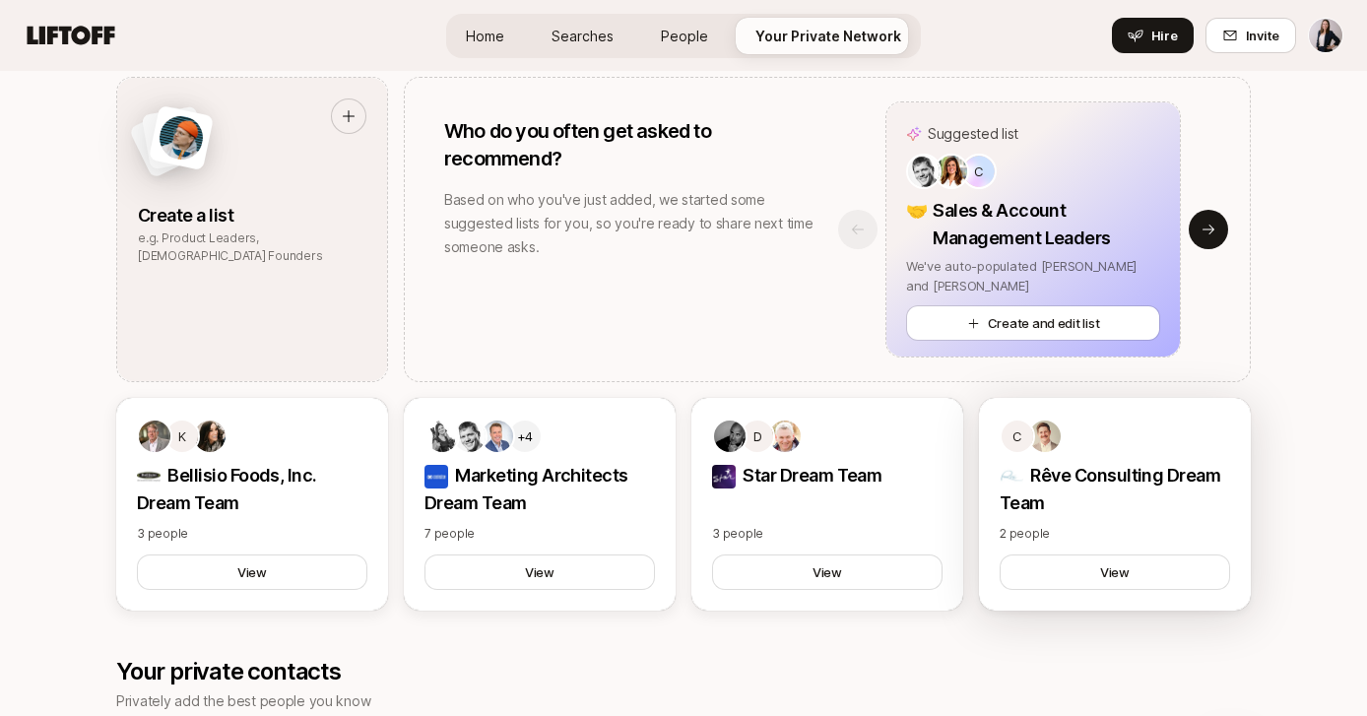
click at [1068, 517] on div "C Rêve Consulting Dream Team 2 people View" at bounding box center [1115, 504] width 272 height 213
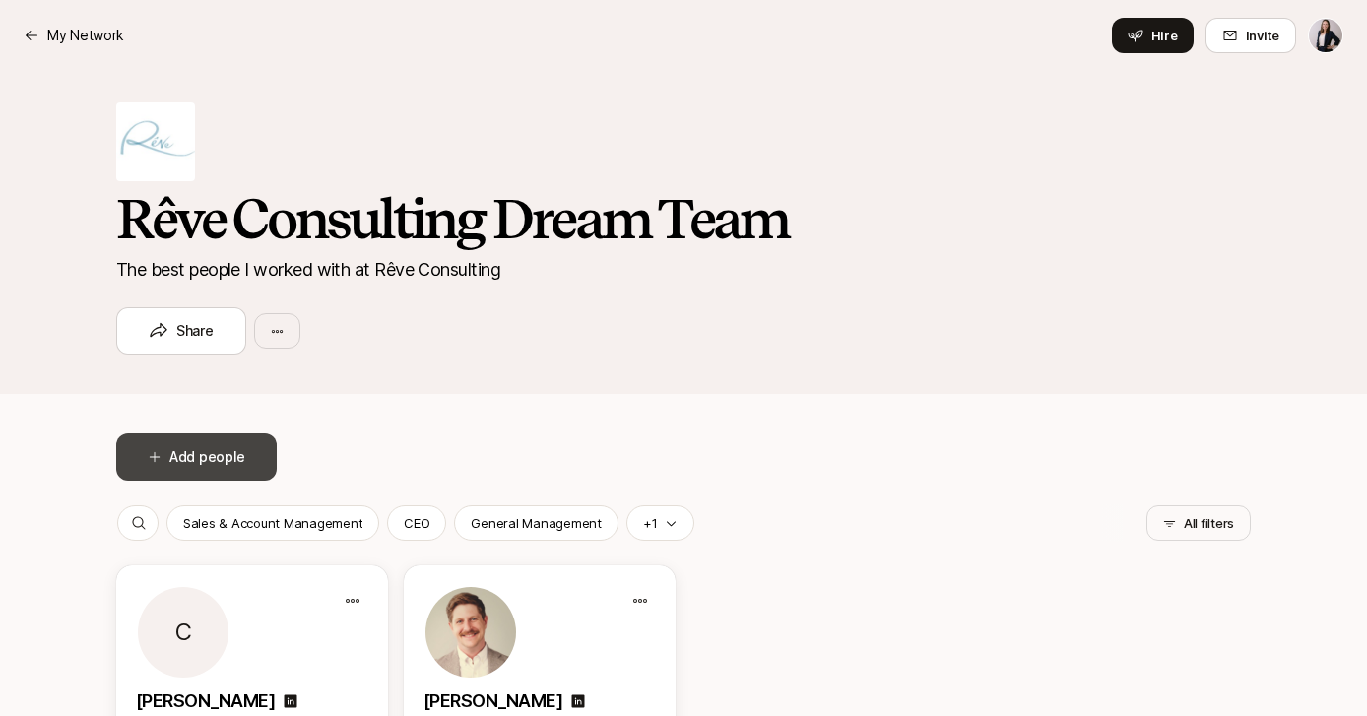
click at [147, 447] on button "Add people" at bounding box center [196, 456] width 160 height 47
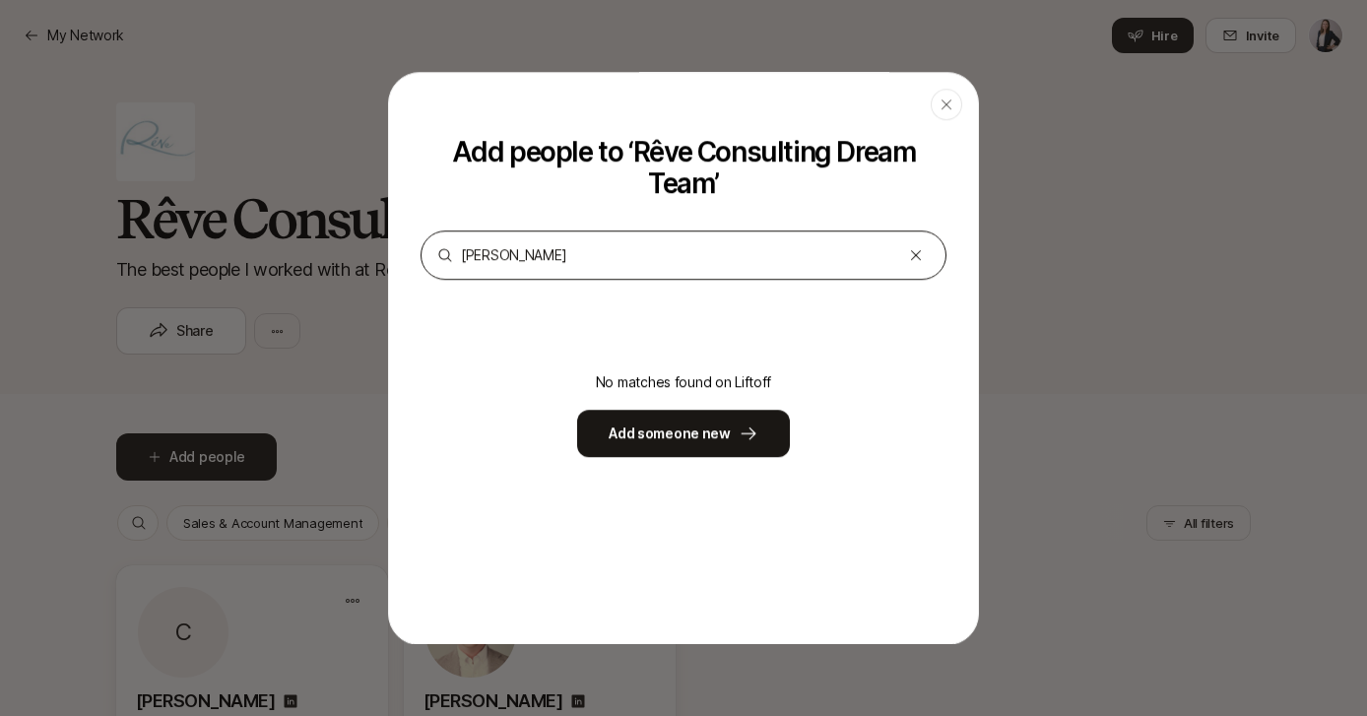
type input "olivia braun"
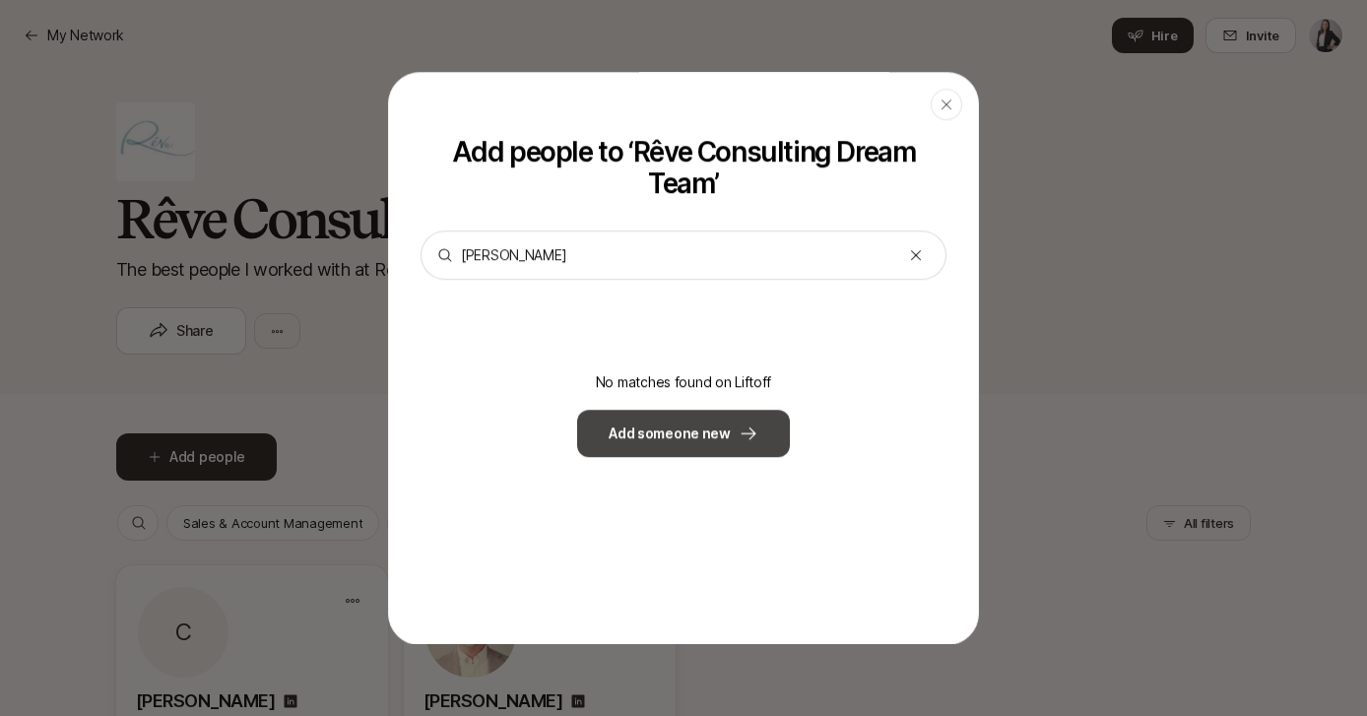
click at [669, 436] on button "Add someone new" at bounding box center [683, 433] width 213 height 47
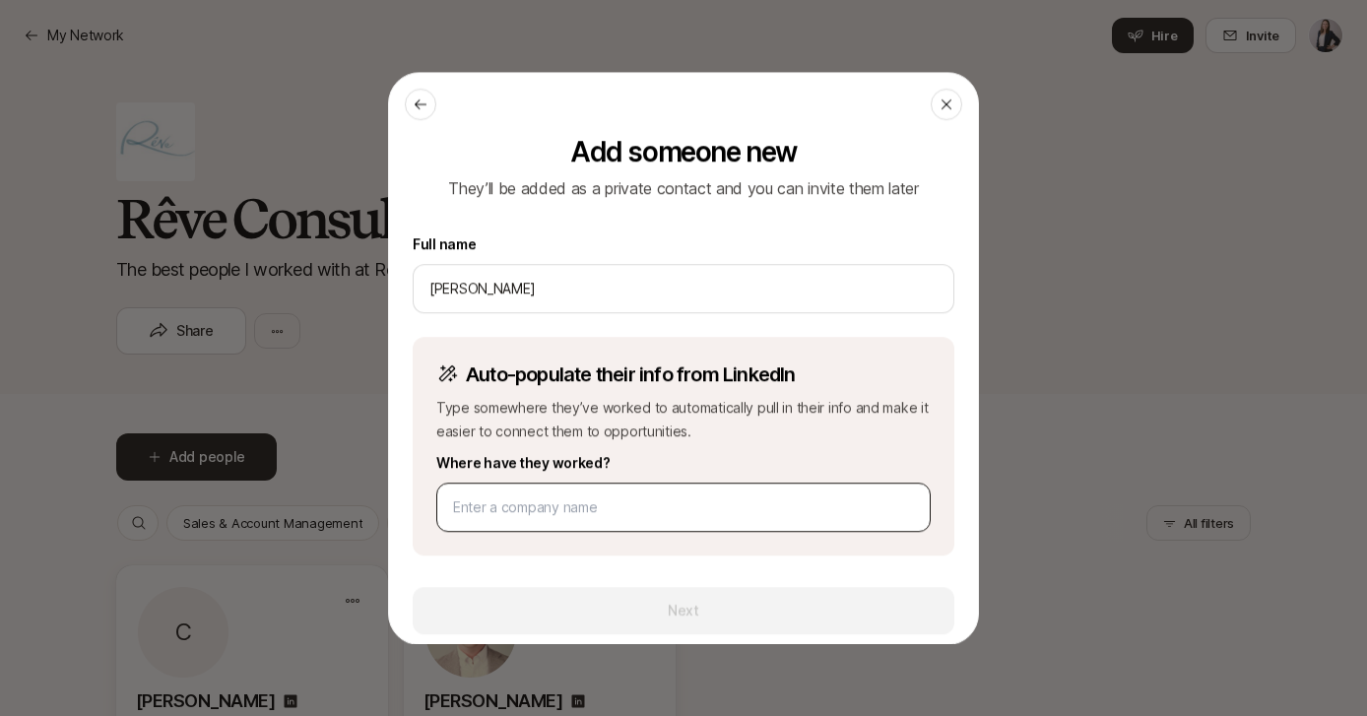
click at [559, 509] on input at bounding box center [683, 507] width 461 height 24
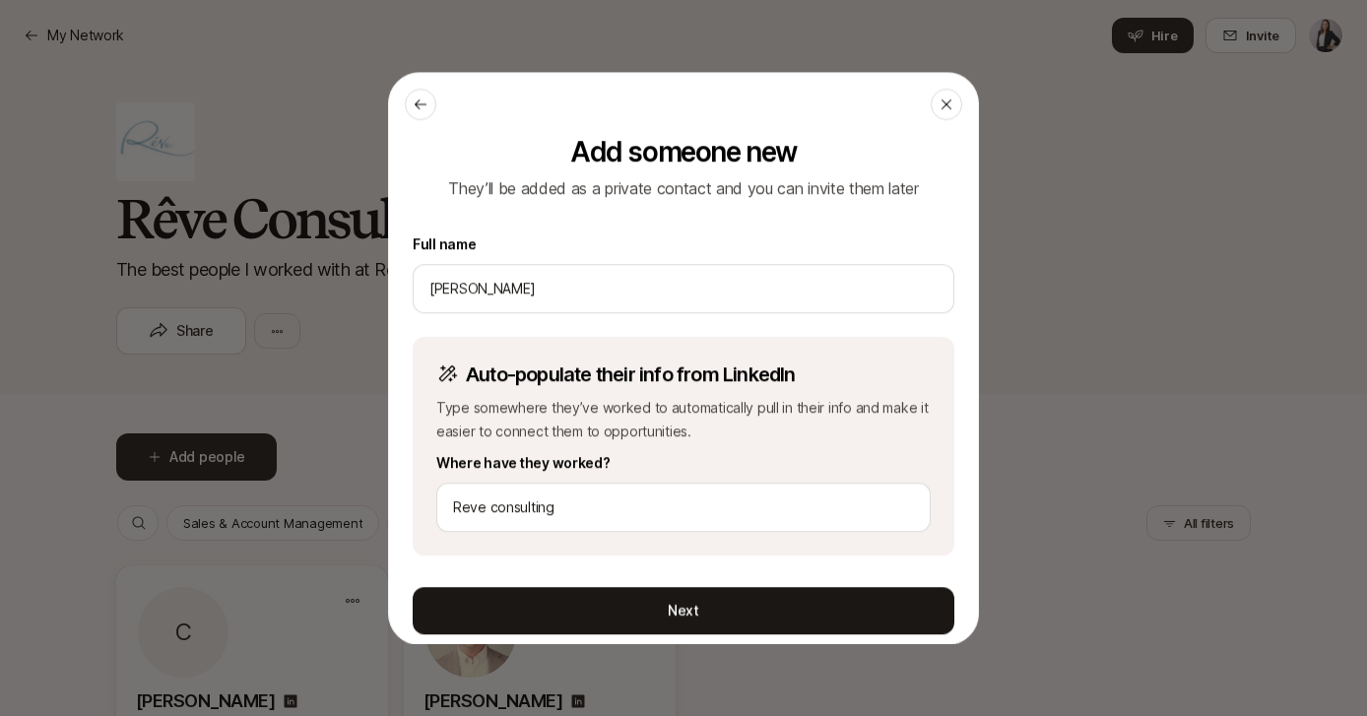
type input "Reve consulting"
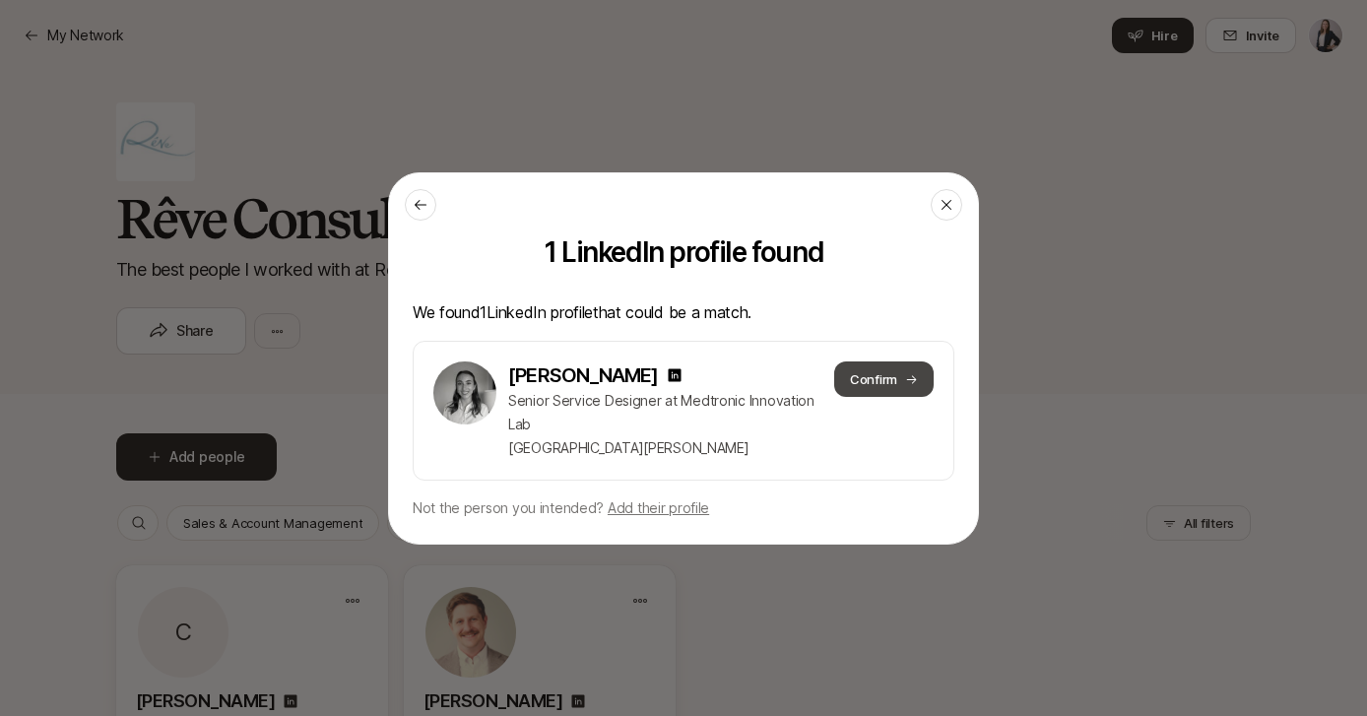
click at [855, 383] on button "Confirm" at bounding box center [883, 378] width 99 height 35
